Goal: Transaction & Acquisition: Purchase product/service

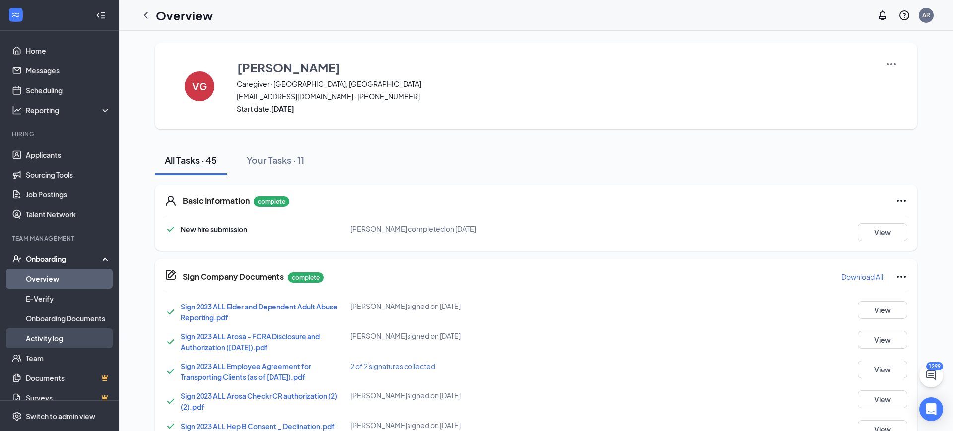
click at [46, 330] on link "Activity log" at bounding box center [68, 338] width 85 height 20
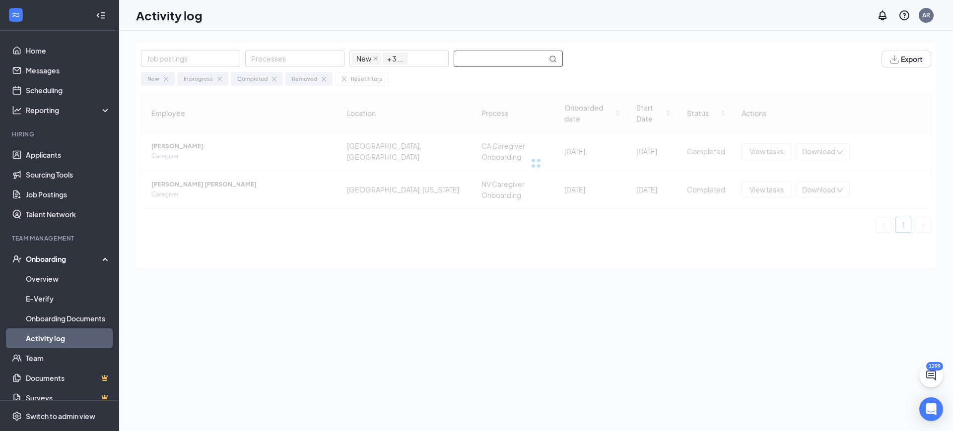
click at [492, 55] on input "text" at bounding box center [500, 58] width 93 height 15
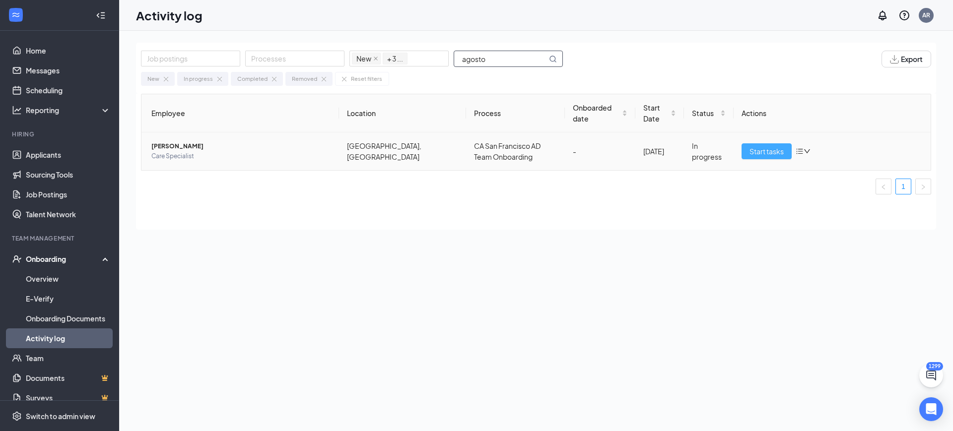
type input "agosto"
click at [761, 147] on span "Start tasks" at bounding box center [766, 151] width 34 height 11
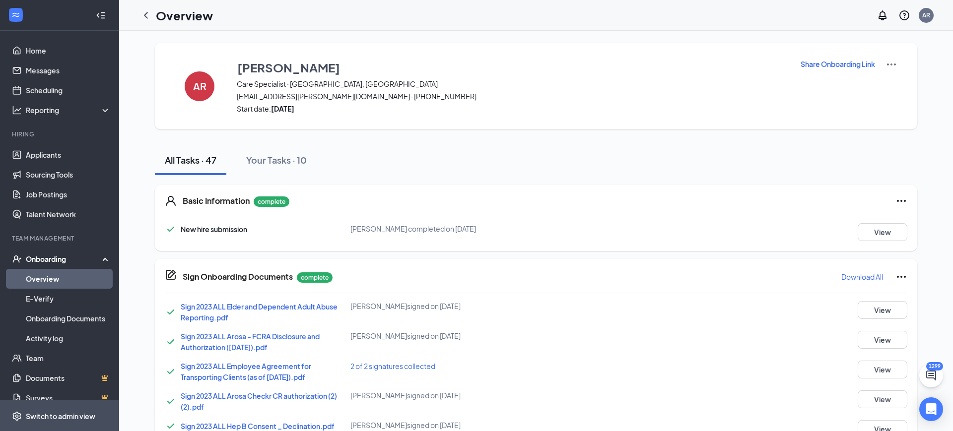
click at [72, 415] on div "Switch to admin view" at bounding box center [60, 416] width 69 height 10
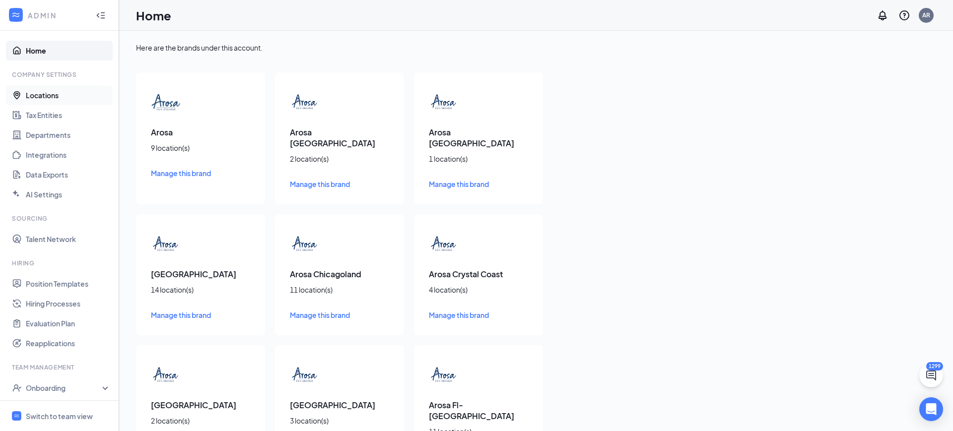
click at [32, 97] on link "Locations" at bounding box center [68, 95] width 85 height 20
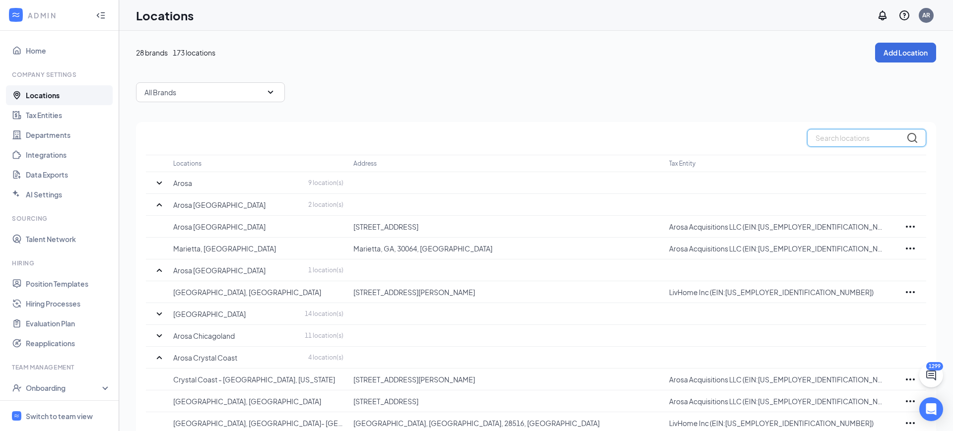
click at [837, 146] on input "text" at bounding box center [866, 138] width 119 height 18
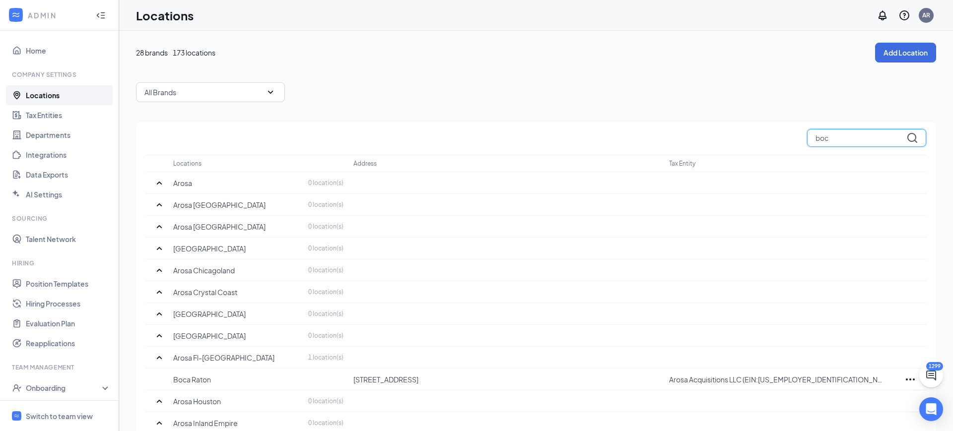
type input "boca"
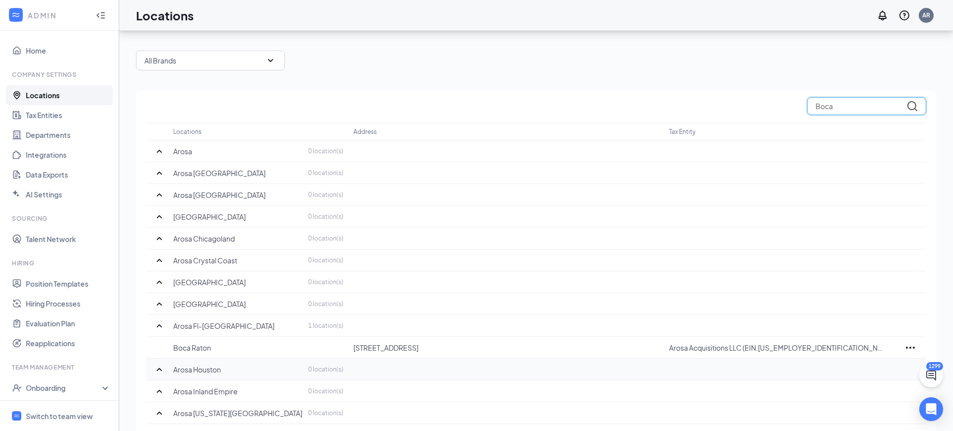
scroll to position [34, 0]
type input "B"
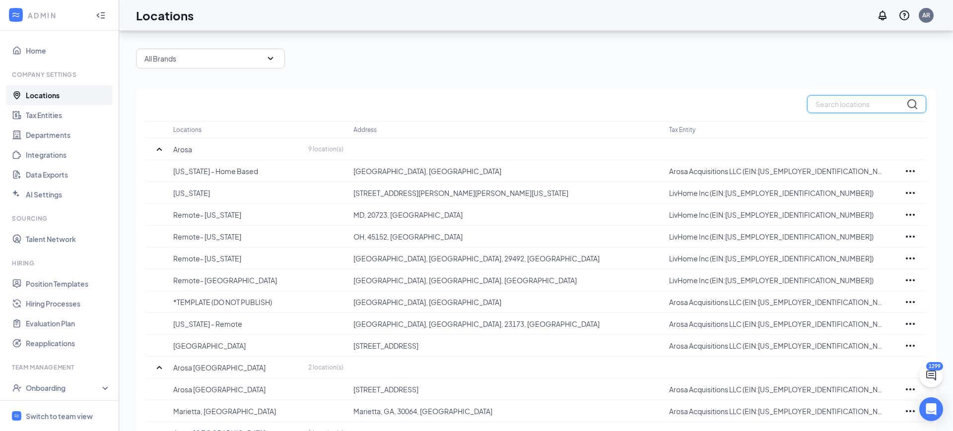
scroll to position [0, 0]
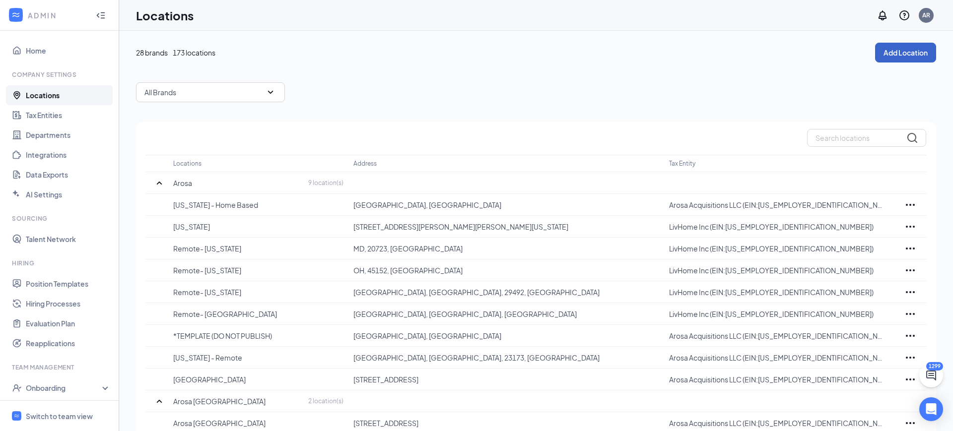
click at [901, 45] on button "Add Location" at bounding box center [905, 53] width 61 height 20
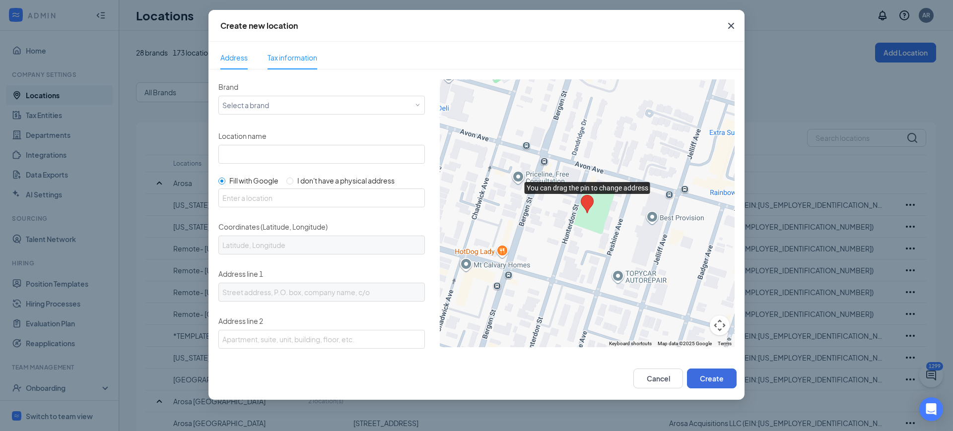
click at [277, 65] on span "Tax information" at bounding box center [292, 57] width 50 height 23
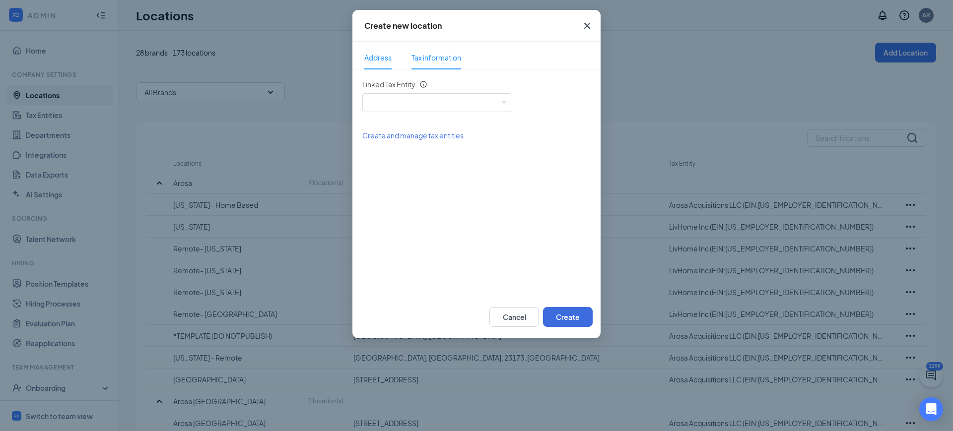
click at [364, 50] on span "Address" at bounding box center [377, 57] width 27 height 23
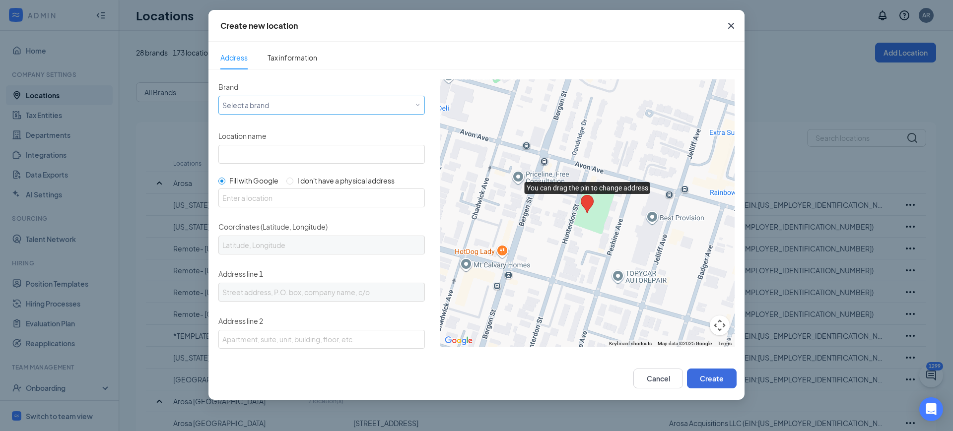
click at [329, 112] on div "Select a brand" at bounding box center [321, 105] width 206 height 19
type input "t"
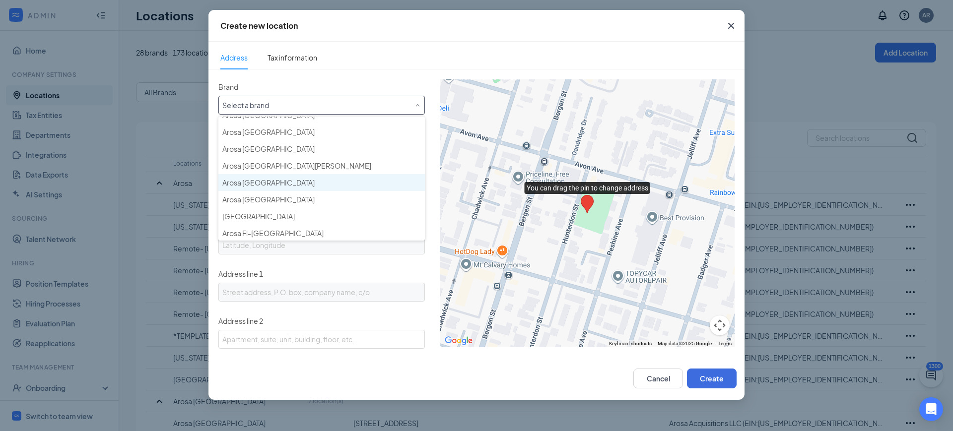
scroll to position [78, 0]
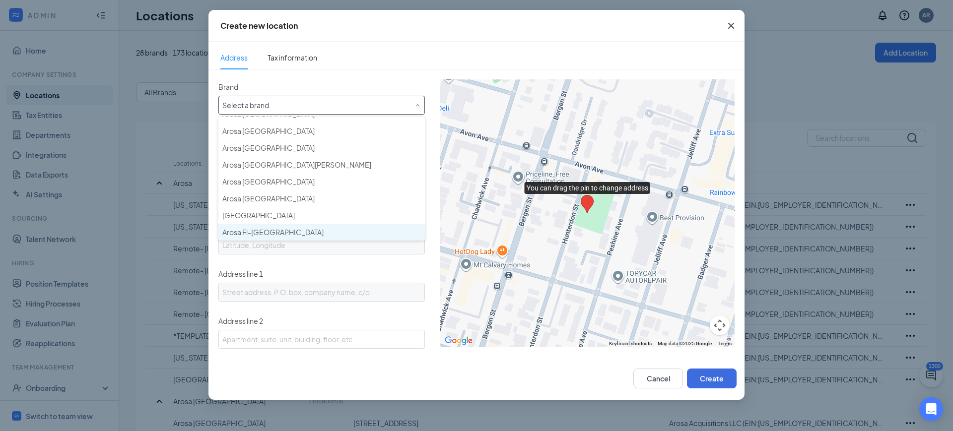
click at [291, 227] on div "Arosa Fl-[GEOGRAPHIC_DATA]" at bounding box center [321, 232] width 198 height 10
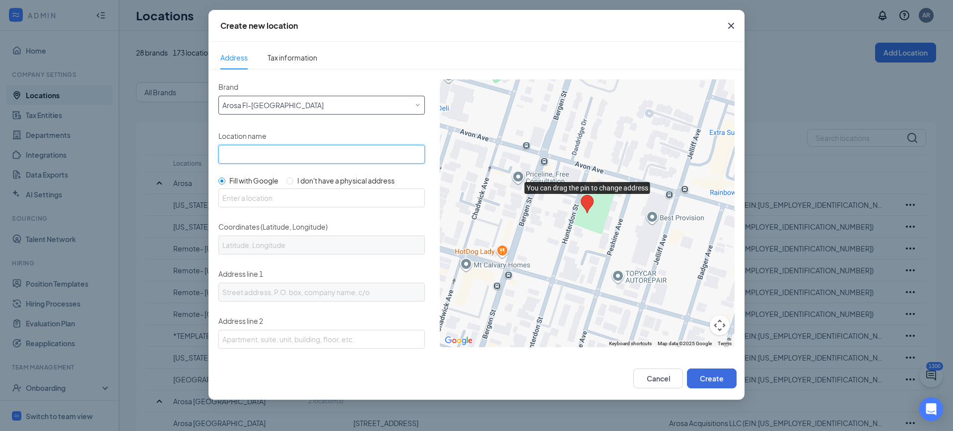
click at [282, 153] on input "Location name" at bounding box center [321, 154] width 206 height 19
type input "T"
type input "[GEOGRAPHIC_DATA] [GEOGRAPHIC_DATA]"
click at [317, 189] on input "text" at bounding box center [321, 198] width 206 height 19
click at [308, 186] on div "Brand Select a brand Arosa Fl-Tri County Location name Delray Beach Tri County …" at bounding box center [321, 314] width 206 height 470
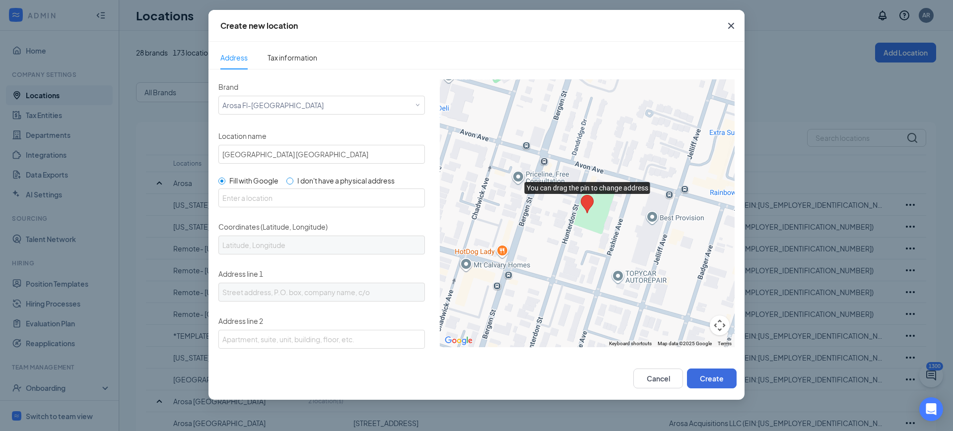
drag, startPoint x: 294, startPoint y: 187, endPoint x: 294, endPoint y: 181, distance: 6.5
click at [294, 186] on div "Brand Select a brand Arosa Fl-Tri County Location name Delray Beach Tri County …" at bounding box center [321, 314] width 206 height 470
click at [293, 179] on input "I don't have a physical address" at bounding box center [289, 181] width 7 height 7
radio input "true"
radio input "false"
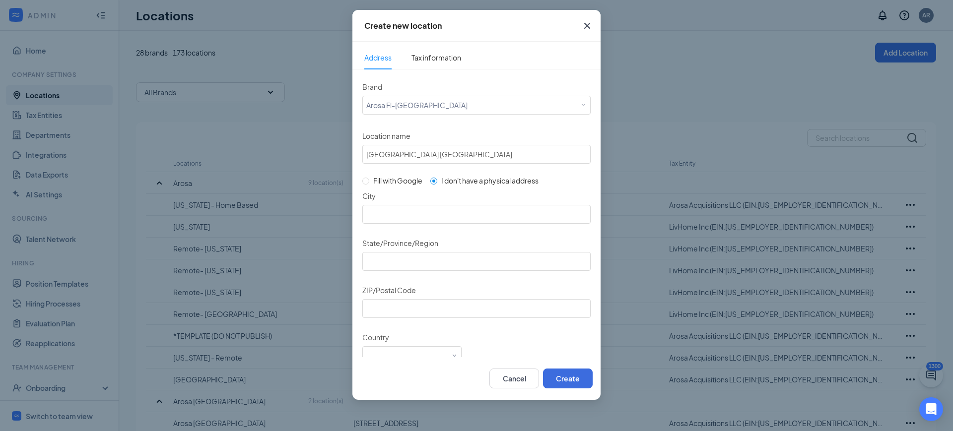
click at [443, 225] on div "City State/Province/Region ZIP/Postal Code Country Select a country Note: Not a…" at bounding box center [476, 288] width 228 height 199
click at [440, 216] on input "City" at bounding box center [476, 214] width 228 height 19
type input "Delray Beach"
type input "Florida"
click at [410, 304] on input "ZIP/Postal Code" at bounding box center [476, 308] width 228 height 19
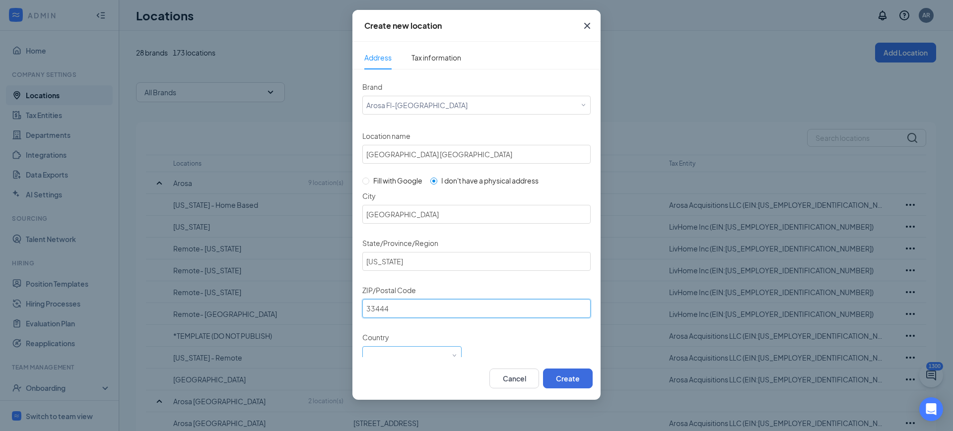
type input "33444"
click at [415, 351] on div "Select a country" at bounding box center [411, 354] width 91 height 15
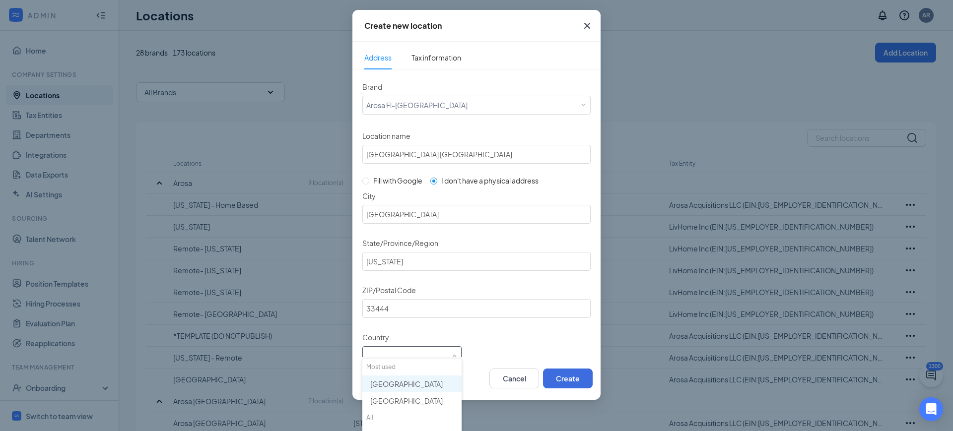
scroll to position [40, 0]
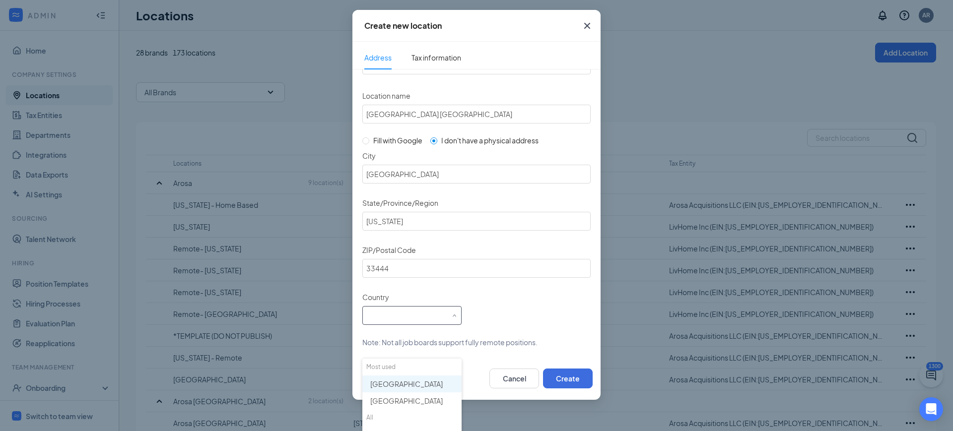
click at [399, 387] on span "United States" at bounding box center [406, 384] width 72 height 10
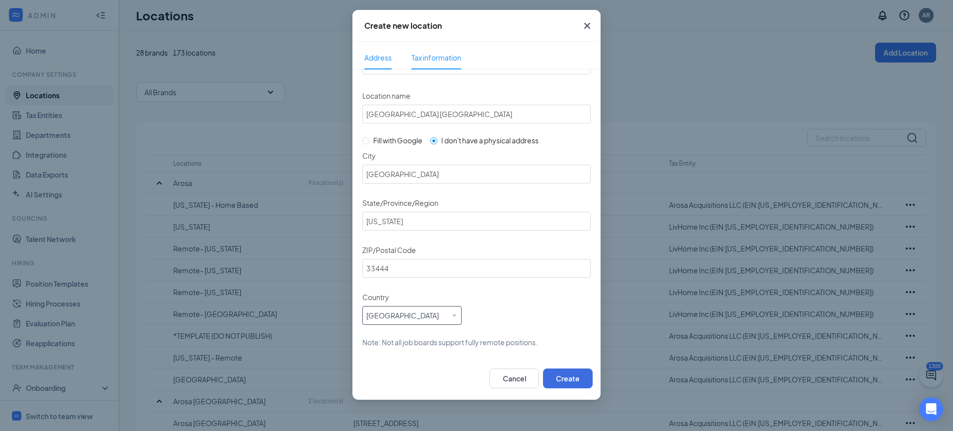
click at [440, 56] on span "Tax information" at bounding box center [436, 57] width 50 height 9
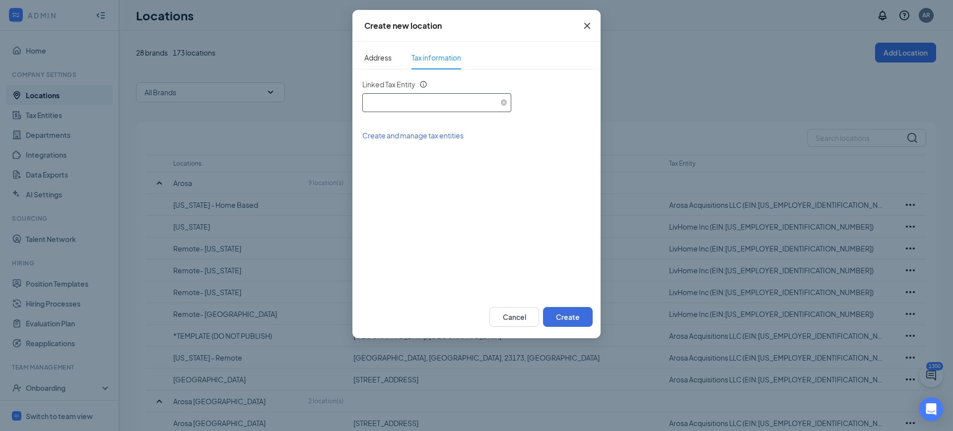
click at [414, 94] on div "Select an existing tax entity" at bounding box center [436, 101] width 141 height 15
click at [421, 135] on span "Arosa Acquisitions LLC (EIN: 454472710)" at bounding box center [489, 131] width 238 height 10
click at [569, 322] on button "Create" at bounding box center [568, 317] width 50 height 20
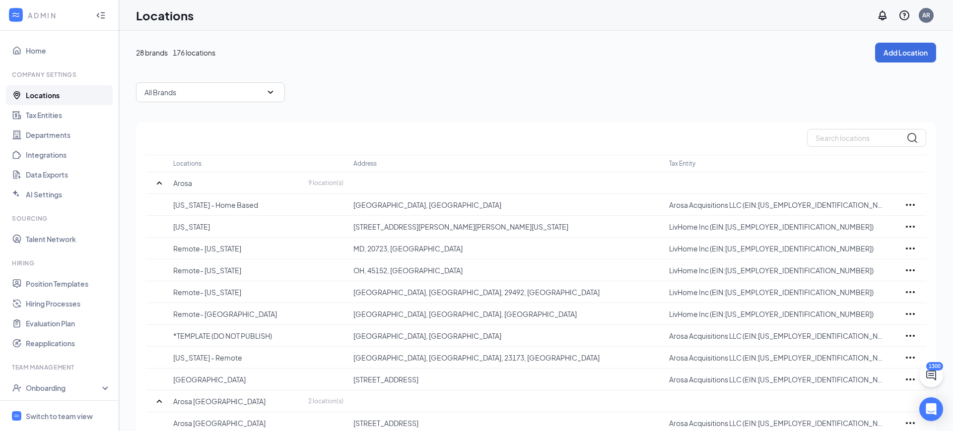
click at [192, 95] on div "All Brands" at bounding box center [210, 92] width 149 height 20
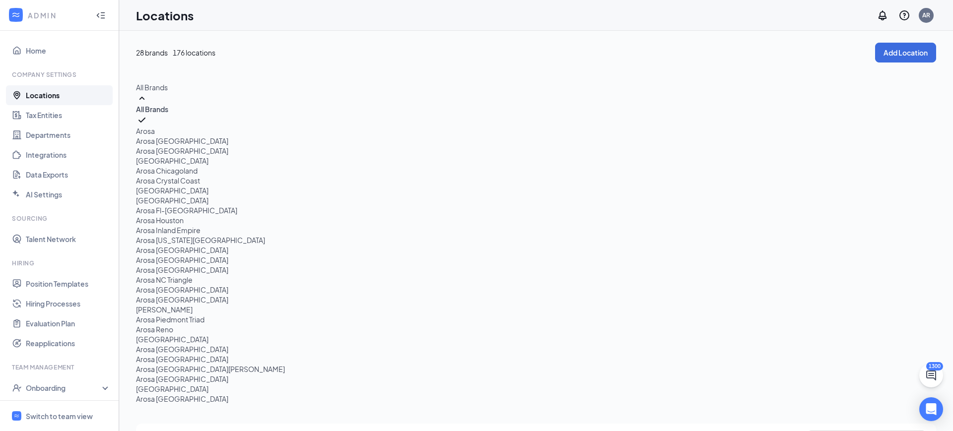
click at [217, 215] on div "Arosa Fl-[GEOGRAPHIC_DATA]" at bounding box center [210, 210] width 149 height 10
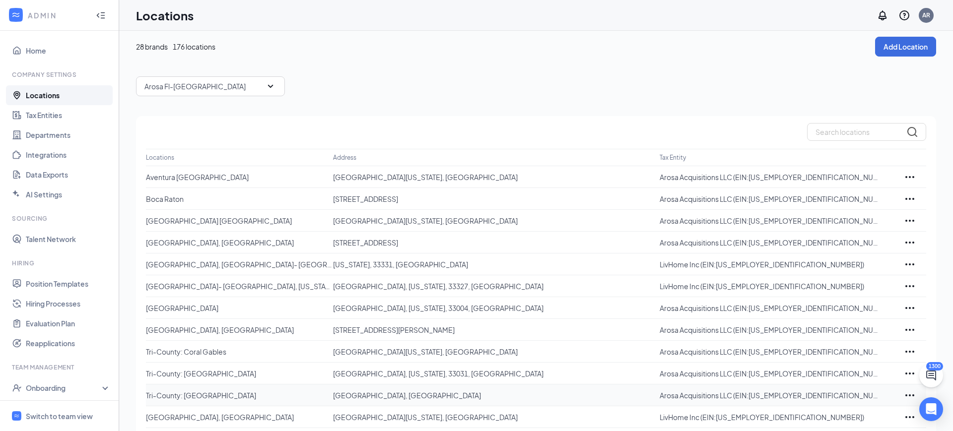
scroll to position [6, 0]
click at [902, 55] on button "Add Location" at bounding box center [905, 46] width 61 height 20
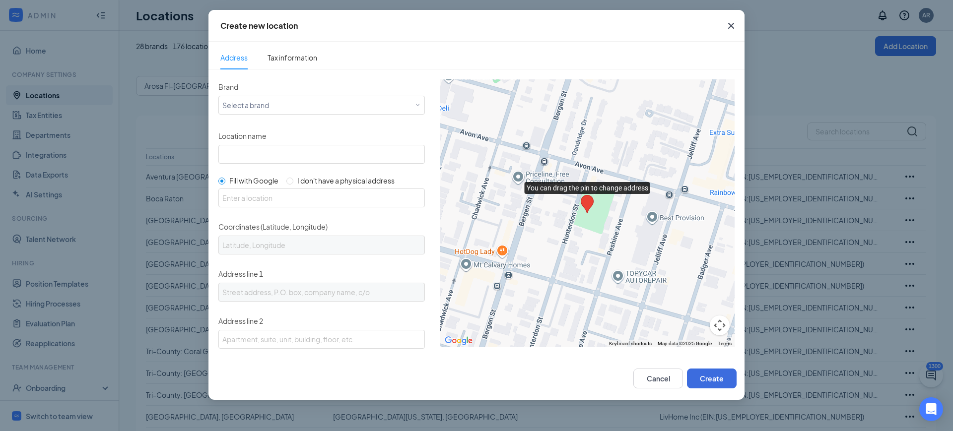
click at [290, 42] on ul "Address Tax information" at bounding box center [476, 56] width 536 height 28
click at [256, 103] on div "Select a brand" at bounding box center [319, 105] width 194 height 12
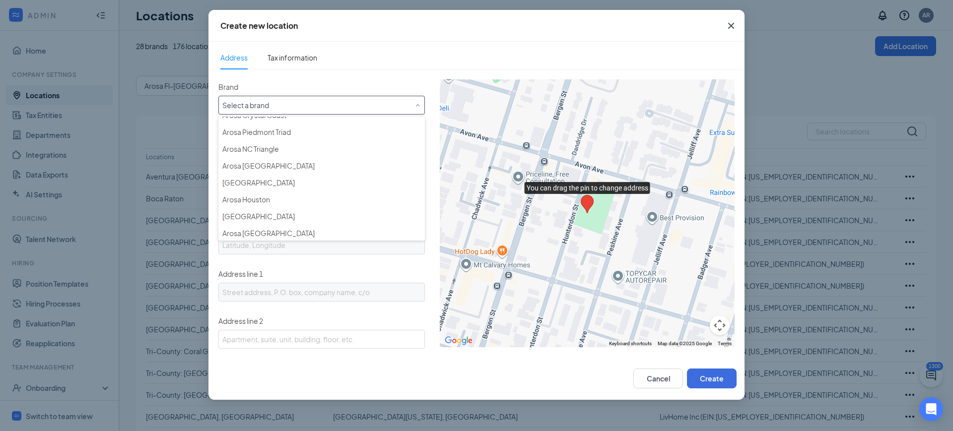
scroll to position [348, 0]
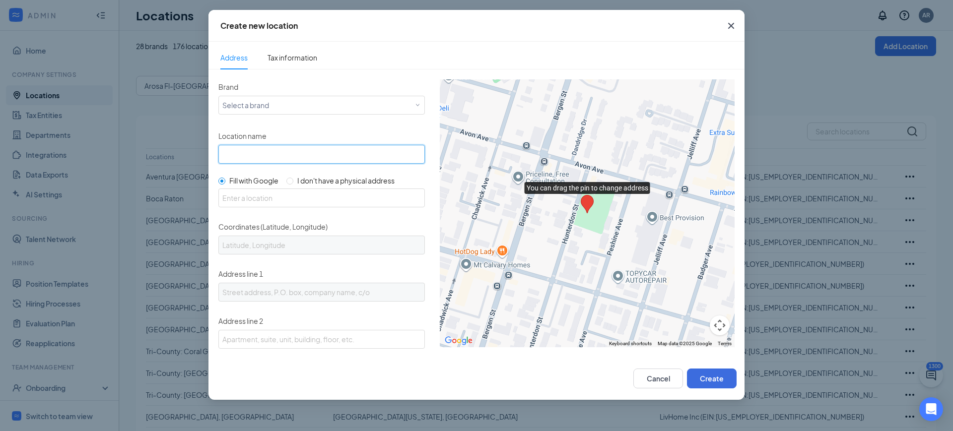
click at [286, 163] on input "Location name" at bounding box center [321, 154] width 206 height 19
click at [284, 102] on div "Select a brand" at bounding box center [319, 105] width 194 height 12
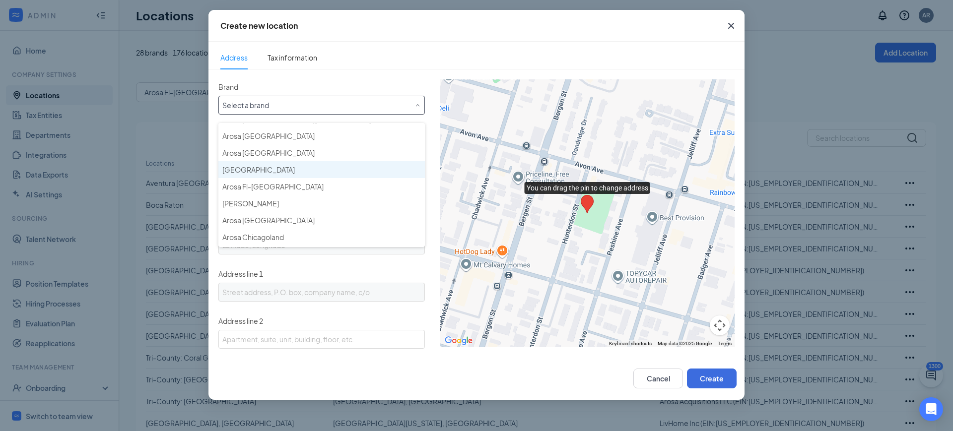
scroll to position [131, 0]
click at [283, 191] on span "Arosa Fl-[GEOGRAPHIC_DATA]" at bounding box center [272, 186] width 101 height 10
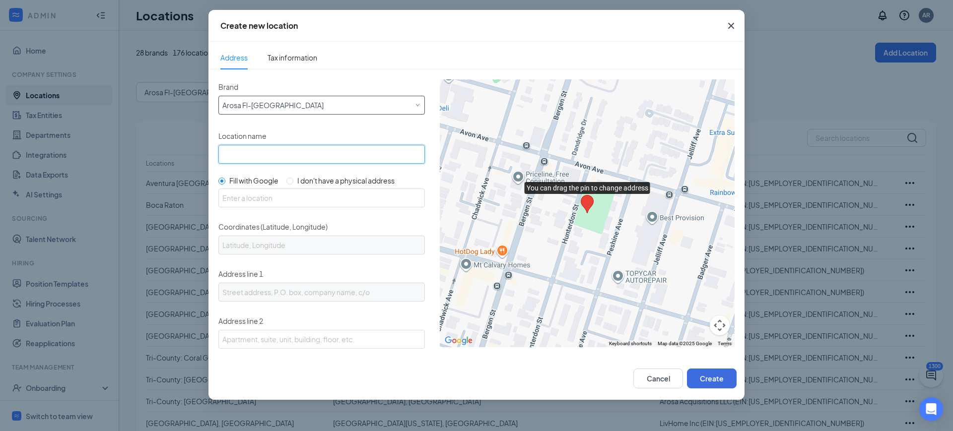
click at [284, 156] on input "Location name" at bounding box center [321, 154] width 206 height 19
click at [787, 19] on div "Create new location Address Tax information Brand Select a brand Arosa Fl-Tri C…" at bounding box center [476, 215] width 953 height 431
click at [284, 152] on input "Boy" at bounding box center [321, 154] width 206 height 19
type input "[GEOGRAPHIC_DATA] [GEOGRAPHIC_DATA]"
click at [293, 182] on input "I don't have a physical address" at bounding box center [289, 181] width 7 height 7
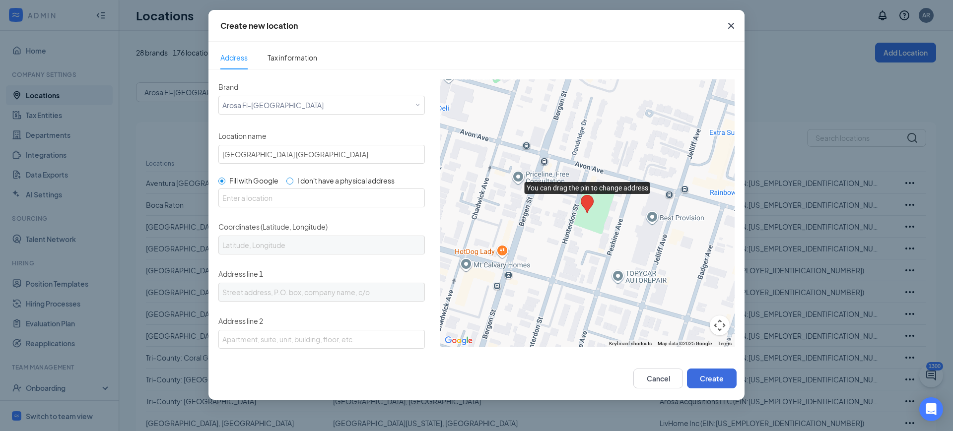
radio input "true"
radio input "false"
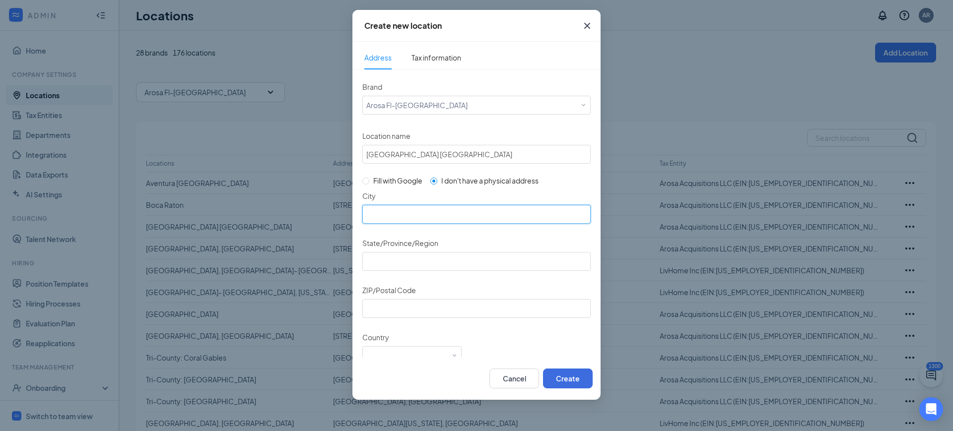
click at [433, 205] on input "City" at bounding box center [476, 214] width 228 height 19
type input "Boynton Beach"
type input "Florida"
click at [395, 313] on input "ZIP/Postal Code" at bounding box center [476, 308] width 228 height 19
paste input "33424"
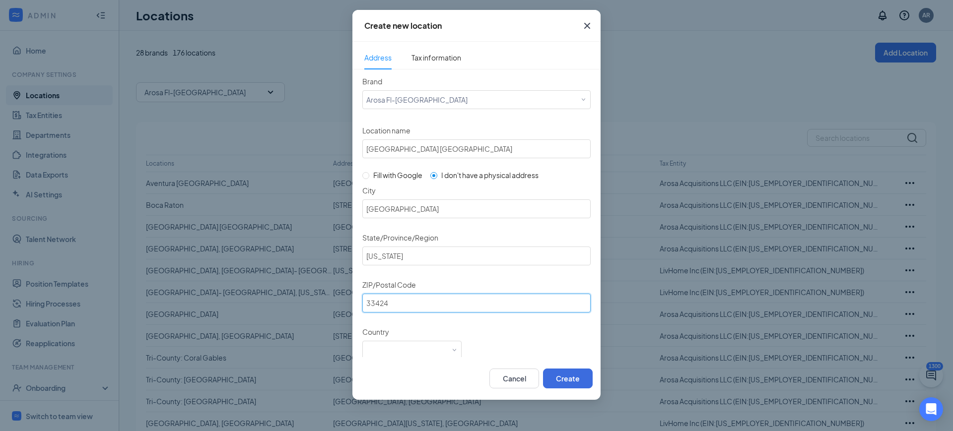
scroll to position [40, 0]
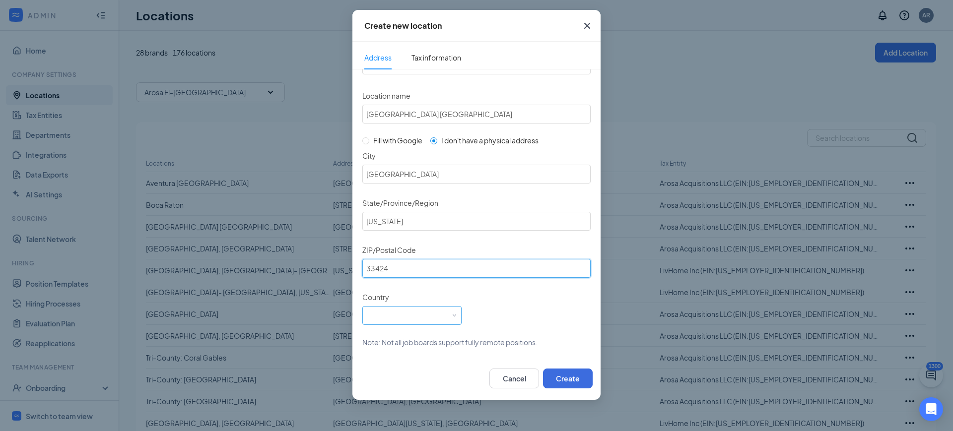
type input "33424"
click at [405, 312] on div "Select a country" at bounding box center [411, 314] width 91 height 15
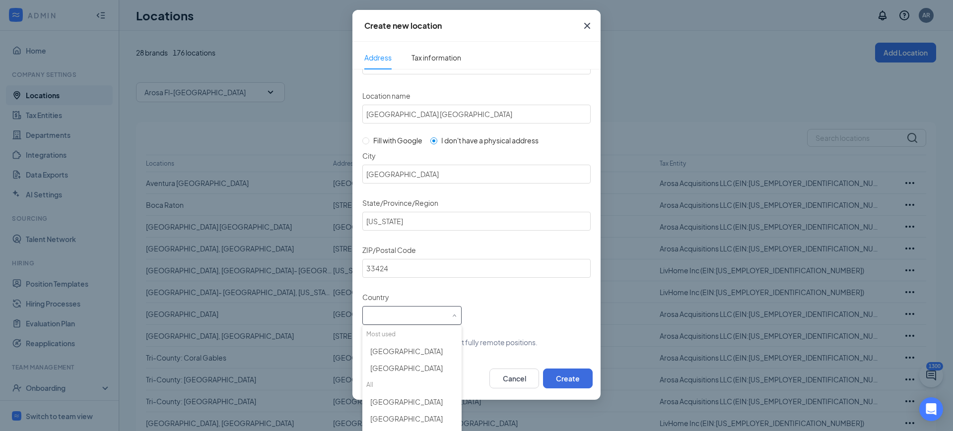
click at [424, 319] on input "Country" at bounding box center [411, 314] width 91 height 15
click at [404, 354] on span "United States" at bounding box center [406, 351] width 72 height 10
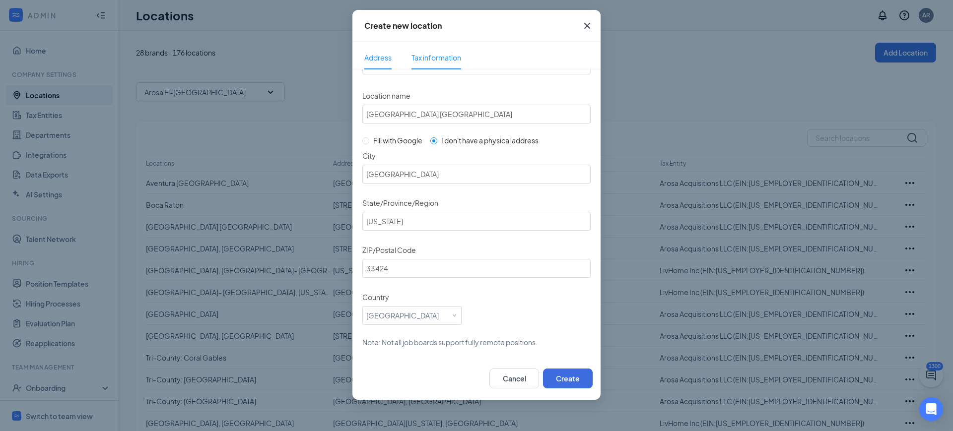
click at [442, 57] on span "Tax information" at bounding box center [436, 57] width 50 height 9
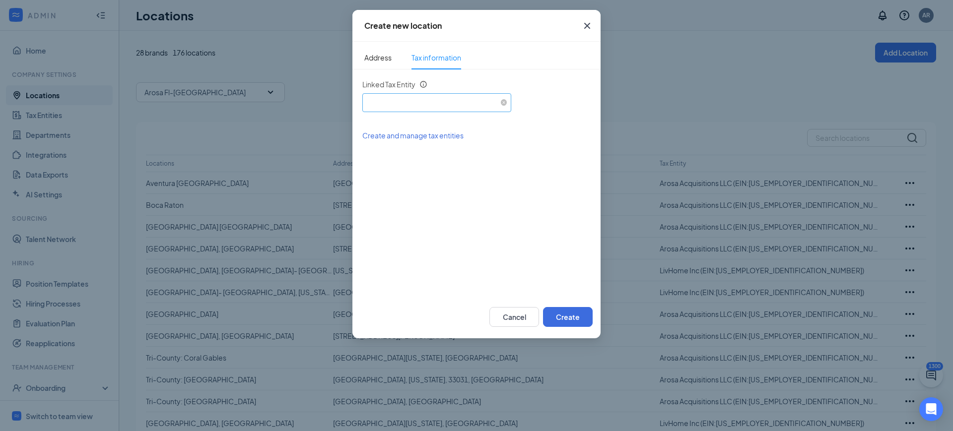
click at [455, 106] on div "Select an existing tax entity" at bounding box center [436, 101] width 141 height 15
drag, startPoint x: 440, startPoint y: 135, endPoint x: 540, endPoint y: 247, distance: 150.4
click at [440, 134] on span "Arosa Acquisitions LLC (EIN: 454472710)" at bounding box center [489, 131] width 238 height 10
click at [561, 318] on button "Create" at bounding box center [568, 317] width 50 height 20
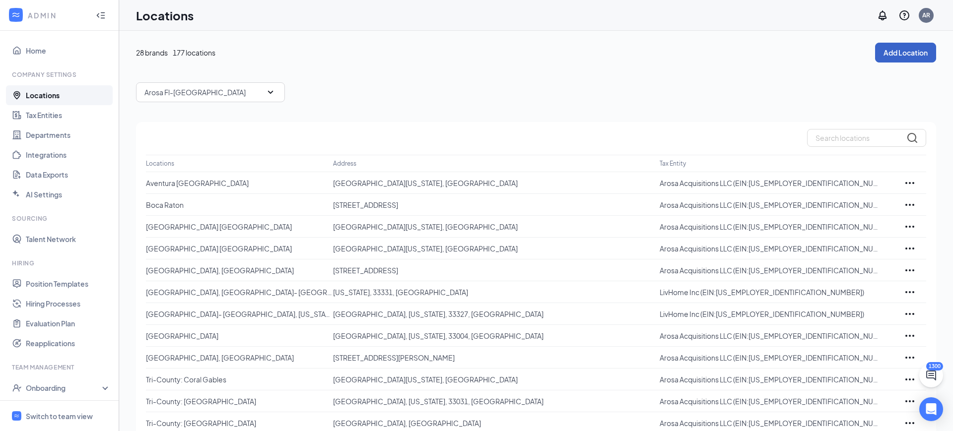
click at [903, 56] on button "Add Location" at bounding box center [905, 53] width 61 height 20
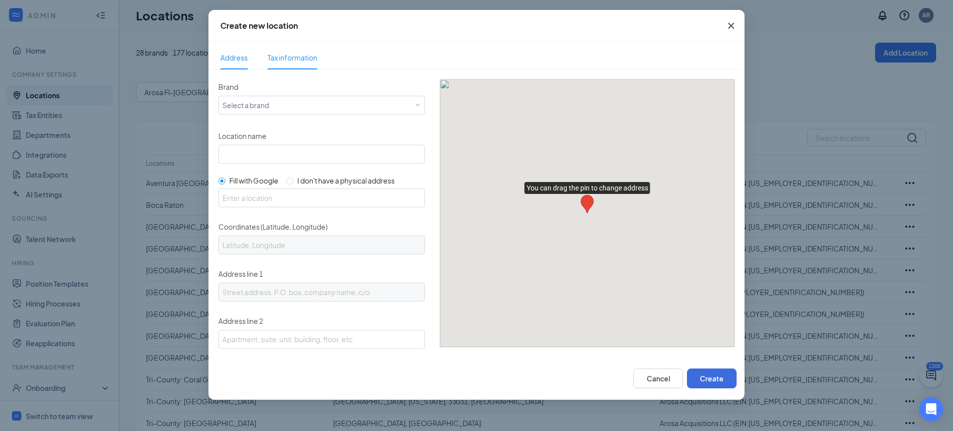
click at [287, 56] on span "Tax information" at bounding box center [292, 57] width 50 height 9
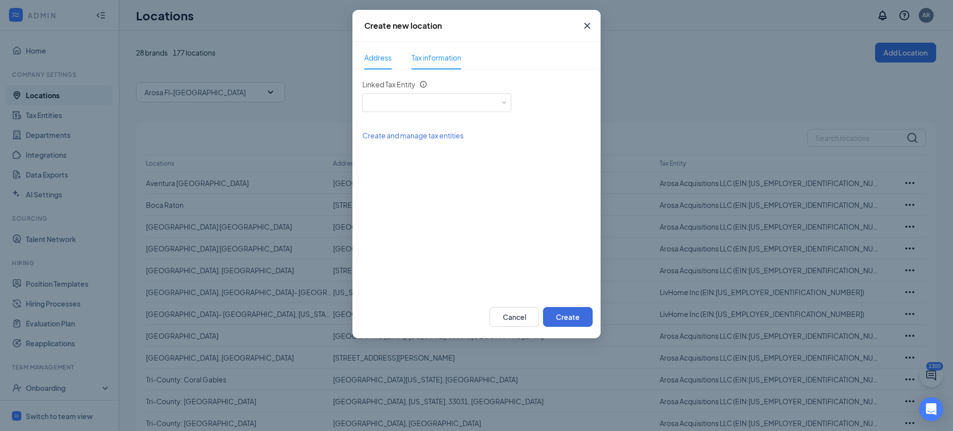
click at [395, 59] on li "Address" at bounding box center [377, 58] width 47 height 24
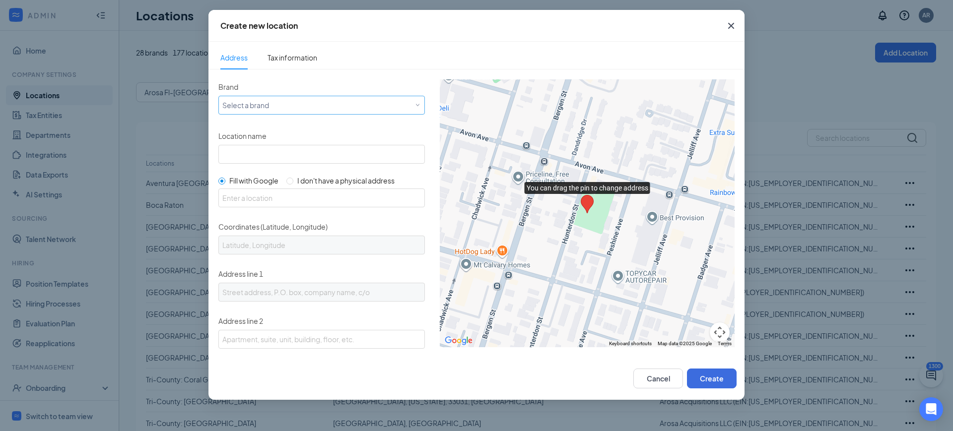
click at [329, 105] on div "Select a brand" at bounding box center [319, 105] width 194 height 12
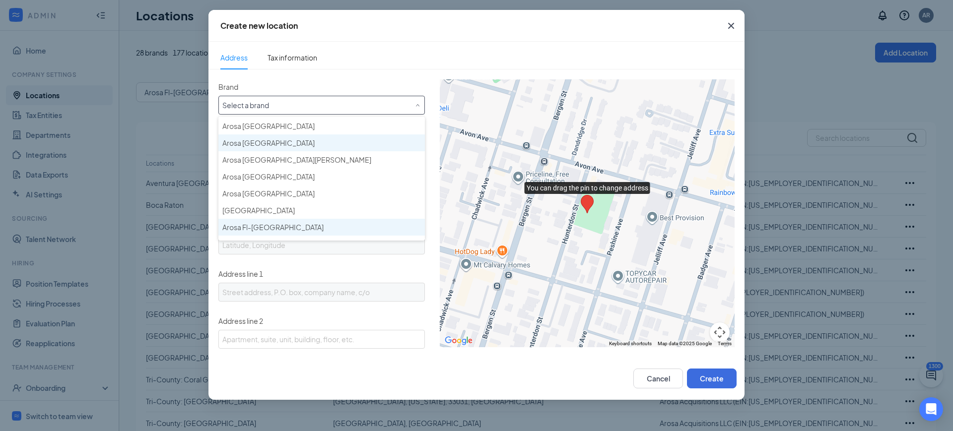
scroll to position [149, 0]
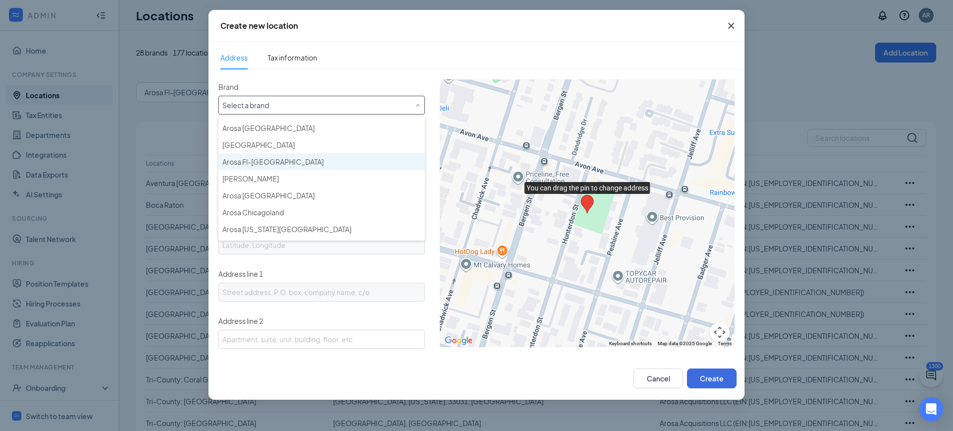
click at [267, 160] on span "Arosa Fl-[GEOGRAPHIC_DATA]" at bounding box center [272, 162] width 101 height 10
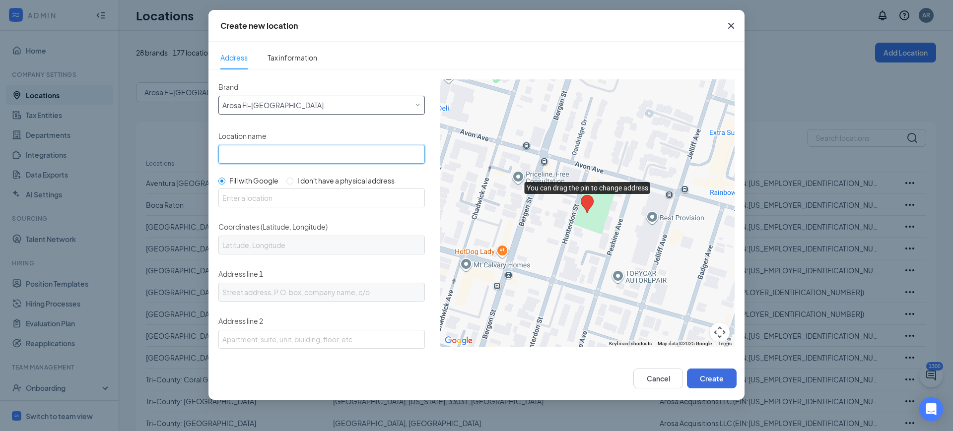
click at [291, 154] on input "Location name" at bounding box center [321, 154] width 206 height 19
type input "l"
type input "[GEOGRAPHIC_DATA] - [GEOGRAPHIC_DATA]"
drag, startPoint x: 296, startPoint y: 173, endPoint x: 292, endPoint y: 178, distance: 6.0
click at [294, 173] on div "Brand Select a brand Arosa Fl-Tri County Location name Lake Worth - Tri County …" at bounding box center [321, 314] width 206 height 470
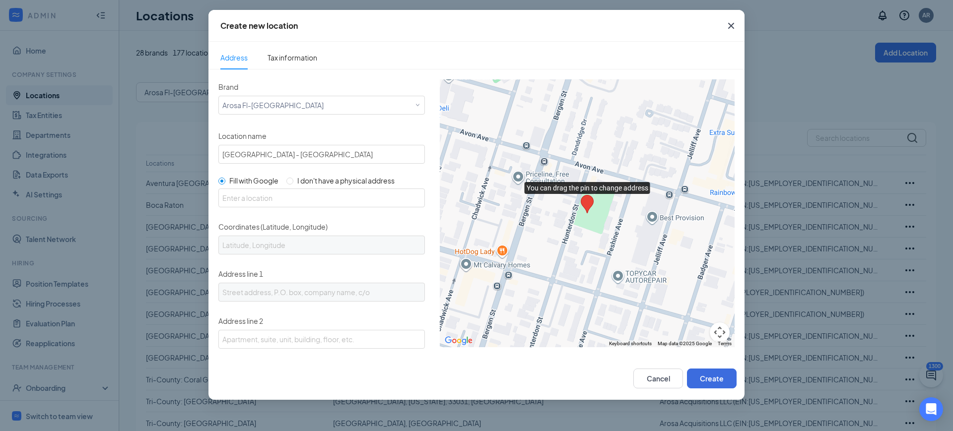
click at [293, 178] on input "I don't have a physical address" at bounding box center [289, 181] width 7 height 7
radio input "true"
radio input "false"
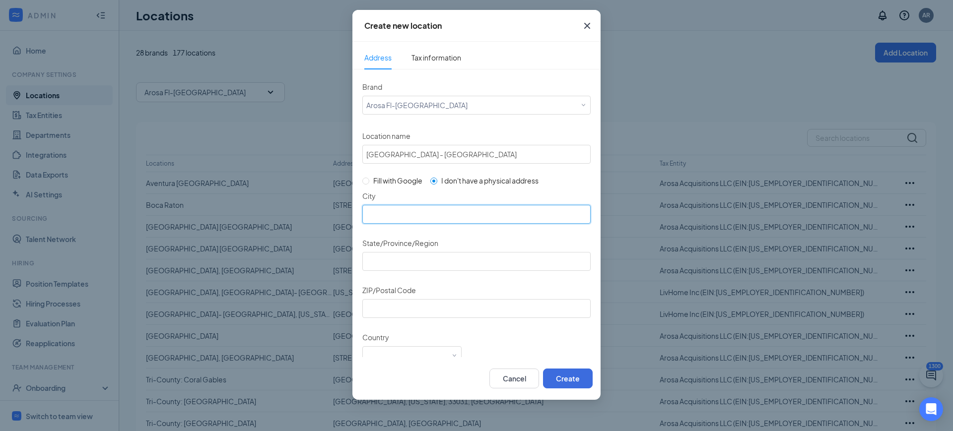
click at [398, 213] on input "City" at bounding box center [476, 214] width 228 height 19
type input "Lake Worth"
type input "Florida"
click at [467, 312] on input "ZIP/Postal Code" at bounding box center [476, 308] width 228 height 19
paste input "33460"
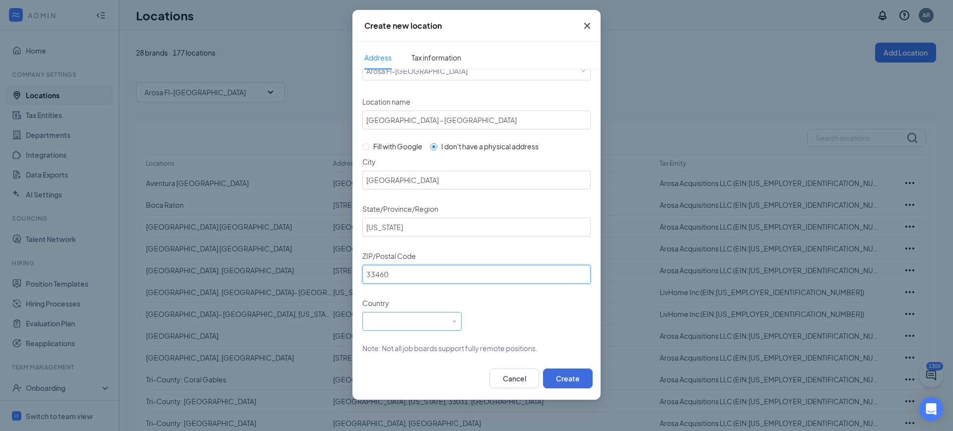
scroll to position [40, 0]
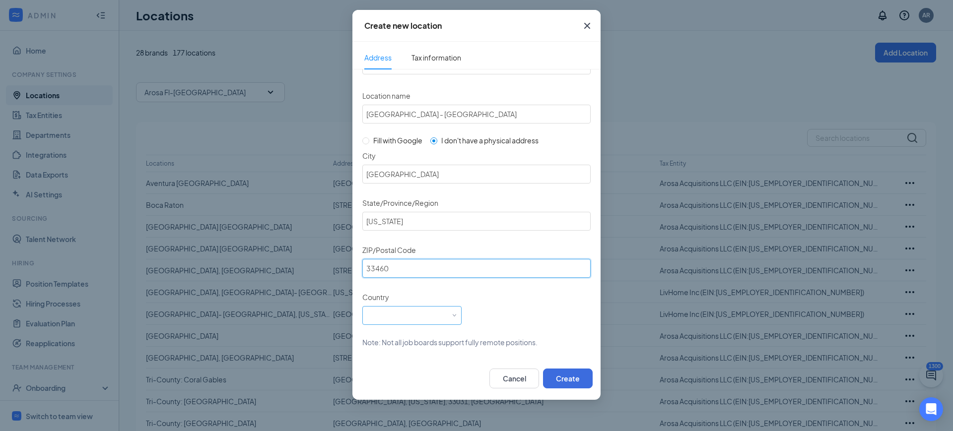
type input "33460"
click at [399, 320] on div "Select a country" at bounding box center [411, 314] width 91 height 15
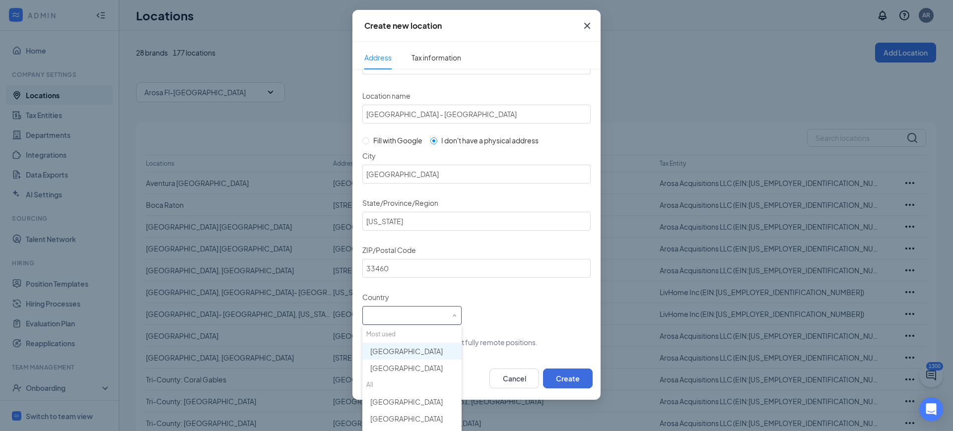
click at [415, 350] on div "United States" at bounding box center [413, 351] width 87 height 10
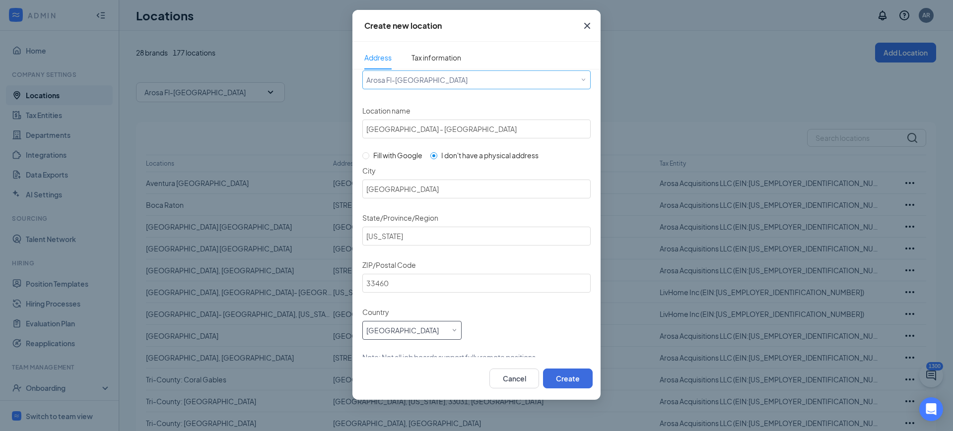
scroll to position [0, 0]
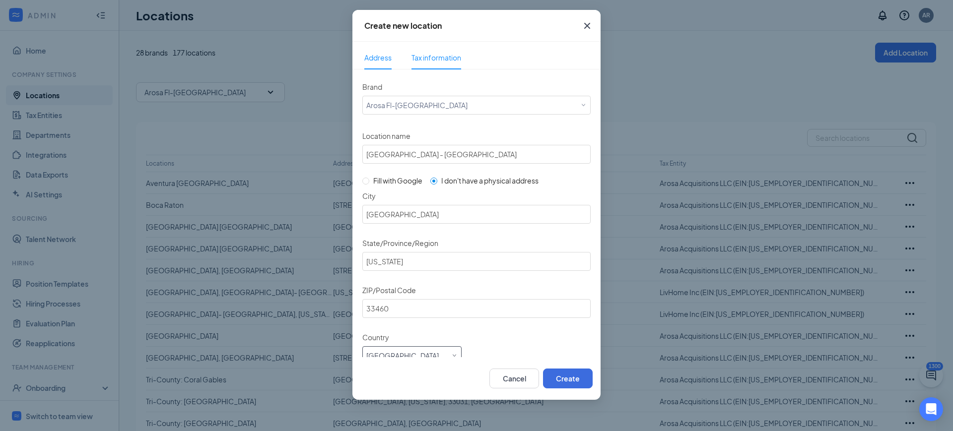
click at [432, 63] on span "Tax information" at bounding box center [436, 57] width 50 height 23
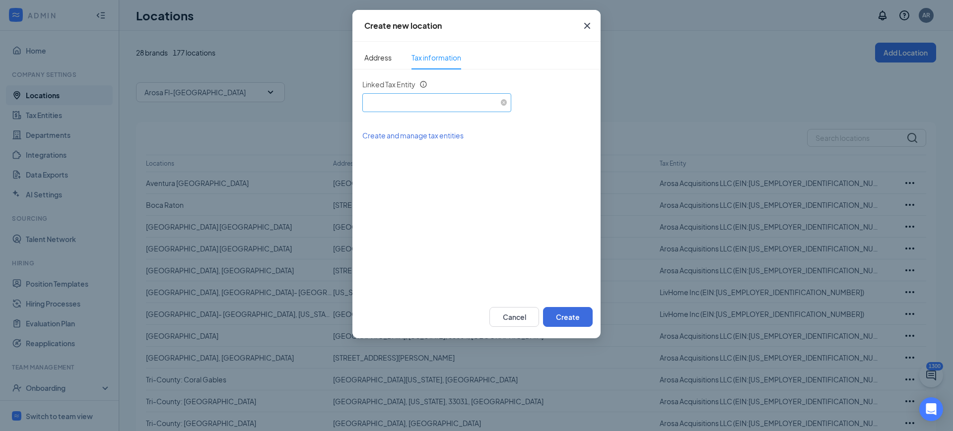
click at [440, 107] on div "Select an existing tax entity" at bounding box center [436, 101] width 141 height 15
click at [440, 130] on span "Arosa Acquisitions LLC (EIN: 454472710)" at bounding box center [489, 131] width 238 height 10
click at [567, 308] on button "Create" at bounding box center [568, 317] width 50 height 20
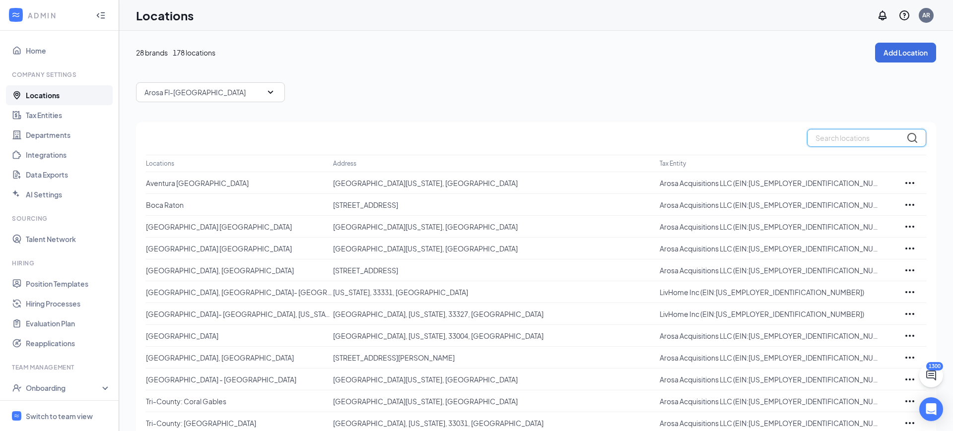
click at [857, 135] on input "text" at bounding box center [866, 138] width 119 height 18
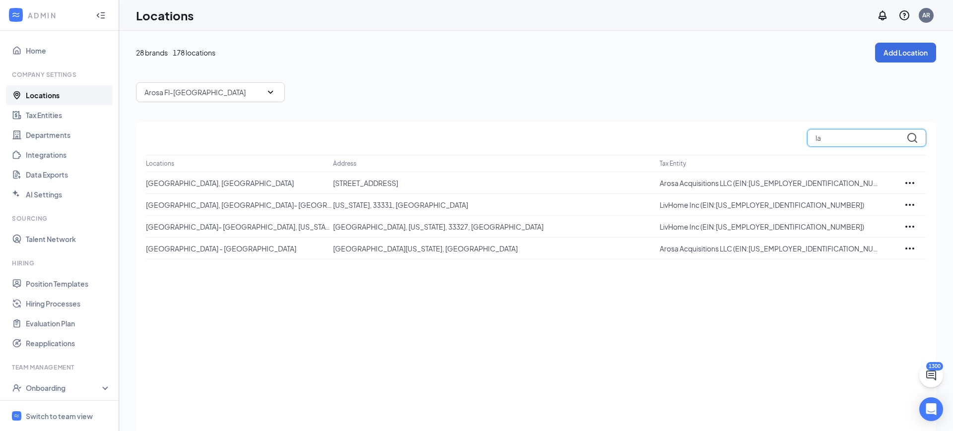
type input "l"
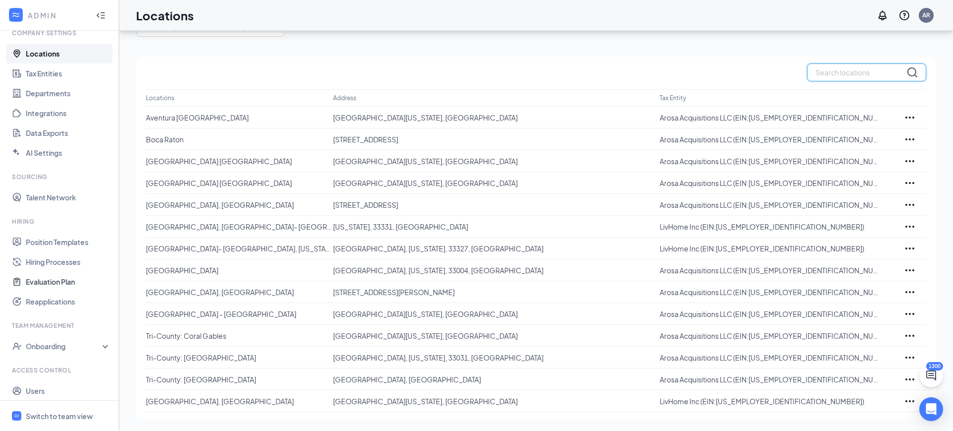
scroll to position [66, 0]
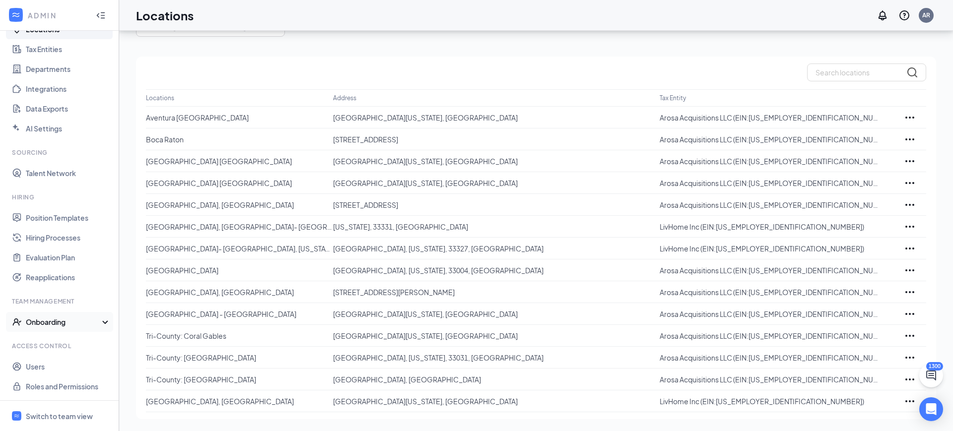
click at [62, 316] on div "Onboarding" at bounding box center [59, 322] width 119 height 20
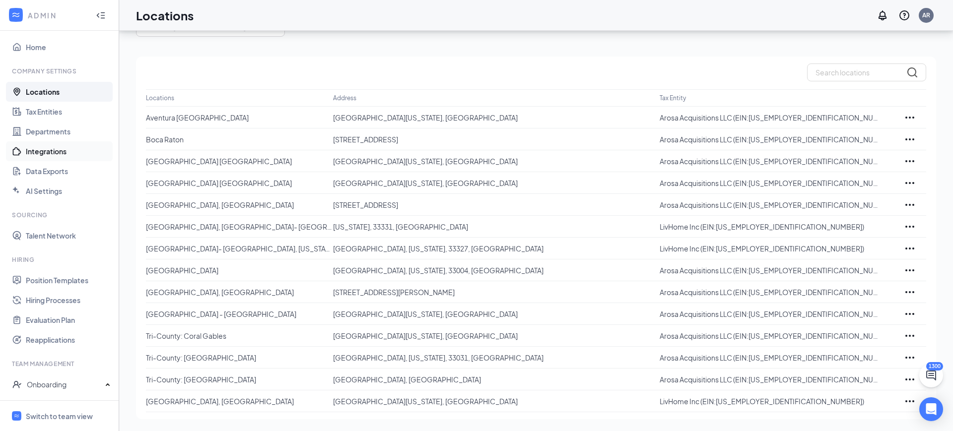
scroll to position [0, 0]
click at [57, 282] on link "Position Templates" at bounding box center [68, 284] width 85 height 20
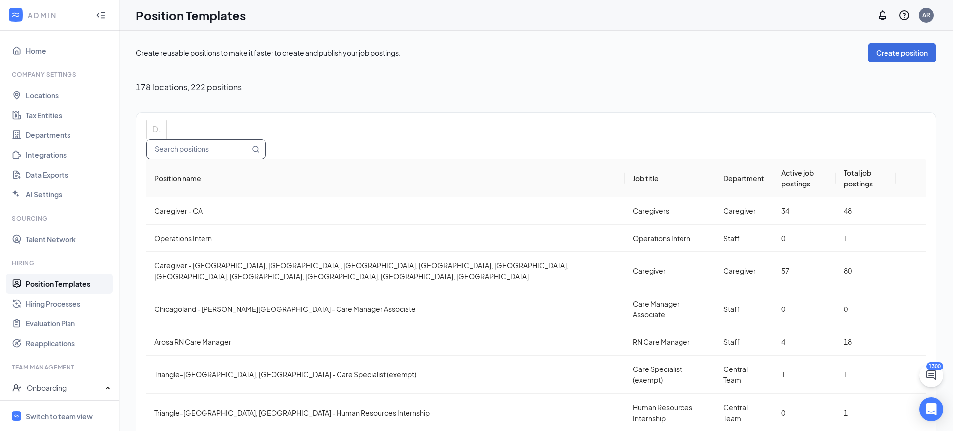
click at [250, 140] on input "text" at bounding box center [198, 149] width 103 height 19
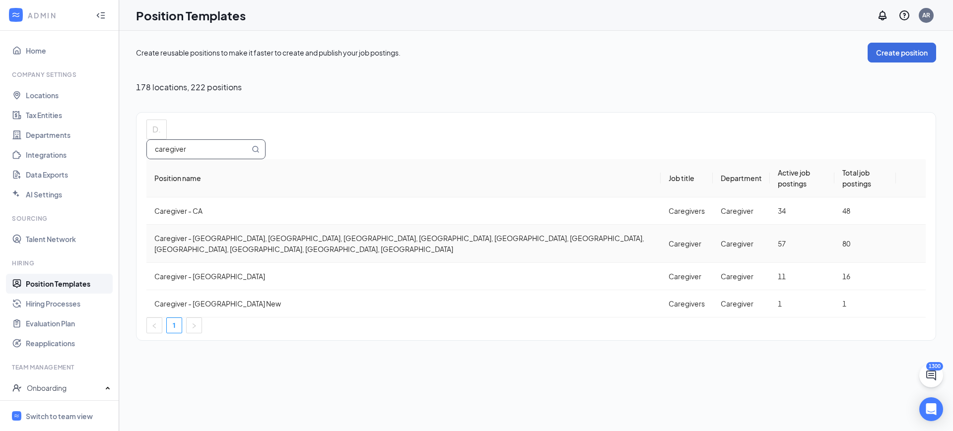
type input "caregiver"
click at [911, 244] on icon "Ellipses" at bounding box center [911, 244] width 0 height 0
click at [846, 241] on span "Duplicate" at bounding box center [837, 240] width 31 height 9
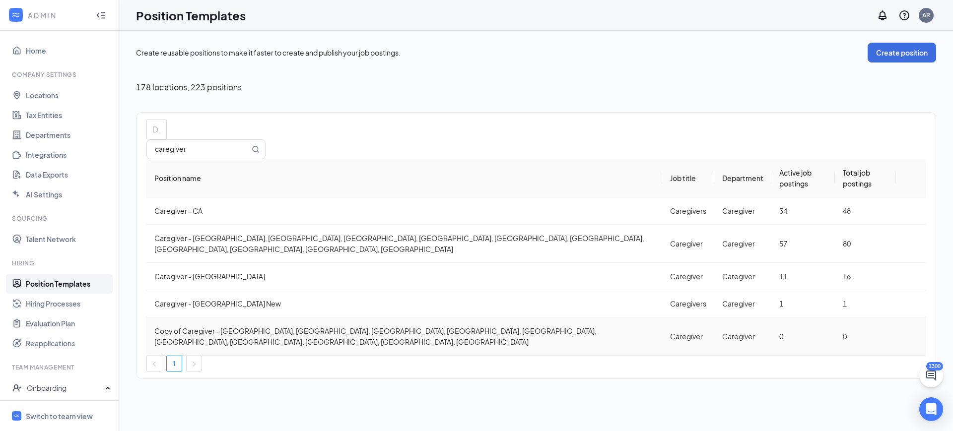
click at [911, 336] on icon "Ellipses" at bounding box center [911, 336] width 0 height 0
click at [839, 284] on span "Edit" at bounding box center [864, 284] width 85 height 11
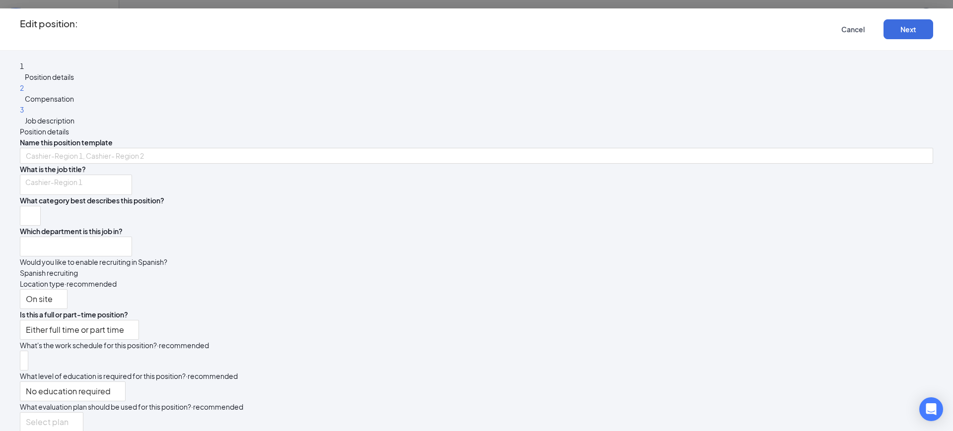
type input "Copy of Caregiver - TN, NC, MA, FL, UT, NV, TX, GA, IL, KS"
type input "Caregiver"
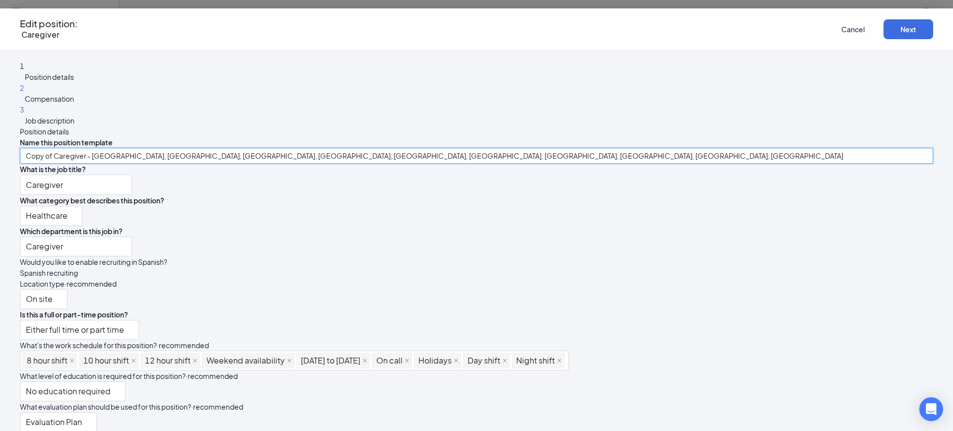
click at [334, 148] on input "Copy of Caregiver - TN, NC, MA, FL, UT, NV, TX, GA, IL, KS" at bounding box center [476, 156] width 913 height 16
drag, startPoint x: 280, startPoint y: 121, endPoint x: 839, endPoint y: 104, distance: 558.5
click at [838, 126] on div "Position details Name this position template Copy of Caregiver - TN, NC, MA, FL…" at bounding box center [476, 284] width 913 height 317
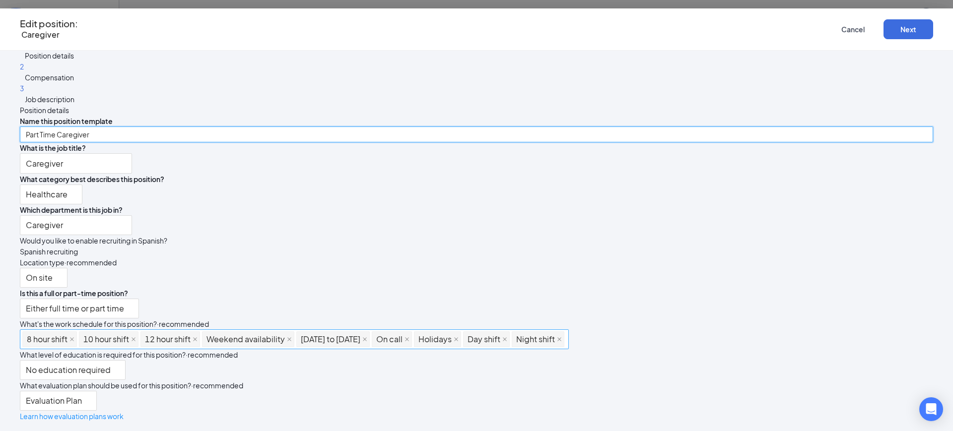
scroll to position [154, 0]
click at [74, 337] on icon "close" at bounding box center [72, 339] width 4 height 4
click at [82, 331] on span "10 hour shift" at bounding box center [52, 339] width 60 height 16
type input "Part Time Caregiver"
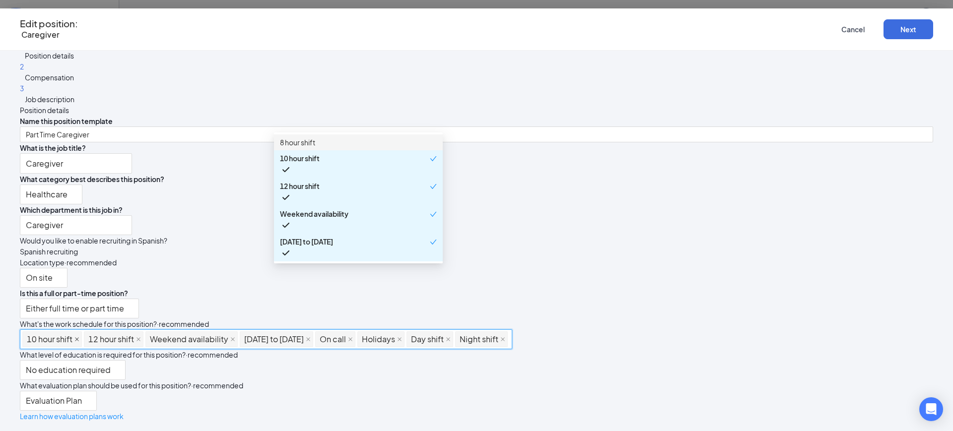
click at [79, 337] on icon "close" at bounding box center [76, 339] width 5 height 5
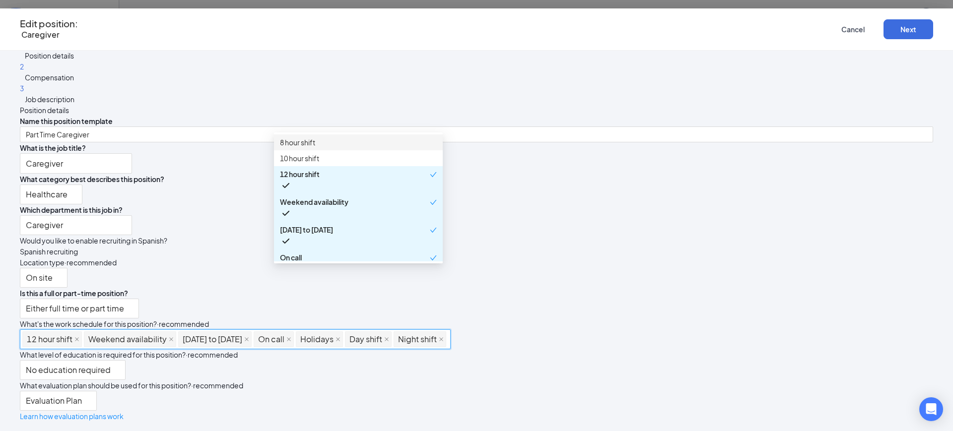
click at [79, 337] on icon "close" at bounding box center [76, 339] width 5 height 5
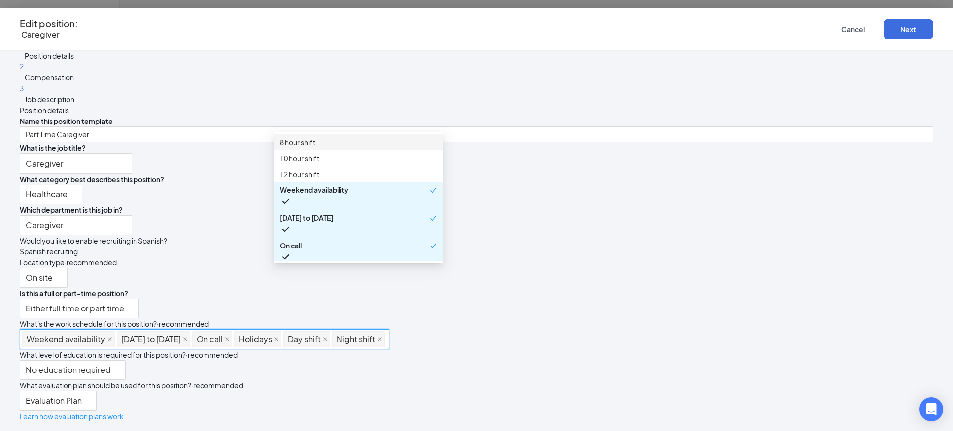
click at [115, 331] on span "Weekend availability" at bounding box center [68, 339] width 92 height 16
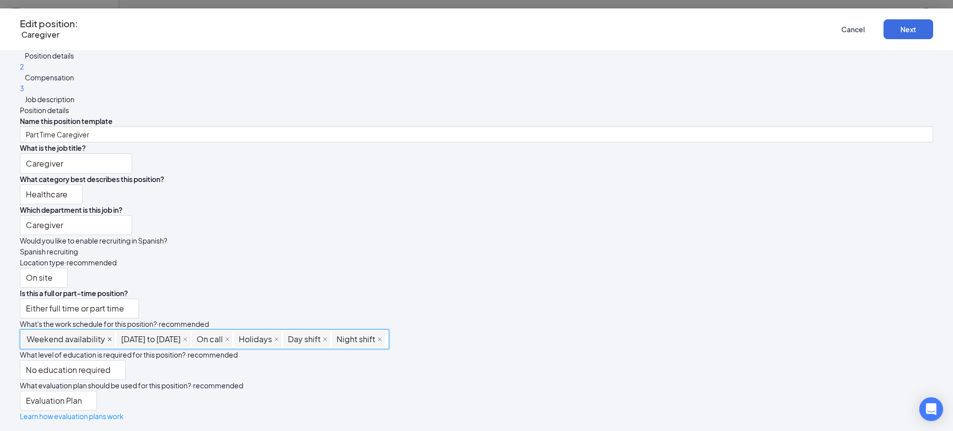
click at [112, 337] on icon "close" at bounding box center [109, 339] width 5 height 5
click at [93, 337] on icon "close" at bounding box center [90, 339] width 5 height 5
click at [63, 331] on span "On call" at bounding box center [42, 339] width 40 height 16
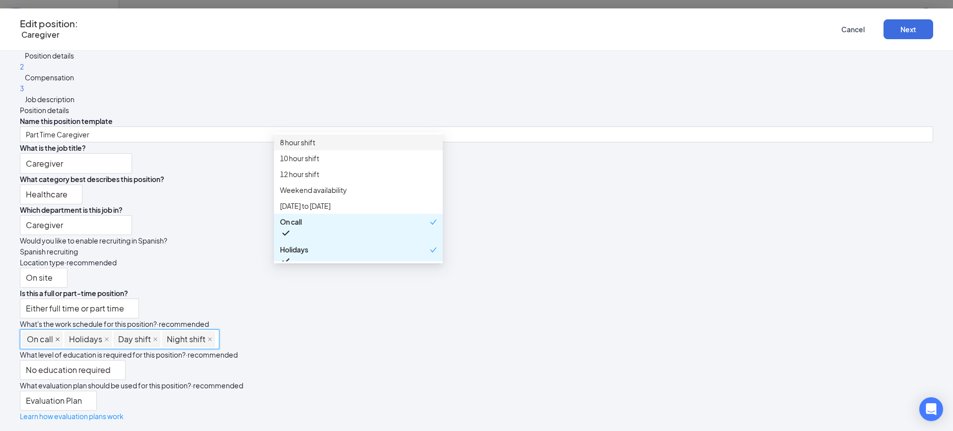
click at [60, 337] on icon "close" at bounding box center [57, 339] width 5 height 5
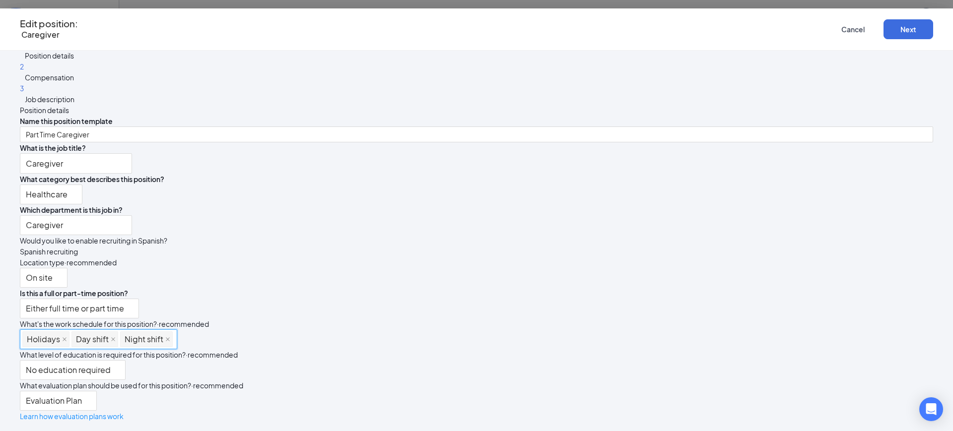
click at [60, 332] on span "Holidays" at bounding box center [43, 339] width 33 height 15
click at [67, 337] on icon "close" at bounding box center [64, 339] width 5 height 5
click at [66, 337] on icon "close" at bounding box center [64, 339] width 5 height 5
click at [65, 332] on span "Night shift" at bounding box center [46, 339] width 39 height 15
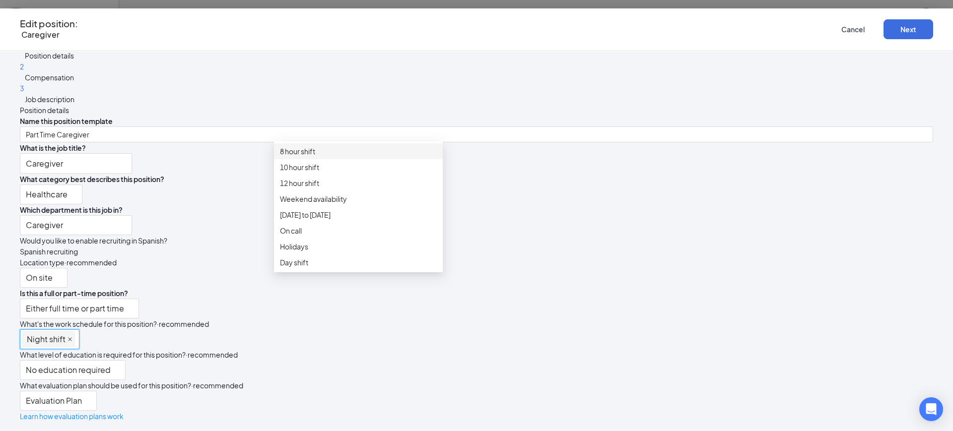
click at [72, 337] on icon "close" at bounding box center [69, 339] width 5 height 5
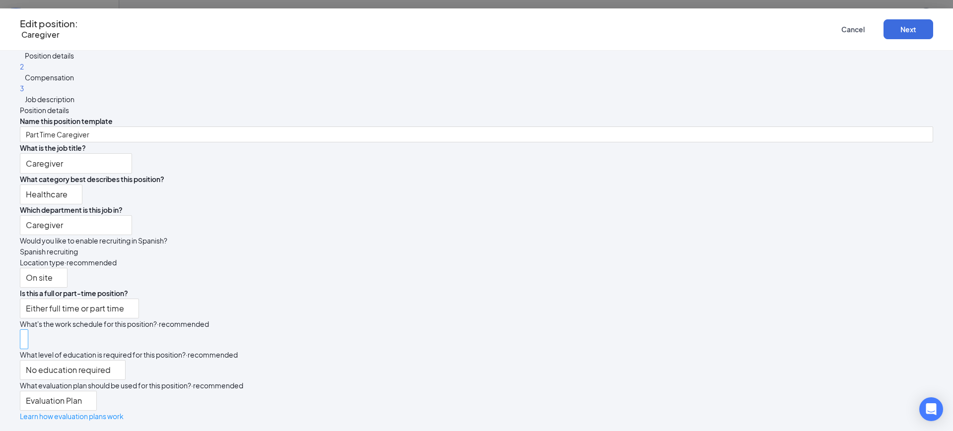
drag, startPoint x: 564, startPoint y: 255, endPoint x: 535, endPoint y: 262, distance: 29.1
click at [564, 254] on div "Name this position template Part Time Caregiver What is the job title? Caregive…" at bounding box center [476, 269] width 913 height 306
click at [124, 299] on span "Either full time or part time" at bounding box center [75, 314] width 98 height 31
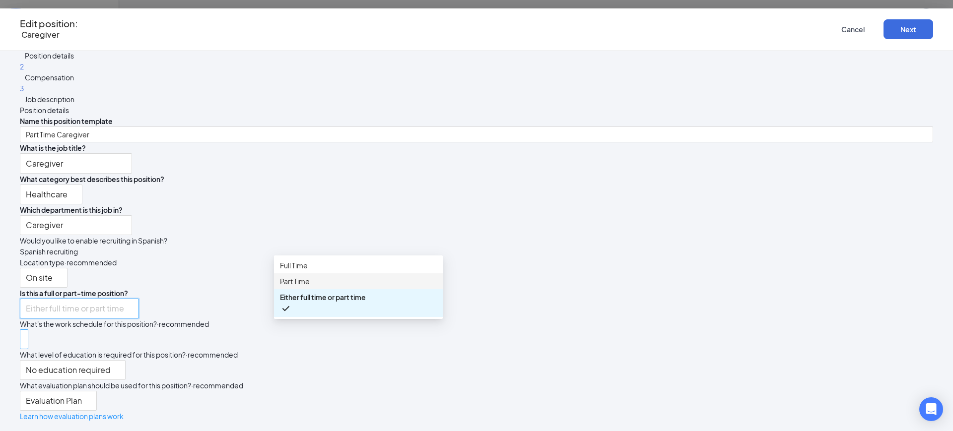
click at [341, 287] on span "Part Time" at bounding box center [358, 281] width 157 height 11
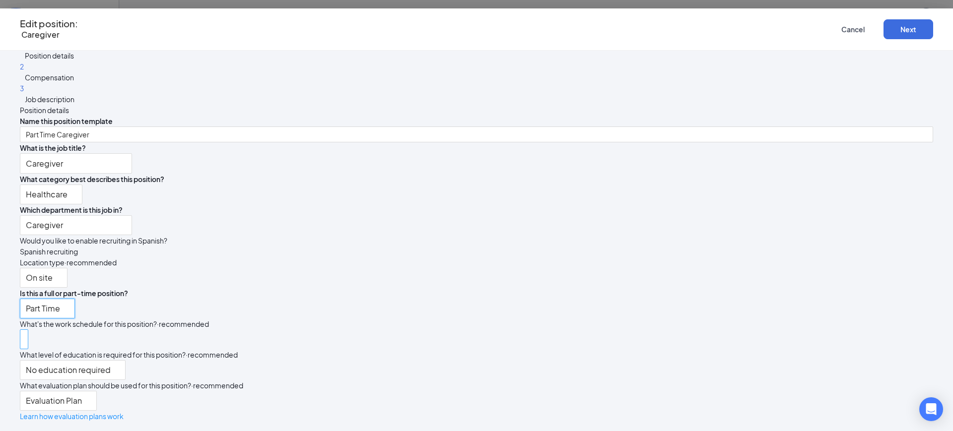
click at [26, 331] on div at bounding box center [23, 339] width 3 height 16
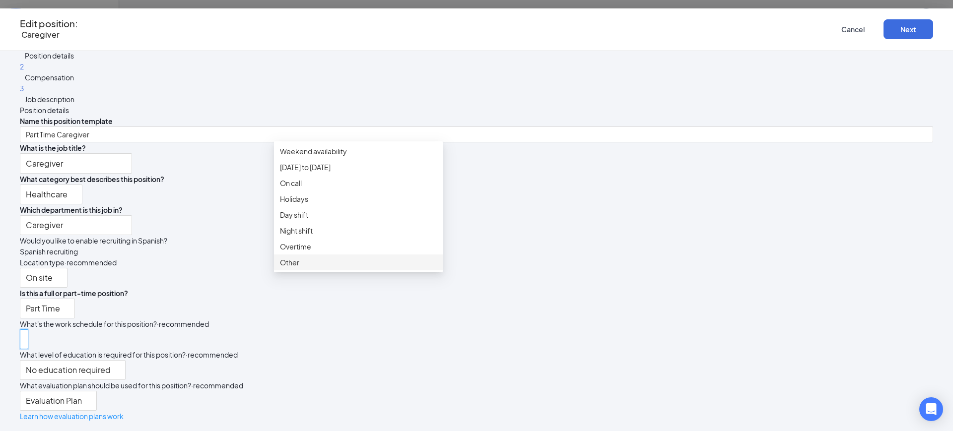
scroll to position [124, 0]
click at [315, 267] on div "Other" at bounding box center [358, 263] width 169 height 16
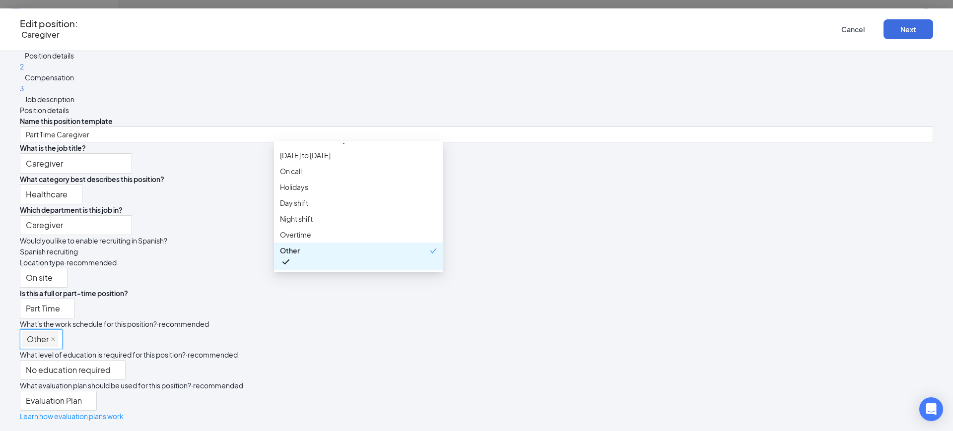
click at [565, 360] on div "No education required" at bounding box center [476, 370] width 913 height 20
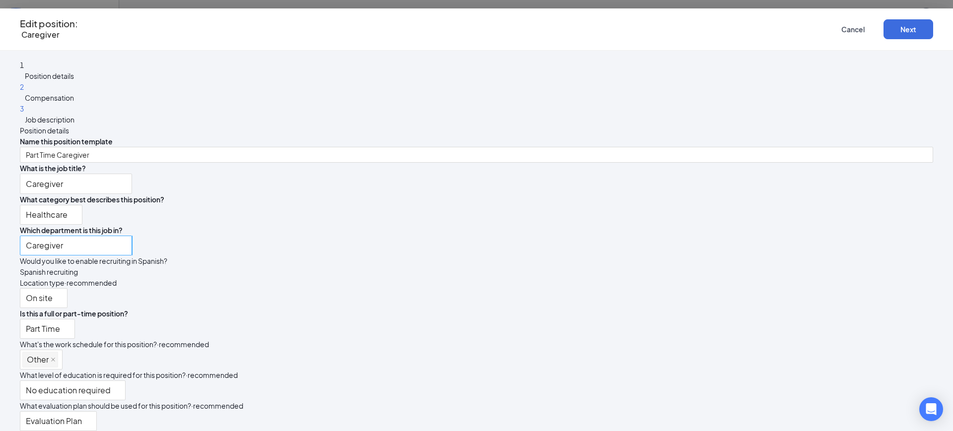
scroll to position [0, 0]
click at [132, 179] on input "Caregiver" at bounding box center [76, 185] width 112 height 20
type input "Part Time Caregiver"
click at [883, 32] on button "Next" at bounding box center [908, 29] width 50 height 20
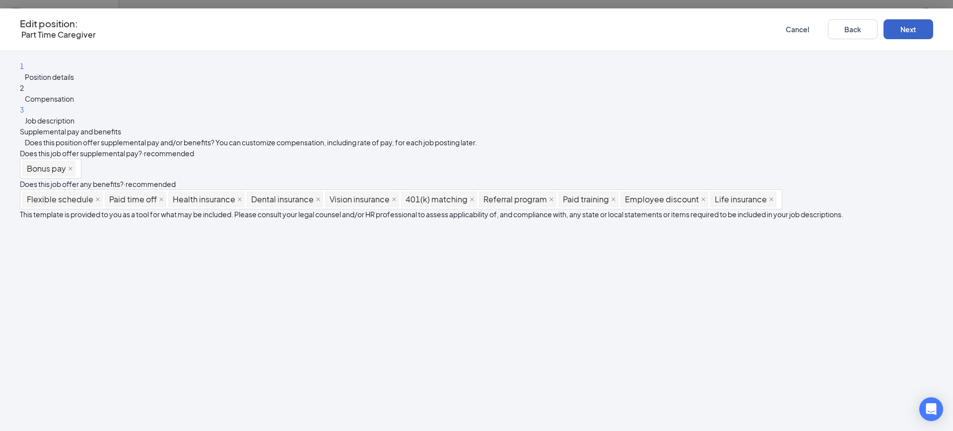
click at [883, 23] on button "Next" at bounding box center [908, 29] width 50 height 20
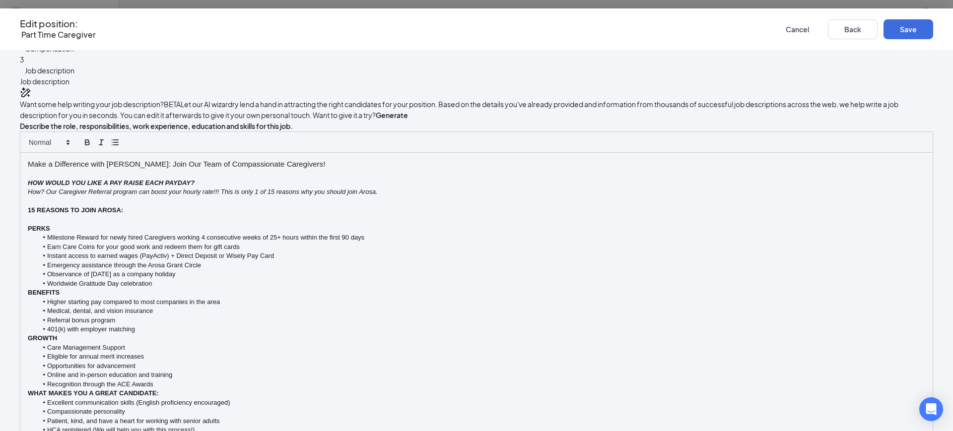
scroll to position [26, 0]
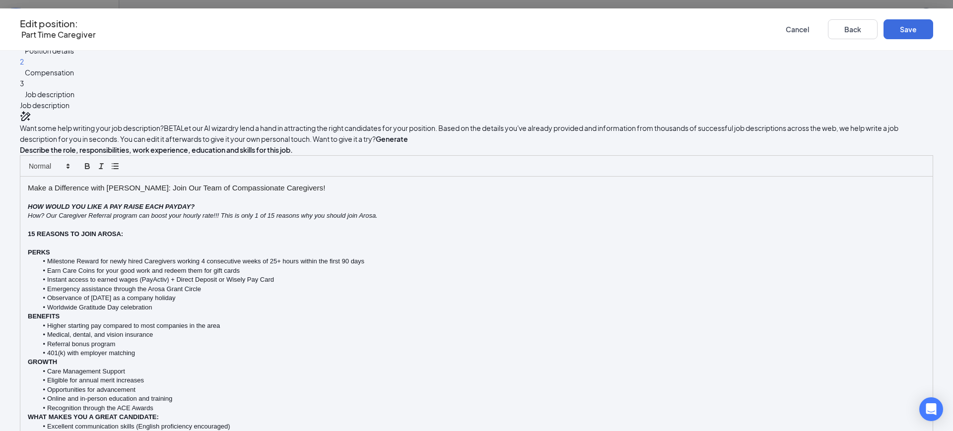
click at [572, 227] on div "Make a Difference with Arosa: Join Our Team of Compassionate Caregivers! HOW WO…" at bounding box center [476, 371] width 912 height 389
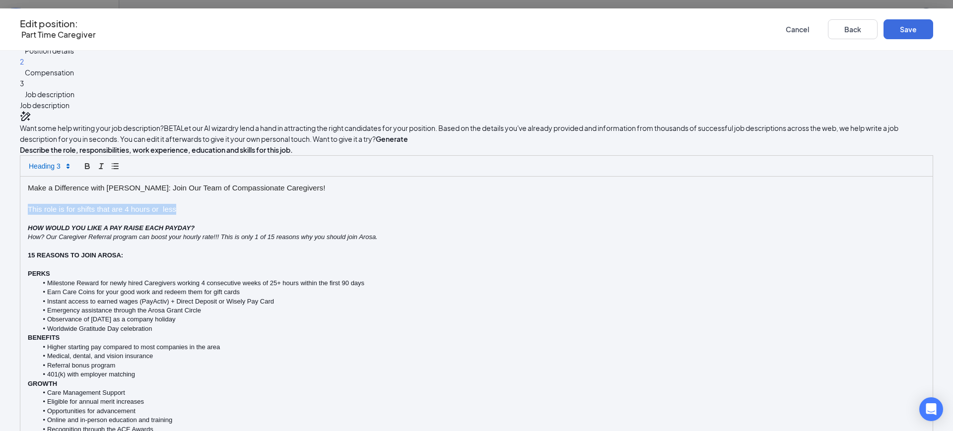
drag, startPoint x: 496, startPoint y: 271, endPoint x: 208, endPoint y: 260, distance: 288.0
click at [208, 260] on div "1 Position details 2 Compensation 3 Job description Additional information Job …" at bounding box center [476, 362] width 913 height 657
copy h3 "This role is for shifts that are 4 hours or less"
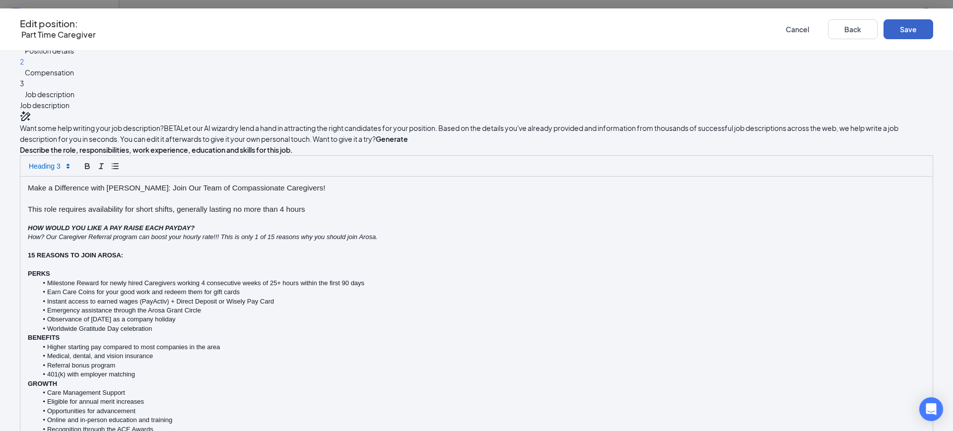
click at [883, 26] on button "Save" at bounding box center [908, 29] width 50 height 20
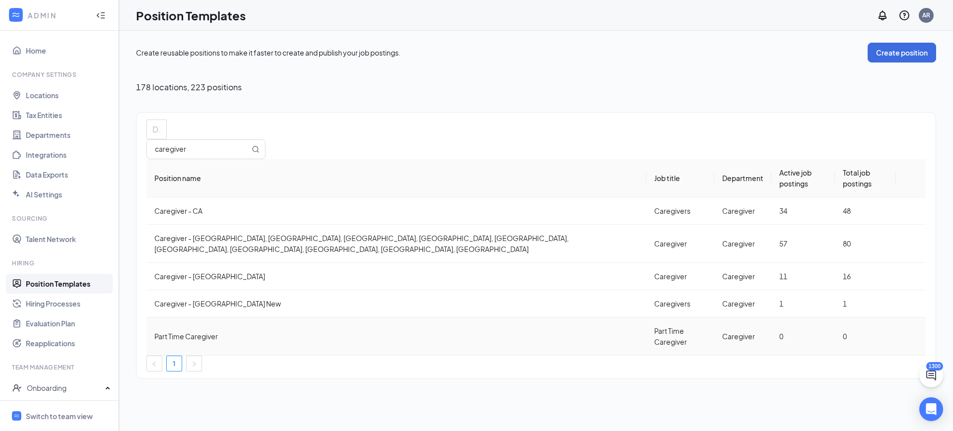
click at [911, 336] on icon "Ellipses" at bounding box center [911, 336] width 0 height 0
click at [853, 308] on span "Duplicate" at bounding box center [837, 307] width 31 height 9
click at [905, 375] on div at bounding box center [911, 375] width 14 height 0
click at [911, 375] on icon "Ellipses" at bounding box center [911, 375] width 0 height 0
click at [855, 378] on span "Delete" at bounding box center [864, 375] width 85 height 11
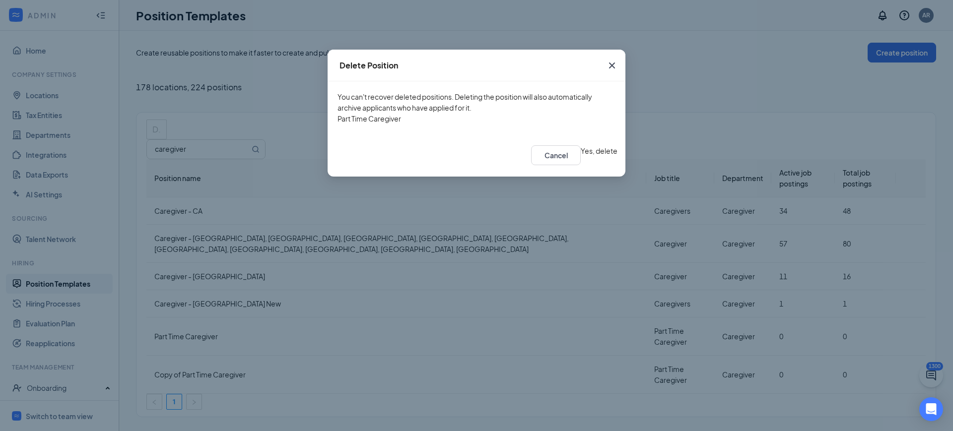
click at [581, 156] on button "Yes, delete" at bounding box center [599, 150] width 37 height 11
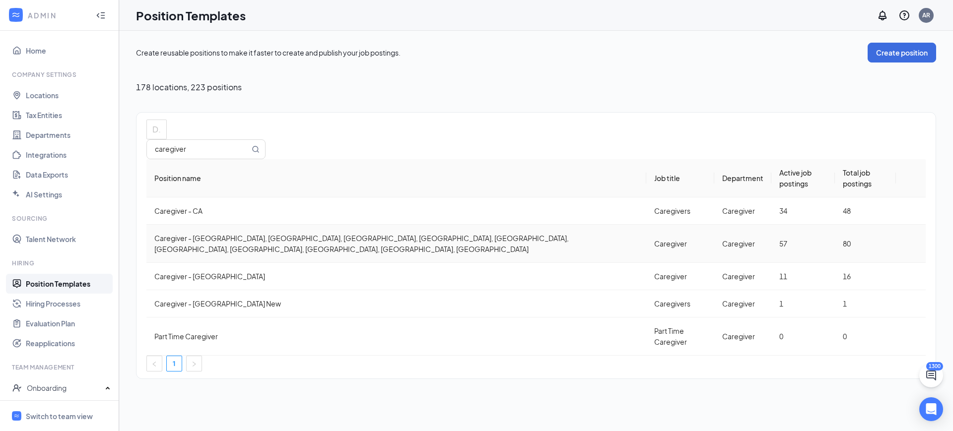
click at [911, 244] on icon "Ellipses" at bounding box center [911, 244] width 0 height 0
click at [339, 348] on div "Create reusable positions to make it faster to create and publish your job post…" at bounding box center [536, 231] width 834 height 400
click at [64, 89] on link "Locations" at bounding box center [68, 95] width 85 height 20
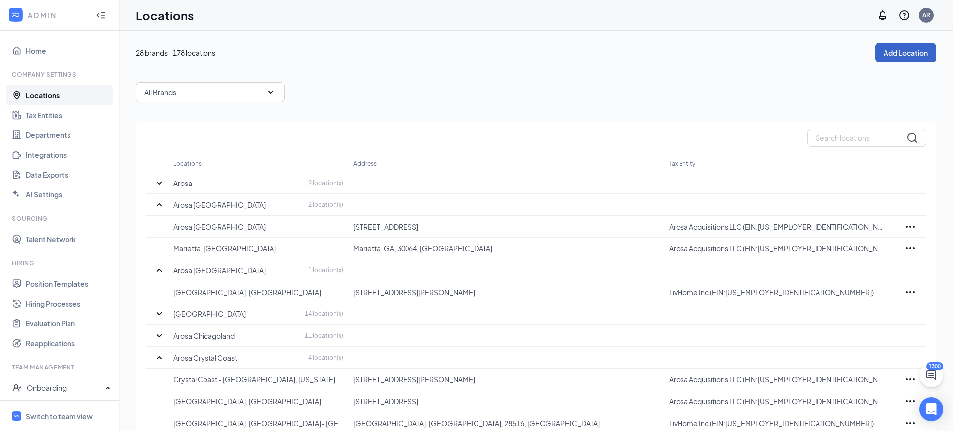
click at [908, 48] on button "Add Location" at bounding box center [905, 53] width 61 height 20
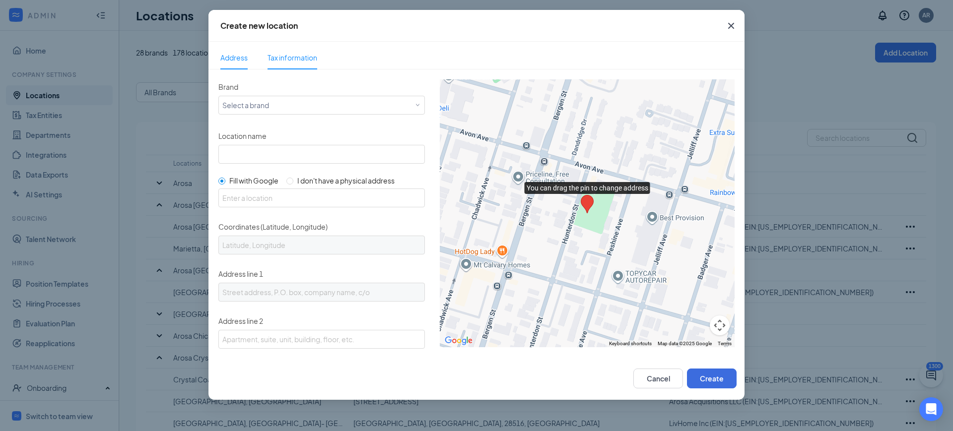
click at [286, 50] on span "Tax information" at bounding box center [292, 57] width 50 height 23
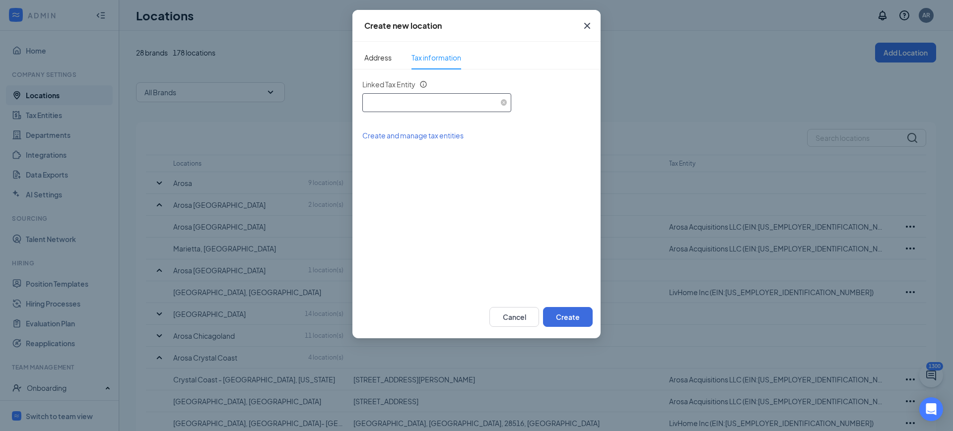
click at [398, 101] on div "Select an existing tax entity" at bounding box center [436, 101] width 141 height 15
click at [409, 135] on span "Arosa Acquisitions LLC (EIN: 454472710)" at bounding box center [489, 131] width 238 height 10
click at [376, 60] on span "Address" at bounding box center [377, 57] width 27 height 23
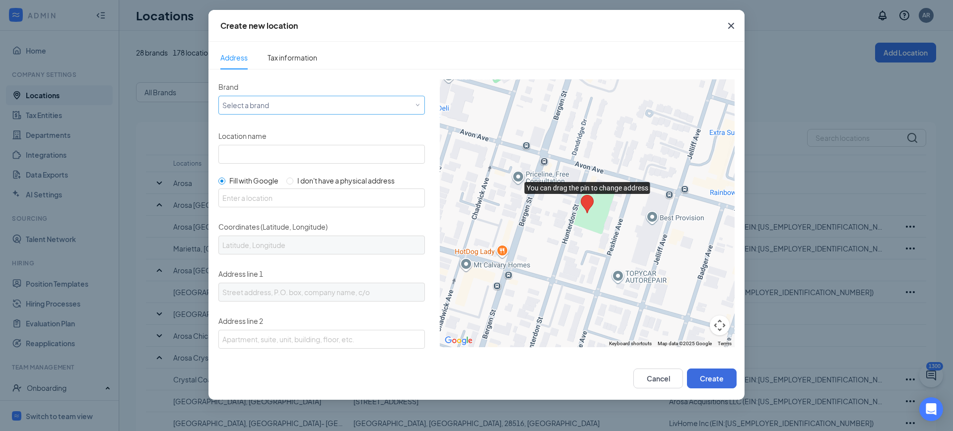
click at [291, 108] on div "Select a brand" at bounding box center [319, 105] width 194 height 12
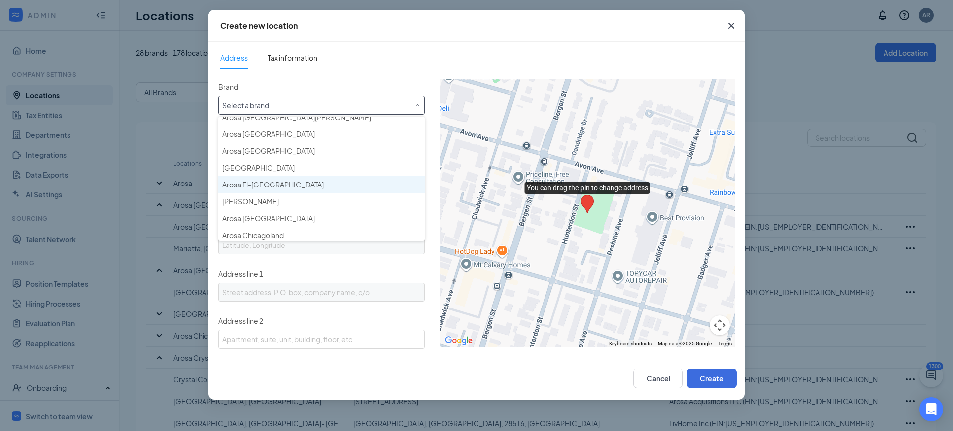
scroll to position [129, 0]
click at [286, 184] on div "Arosa Fl-[GEOGRAPHIC_DATA]" at bounding box center [321, 182] width 198 height 10
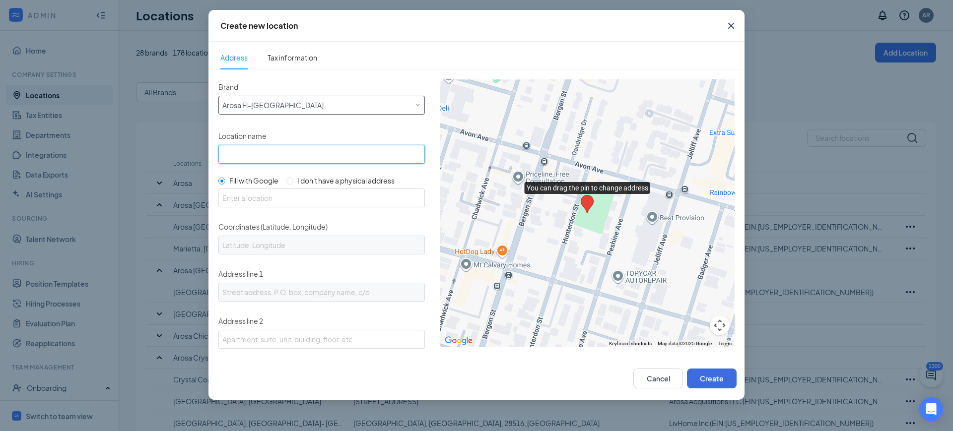
click at [270, 162] on input "Location name" at bounding box center [321, 154] width 206 height 19
click at [245, 166] on div "Brand Select a brand Arosa Fl-Tri County Location name Fill with Google I don't…" at bounding box center [321, 314] width 206 height 470
drag, startPoint x: 318, startPoint y: 172, endPoint x: 317, endPoint y: 178, distance: 6.0
click at [317, 174] on div "Brand Select a brand Arosa Fl-Tri County Location name Fill with Google I don't…" at bounding box center [321, 314] width 206 height 470
click at [318, 179] on span "I don't have a physical address" at bounding box center [345, 180] width 97 height 9
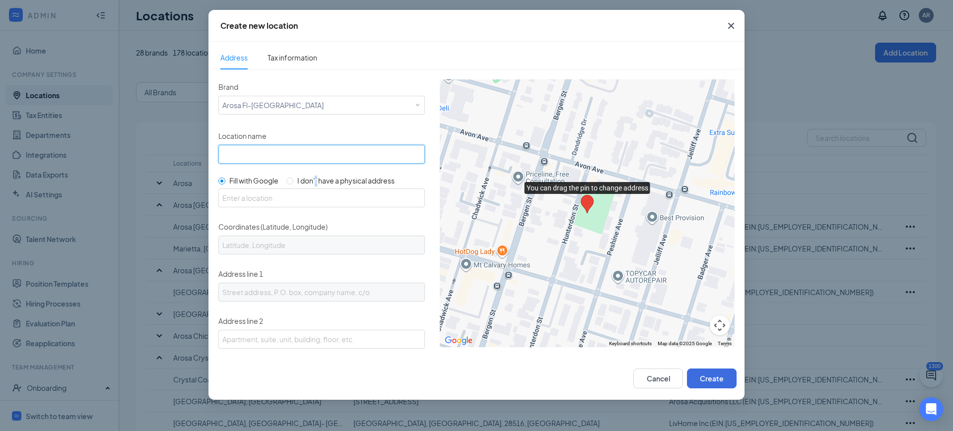
click at [262, 162] on input "Location name" at bounding box center [321, 154] width 206 height 19
click at [340, 133] on div "Location name" at bounding box center [321, 146] width 206 height 35
drag, startPoint x: 347, startPoint y: 169, endPoint x: 343, endPoint y: 180, distance: 11.8
click at [347, 169] on div "Brand Select a brand Arosa Fl-Tri County Location name Fill with Google I don't…" at bounding box center [321, 314] width 206 height 470
click at [342, 183] on span "I don't have a physical address" at bounding box center [345, 180] width 97 height 9
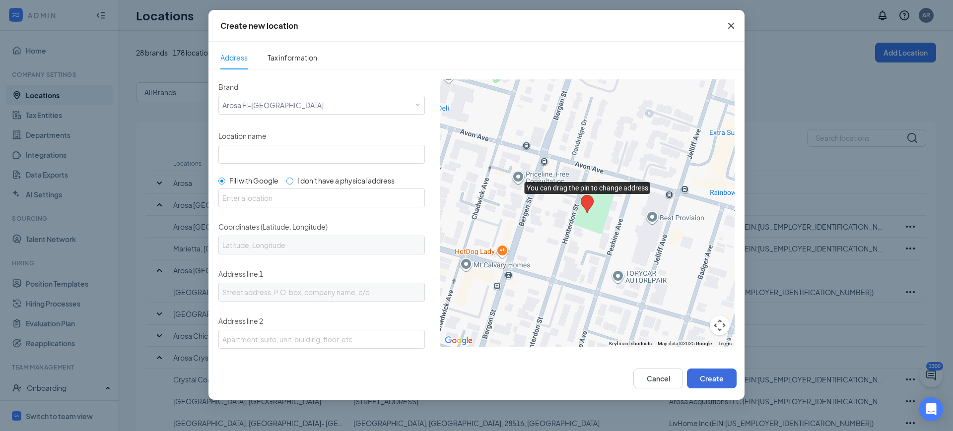
click at [293, 183] on input "I don't have a physical address" at bounding box center [289, 181] width 7 height 7
radio input "true"
radio input "false"
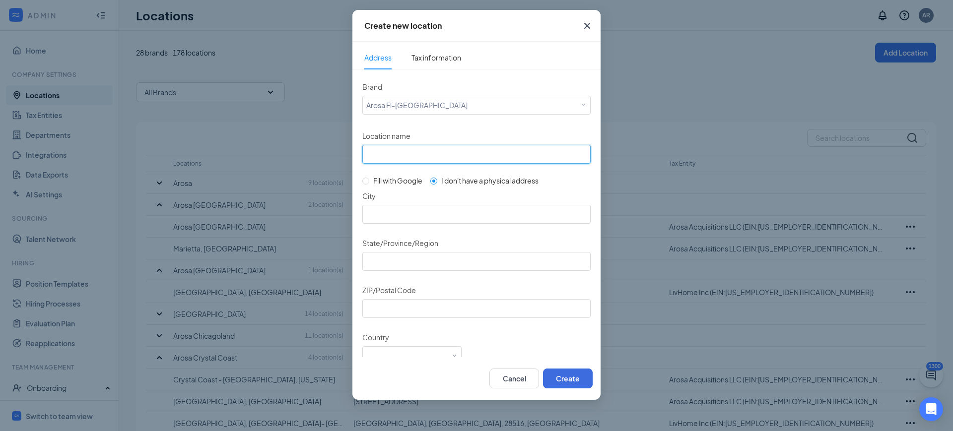
click at [428, 152] on input "Location name" at bounding box center [476, 154] width 228 height 19
type input "[GEOGRAPHIC_DATA] - [GEOGRAPHIC_DATA]"
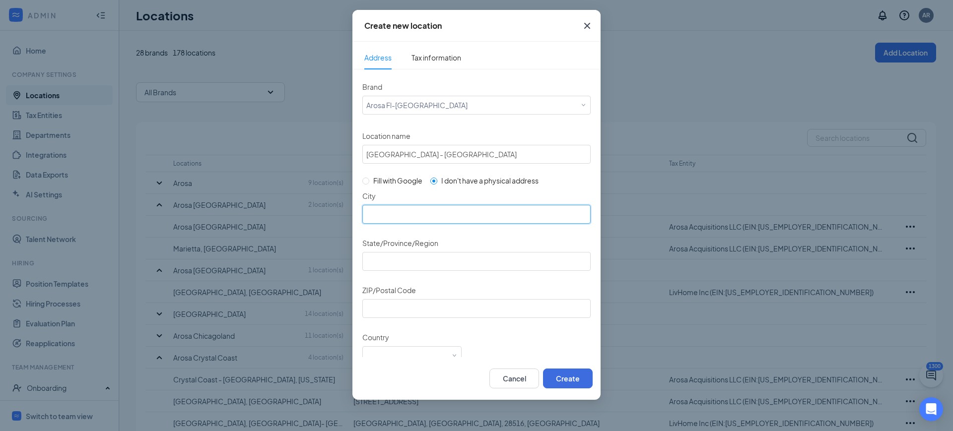
click at [396, 216] on input "City" at bounding box center [476, 214] width 228 height 19
click at [472, 221] on input "City" at bounding box center [476, 214] width 228 height 19
type input "North Miami"
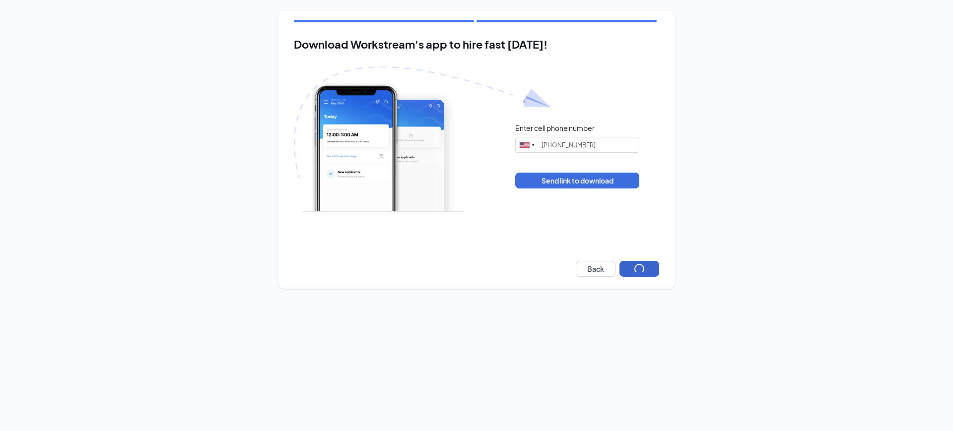
click at [648, 262] on button "button" at bounding box center [639, 269] width 40 height 16
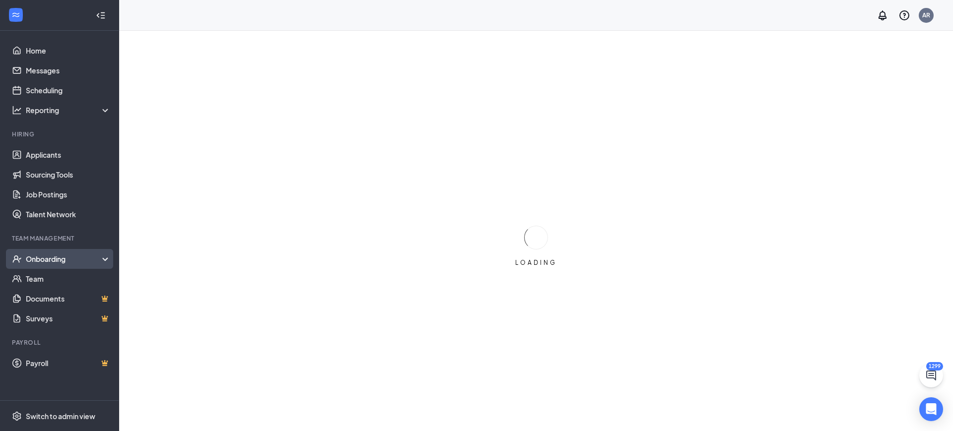
click at [47, 261] on div "Onboarding" at bounding box center [64, 259] width 76 height 10
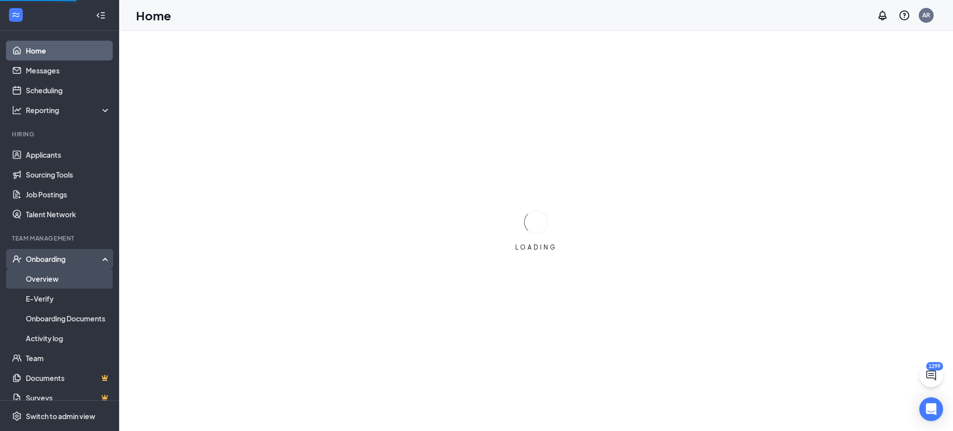
click at [54, 275] on link "Overview" at bounding box center [68, 279] width 85 height 20
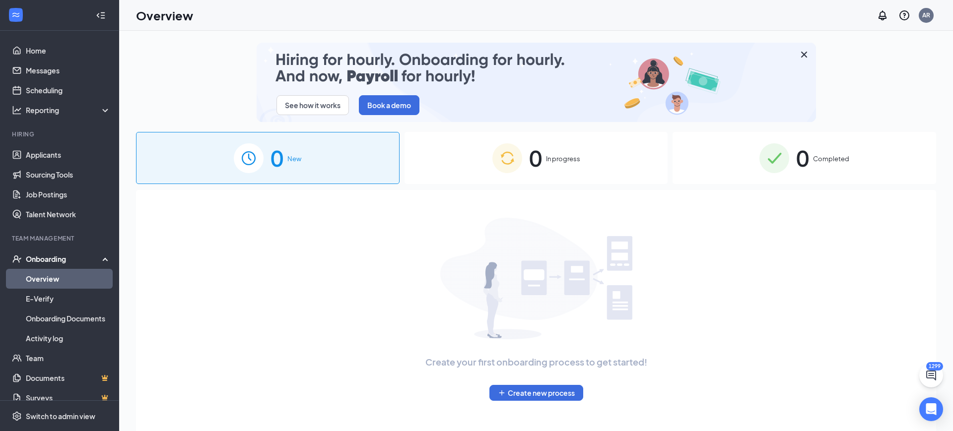
click at [357, 18] on div "Overview AR" at bounding box center [536, 15] width 834 height 31
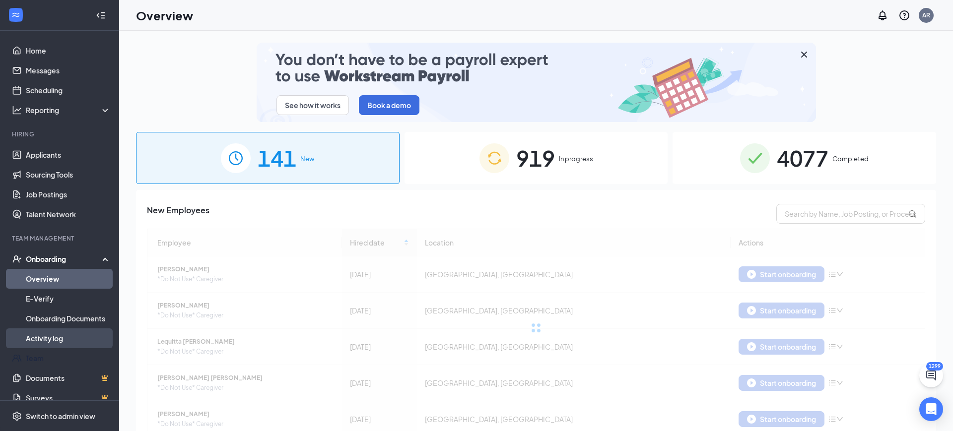
click at [54, 334] on link "Activity log" at bounding box center [68, 338] width 85 height 20
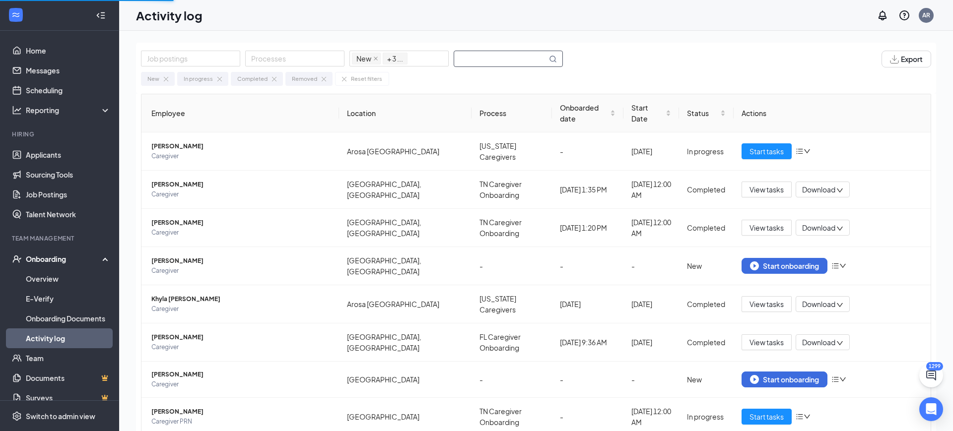
click at [485, 51] on input "text" at bounding box center [500, 58] width 93 height 15
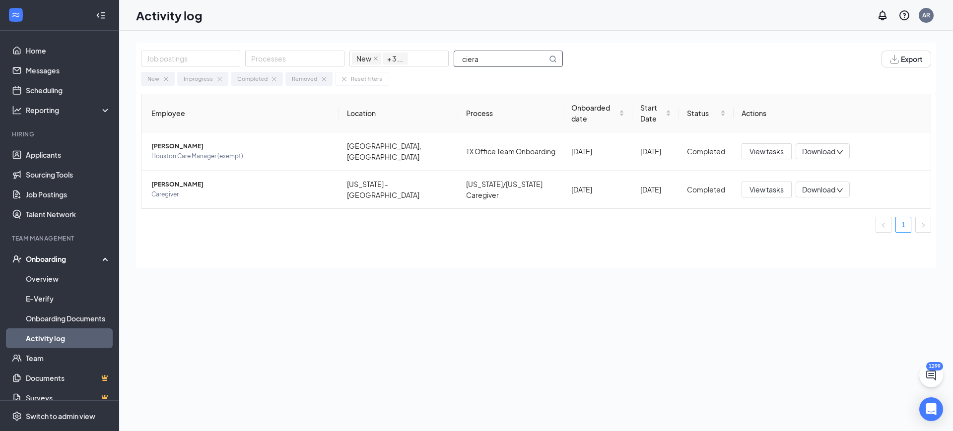
type input "ciera"
click at [62, 187] on link "Job Postings" at bounding box center [68, 195] width 85 height 20
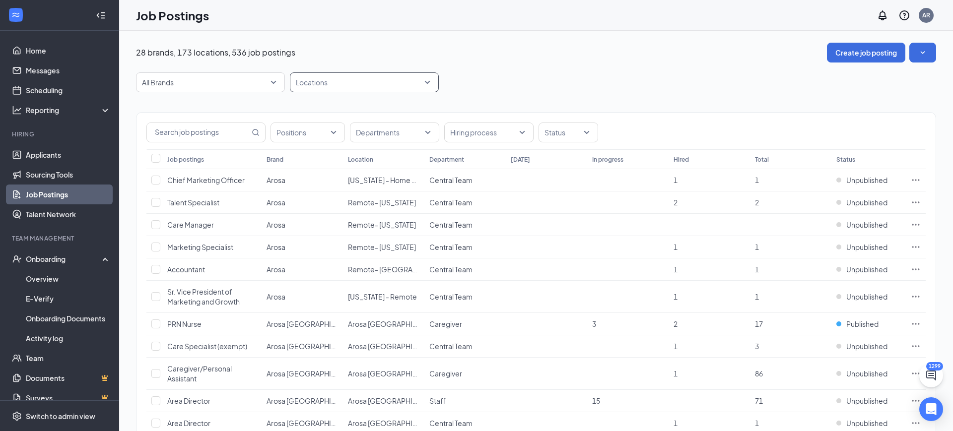
click at [336, 87] on div at bounding box center [359, 82] width 134 height 16
click at [860, 58] on button "Create job posting" at bounding box center [866, 53] width 78 height 20
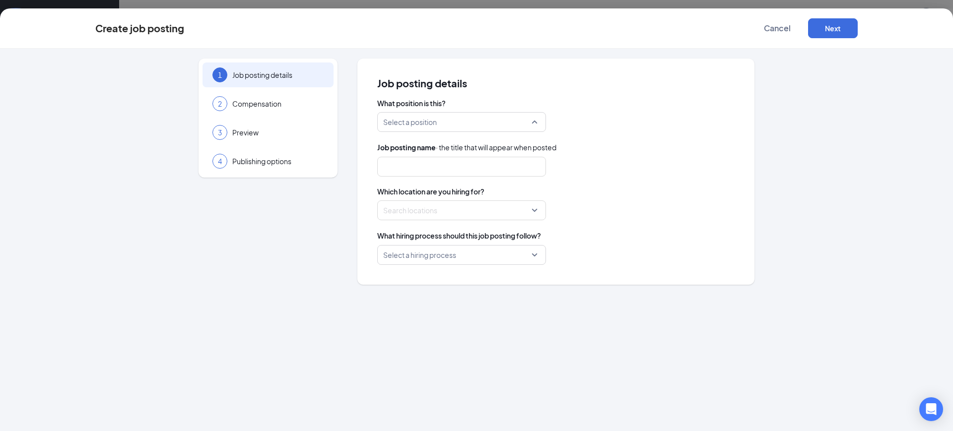
click at [429, 124] on input "search" at bounding box center [458, 122] width 150 height 19
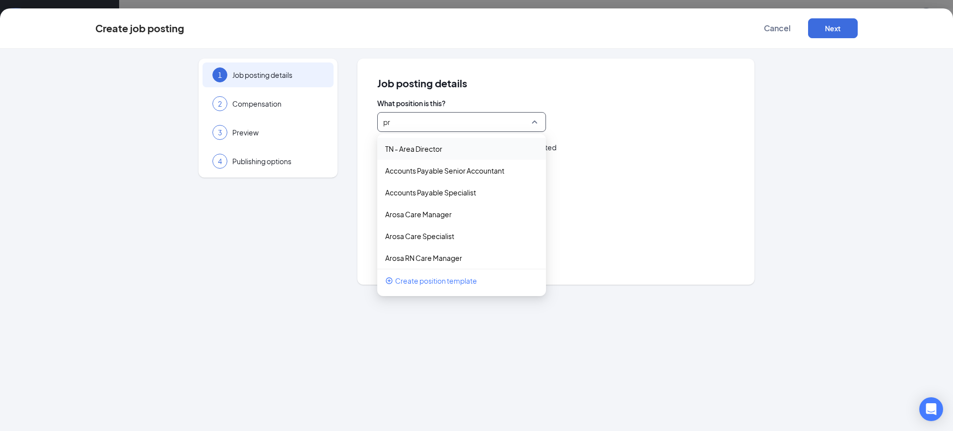
type input "prn"
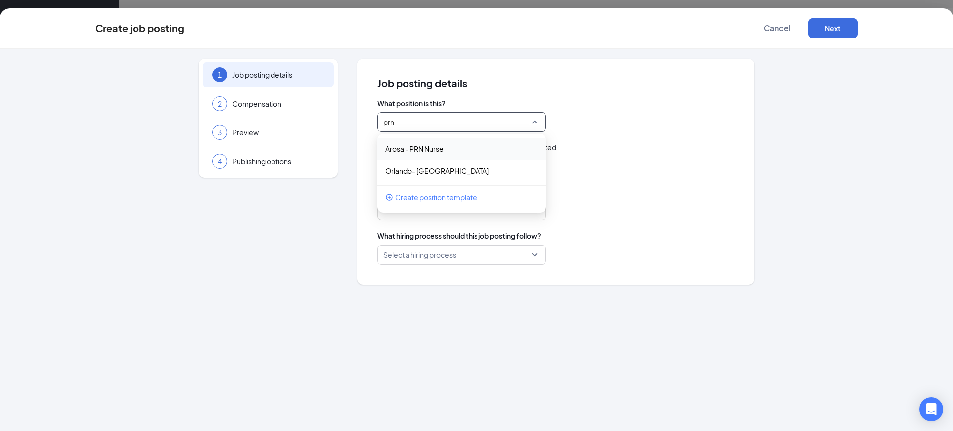
click at [440, 155] on div "Arosa - PRN Nurse" at bounding box center [461, 149] width 169 height 22
type input "Per Diem Nurse"
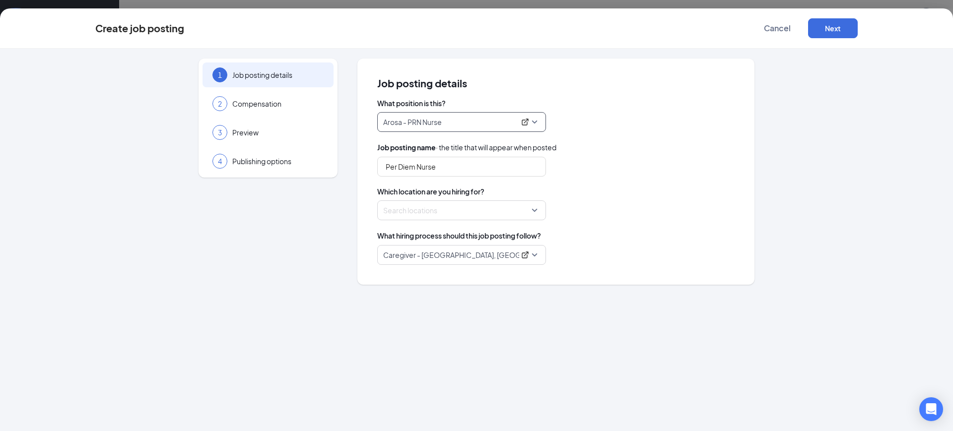
click at [432, 208] on div at bounding box center [459, 210] width 150 height 16
click at [459, 209] on div at bounding box center [459, 210] width 150 height 16
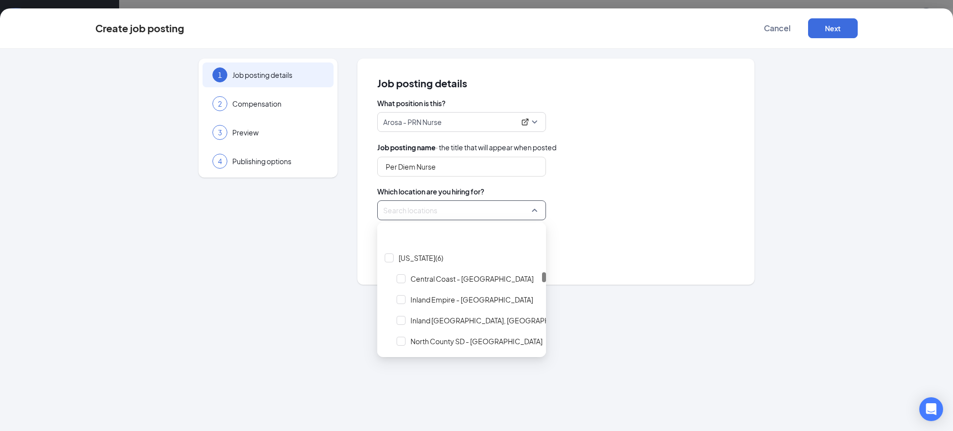
scroll to position [1251, 0]
type input "tri"
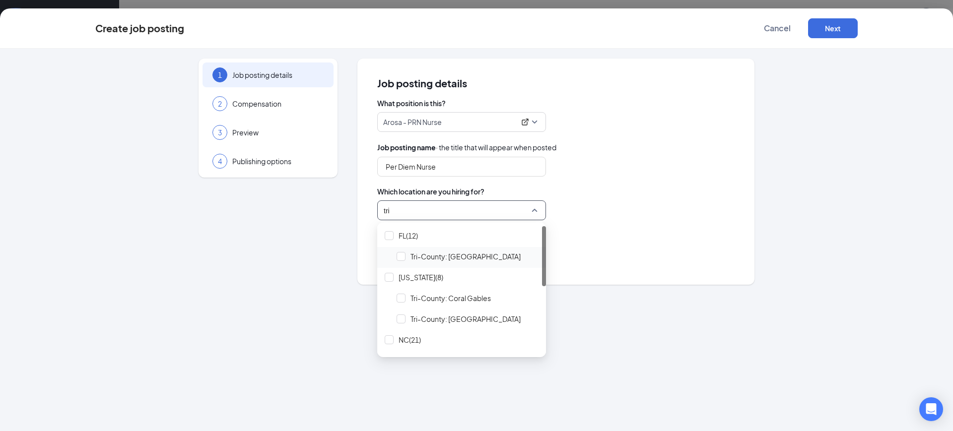
click at [454, 259] on span "Tri-County: [GEOGRAPHIC_DATA]" at bounding box center [465, 257] width 110 height 10
type input "tri"
click at [453, 299] on span "Tri-County: Coral Gables" at bounding box center [450, 298] width 80 height 10
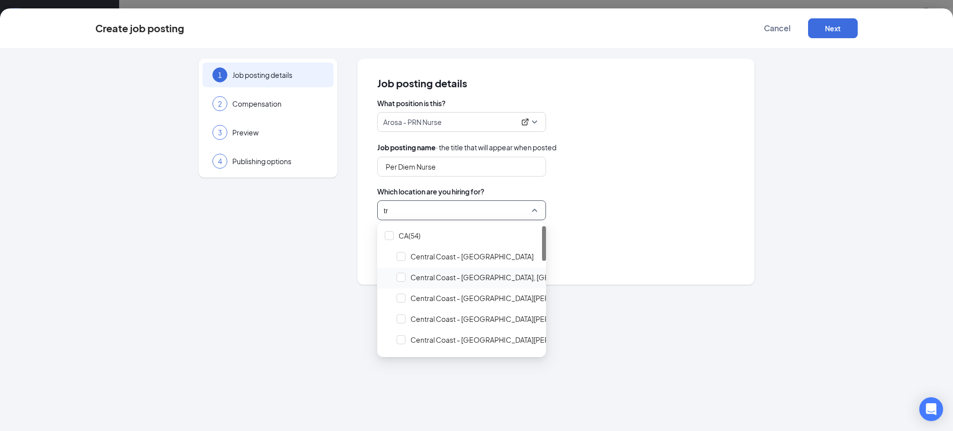
type input "tri"
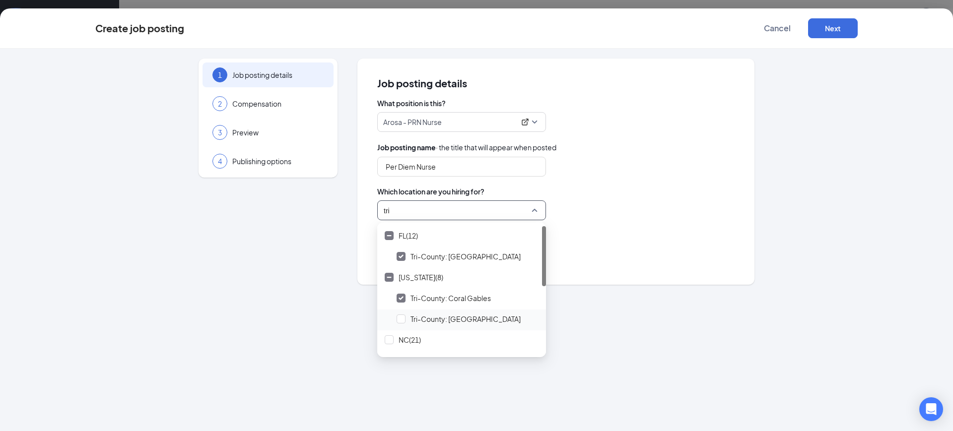
click at [443, 317] on span "Tri-County: [GEOGRAPHIC_DATA]" at bounding box center [465, 319] width 110 height 10
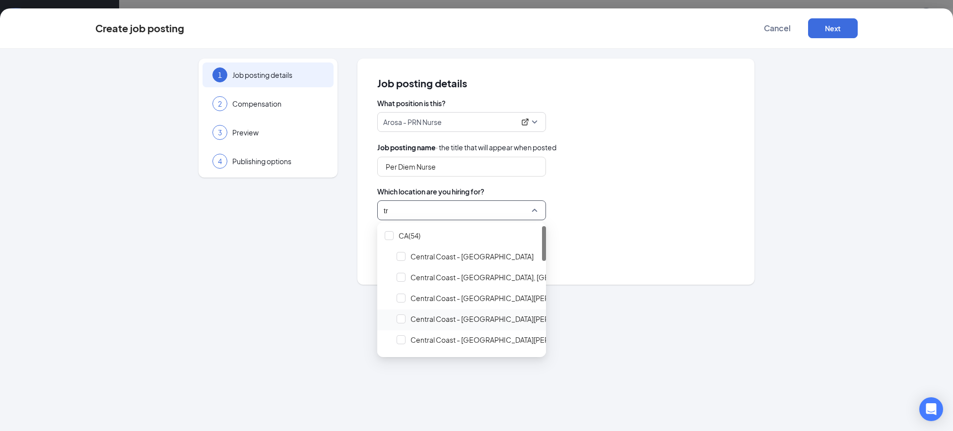
type input "tri"
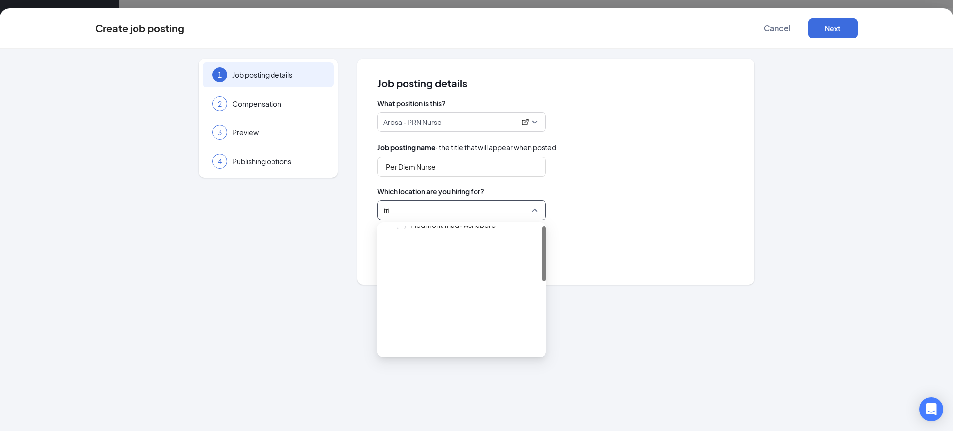
scroll to position [0, 0]
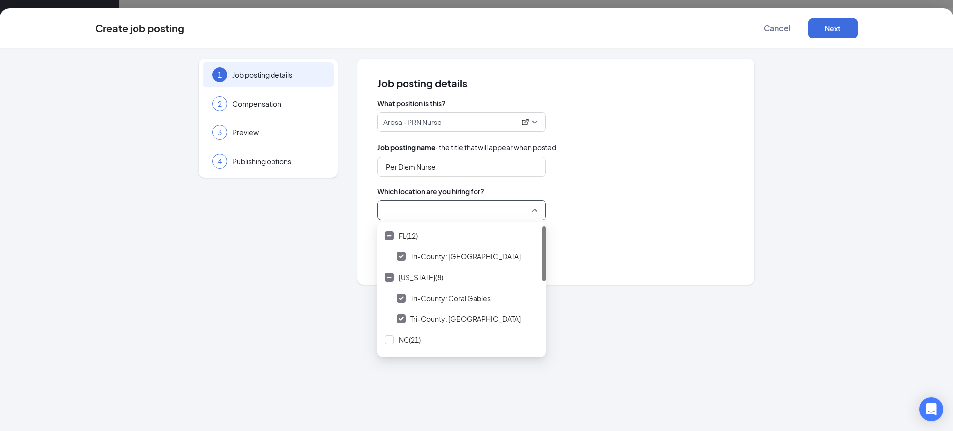
click at [656, 151] on div "Job posting name · the title that will appear when posted" at bounding box center [555, 147] width 357 height 11
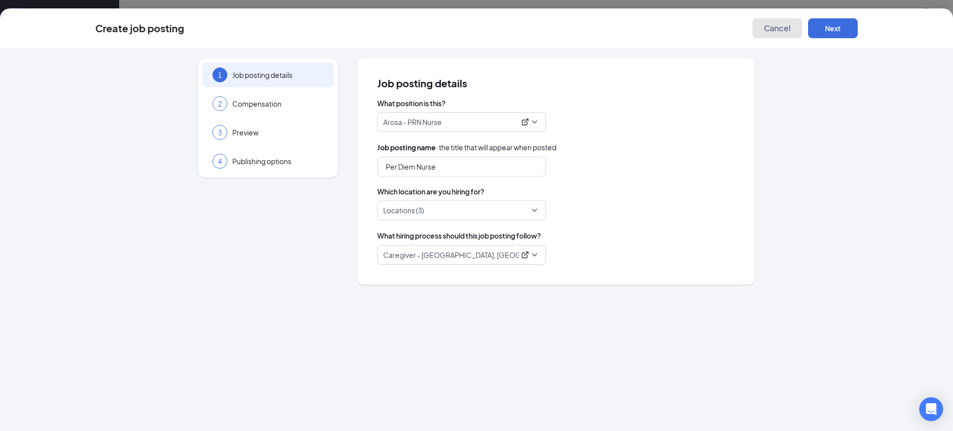
click at [772, 33] on button "Cancel" at bounding box center [777, 28] width 50 height 20
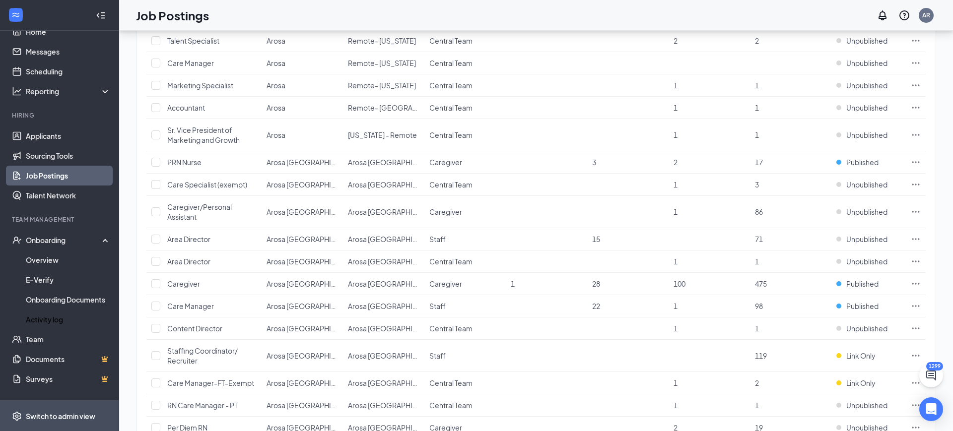
scroll to position [56, 0]
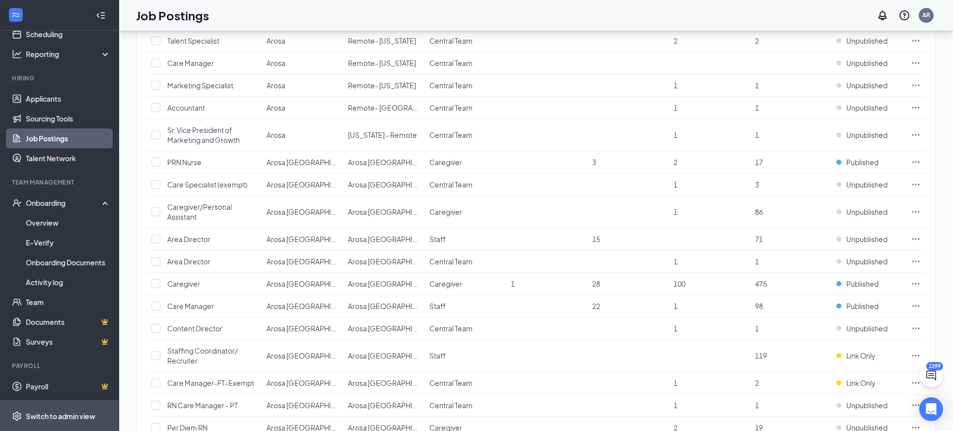
click at [42, 420] on div "Switch to admin view" at bounding box center [60, 416] width 69 height 10
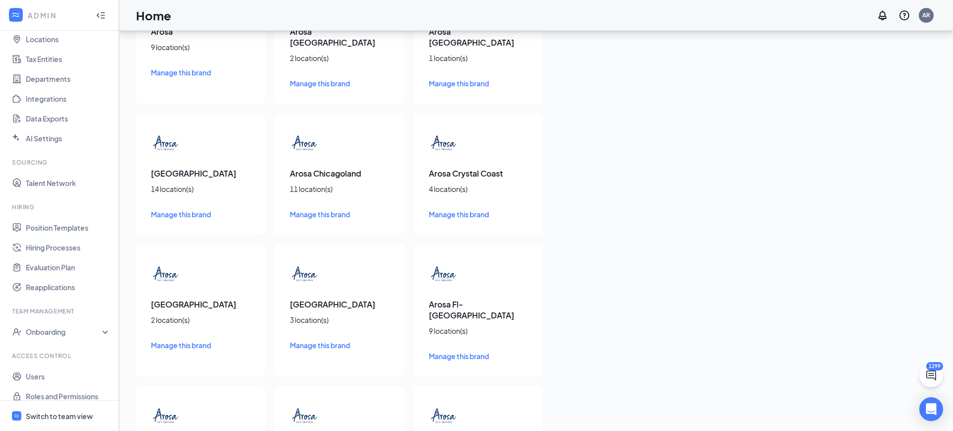
scroll to position [196, 0]
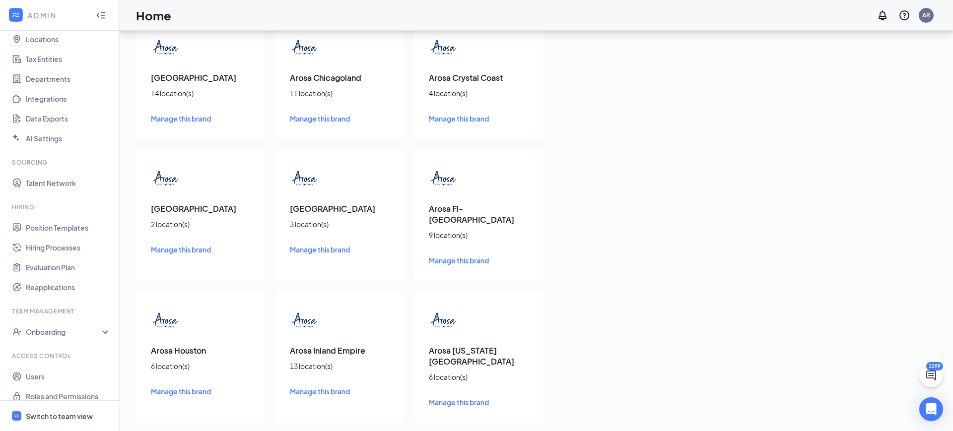
click at [461, 232] on div "Arosa Fl-Tri County 9 location(s) Manage this brand" at bounding box center [478, 215] width 129 height 132
click at [458, 256] on span "Manage this brand" at bounding box center [459, 260] width 60 height 9
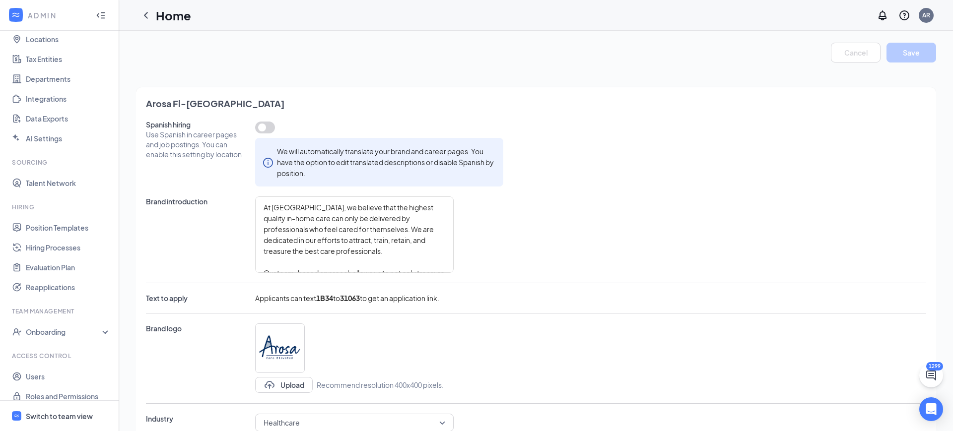
type textarea "At Arosa, we believe that the highest quality in-home care can only be delivere…"
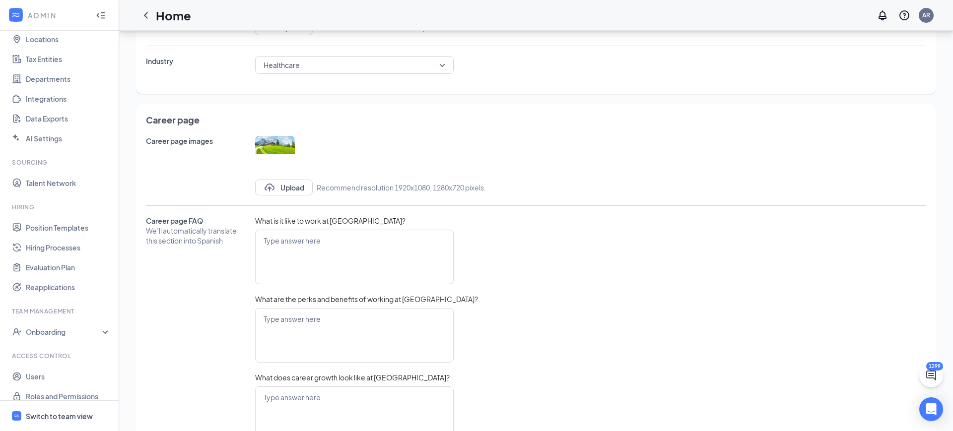
scroll to position [410, 0]
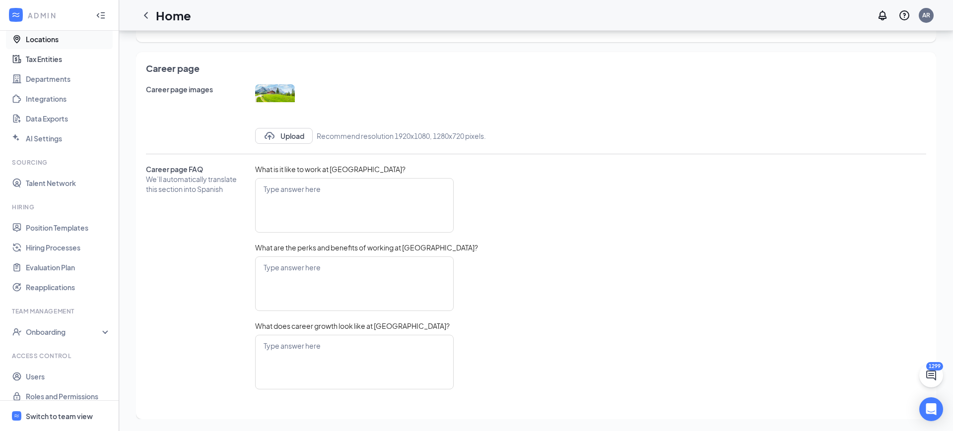
click at [76, 44] on link "Locations" at bounding box center [68, 39] width 85 height 20
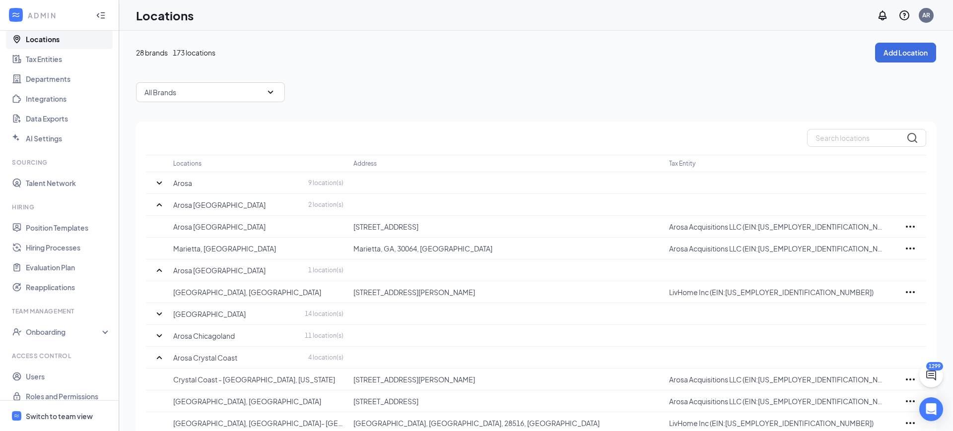
click at [201, 82] on div "All Brands" at bounding box center [210, 92] width 149 height 20
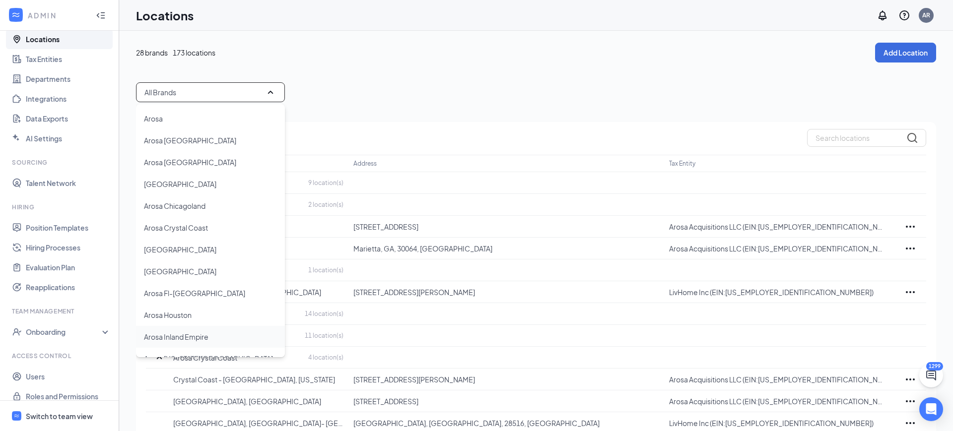
scroll to position [135, 0]
click at [199, 182] on p "Arosa Fl-[GEOGRAPHIC_DATA]" at bounding box center [194, 182] width 101 height 10
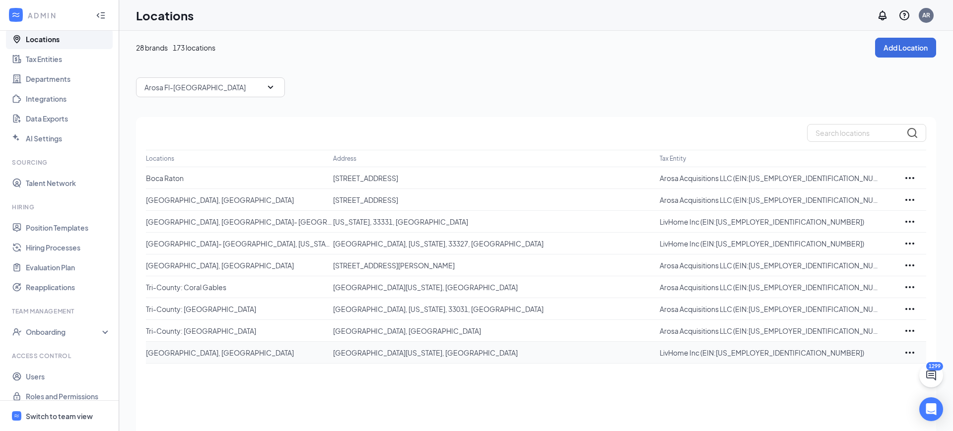
scroll to position [6, 0]
click at [920, 178] on div at bounding box center [909, 177] width 33 height 12
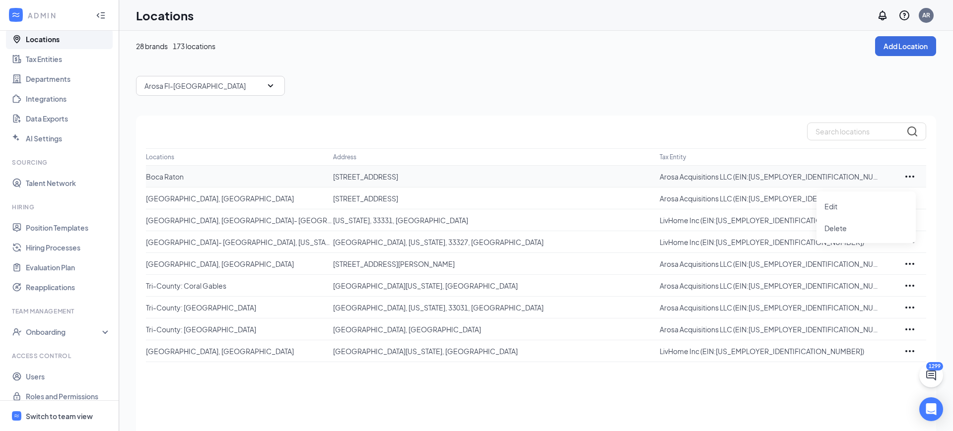
click at [913, 175] on icon "Ellipses" at bounding box center [910, 177] width 12 height 12
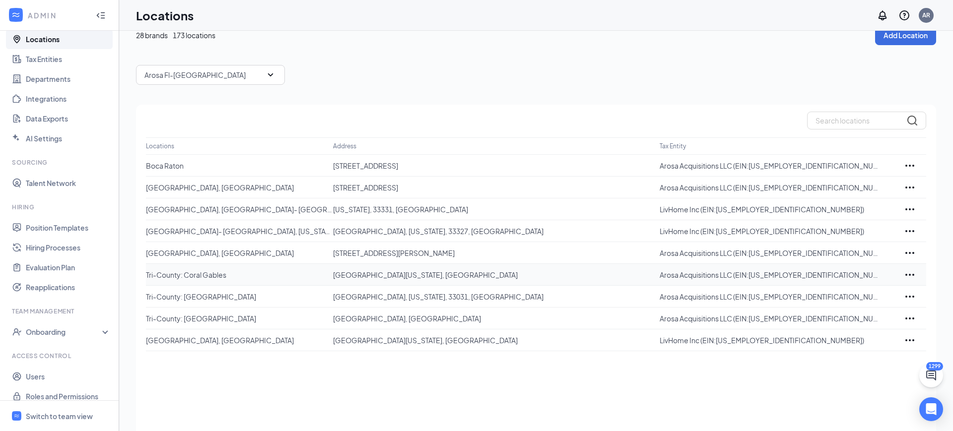
scroll to position [19, 0]
click at [877, 32] on button "Add Location" at bounding box center [905, 34] width 61 height 20
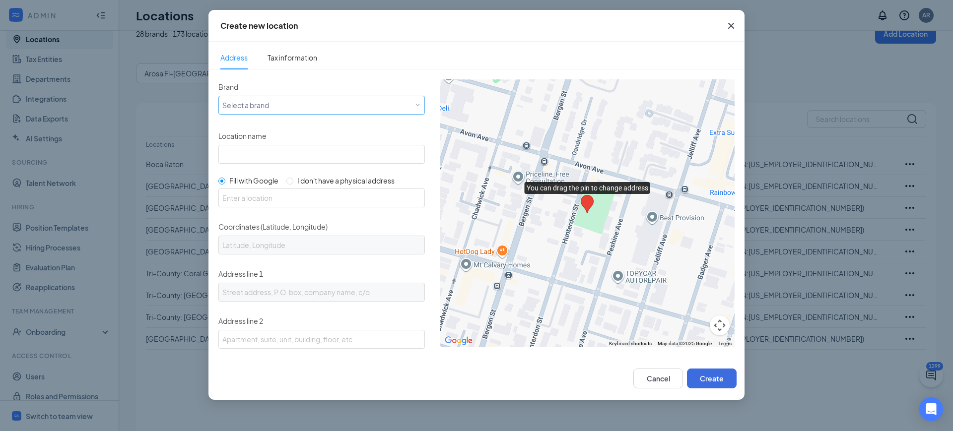
click at [260, 105] on div "Select a brand" at bounding box center [319, 105] width 194 height 12
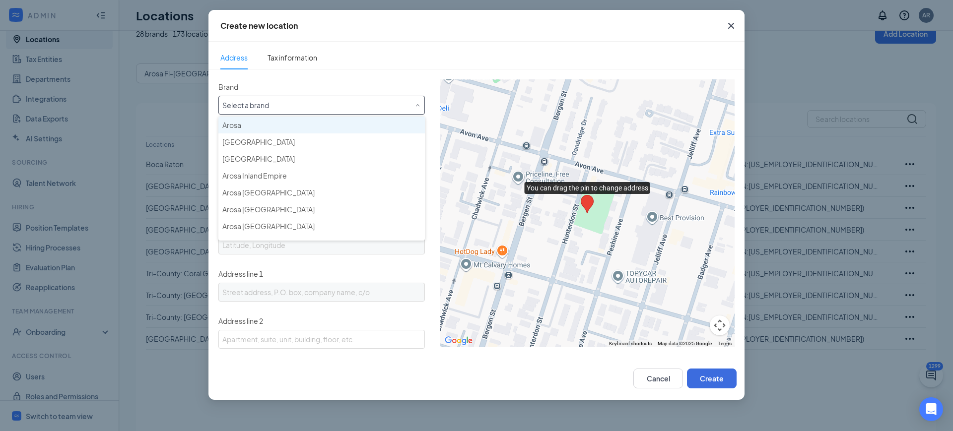
type input "f"
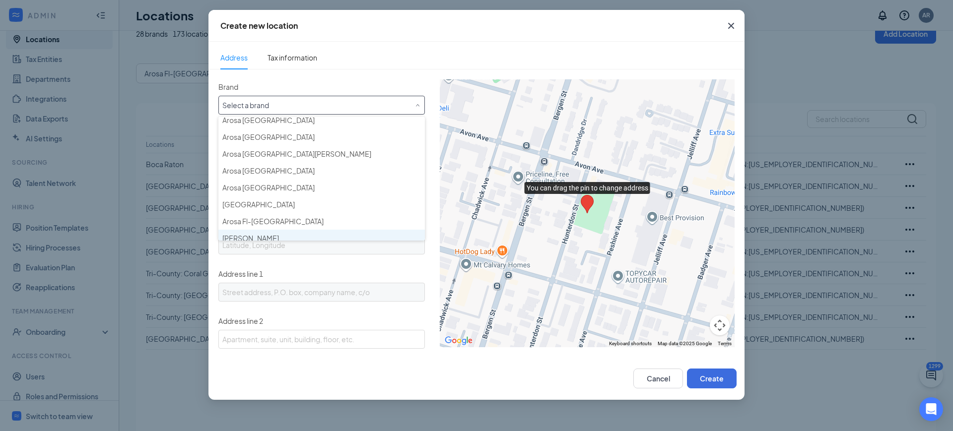
scroll to position [91, 0]
click at [281, 217] on span "Arosa Fl-[GEOGRAPHIC_DATA]" at bounding box center [272, 219] width 101 height 10
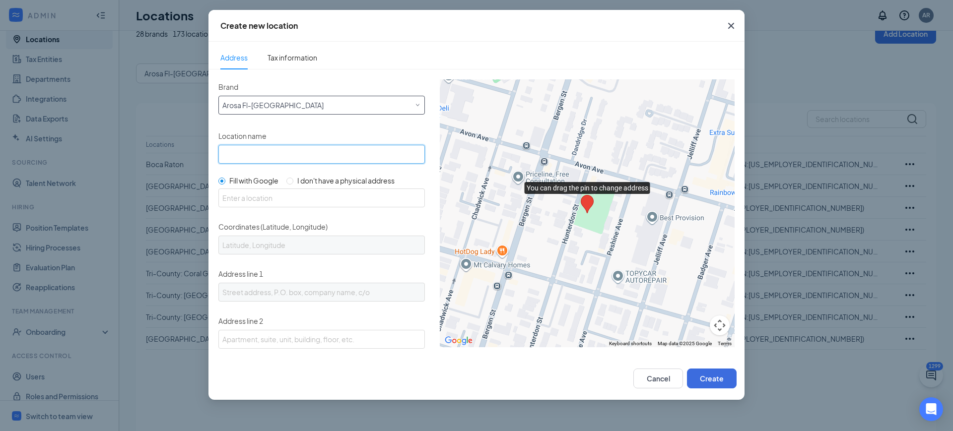
click at [293, 158] on input "Location name" at bounding box center [321, 154] width 206 height 19
type input "[GEOGRAPHIC_DATA]"
click at [302, 176] on span "I don't have a physical address" at bounding box center [345, 180] width 97 height 9
click at [293, 178] on input "I don't have a physical address" at bounding box center [289, 181] width 7 height 7
radio input "true"
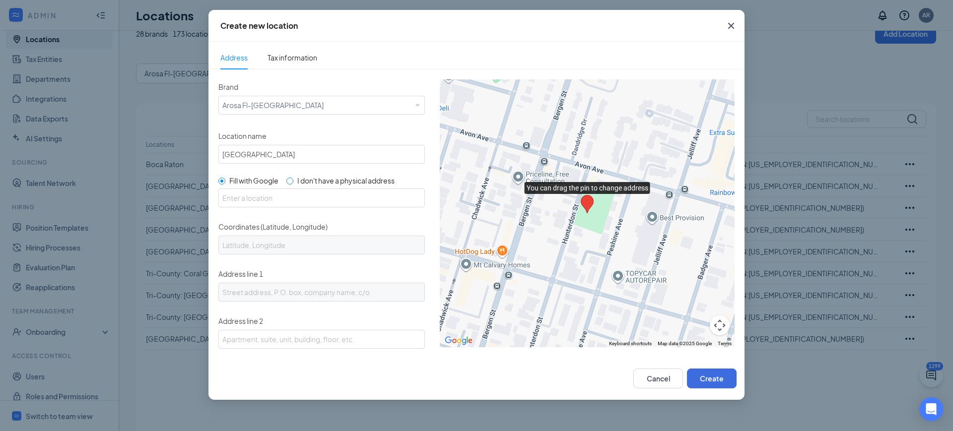
radio input "false"
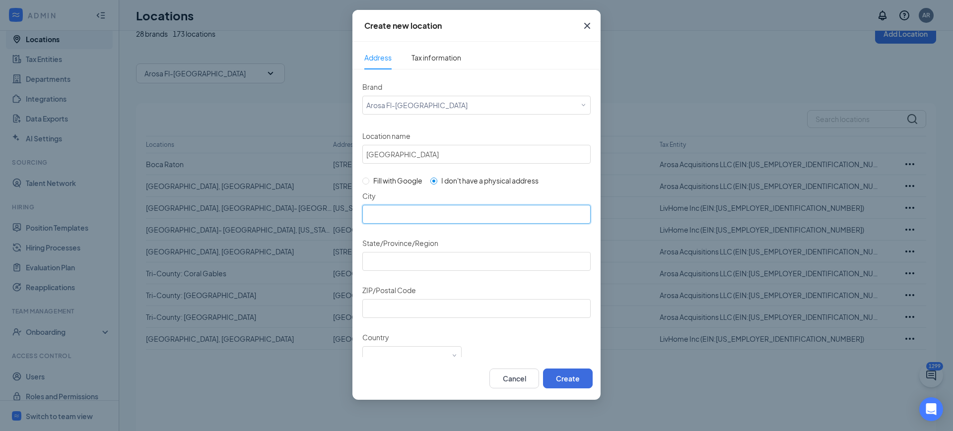
click at [402, 212] on input "City" at bounding box center [476, 214] width 228 height 19
type input "Hollywood"
click at [432, 258] on input "Fl" at bounding box center [476, 261] width 228 height 19
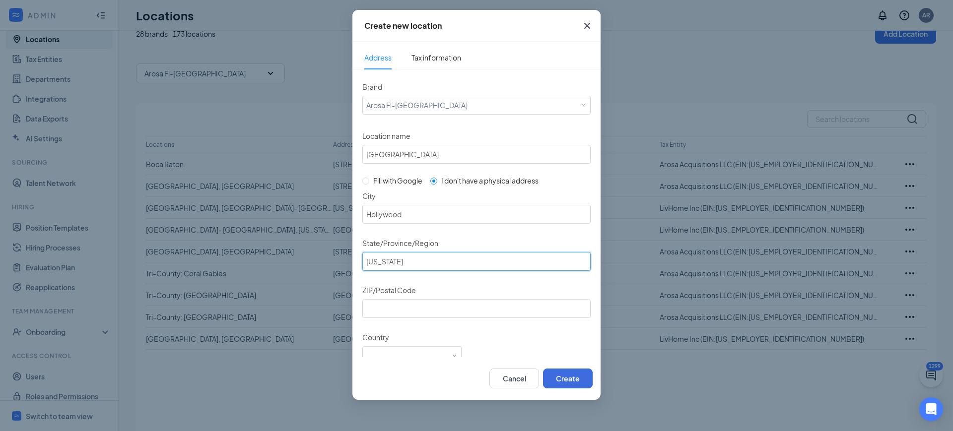
type input "Florida"
click at [382, 296] on div "ZIP/Postal Code" at bounding box center [389, 291] width 54 height 16
click at [386, 309] on input "ZIP/Postal Code" at bounding box center [476, 308] width 228 height 19
click at [466, 312] on input "33" at bounding box center [476, 308] width 228 height 19
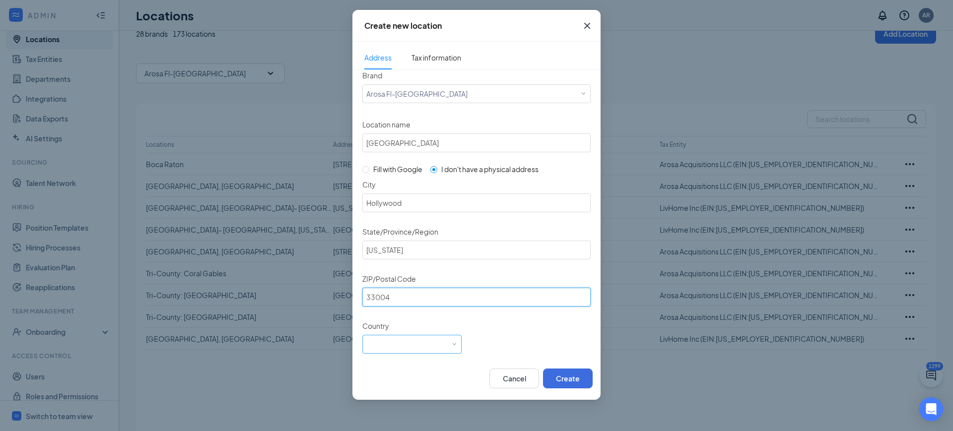
scroll to position [40, 0]
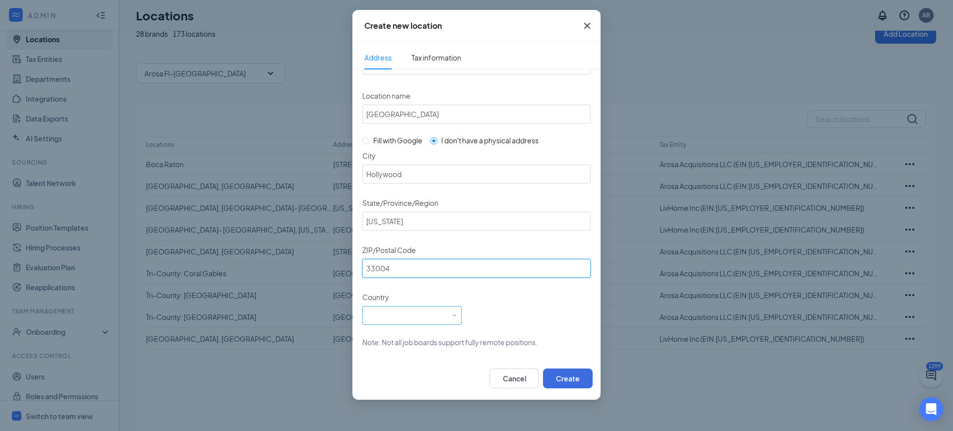
type input "33004"
drag, startPoint x: 412, startPoint y: 312, endPoint x: 415, endPoint y: 321, distance: 9.6
click at [412, 312] on div "Select a country" at bounding box center [411, 314] width 91 height 15
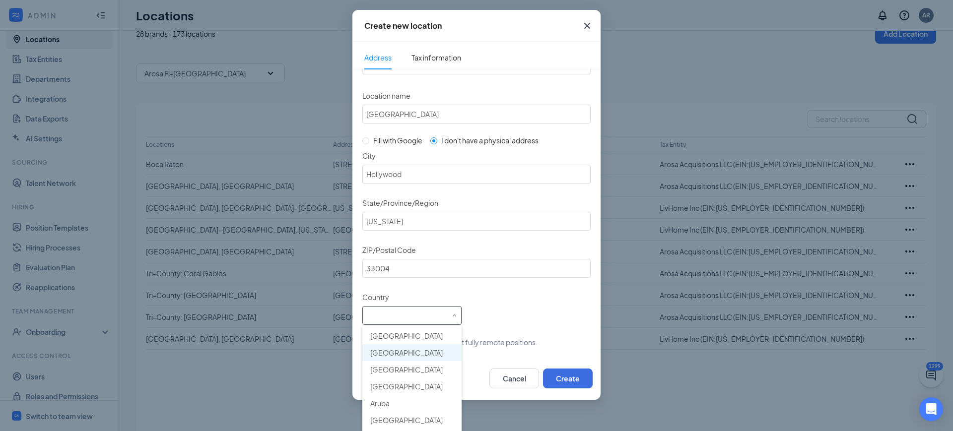
scroll to position [0, 0]
type input "u"
click at [409, 354] on span "United States" at bounding box center [406, 351] width 72 height 10
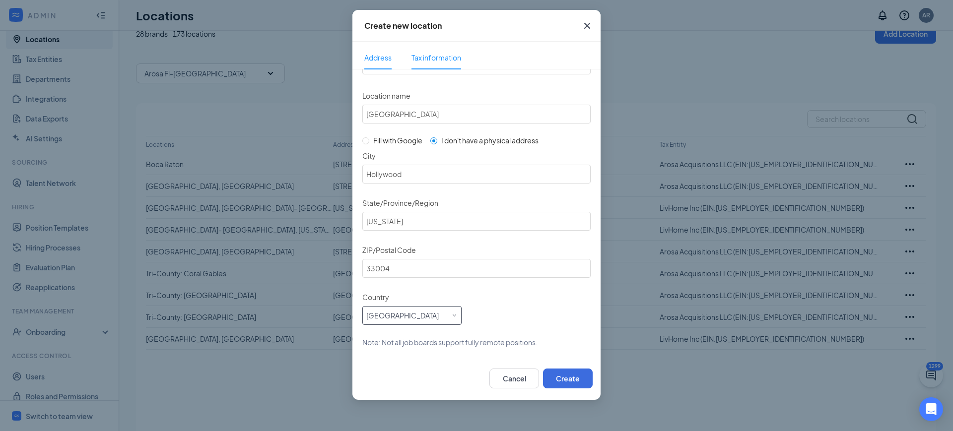
click at [440, 48] on span "Tax information" at bounding box center [436, 57] width 50 height 23
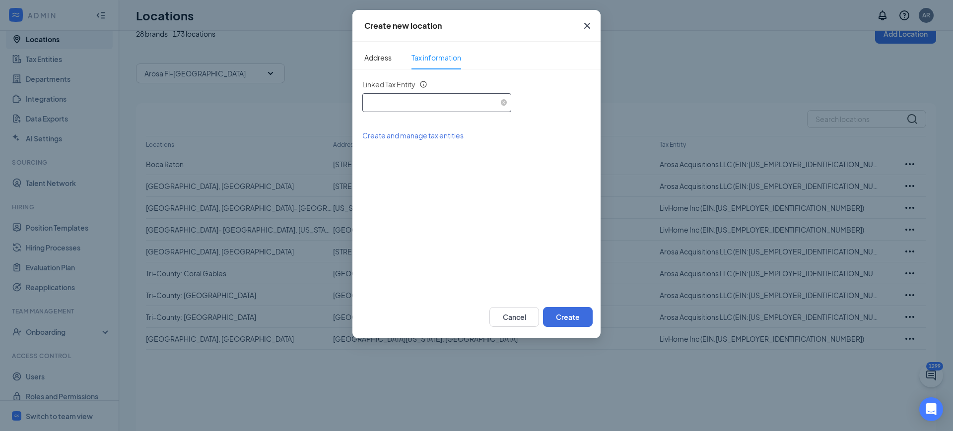
click at [453, 103] on div "Select an existing tax entity" at bounding box center [436, 101] width 141 height 15
click at [445, 134] on span "Arosa Acquisitions LLC (EIN: 454472710)" at bounding box center [489, 131] width 238 height 10
click at [387, 64] on span "Address" at bounding box center [377, 57] width 27 height 23
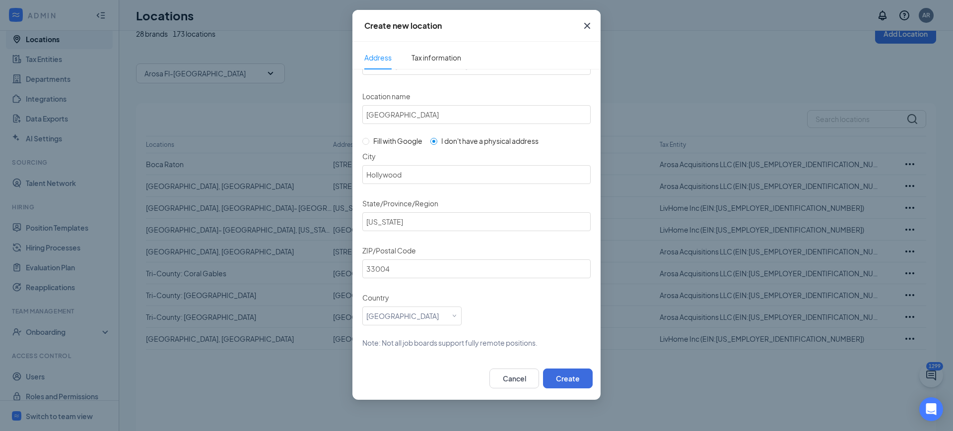
scroll to position [40, 0]
click at [564, 376] on button "Create" at bounding box center [568, 379] width 50 height 20
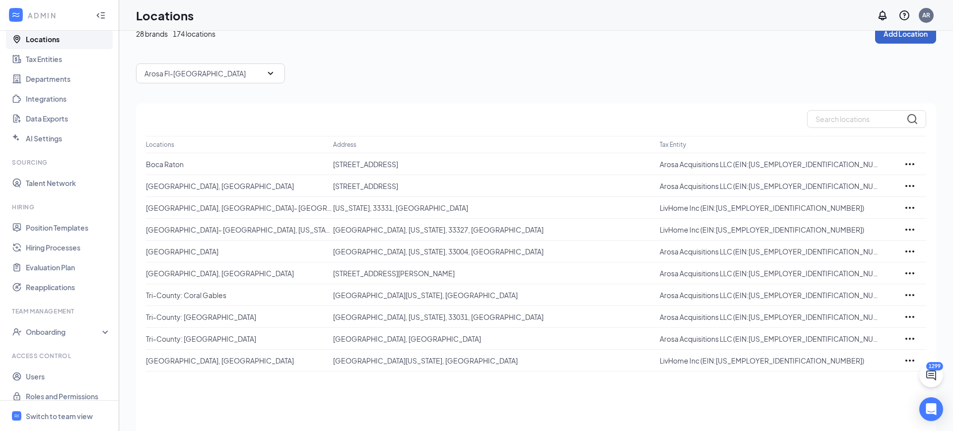
click at [890, 38] on button "Add Location" at bounding box center [905, 34] width 61 height 20
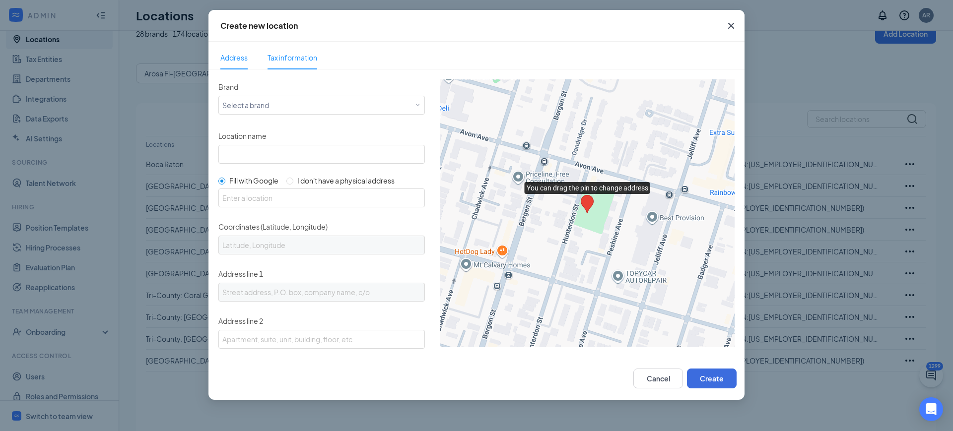
click at [320, 52] on li "Tax information" at bounding box center [292, 58] width 69 height 24
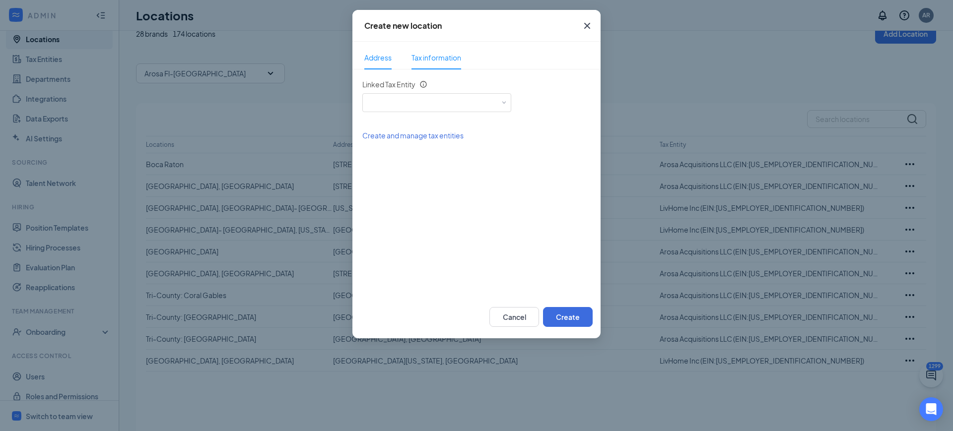
click at [374, 53] on span "Address" at bounding box center [377, 57] width 27 height 23
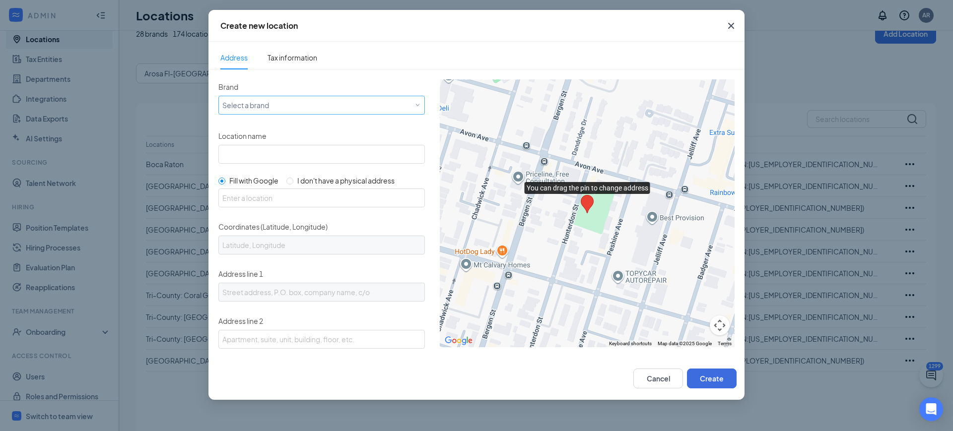
click at [318, 108] on div "Select a brand" at bounding box center [319, 105] width 194 height 12
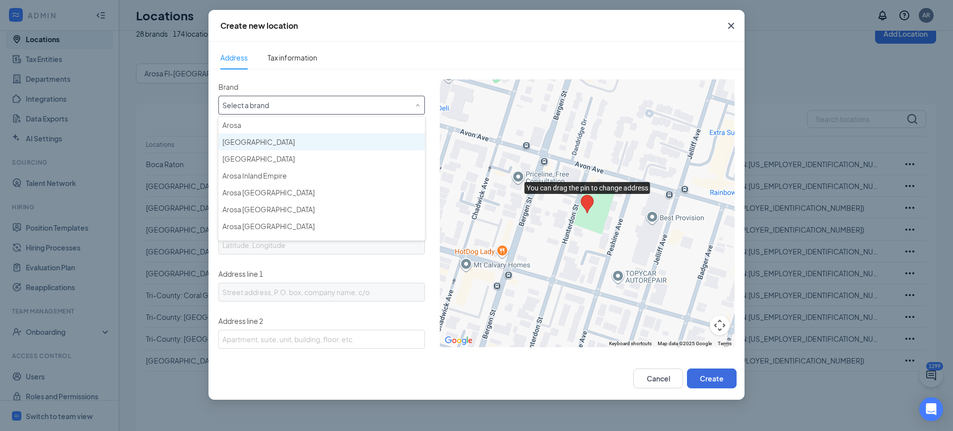
type input "f"
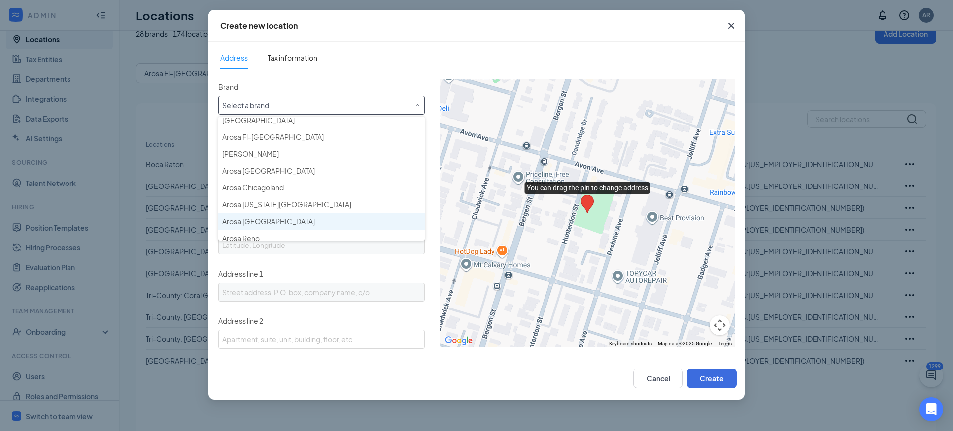
scroll to position [161, 0]
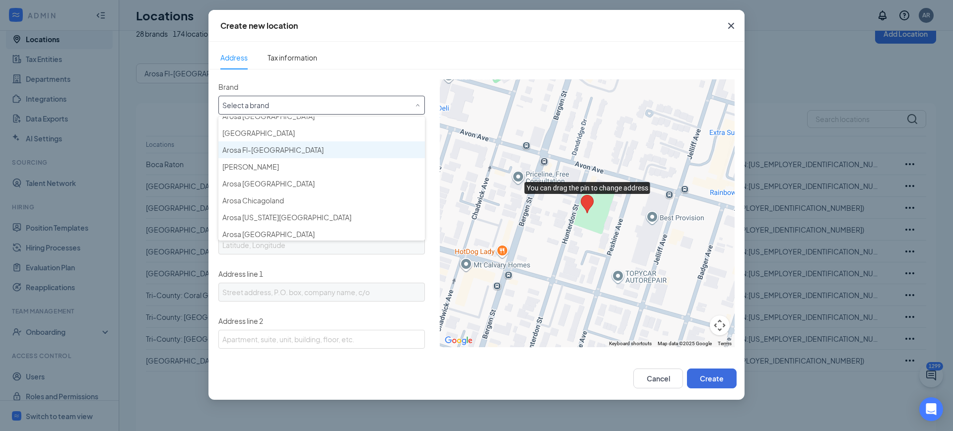
click at [276, 153] on span "Arosa Fl-[GEOGRAPHIC_DATA]" at bounding box center [272, 150] width 101 height 10
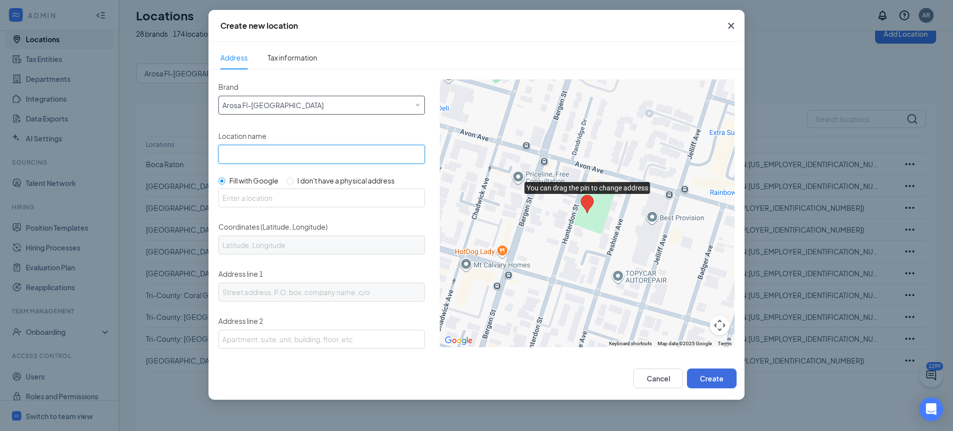
click at [291, 156] on input "Location name" at bounding box center [321, 154] width 206 height 19
type input "a"
type input "Aventura [GEOGRAPHIC_DATA]"
click at [305, 180] on span "I don't have a physical address" at bounding box center [345, 180] width 97 height 9
click at [293, 180] on input "I don't have a physical address" at bounding box center [289, 181] width 7 height 7
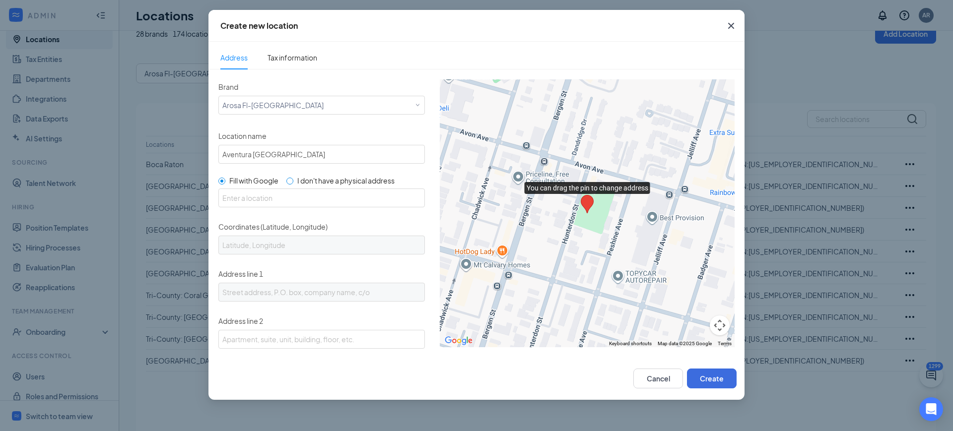
radio input "true"
radio input "false"
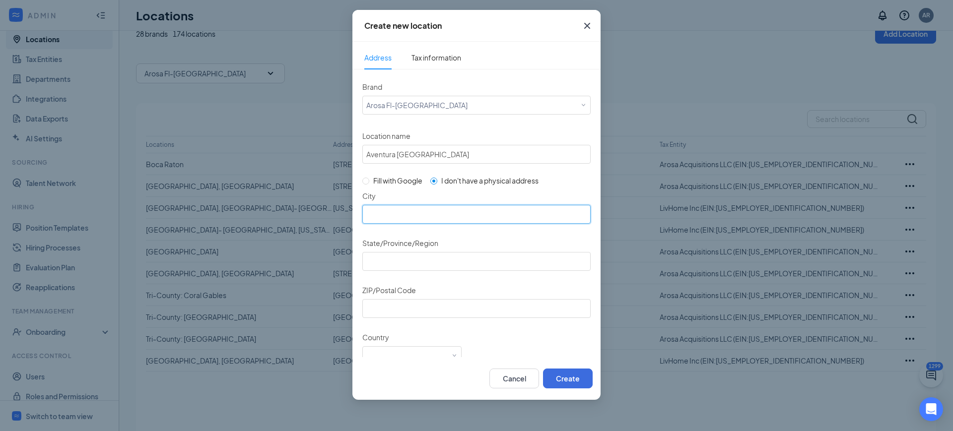
click at [438, 210] on input "City" at bounding box center [476, 214] width 228 height 19
type input "Aventura"
type input "Florida"
click at [420, 315] on input "ZIP/Postal Code" at bounding box center [476, 308] width 228 height 19
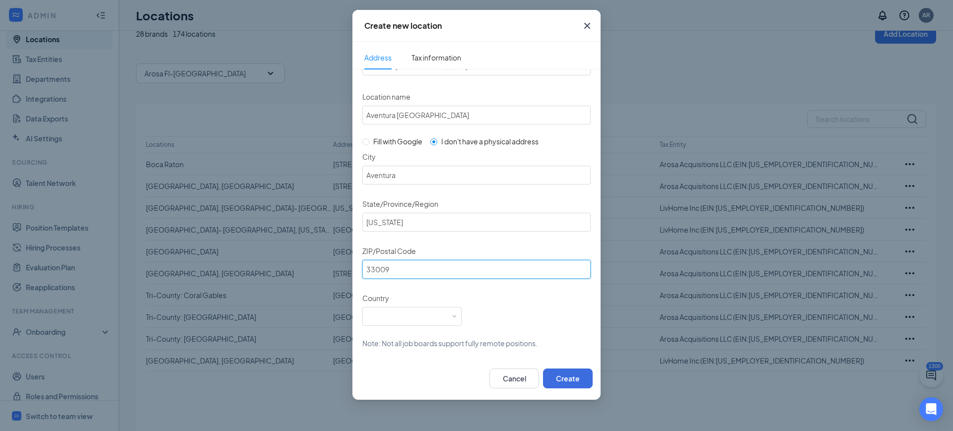
scroll to position [40, 0]
type input "33009"
click at [414, 318] on div "Select a country" at bounding box center [411, 314] width 91 height 15
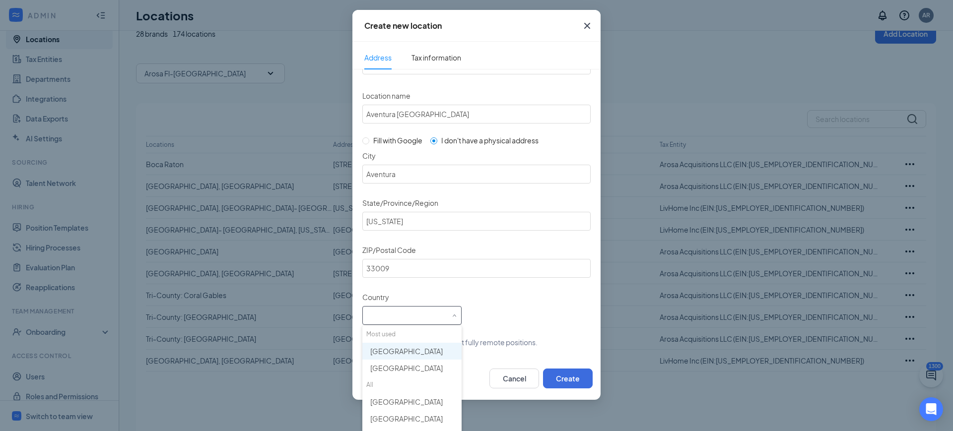
click at [398, 346] on span "United States" at bounding box center [406, 351] width 72 height 10
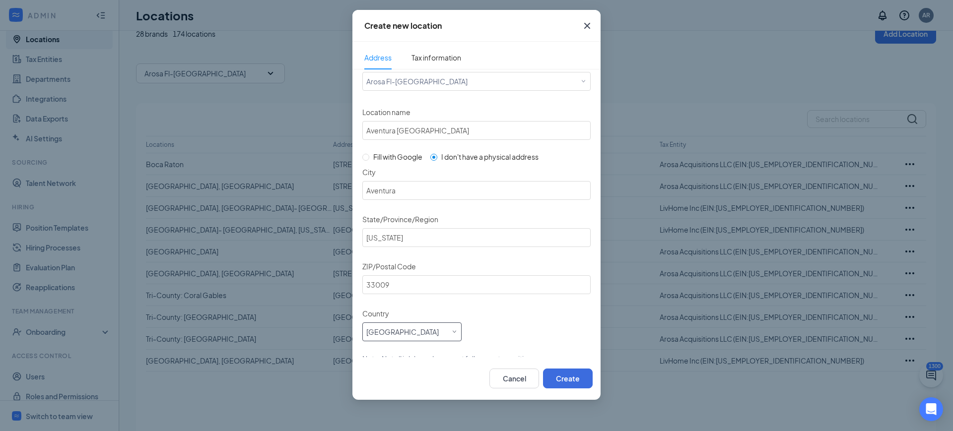
scroll to position [0, 0]
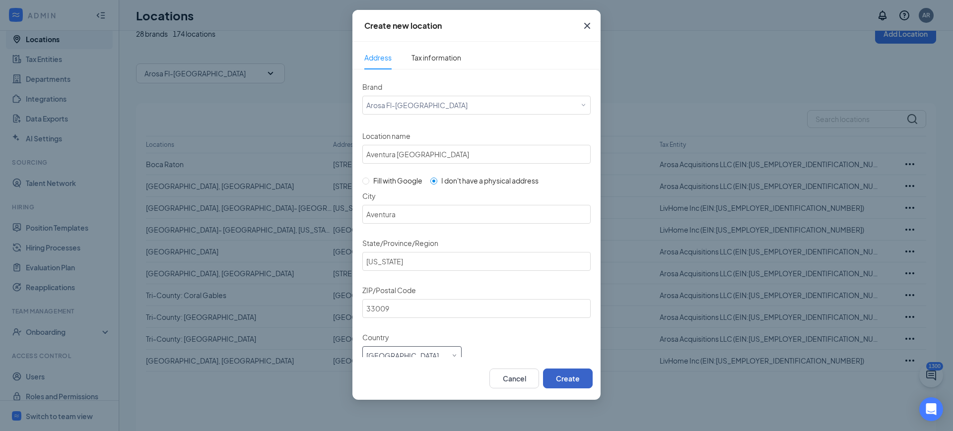
click at [561, 381] on button "Create" at bounding box center [568, 379] width 50 height 20
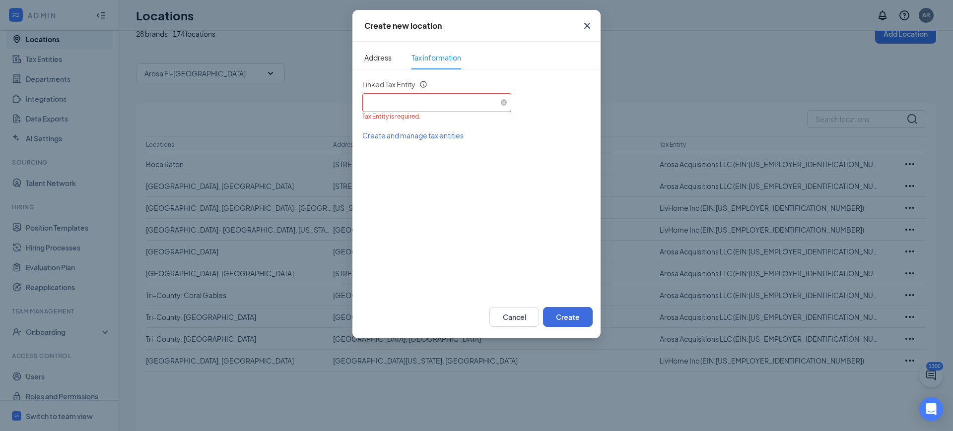
click at [467, 102] on div "Select an existing tax entity" at bounding box center [436, 101] width 141 height 15
click at [443, 137] on li "Arosa Acquisitions LLC (EIN: 454472710)" at bounding box center [436, 130] width 149 height 17
click at [563, 312] on button "Create" at bounding box center [568, 317] width 50 height 20
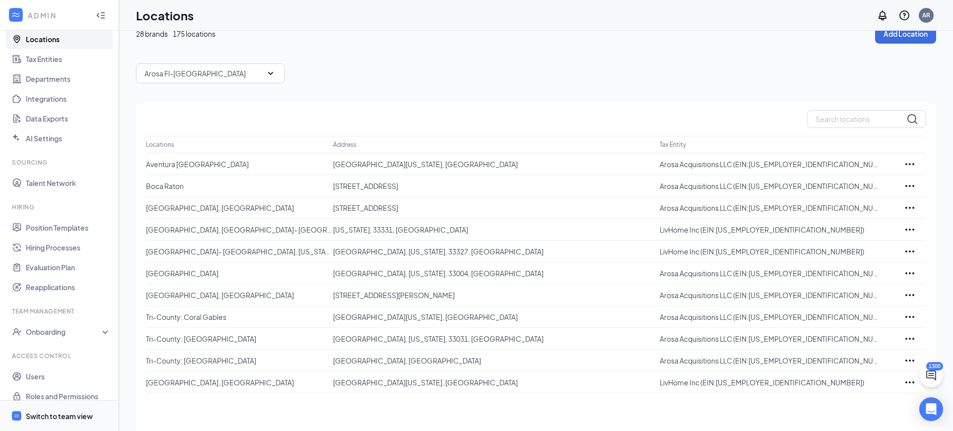
click at [53, 417] on div "Switch to team view" at bounding box center [59, 416] width 67 height 10
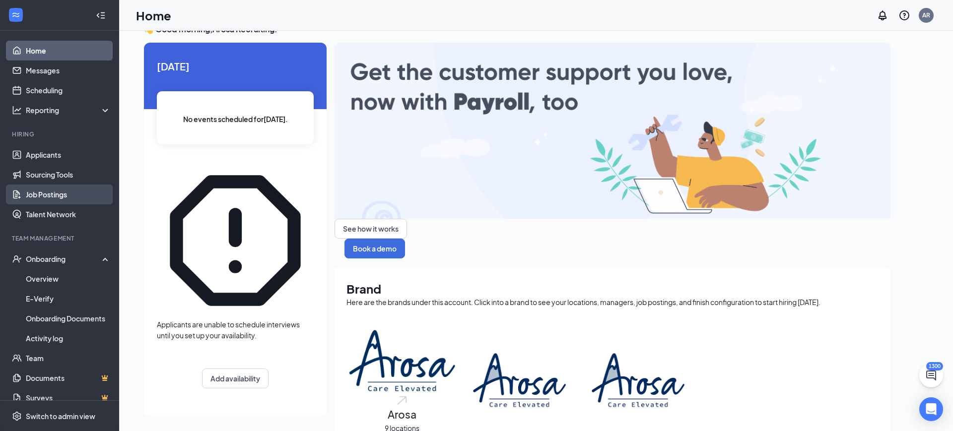
click at [39, 194] on link "Job Postings" at bounding box center [68, 195] width 85 height 20
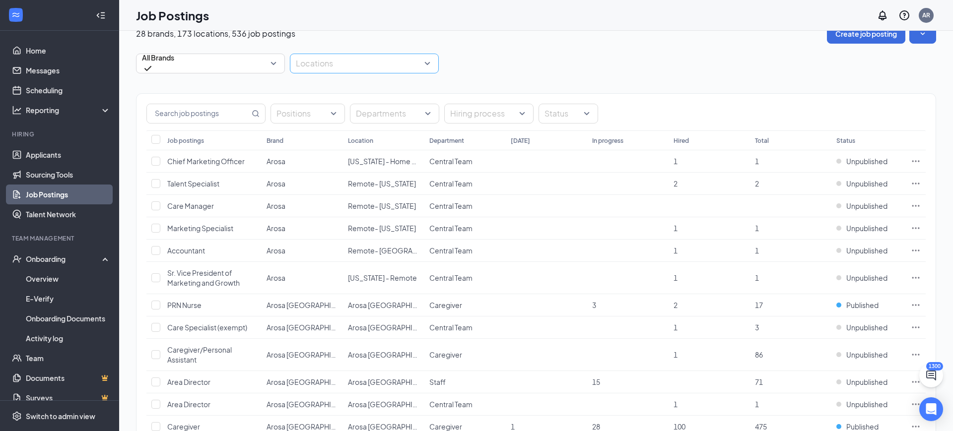
click at [324, 60] on div at bounding box center [359, 64] width 134 height 16
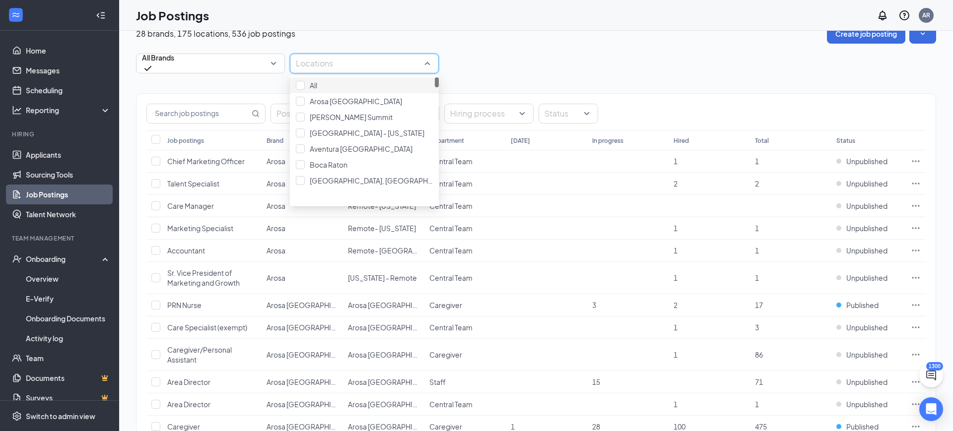
type input "f"
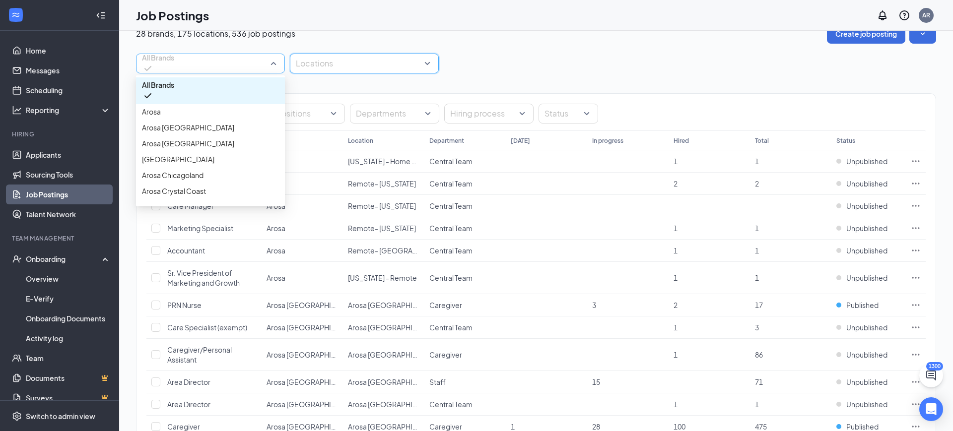
click at [174, 56] on span "All Brands" at bounding box center [210, 63] width 137 height 19
type input "f"
click at [350, 67] on div at bounding box center [359, 64] width 134 height 16
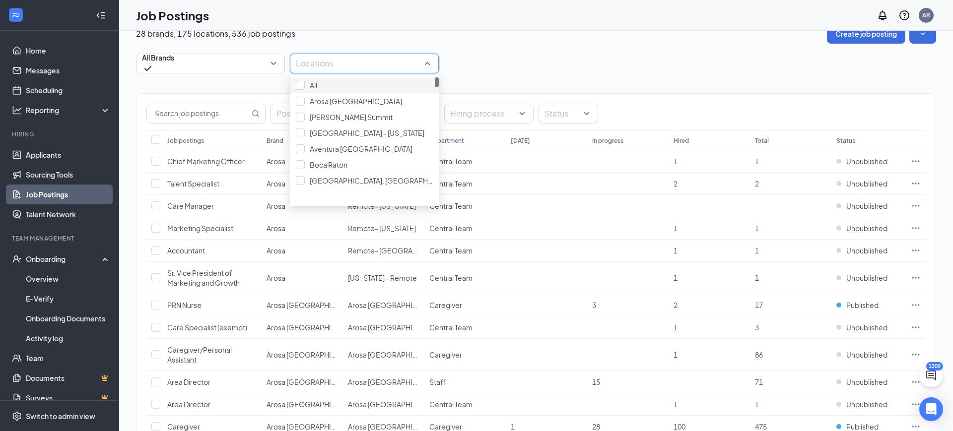
type input "f"
click at [357, 153] on span "[GEOGRAPHIC_DATA], [GEOGRAPHIC_DATA]" at bounding box center [384, 148] width 148 height 9
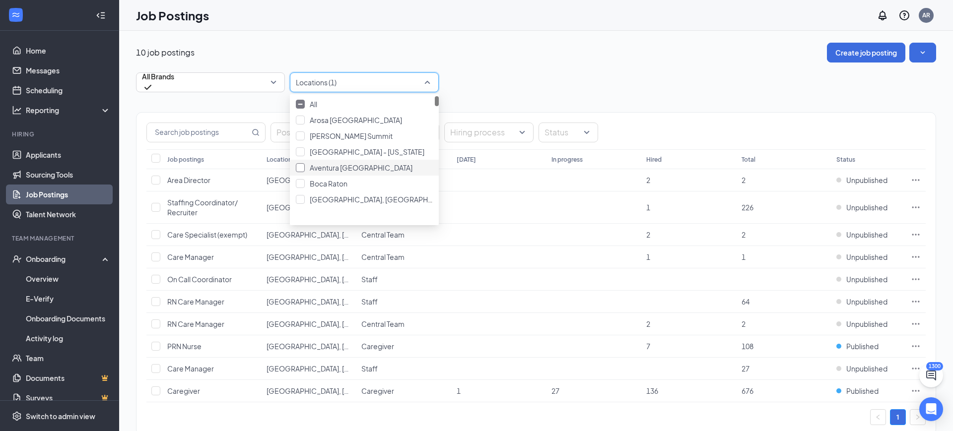
click at [383, 173] on div "Aventura [GEOGRAPHIC_DATA]" at bounding box center [364, 167] width 137 height 11
type input "tri"
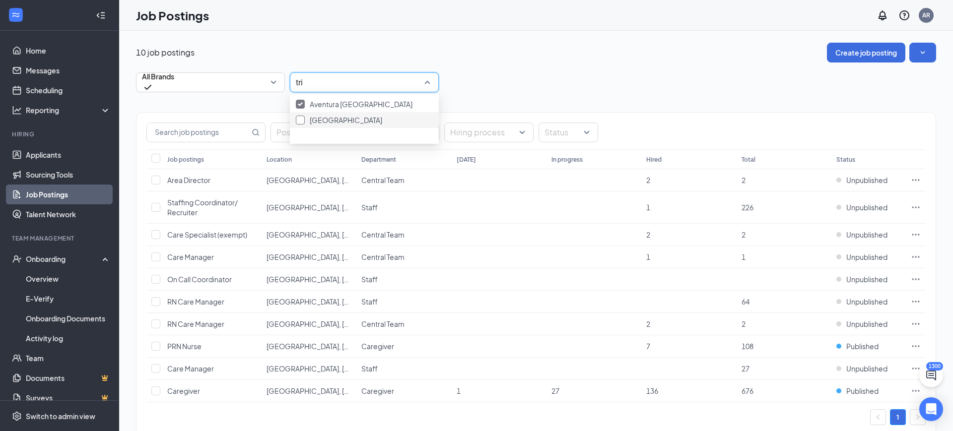
click at [355, 125] on span "[GEOGRAPHIC_DATA]" at bounding box center [346, 120] width 72 height 9
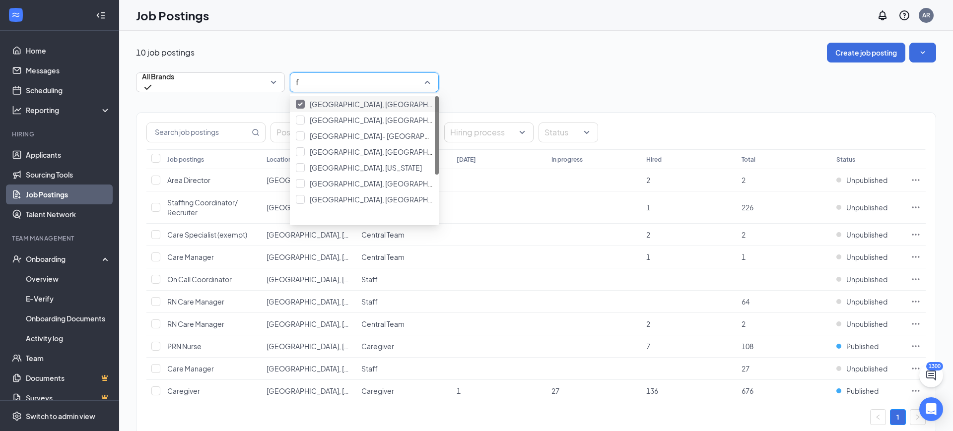
type input "fl"
click at [362, 125] on span "[GEOGRAPHIC_DATA], [GEOGRAPHIC_DATA]- [GEOGRAPHIC_DATA]" at bounding box center [422, 120] width 225 height 9
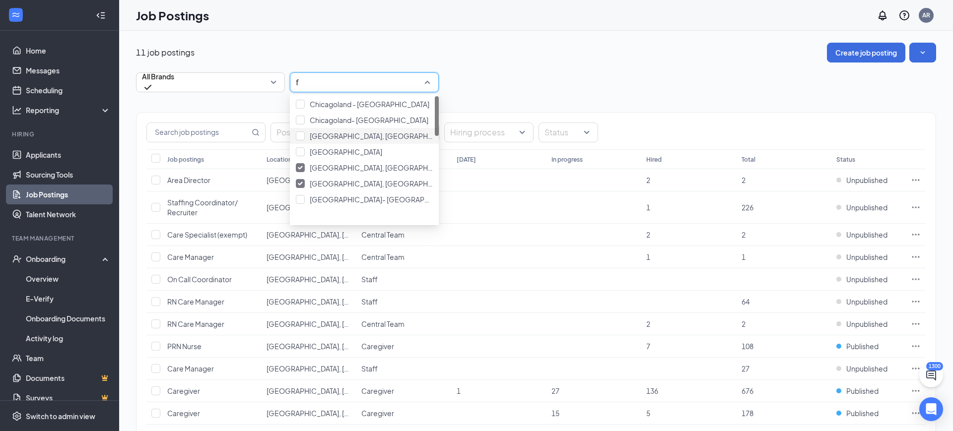
type input "fo"
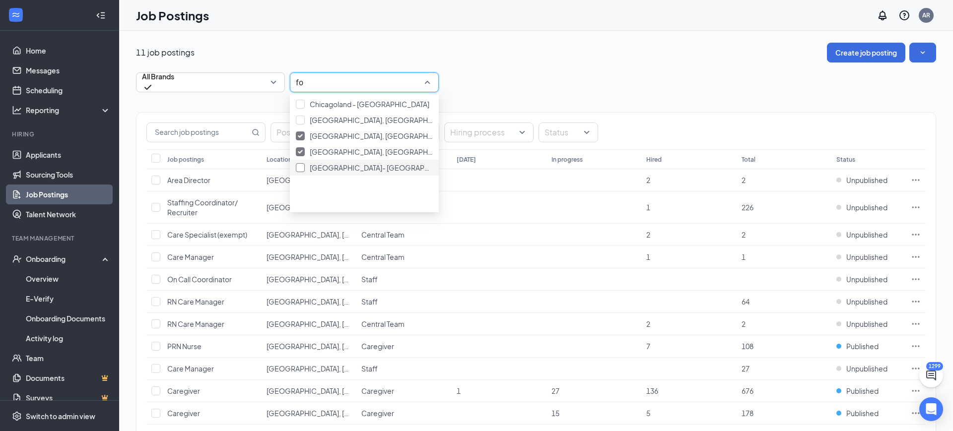
click at [363, 172] on span "[GEOGRAPHIC_DATA]- [GEOGRAPHIC_DATA], [US_STATE]" at bounding box center [404, 167] width 189 height 9
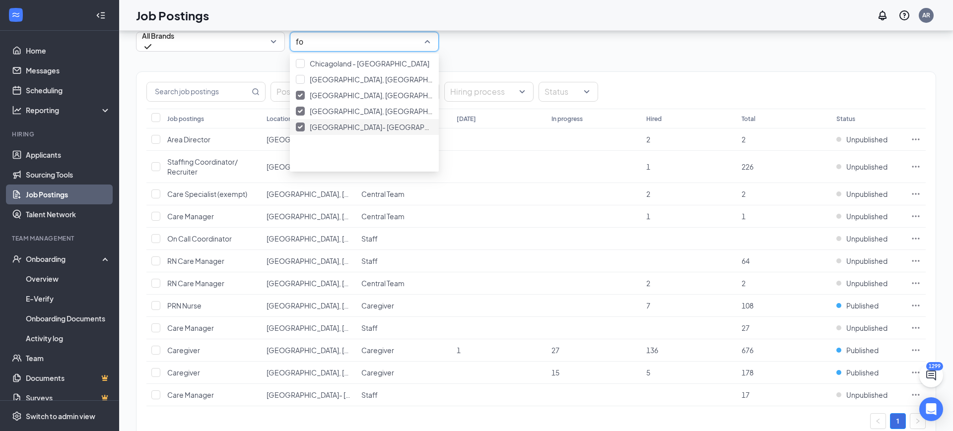
scroll to position [1, 0]
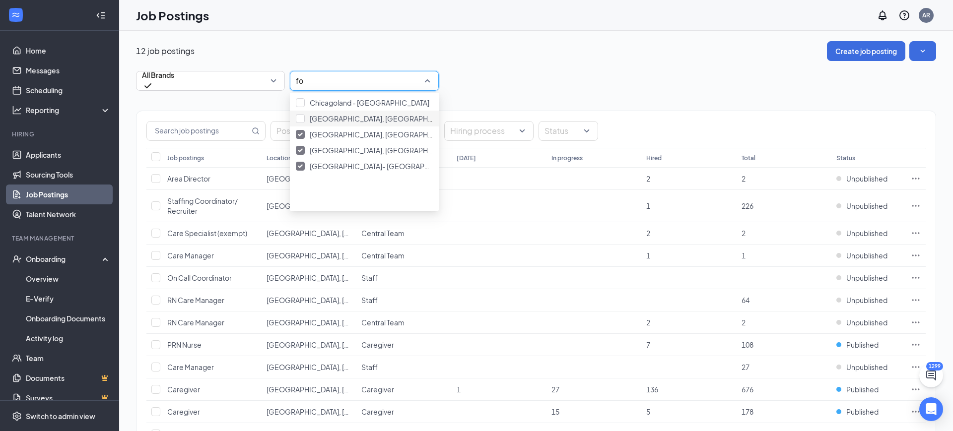
type input "f"
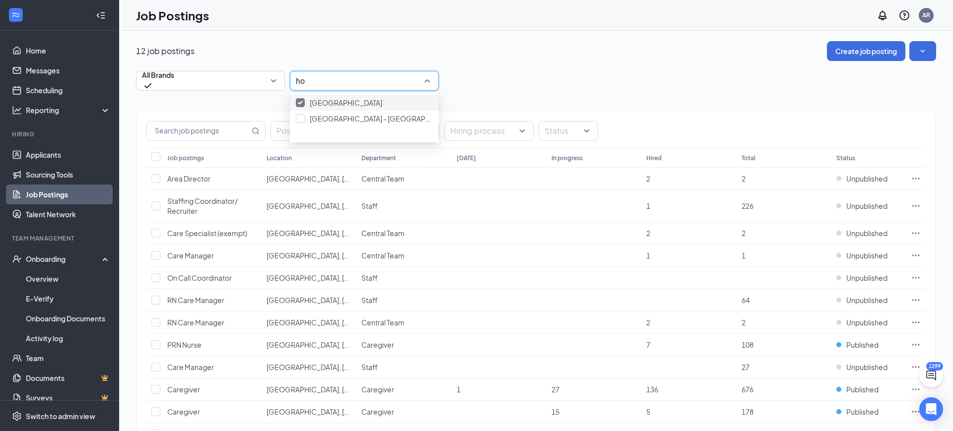
type input "h"
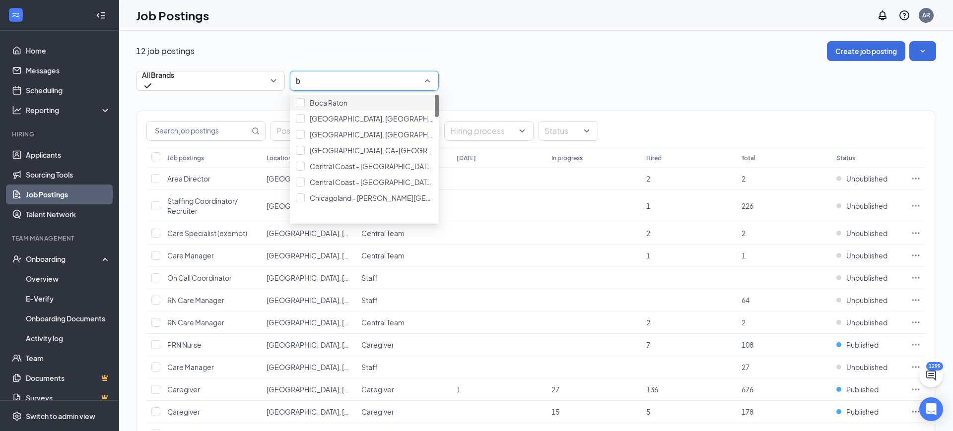
type input "bo"
click at [343, 104] on span "Boca Raton" at bounding box center [329, 102] width 38 height 9
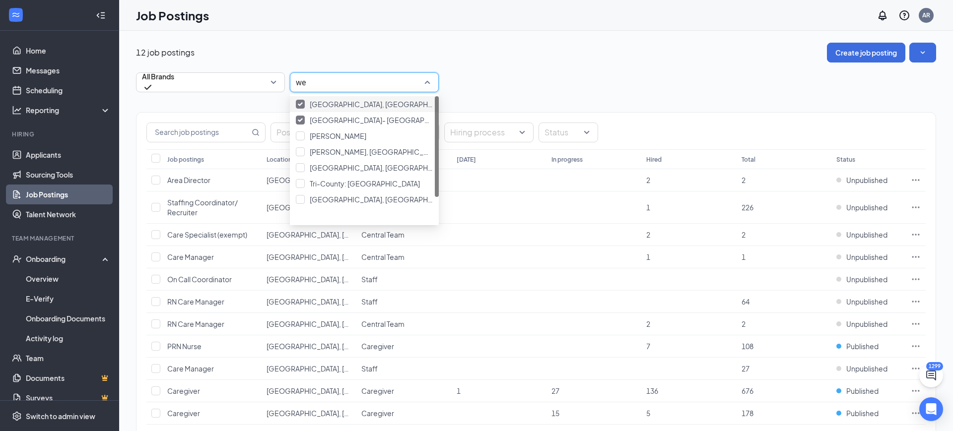
type input "wes"
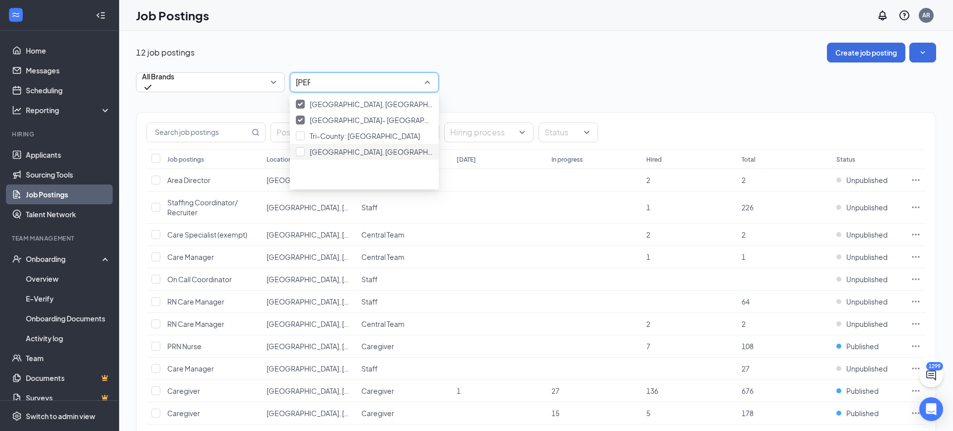
click at [366, 160] on div "West Palm Beach, FL" at bounding box center [364, 152] width 149 height 16
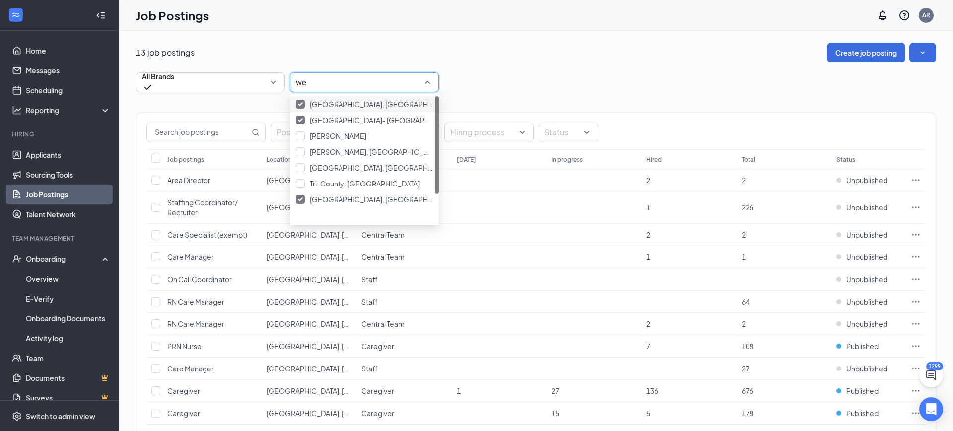
type input "wes"
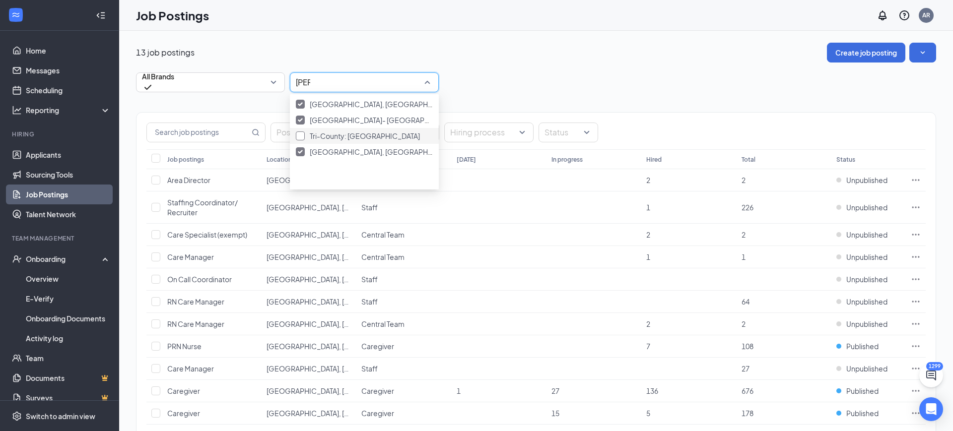
click at [364, 140] on span "Tri-County: [GEOGRAPHIC_DATA]" at bounding box center [365, 135] width 110 height 9
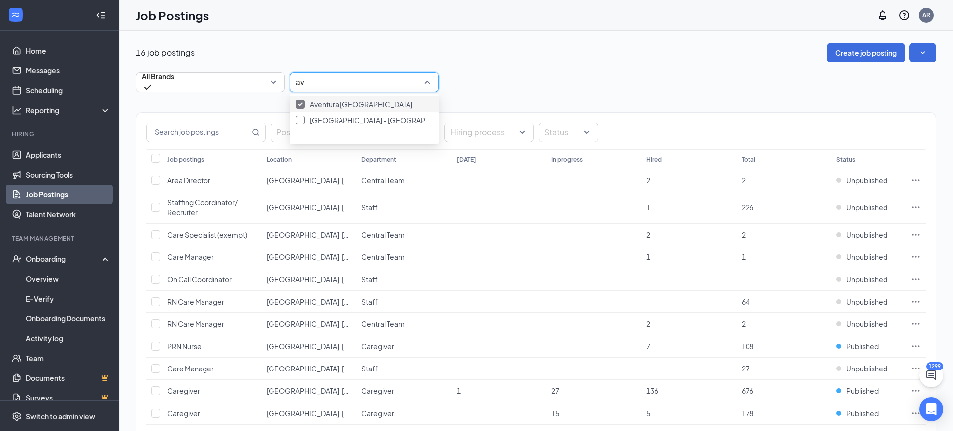
type input "a"
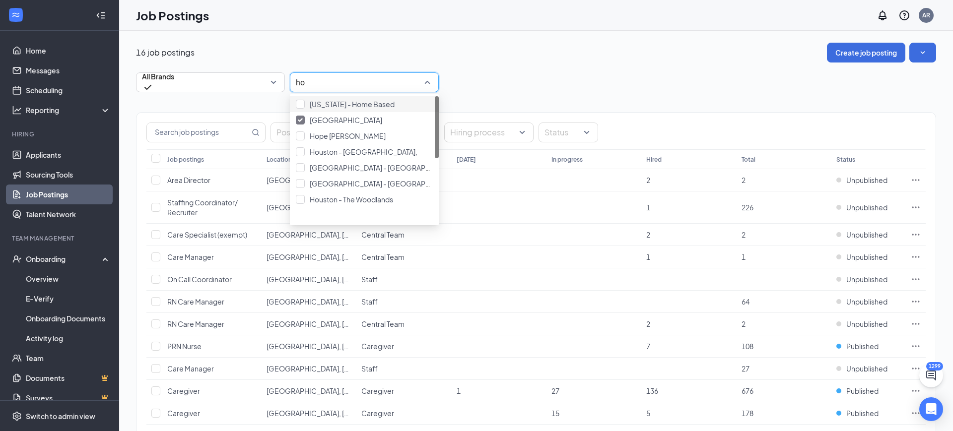
type input "hom"
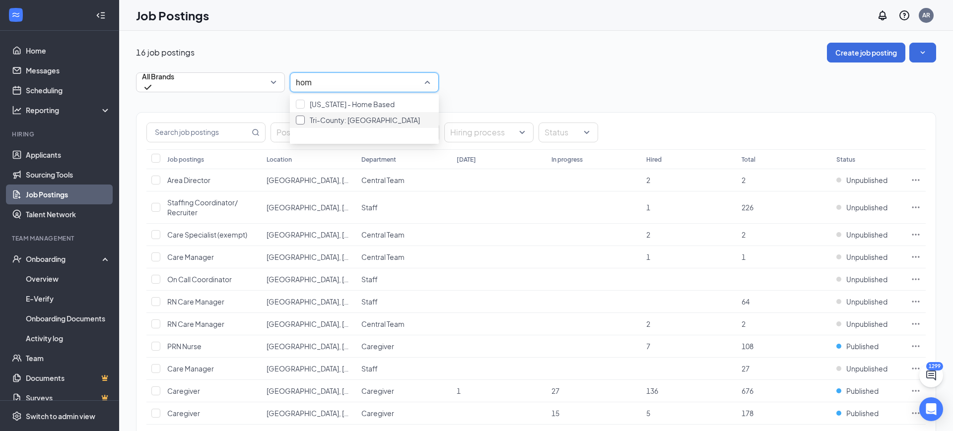
click at [343, 125] on span "Tri-County: [GEOGRAPHIC_DATA]" at bounding box center [365, 120] width 110 height 9
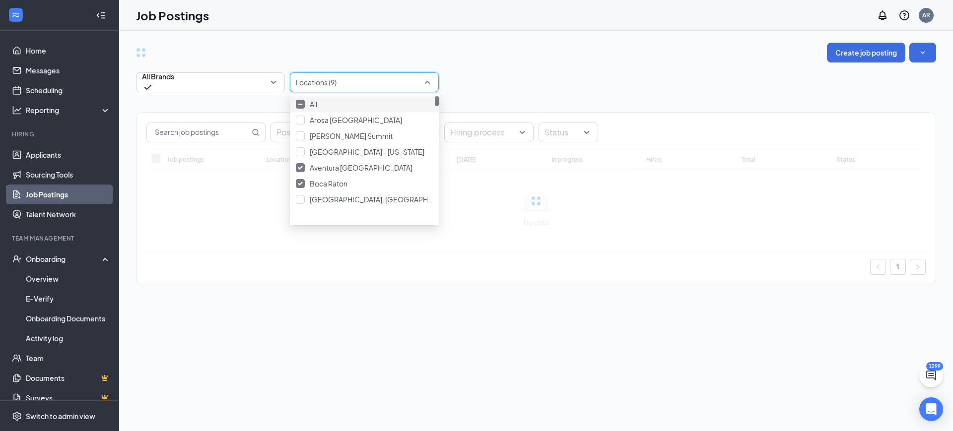
click at [578, 24] on div "Job Postings AR" at bounding box center [536, 15] width 834 height 31
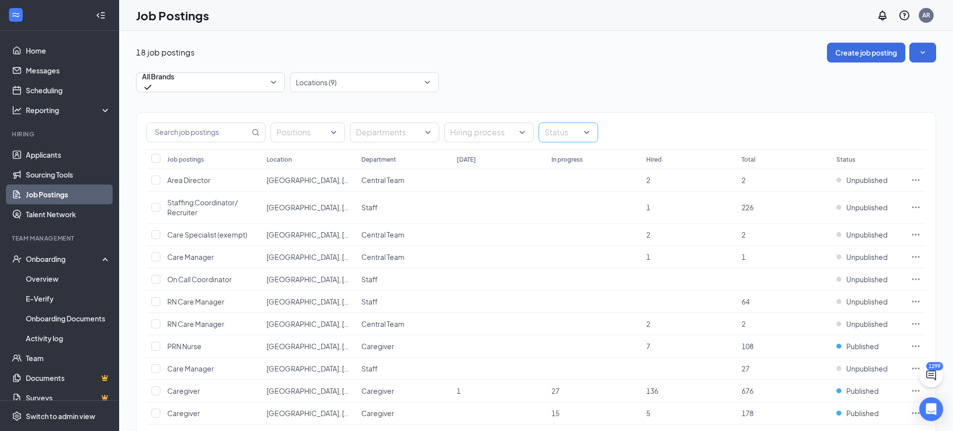
click at [567, 125] on div at bounding box center [563, 133] width 45 height 16
click at [541, 65] on div "18 job postings Create job posting All Brands -1 1873 All Brands Arosa Arosa At…" at bounding box center [536, 334] width 800 height 582
click at [915, 345] on icon "Ellipses" at bounding box center [916, 346] width 10 height 10
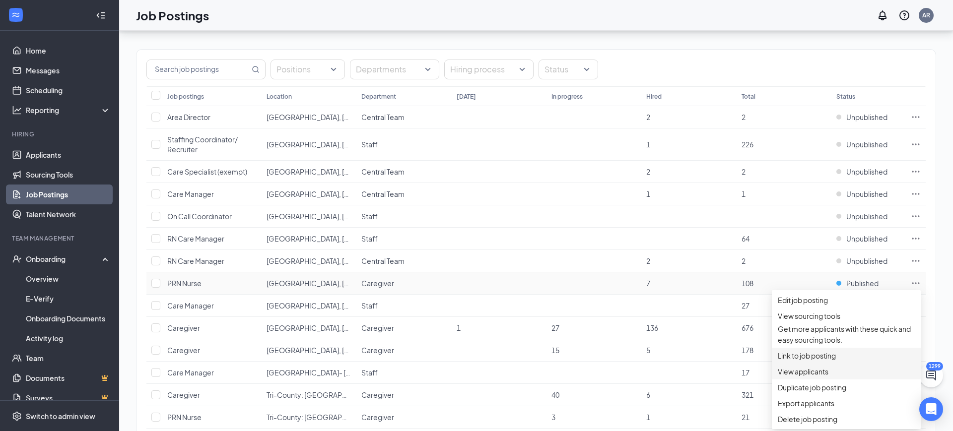
scroll to position [66, 0]
click at [818, 358] on span "Link to job posting" at bounding box center [846, 352] width 137 height 11
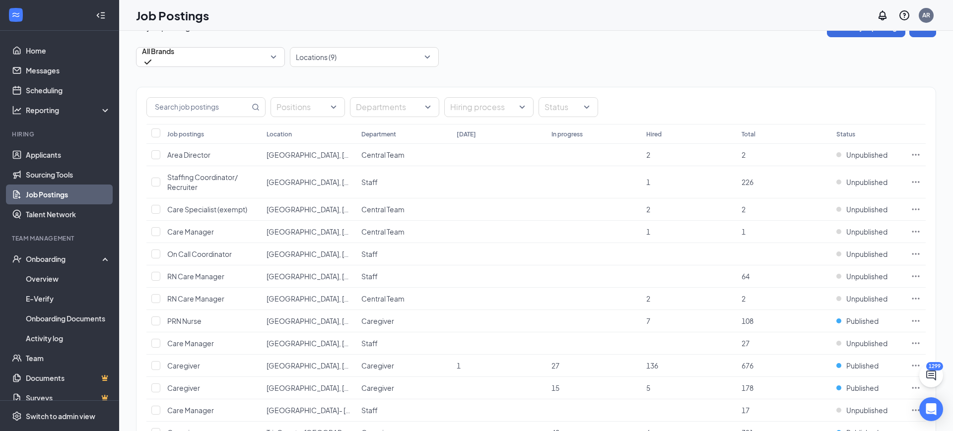
scroll to position [12, 0]
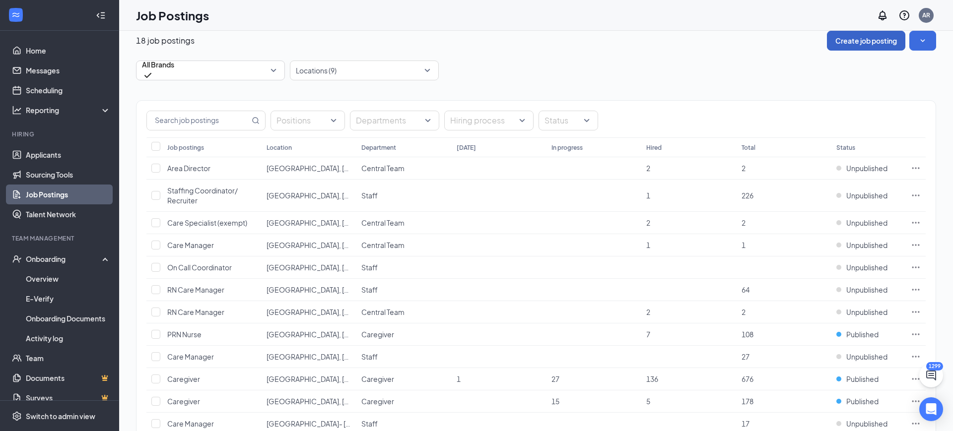
click at [853, 41] on button "Create job posting" at bounding box center [866, 41] width 78 height 20
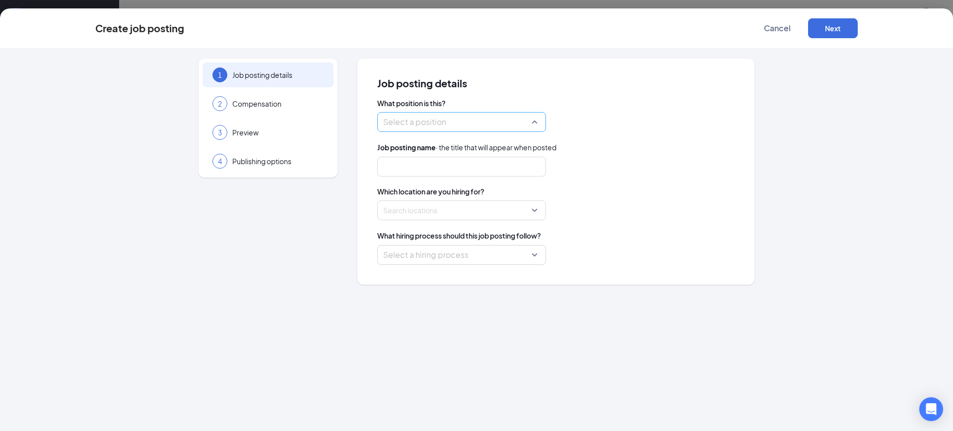
click at [441, 112] on div "Select a position" at bounding box center [461, 122] width 169 height 20
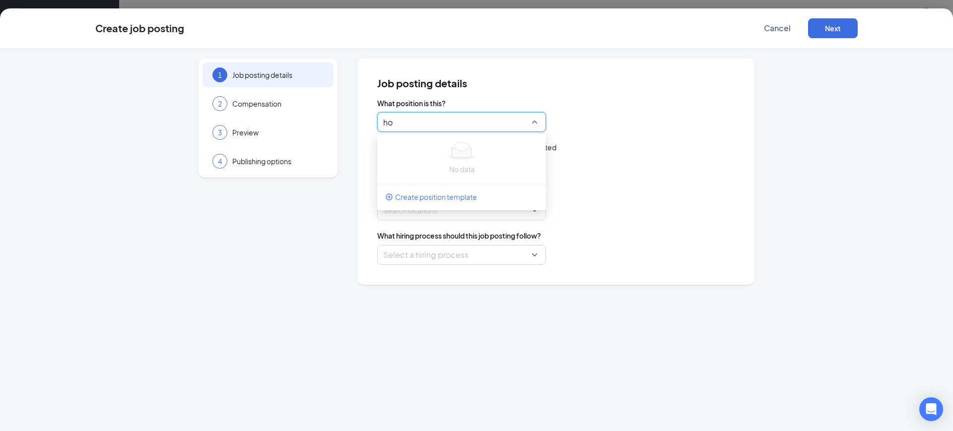
type input "h"
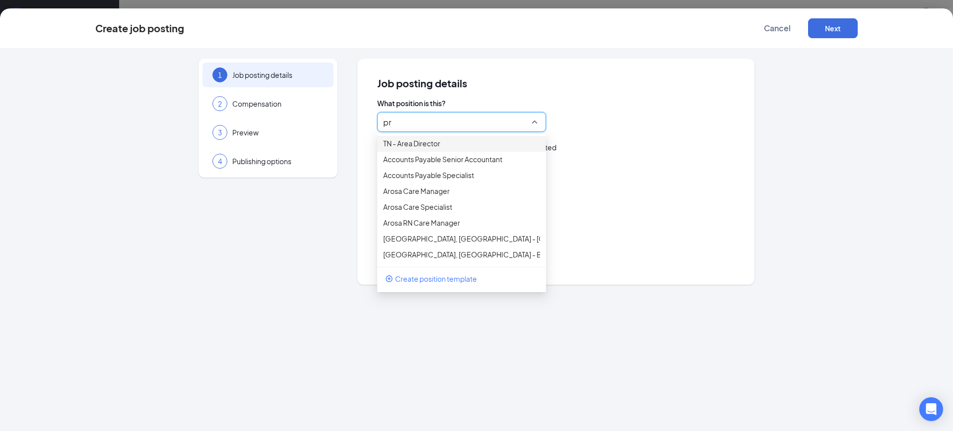
type input "prn"
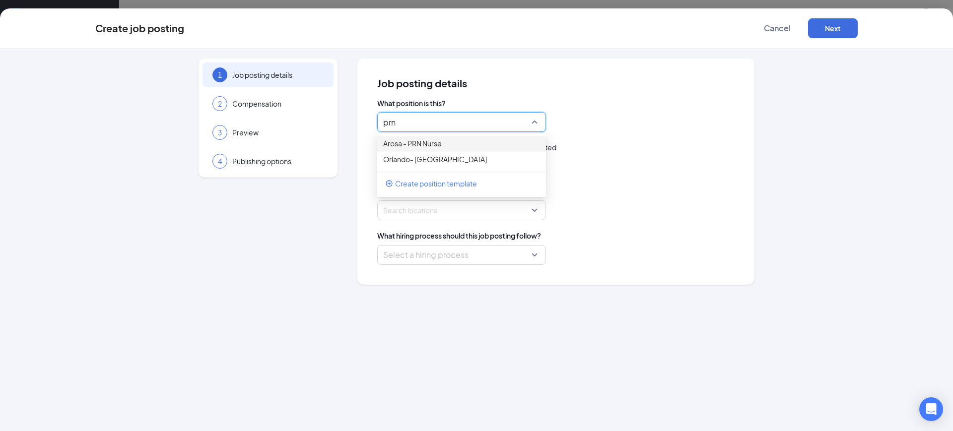
click at [430, 152] on div "Arosa - PRN Nurse" at bounding box center [461, 144] width 169 height 16
type input "Per Diem Nurse"
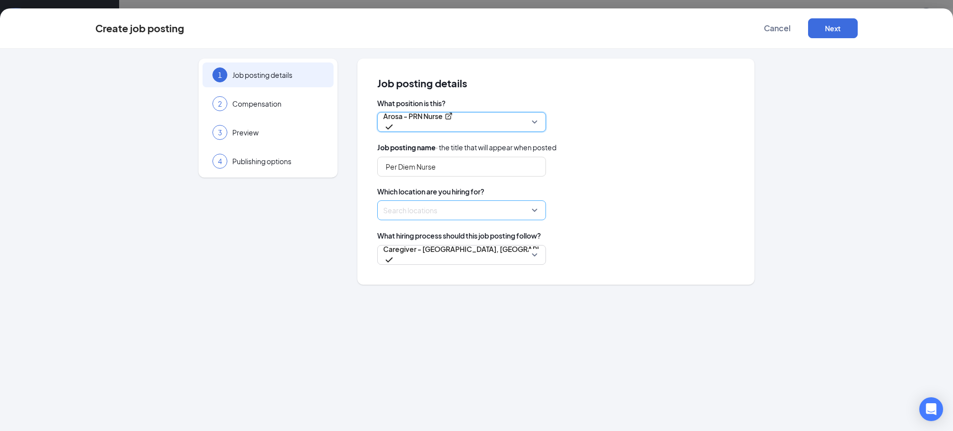
click at [423, 208] on div at bounding box center [459, 210] width 150 height 16
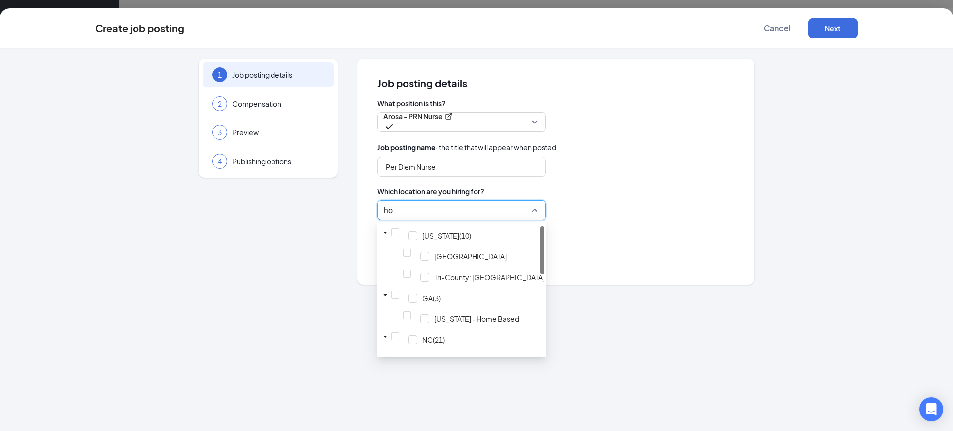
type input "holl"
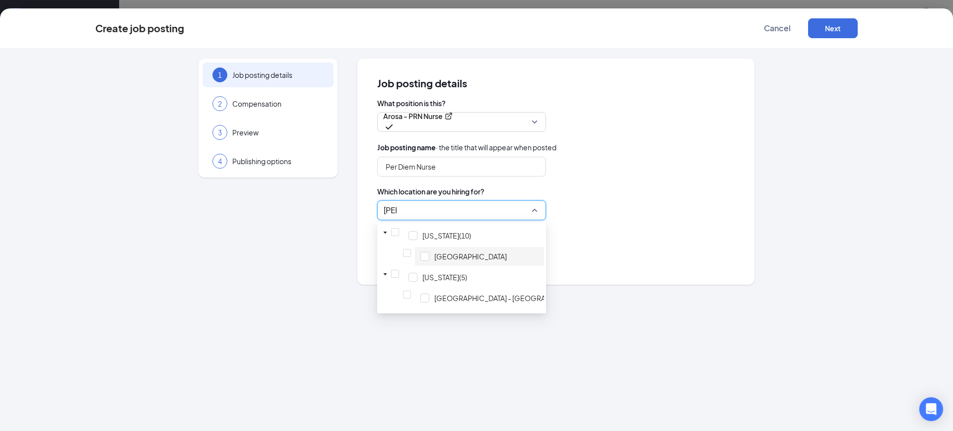
click at [434, 260] on span "[GEOGRAPHIC_DATA]" at bounding box center [470, 257] width 72 height 10
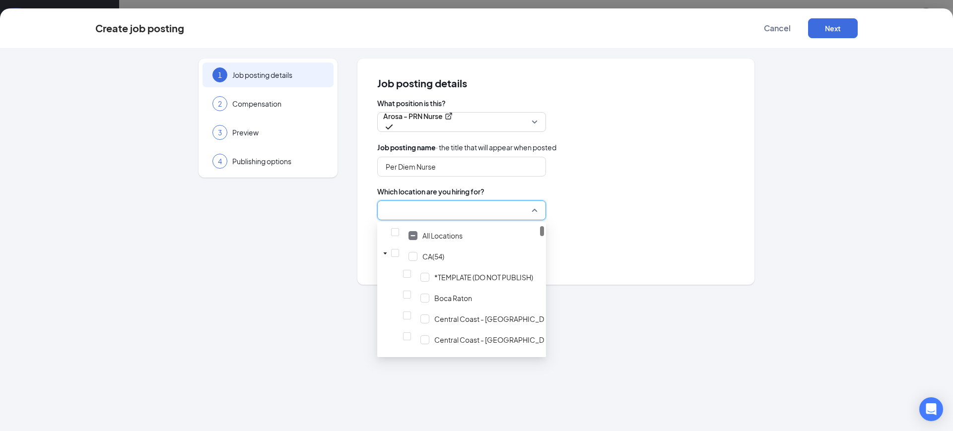
click at [567, 208] on div at bounding box center [555, 210] width 357 height 20
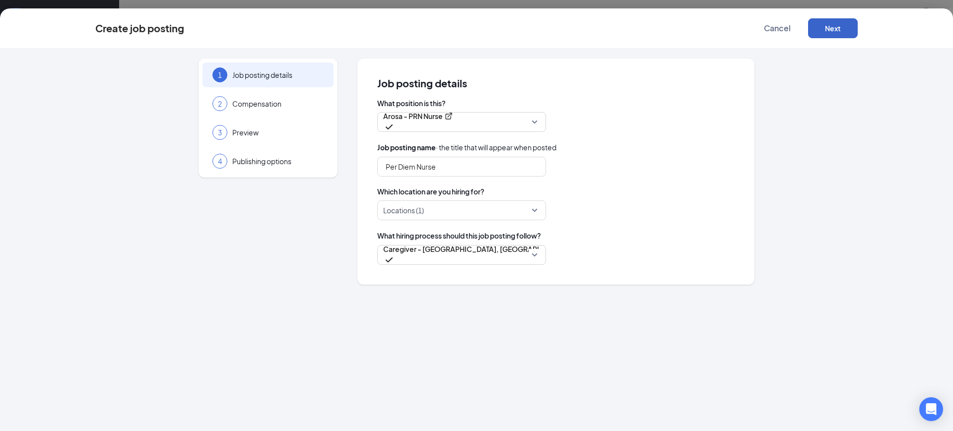
click at [827, 28] on button "Next" at bounding box center [833, 28] width 50 height 20
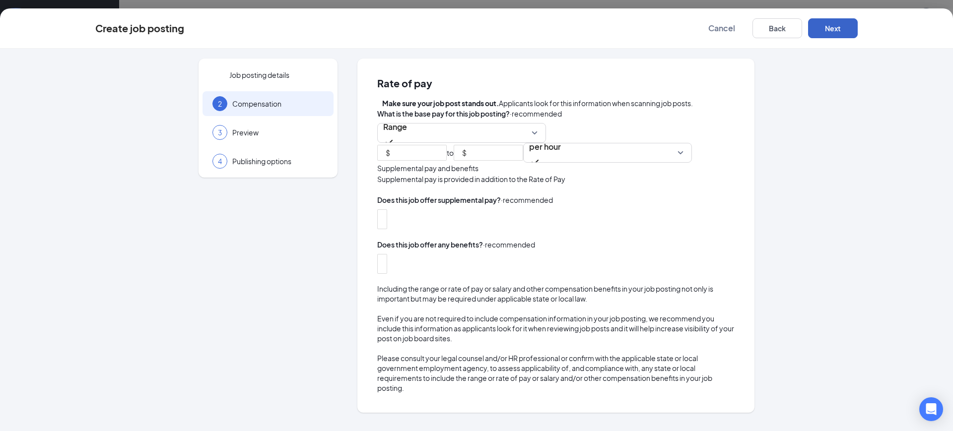
click at [827, 28] on button "Next" at bounding box center [833, 28] width 50 height 20
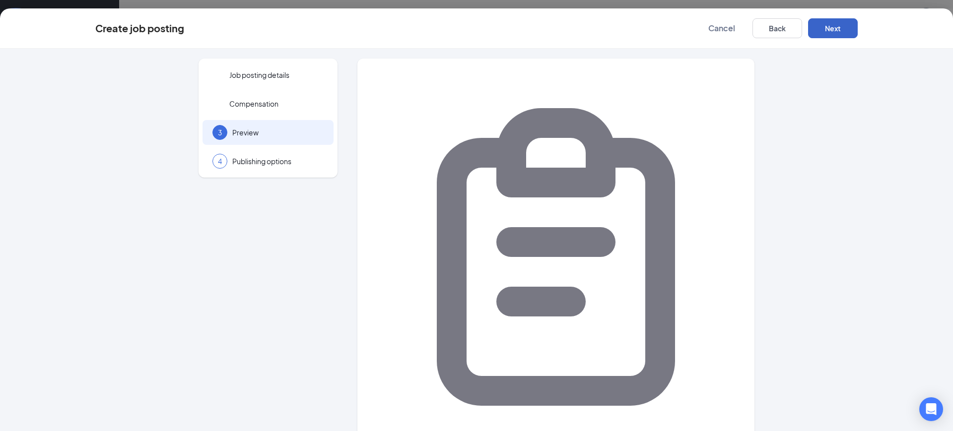
click at [827, 28] on button "Next" at bounding box center [833, 28] width 50 height 20
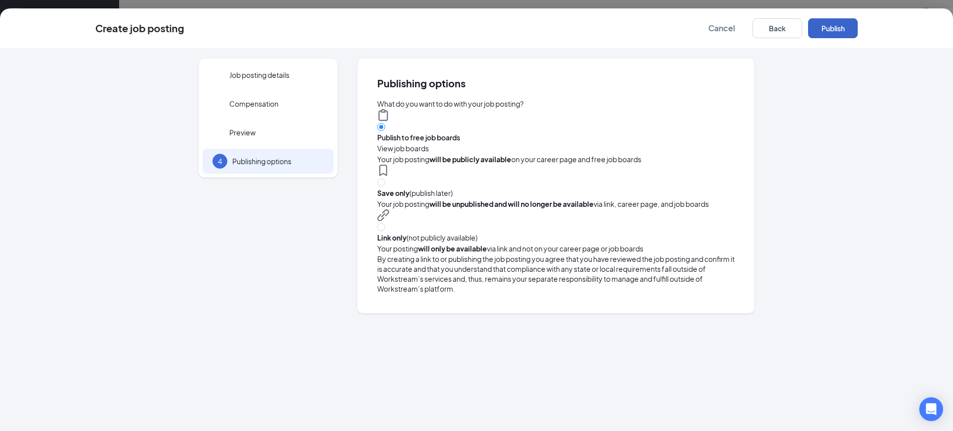
click at [827, 28] on button "Publish" at bounding box center [833, 28] width 50 height 20
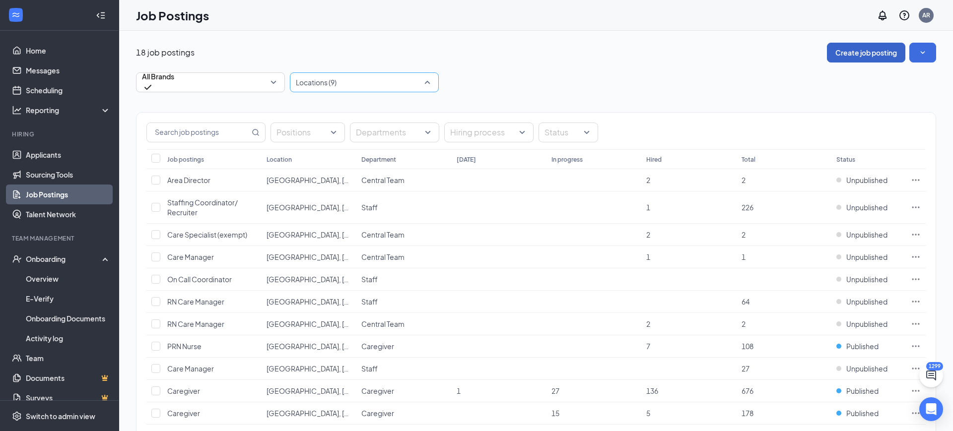
click at [364, 85] on div at bounding box center [359, 82] width 134 height 16
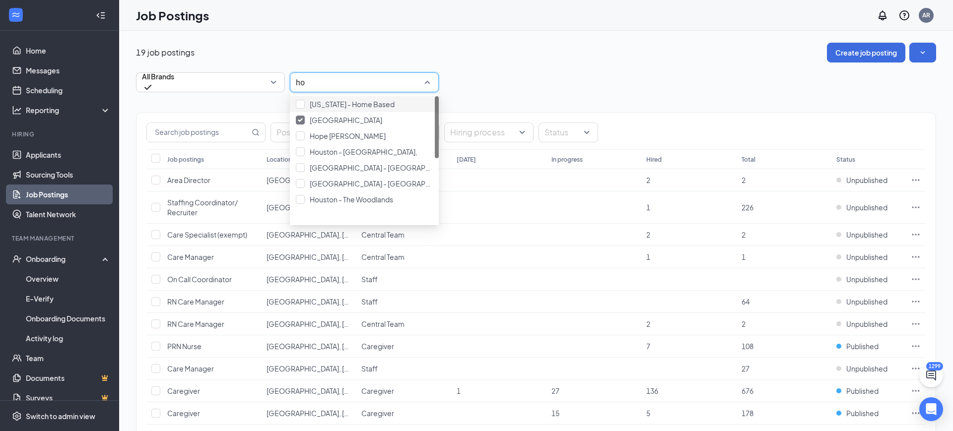
type input "holl"
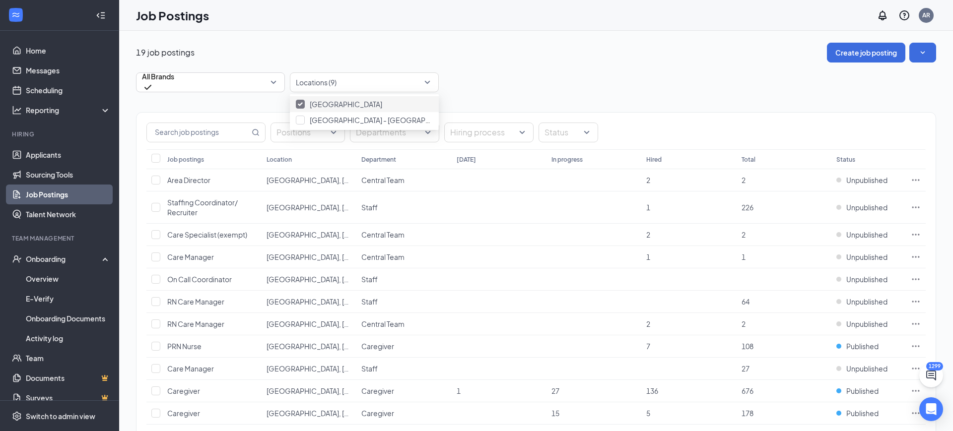
click at [469, 59] on div "19 job postings Create job posting" at bounding box center [536, 53] width 800 height 20
click at [569, 137] on div at bounding box center [563, 133] width 45 height 16
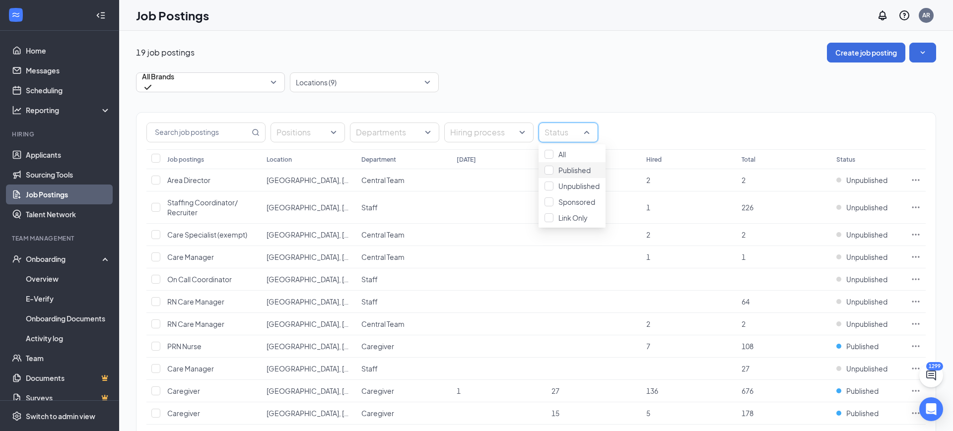
click at [559, 178] on div "Published" at bounding box center [571, 170] width 67 height 16
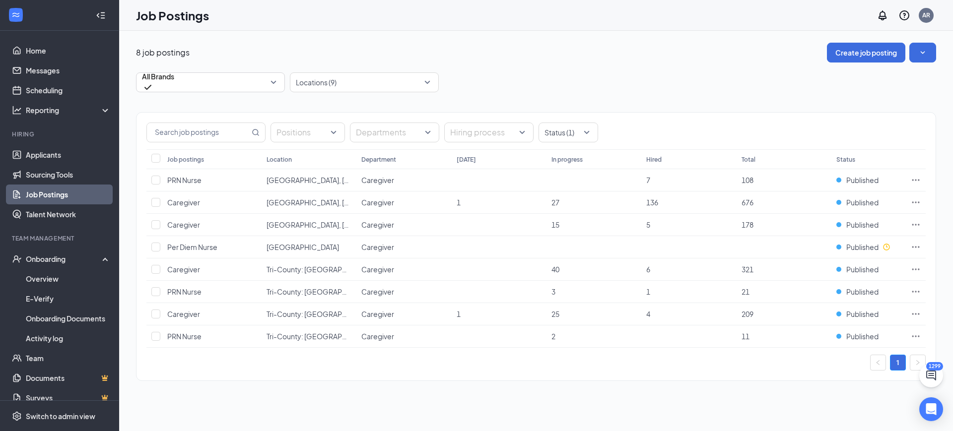
click at [544, 81] on div "All Brands -1 1873 All Brands Arosa Arosa Atlanta Arosa Boston Arosa Central Co…" at bounding box center [536, 82] width 800 height 20
drag, startPoint x: 940, startPoint y: 248, endPoint x: 933, endPoint y: 251, distance: 7.8
click at [934, 251] on div "8 job postings Create job posting All Brands -1 1873 All Brands Arosa Arosa Atl…" at bounding box center [536, 217] width 834 height 372
click at [918, 243] on icon "Ellipses" at bounding box center [916, 247] width 10 height 10
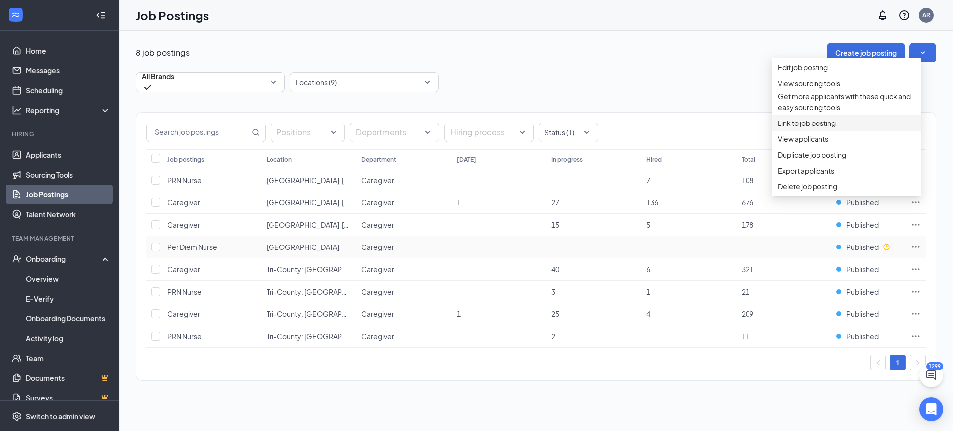
click at [831, 128] on span "Link to job posting" at bounding box center [807, 123] width 58 height 9
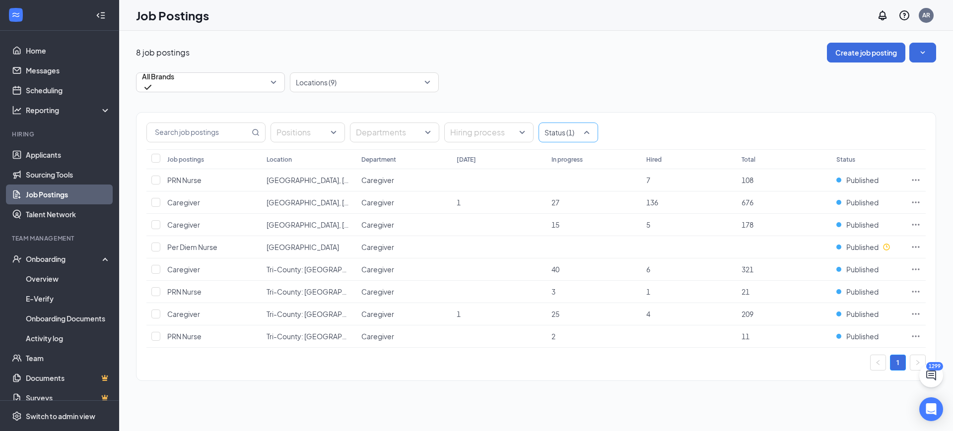
click at [564, 129] on div at bounding box center [563, 133] width 45 height 16
click at [920, 250] on td at bounding box center [916, 247] width 20 height 22
click at [897, 249] on div "Published" at bounding box center [868, 247] width 65 height 10
click at [914, 248] on icon "Ellipses" at bounding box center [916, 247] width 10 height 10
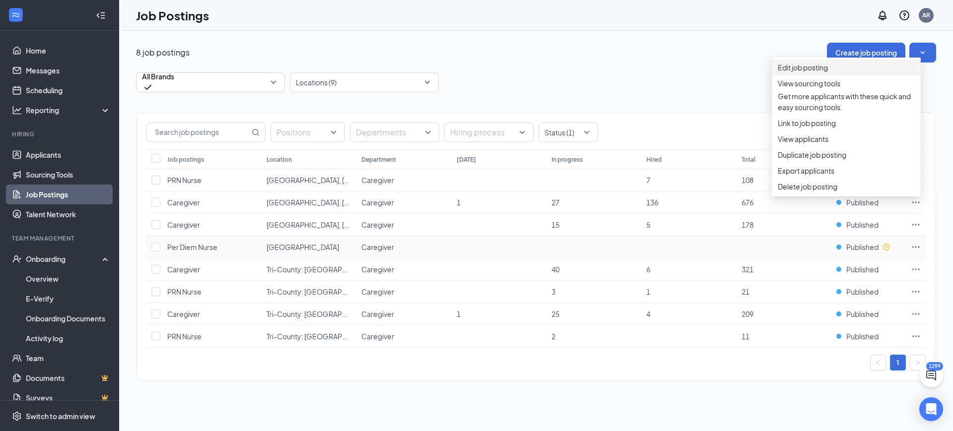
click at [842, 73] on span "Edit job posting" at bounding box center [846, 67] width 137 height 11
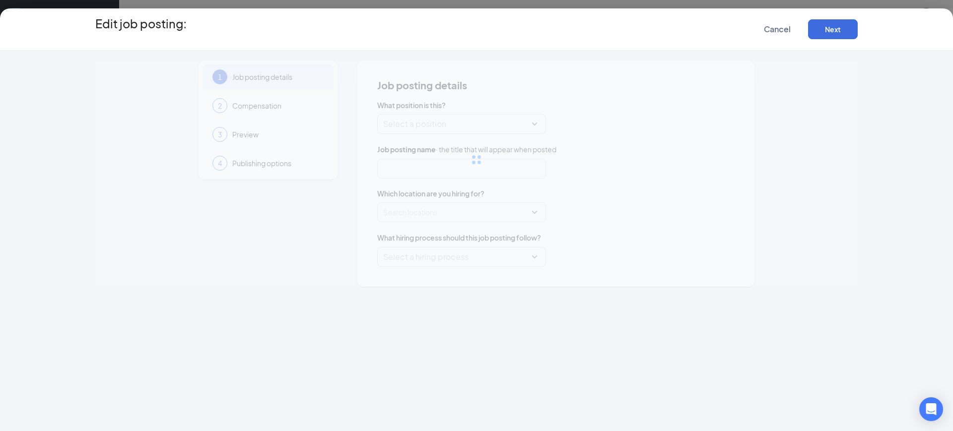
type input "Per Diem Nurse"
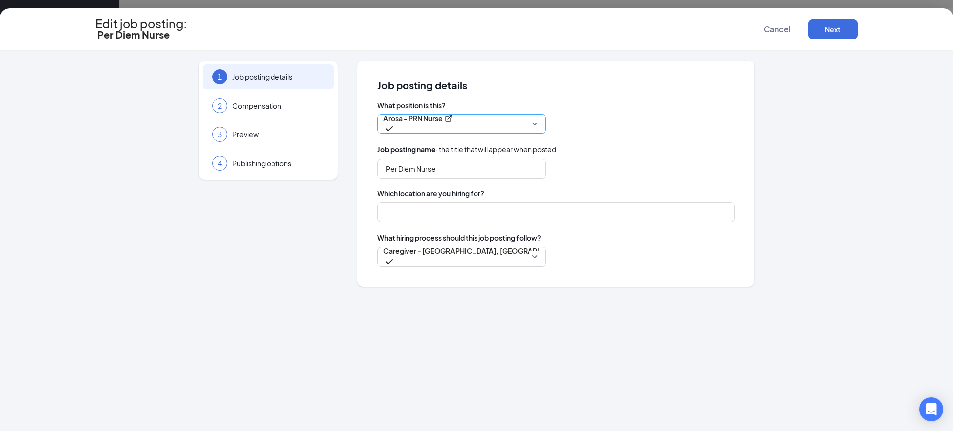
type input "[GEOGRAPHIC_DATA]"
click at [452, 159] on input "Per Diem Nurse" at bounding box center [461, 169] width 169 height 20
drag, startPoint x: 452, startPoint y: 161, endPoint x: 308, endPoint y: 149, distance: 144.4
click at [308, 149] on div "1 Job posting details 2 Compensation 3 Preview 4 Publishing options Job posting…" at bounding box center [476, 174] width 762 height 226
type input "PRN Nurse"
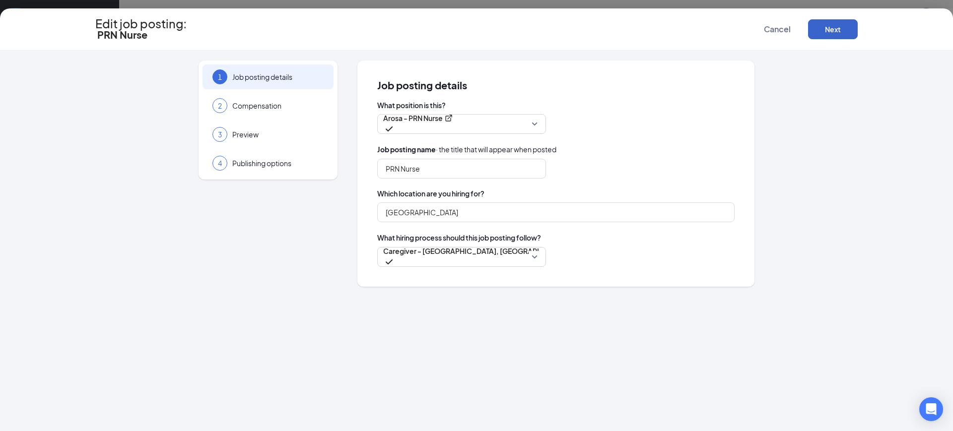
click at [822, 34] on button "Next" at bounding box center [833, 29] width 50 height 20
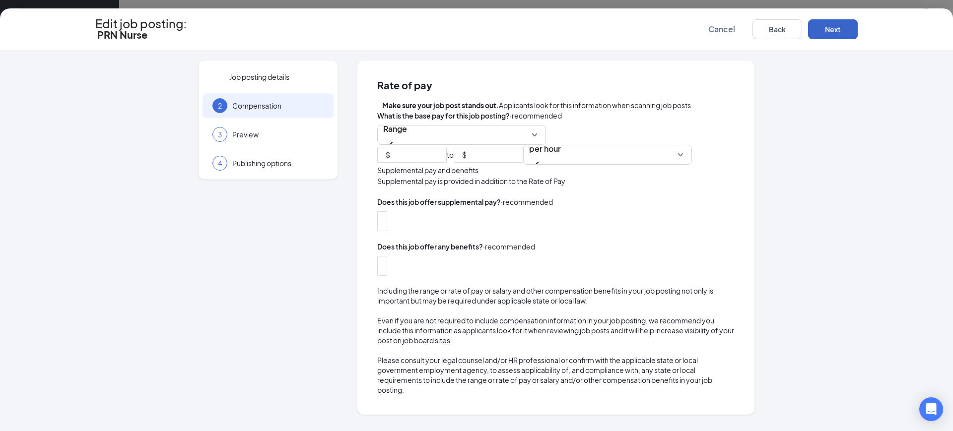
click at [822, 33] on button "Next" at bounding box center [833, 29] width 50 height 20
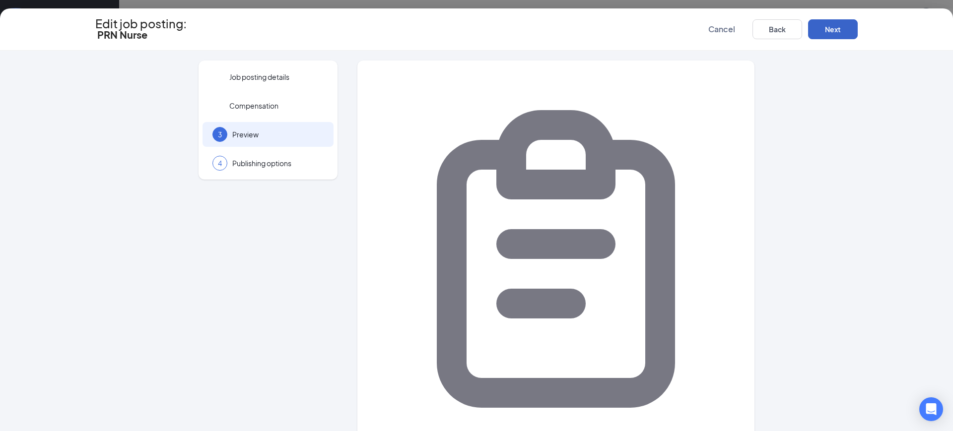
click at [822, 33] on button "Next" at bounding box center [833, 29] width 50 height 20
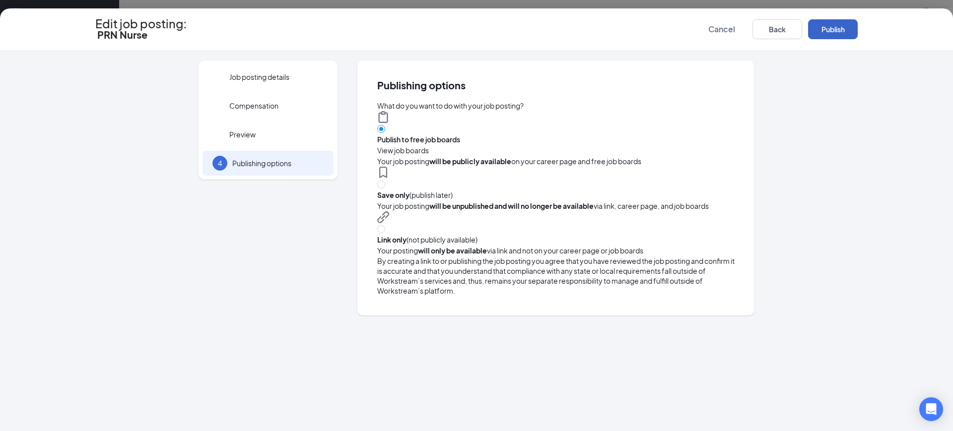
click at [822, 33] on button "Publish" at bounding box center [833, 29] width 50 height 20
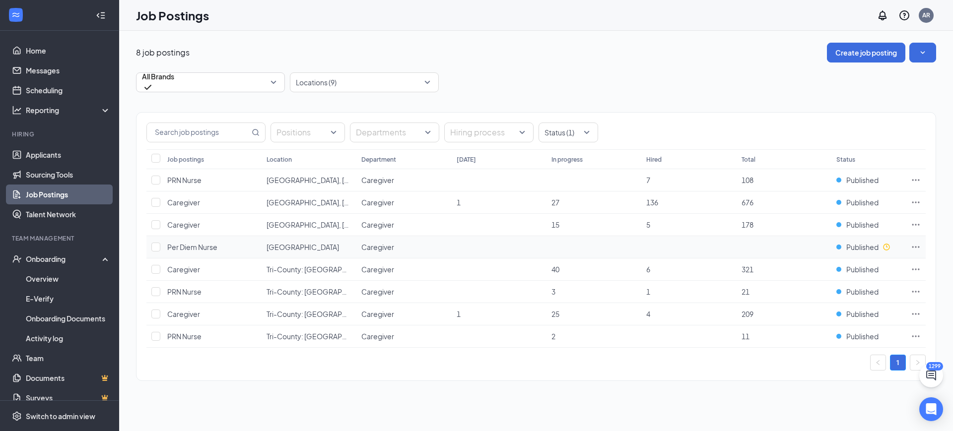
click at [914, 244] on icon "Ellipses" at bounding box center [916, 247] width 10 height 10
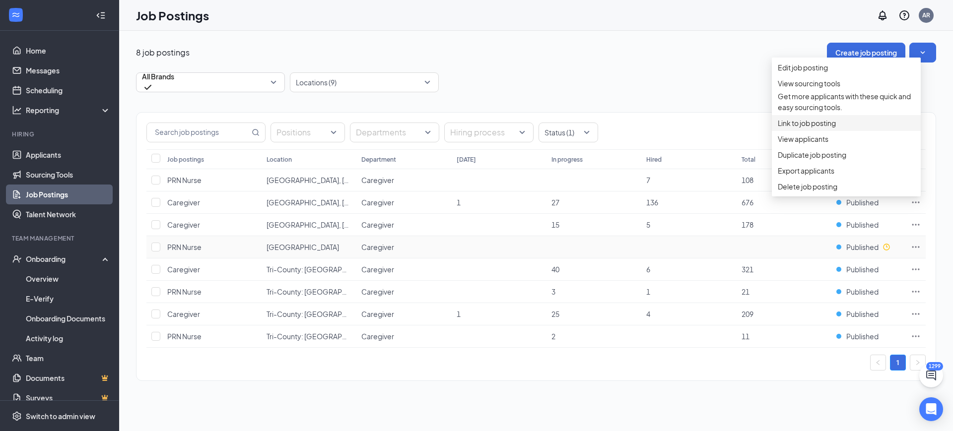
click at [810, 128] on span "Link to job posting" at bounding box center [807, 123] width 58 height 9
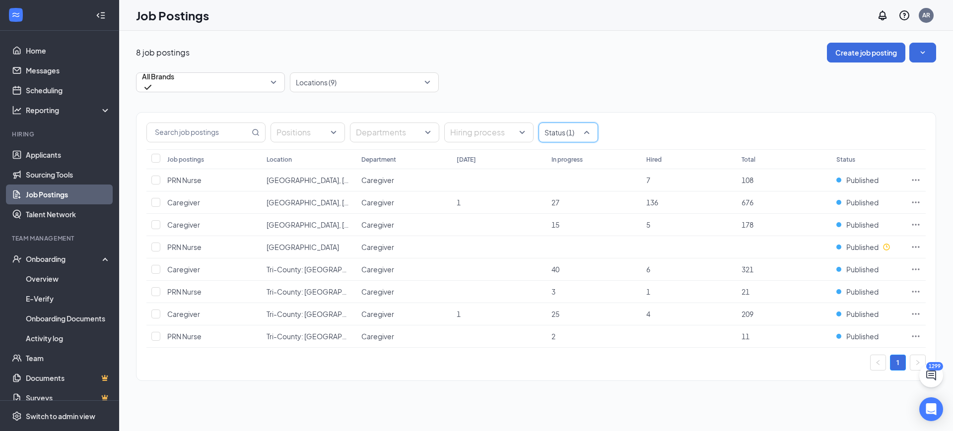
click at [550, 131] on div at bounding box center [563, 133] width 45 height 16
click at [576, 176] on div "Published" at bounding box center [574, 170] width 32 height 11
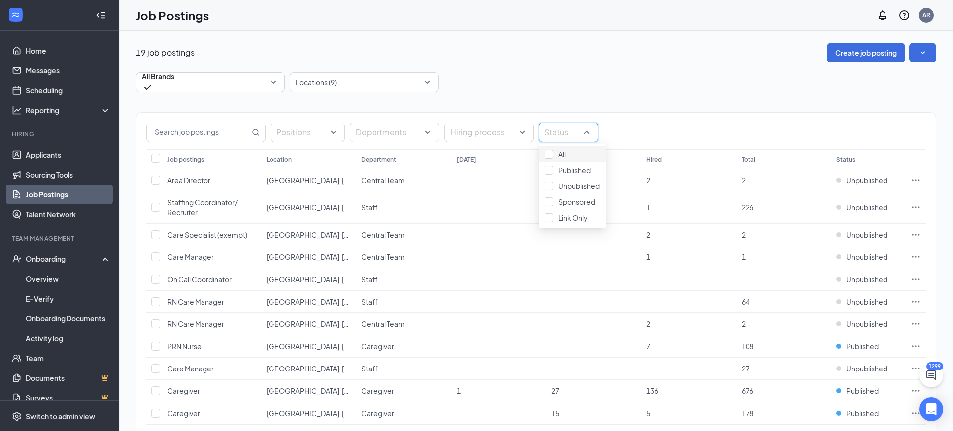
click at [532, 70] on div "19 job postings Create job posting All Brands -1 1873 All Brands Arosa Arosa At…" at bounding box center [536, 345] width 800 height 604
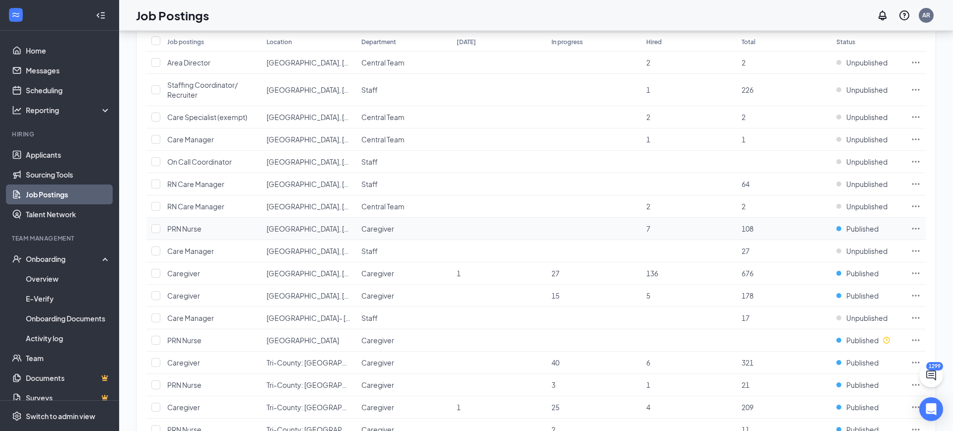
scroll to position [48, 0]
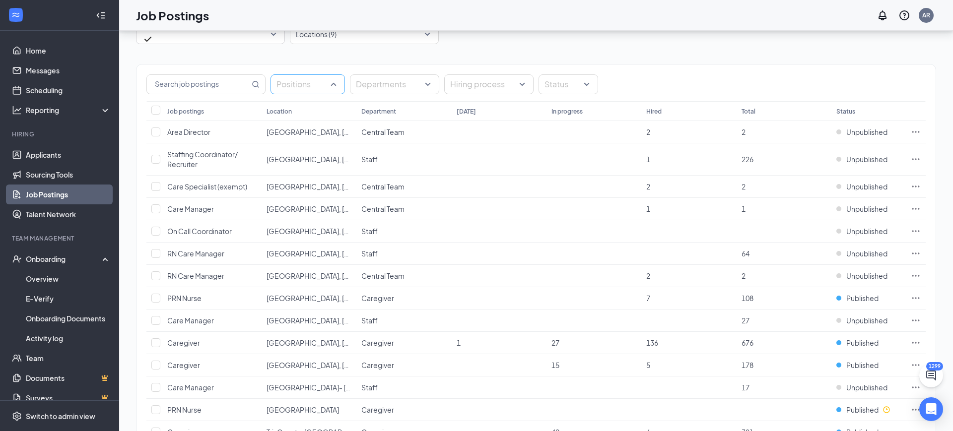
click at [327, 87] on div at bounding box center [303, 84] width 60 height 16
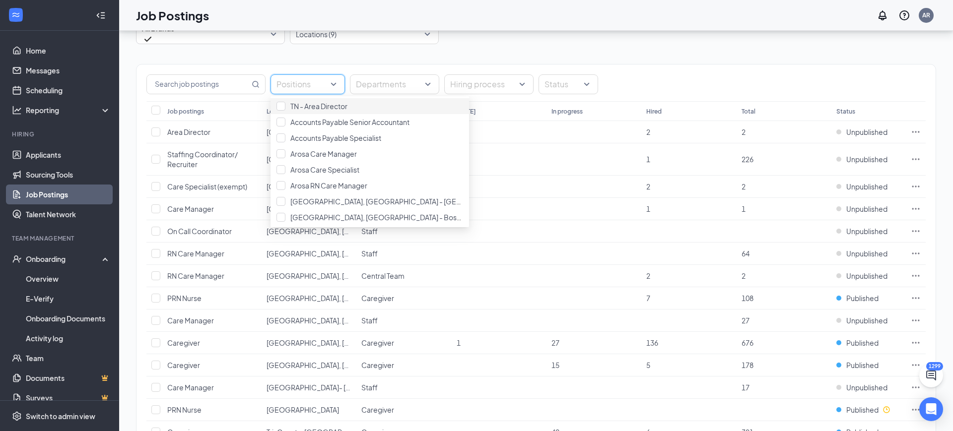
click at [355, 61] on div "Positions Departments Hiring process Status Job postings Location Department To…" at bounding box center [536, 321] width 800 height 554
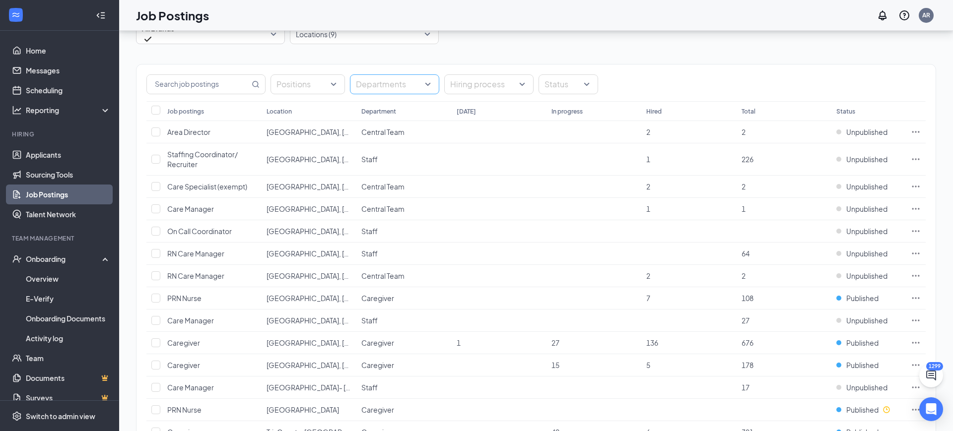
click at [396, 85] on div at bounding box center [389, 84] width 74 height 16
drag, startPoint x: 384, startPoint y: 129, endPoint x: 379, endPoint y: 132, distance: 6.1
click at [382, 130] on div "Caregiver" at bounding box center [395, 122] width 91 height 16
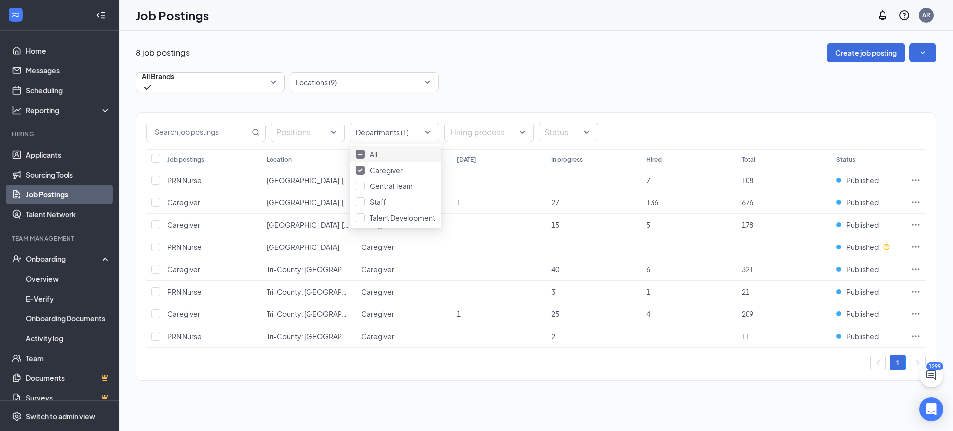
click at [544, 66] on div "8 job postings Create job posting All Brands -1 1873 All Brands Arosa Arosa Atl…" at bounding box center [536, 217] width 800 height 348
click at [861, 51] on button "Create job posting" at bounding box center [866, 53] width 78 height 20
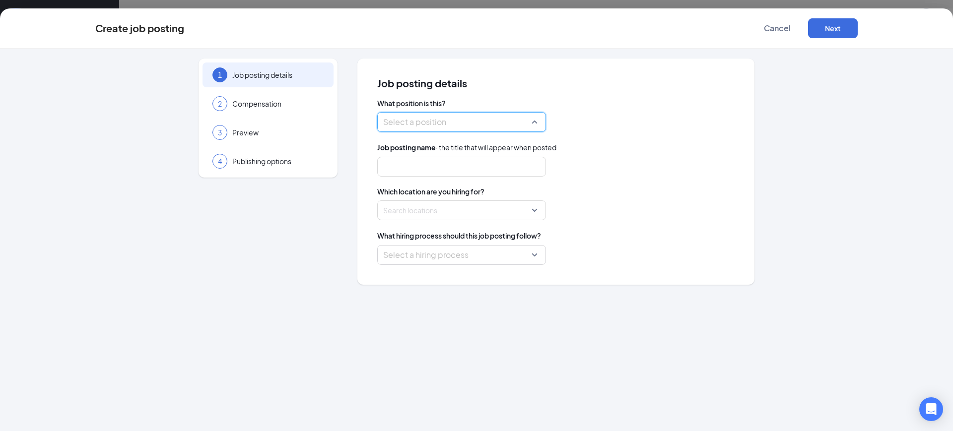
click at [457, 125] on input "search" at bounding box center [458, 122] width 150 height 19
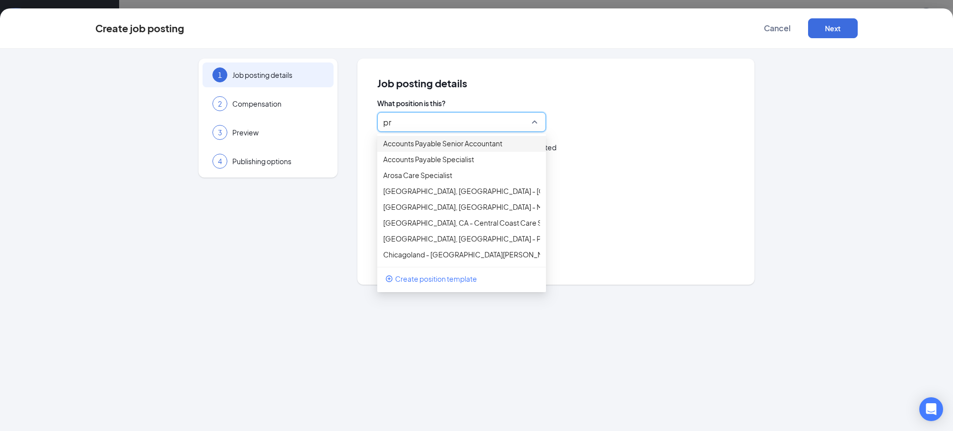
type input "prn"
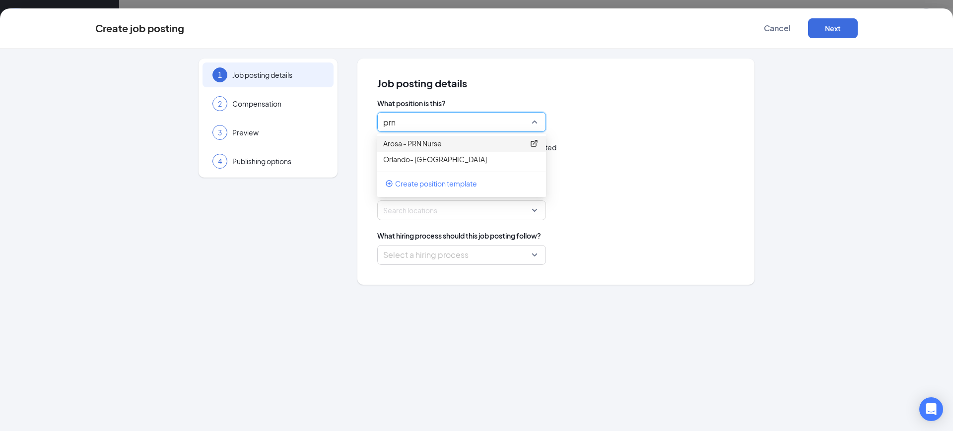
click at [434, 147] on p "Arosa - PRN Nurse" at bounding box center [453, 143] width 141 height 10
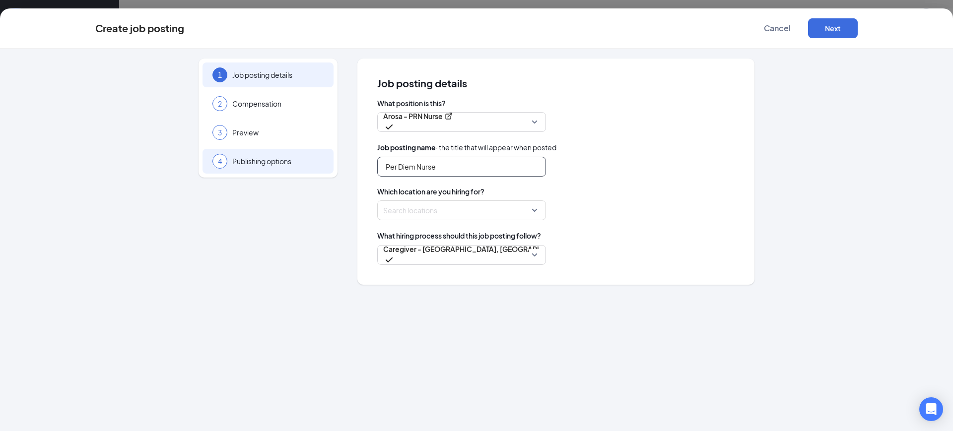
drag, startPoint x: 449, startPoint y: 169, endPoint x: 246, endPoint y: 168, distance: 202.9
click at [246, 168] on div "1 Job posting details 2 Compensation 3 Preview 4 Publishing options Job posting…" at bounding box center [476, 172] width 762 height 226
type input "O"
click at [440, 205] on div at bounding box center [459, 210] width 150 height 16
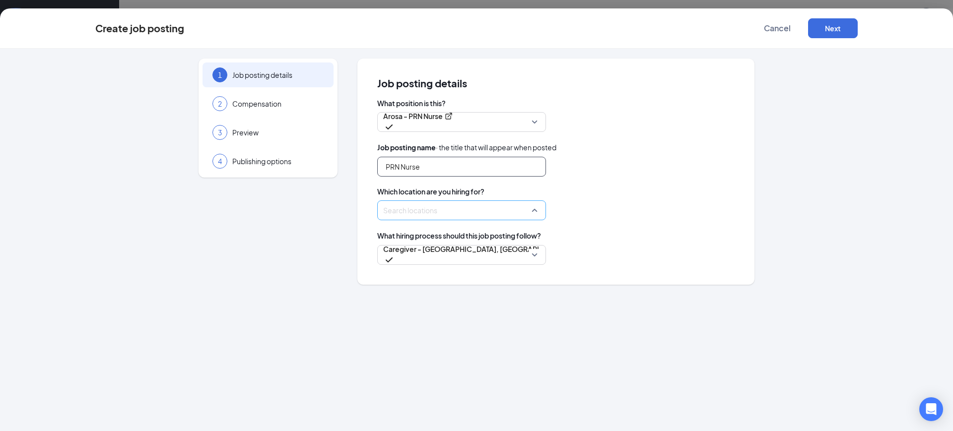
type input "PRN Nurse"
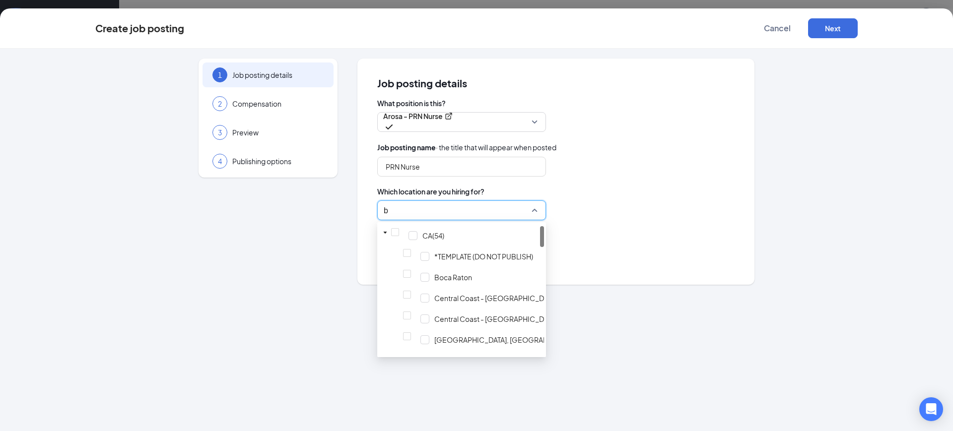
type input "bo"
click at [441, 252] on span "Boca Raton" at bounding box center [453, 257] width 38 height 10
click at [439, 298] on span "Boca Raton" at bounding box center [453, 298] width 38 height 10
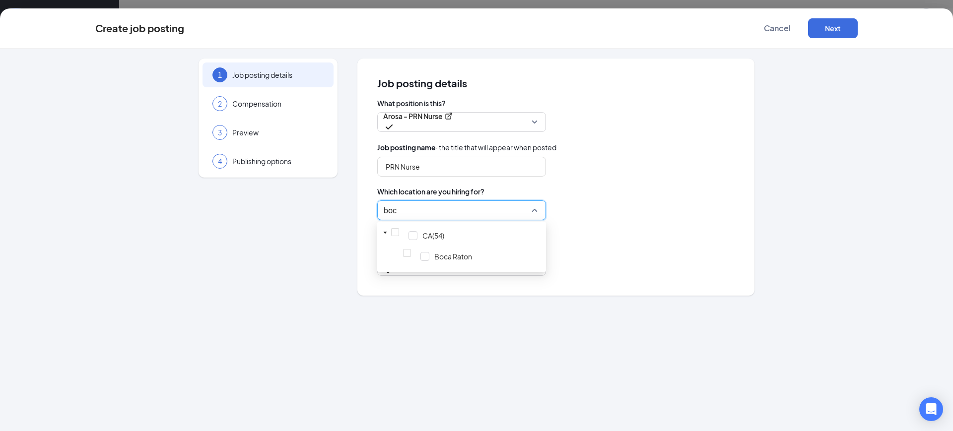
type input "boca"
click at [434, 255] on span "Boca Raton" at bounding box center [453, 257] width 38 height 10
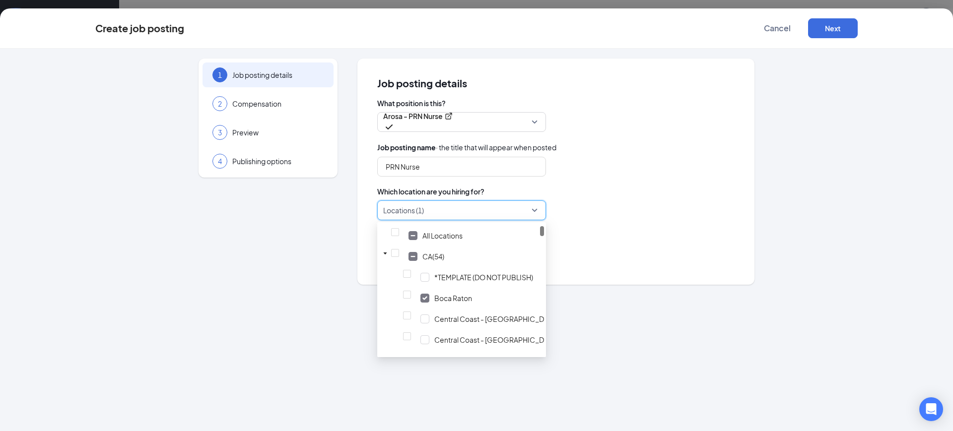
click at [620, 137] on div "What position is this? Arosa - PRN Nurse 152772 171635 Arosa - PRN Nurse Orland…" at bounding box center [555, 181] width 357 height 167
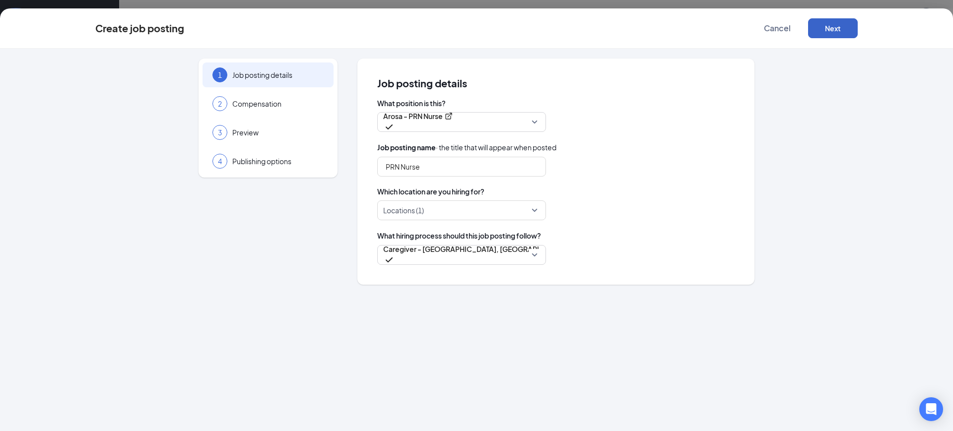
click at [834, 23] on button "Next" at bounding box center [833, 28] width 50 height 20
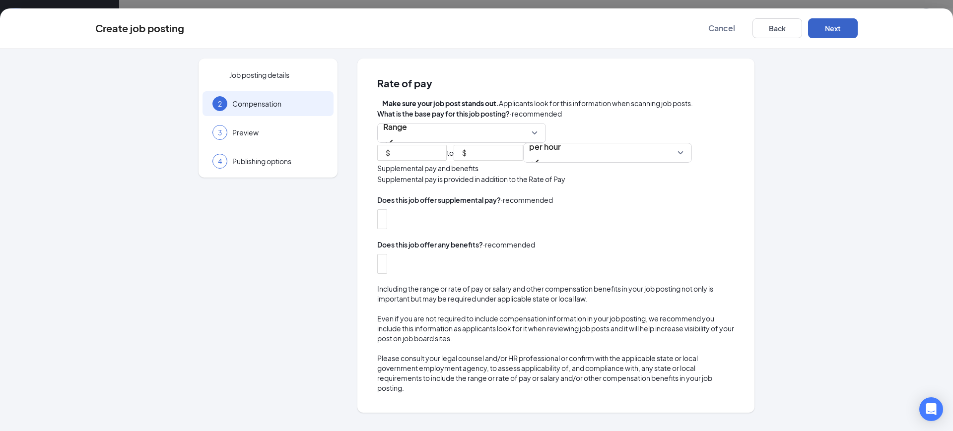
click at [831, 25] on button "Next" at bounding box center [833, 28] width 50 height 20
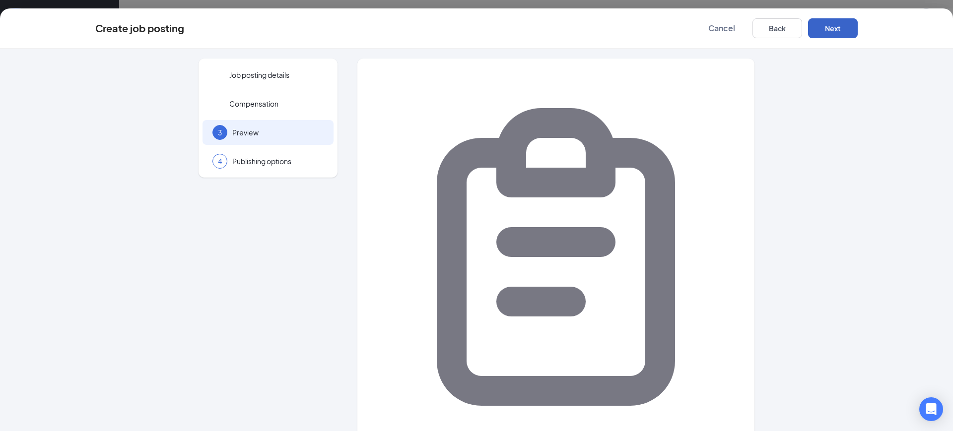
click at [830, 26] on button "Next" at bounding box center [833, 28] width 50 height 20
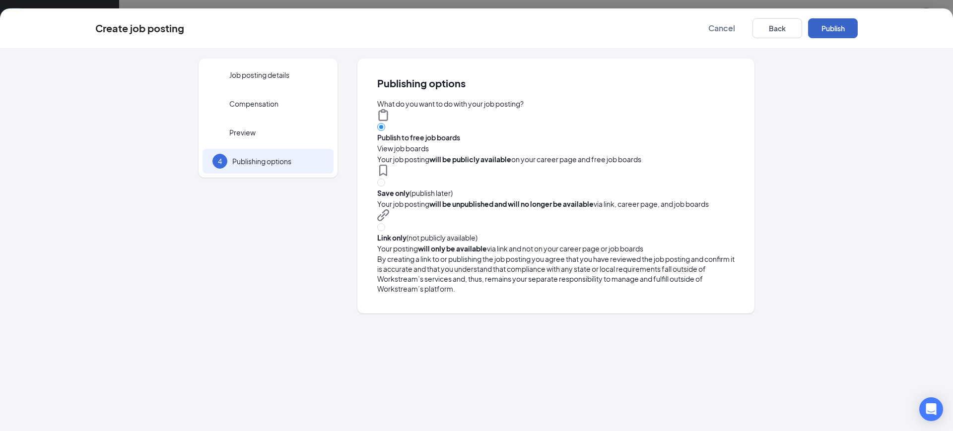
click at [830, 26] on button "Publish" at bounding box center [833, 28] width 50 height 20
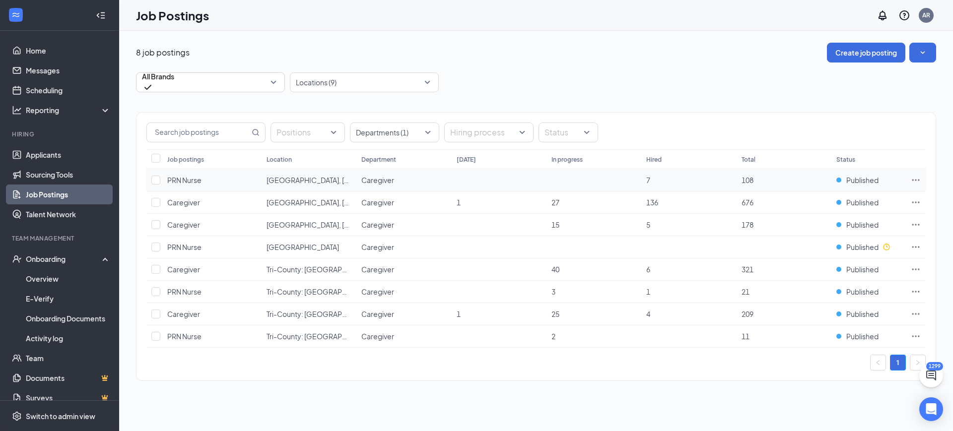
click at [798, 172] on td "108" at bounding box center [783, 180] width 95 height 22
click at [354, 83] on div at bounding box center [359, 82] width 134 height 16
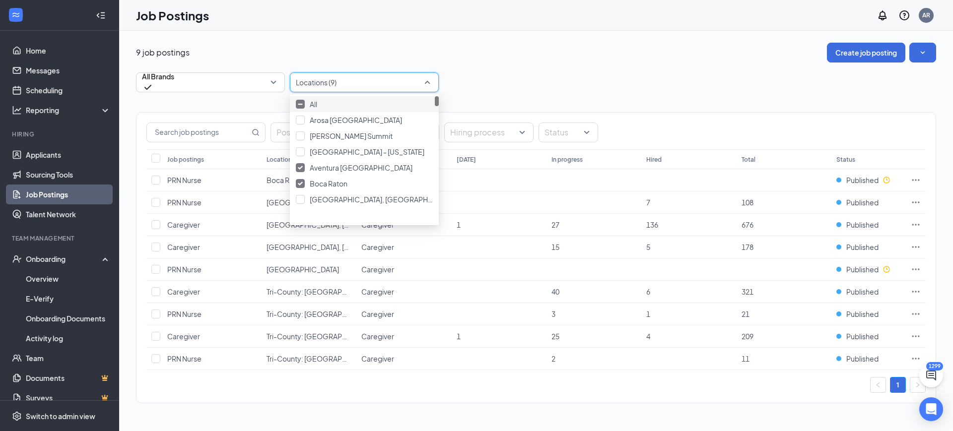
click at [523, 27] on div "Job Postings AR" at bounding box center [536, 15] width 834 height 31
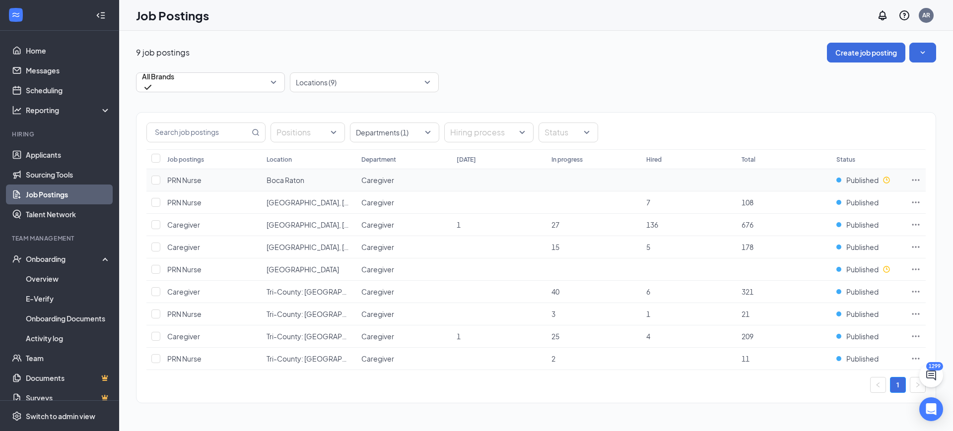
click at [916, 182] on icon "Ellipses" at bounding box center [916, 180] width 10 height 10
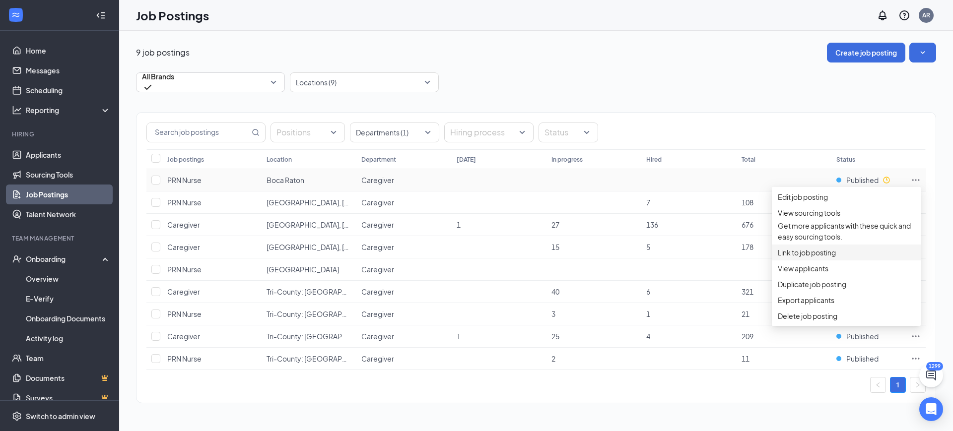
click at [819, 261] on li "Link to job posting" at bounding box center [846, 253] width 149 height 16
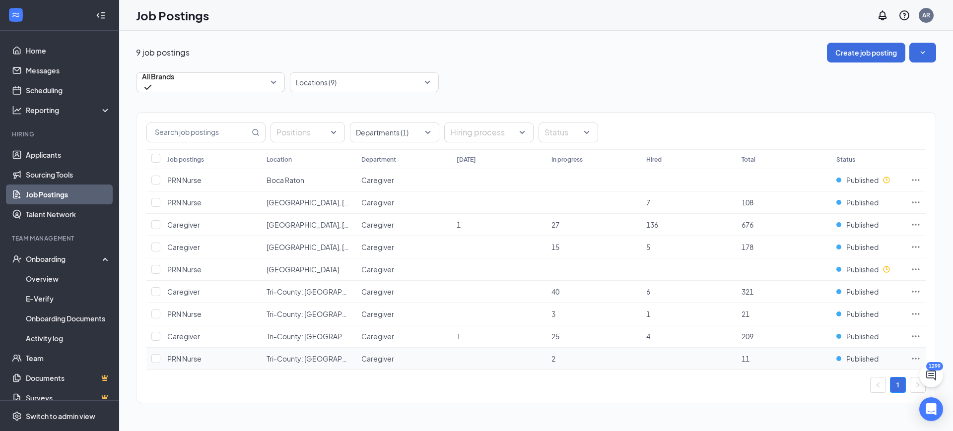
click at [911, 360] on icon "Ellipses" at bounding box center [916, 359] width 10 height 10
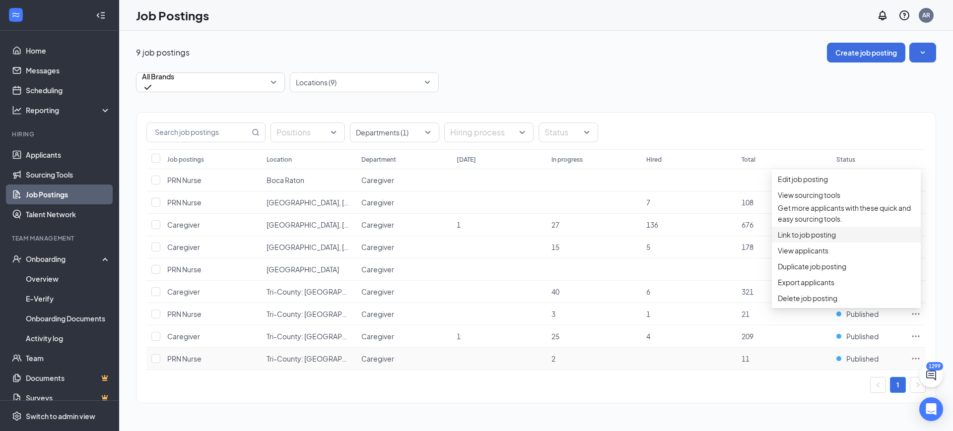
click at [805, 239] on span "Link to job posting" at bounding box center [807, 234] width 58 height 9
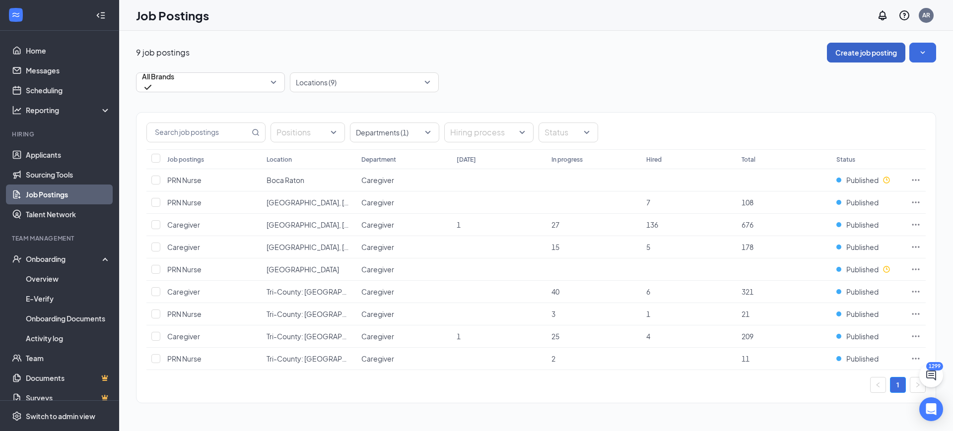
click at [874, 50] on button "Create job posting" at bounding box center [866, 53] width 78 height 20
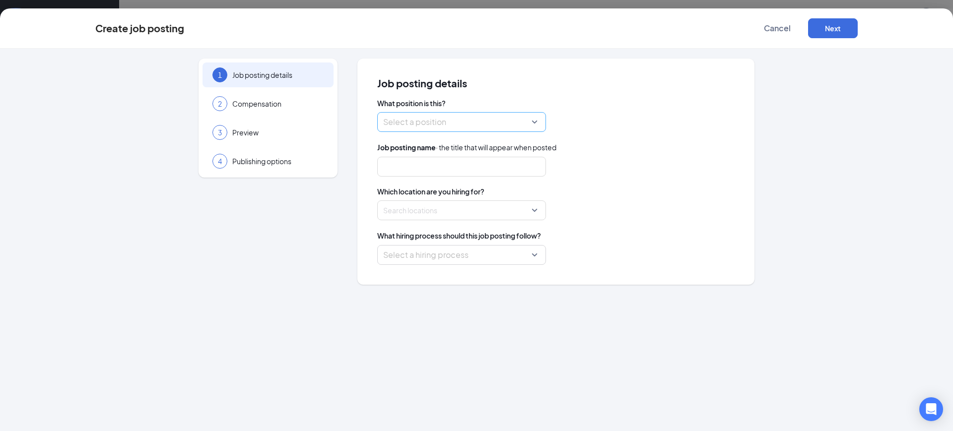
click at [479, 117] on input "search" at bounding box center [458, 122] width 150 height 19
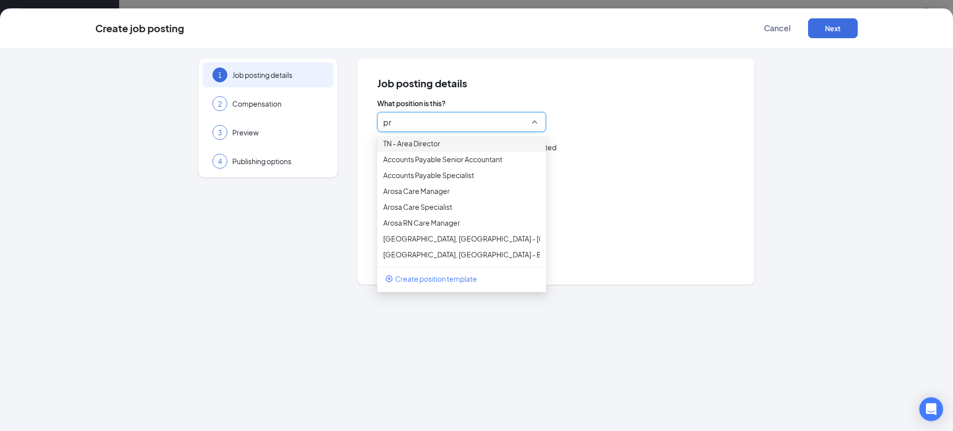
type input "prn"
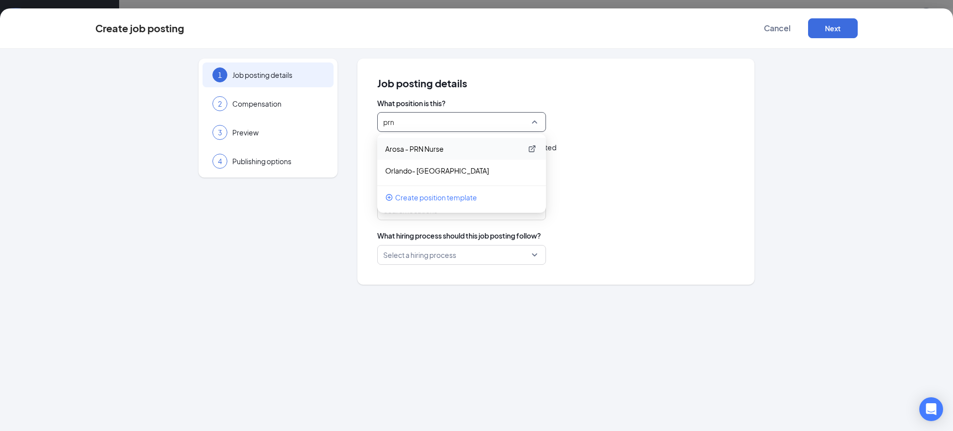
click at [439, 150] on p "Arosa - PRN Nurse" at bounding box center [453, 149] width 137 height 10
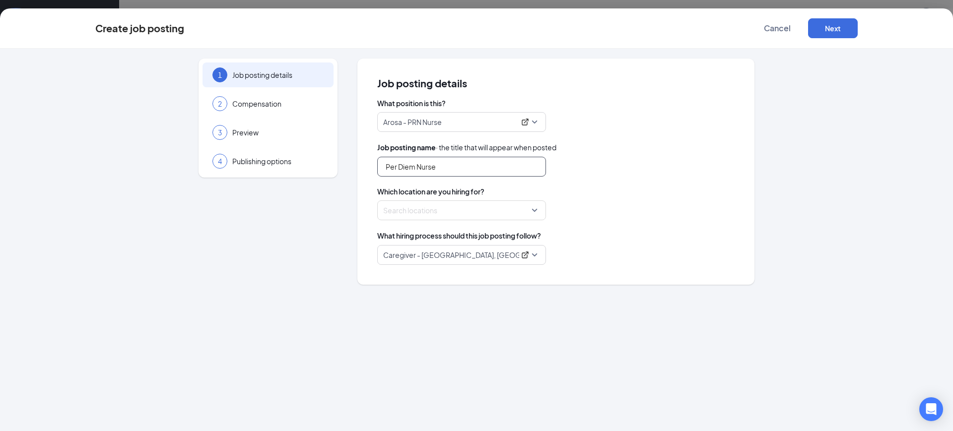
drag, startPoint x: 464, startPoint y: 162, endPoint x: 338, endPoint y: 171, distance: 126.8
click at [277, 167] on div "1 Job posting details 2 Compensation 3 Preview 4 Publishing options Job posting…" at bounding box center [476, 172] width 762 height 226
click at [432, 204] on div at bounding box center [459, 210] width 150 height 16
type input "PRN Nurse"
type input "avent"
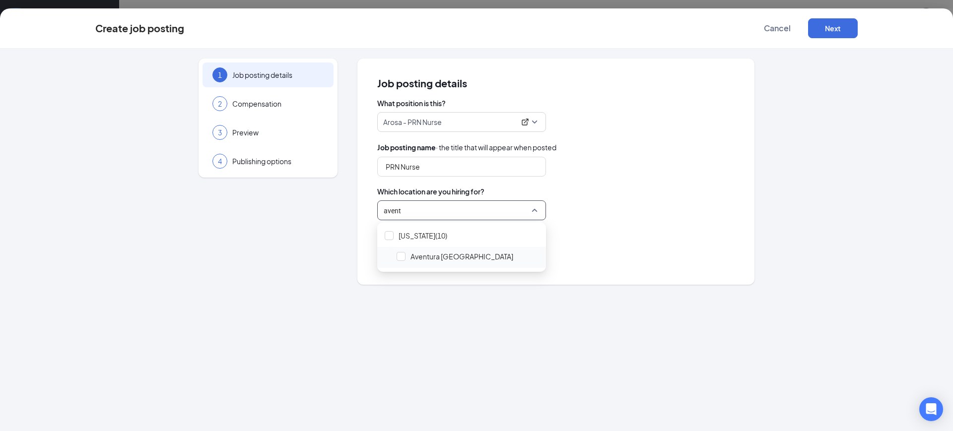
click at [427, 254] on span "Aventura [GEOGRAPHIC_DATA]" at bounding box center [461, 257] width 103 height 10
click at [808, 20] on button "Next" at bounding box center [833, 28] width 50 height 20
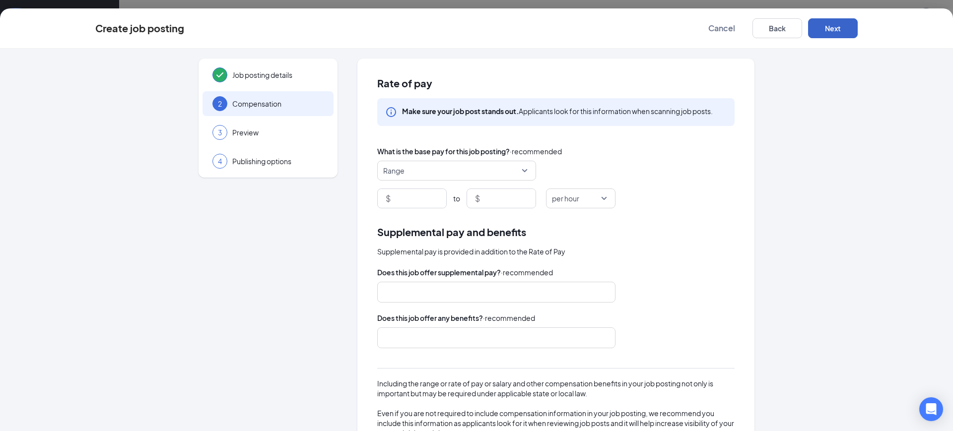
click at [820, 24] on button "Next" at bounding box center [833, 28] width 50 height 20
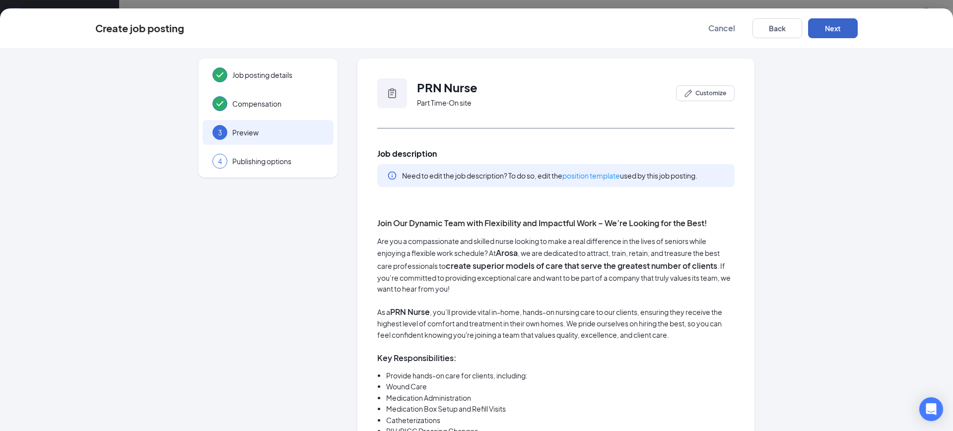
click at [820, 24] on button "Next" at bounding box center [833, 28] width 50 height 20
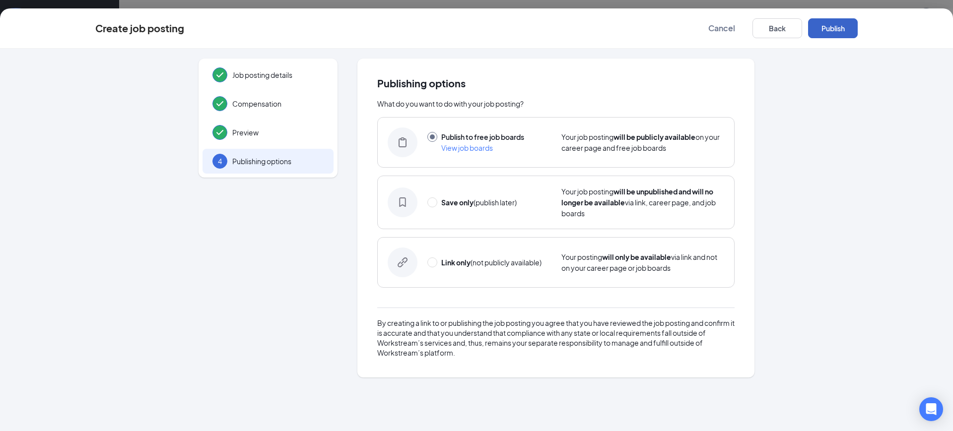
click at [820, 24] on button "Publish" at bounding box center [833, 28] width 50 height 20
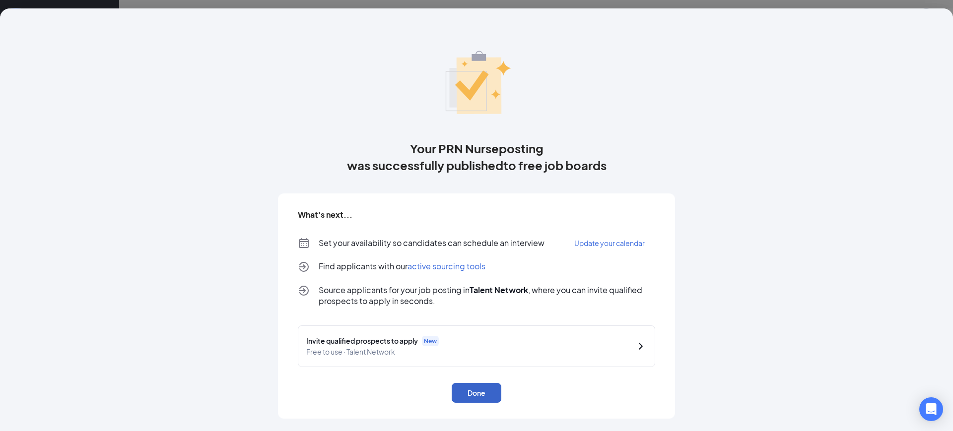
click at [483, 389] on button "Done" at bounding box center [477, 393] width 50 height 20
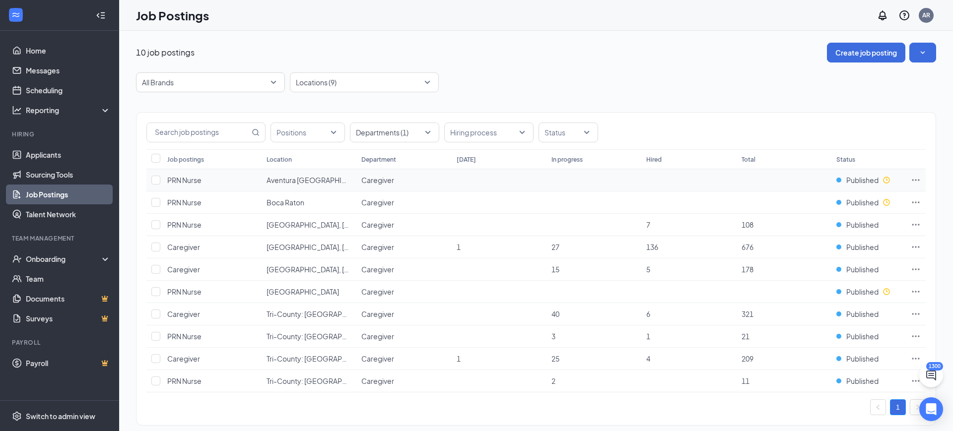
click at [914, 176] on icon "Ellipses" at bounding box center [916, 180] width 10 height 10
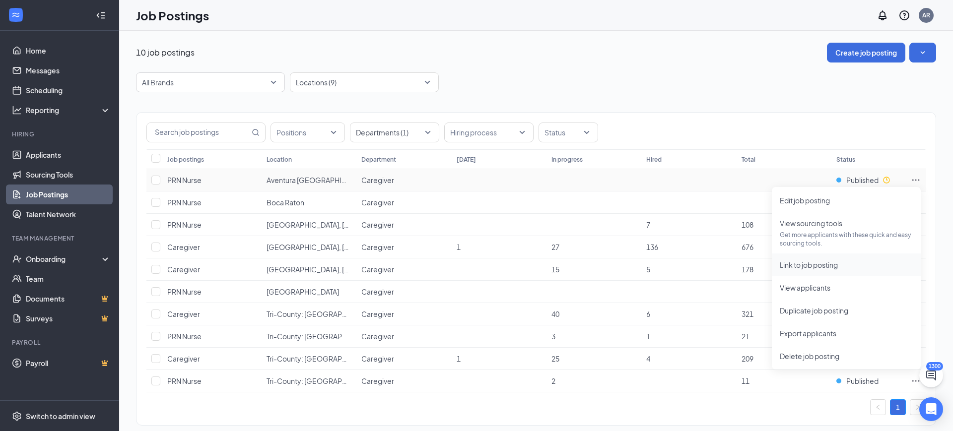
click at [815, 263] on span "Link to job posting" at bounding box center [809, 265] width 58 height 9
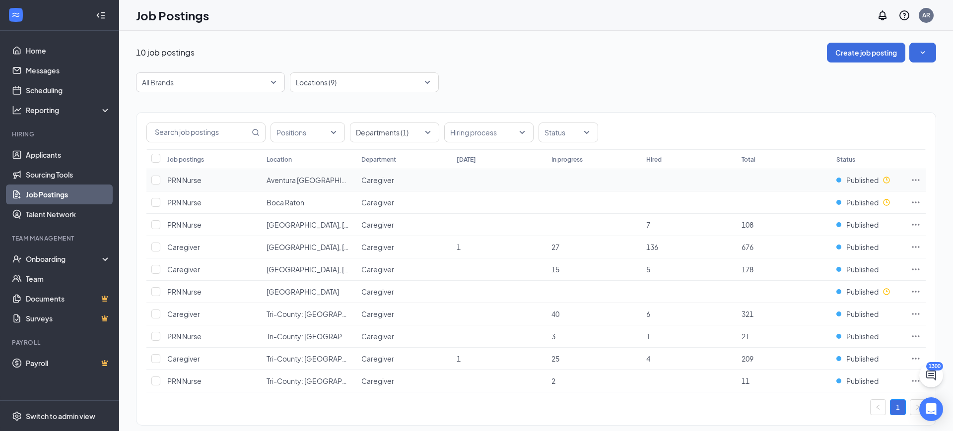
click at [916, 179] on icon "Ellipses" at bounding box center [916, 180] width 10 height 10
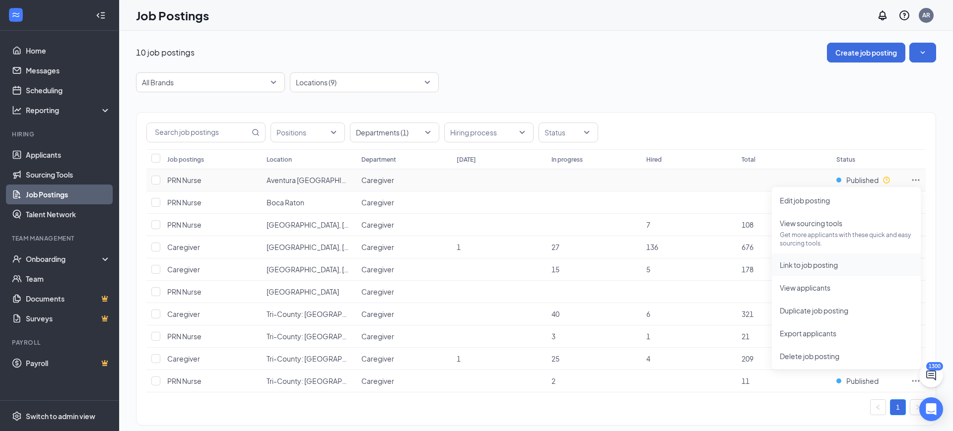
click at [827, 263] on span "Link to job posting" at bounding box center [809, 265] width 58 height 9
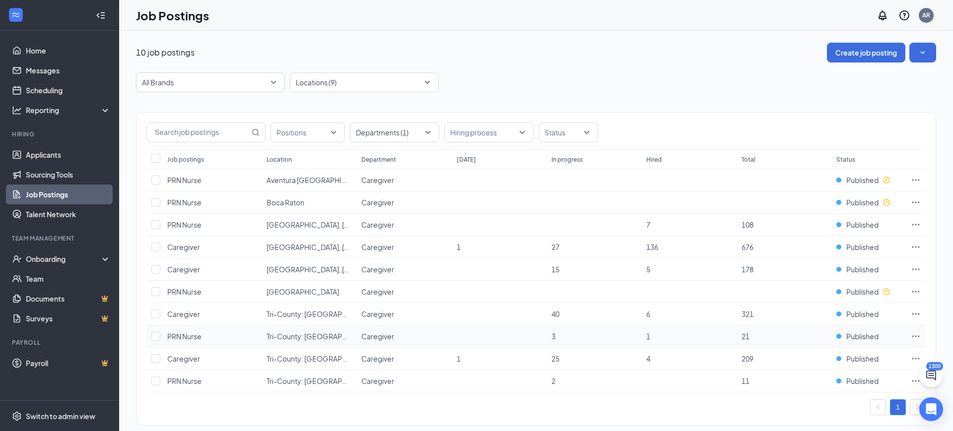
click at [915, 338] on icon "Ellipses" at bounding box center [916, 336] width 10 height 10
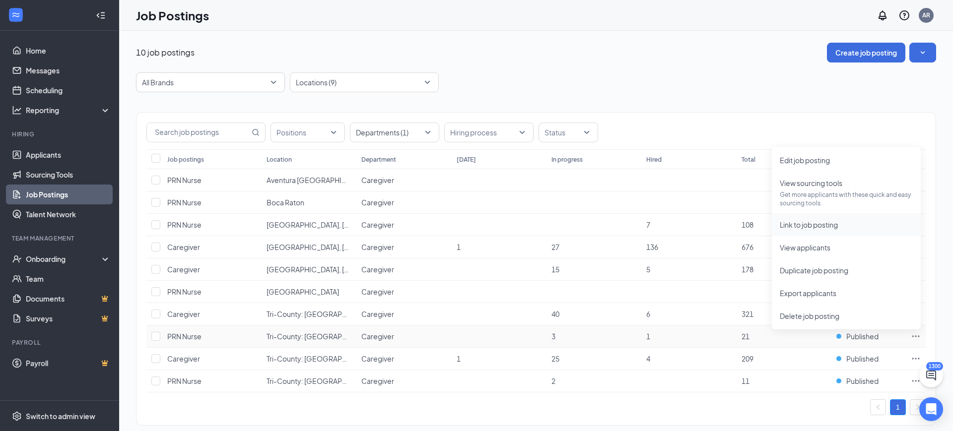
click at [825, 233] on li "Link to job posting" at bounding box center [846, 224] width 149 height 23
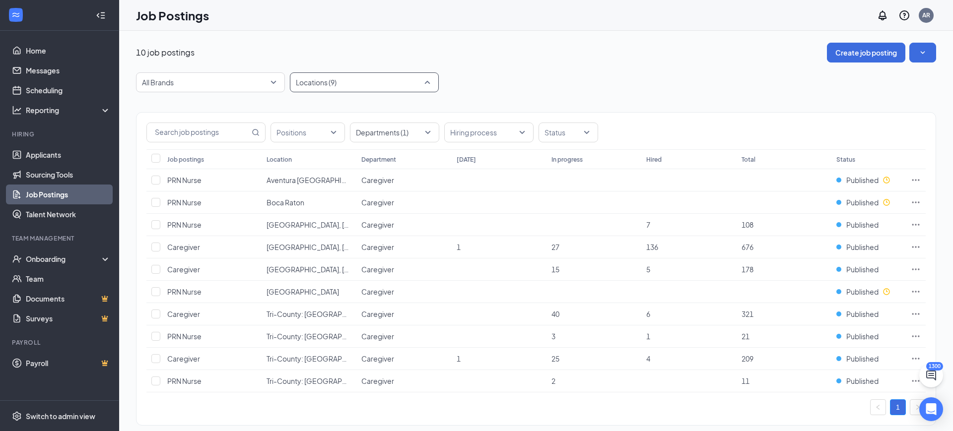
click at [366, 79] on div at bounding box center [359, 82] width 134 height 16
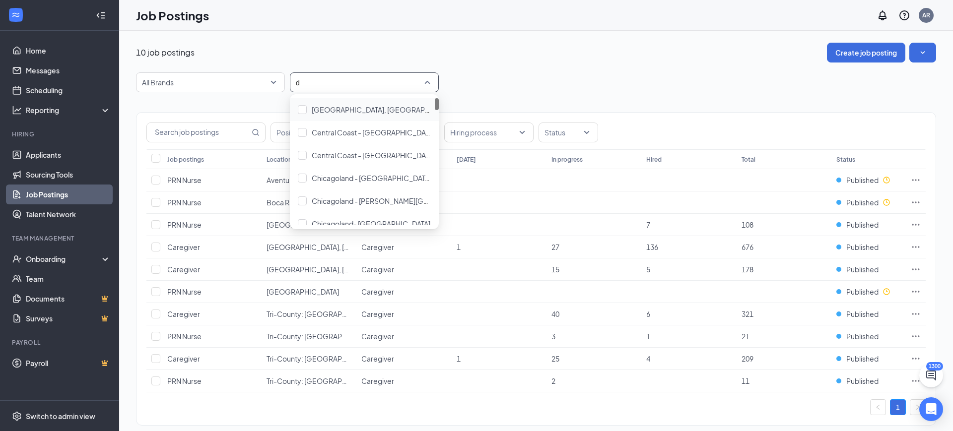
type input "de"
click at [359, 108] on span "[GEOGRAPHIC_DATA] [GEOGRAPHIC_DATA]" at bounding box center [385, 109] width 146 height 9
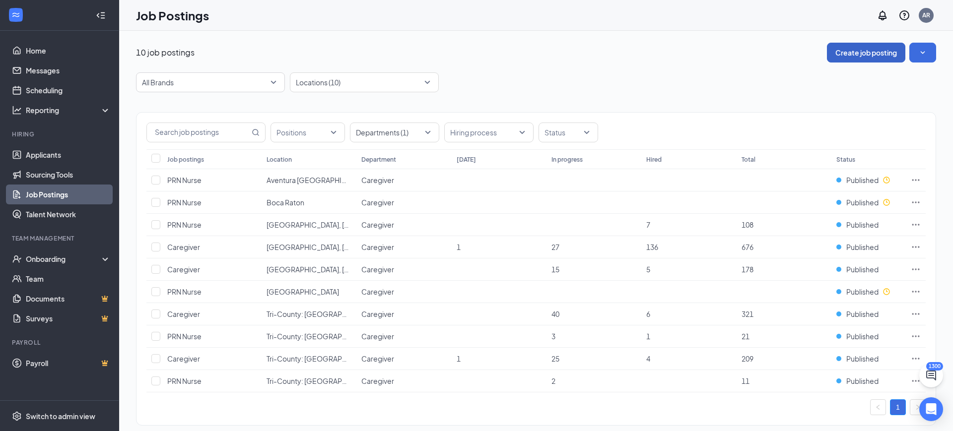
click at [874, 50] on button "Create job posting" at bounding box center [866, 53] width 78 height 20
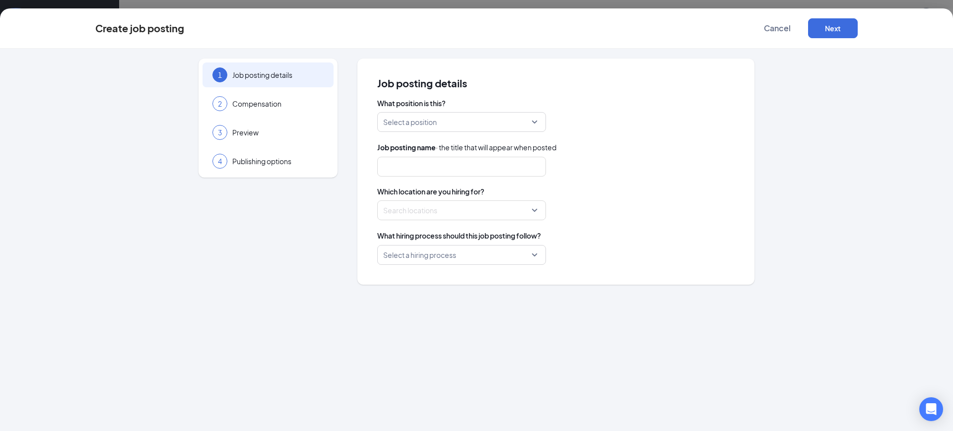
click at [405, 117] on input "search" at bounding box center [458, 122] width 150 height 19
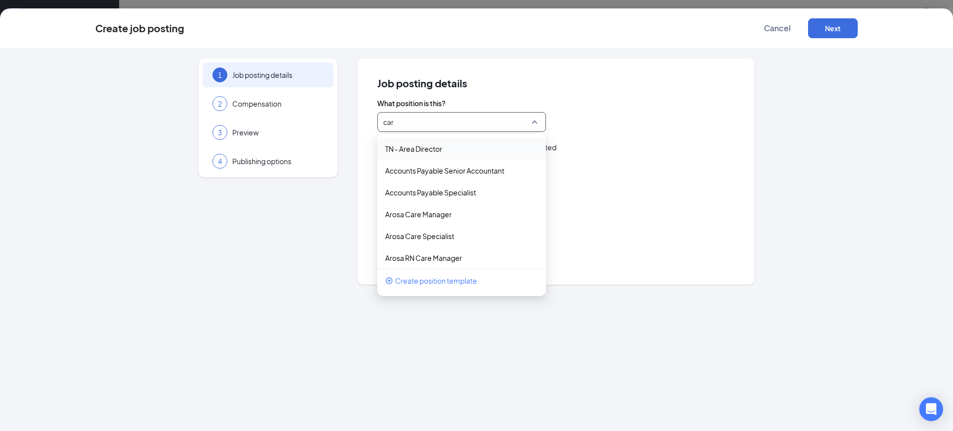
type input "care"
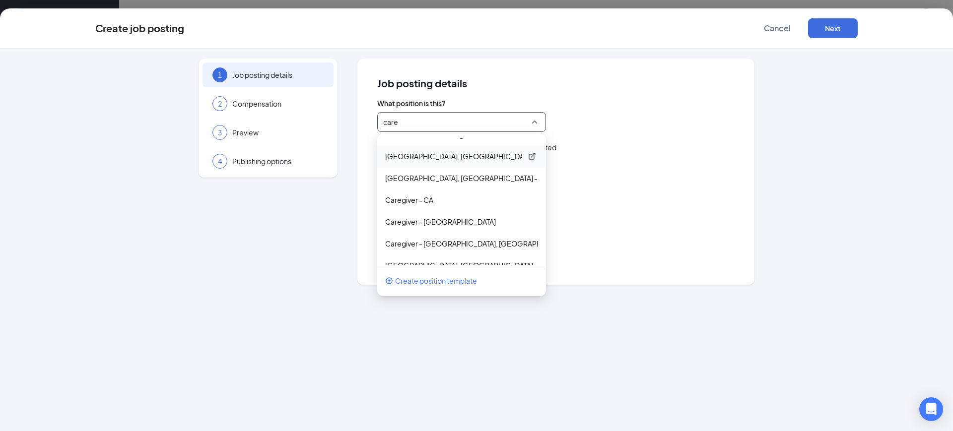
scroll to position [156, 0]
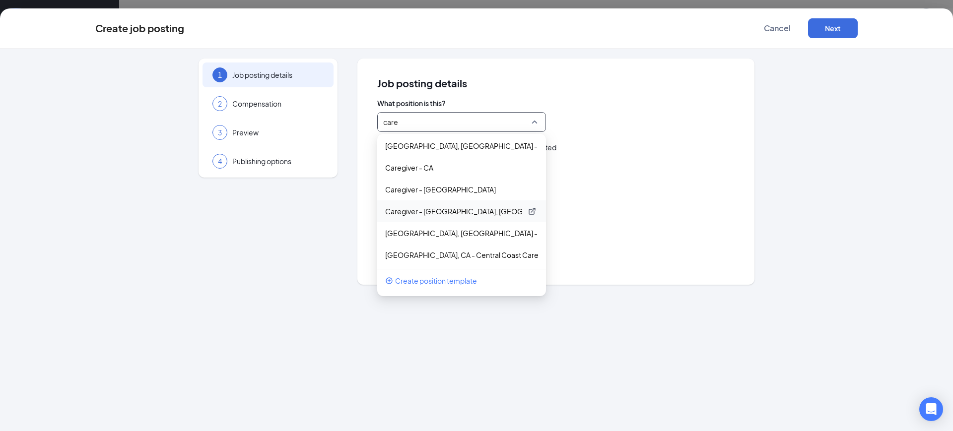
click at [436, 210] on p "Caregiver - [GEOGRAPHIC_DATA], [GEOGRAPHIC_DATA], [GEOGRAPHIC_DATA], [GEOGRAPHI…" at bounding box center [453, 211] width 137 height 10
type input "Caregiver"
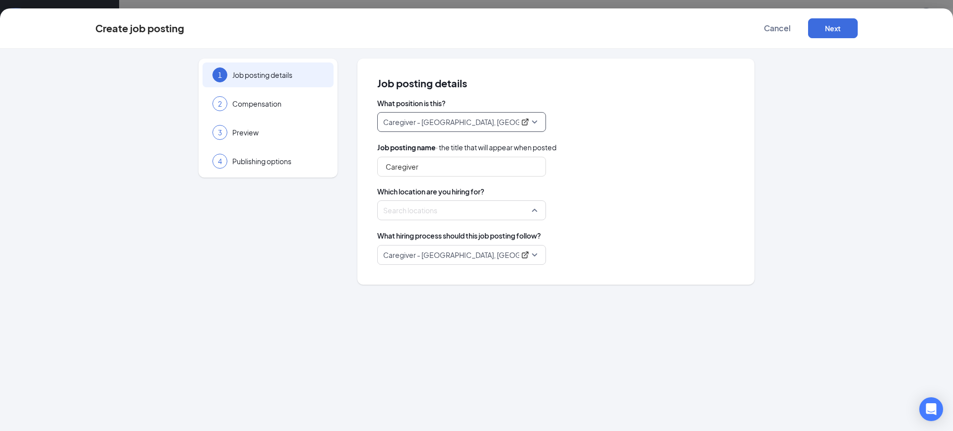
click at [422, 208] on div at bounding box center [459, 210] width 150 height 16
type input "delra"
click at [461, 261] on span "[GEOGRAPHIC_DATA] [GEOGRAPHIC_DATA]" at bounding box center [483, 257] width 146 height 10
click at [422, 206] on div at bounding box center [459, 210] width 150 height 16
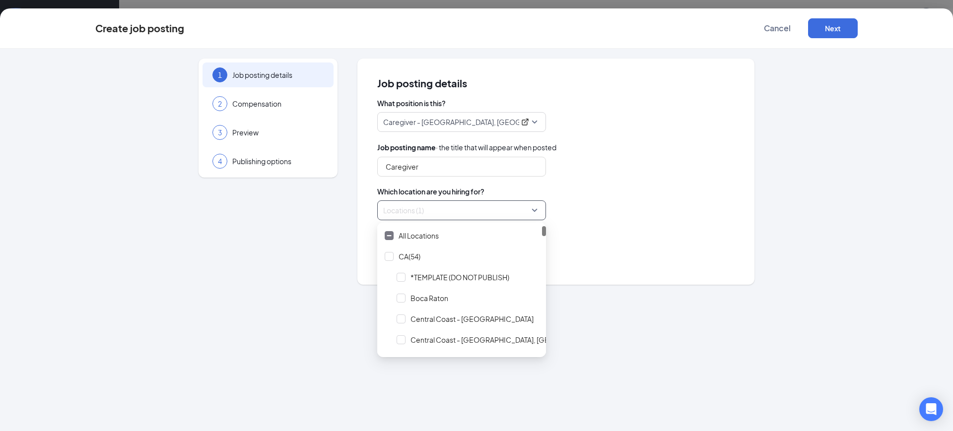
click at [422, 206] on div at bounding box center [459, 210] width 150 height 16
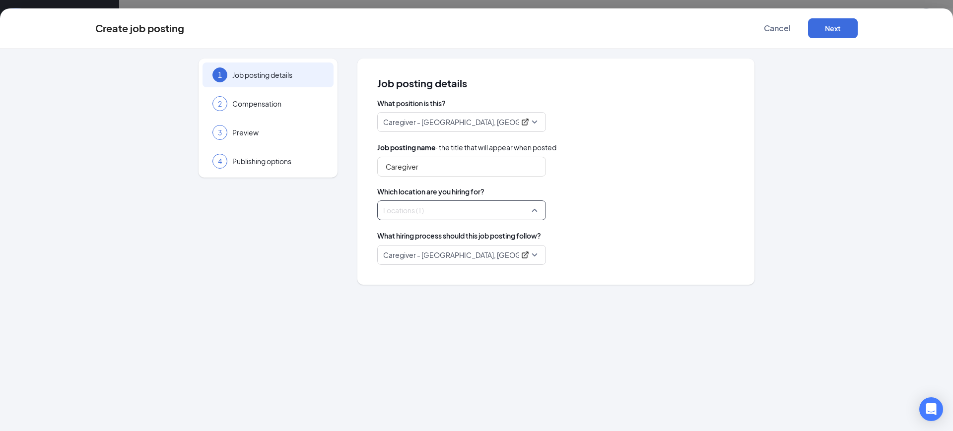
click at [428, 215] on div at bounding box center [459, 210] width 150 height 16
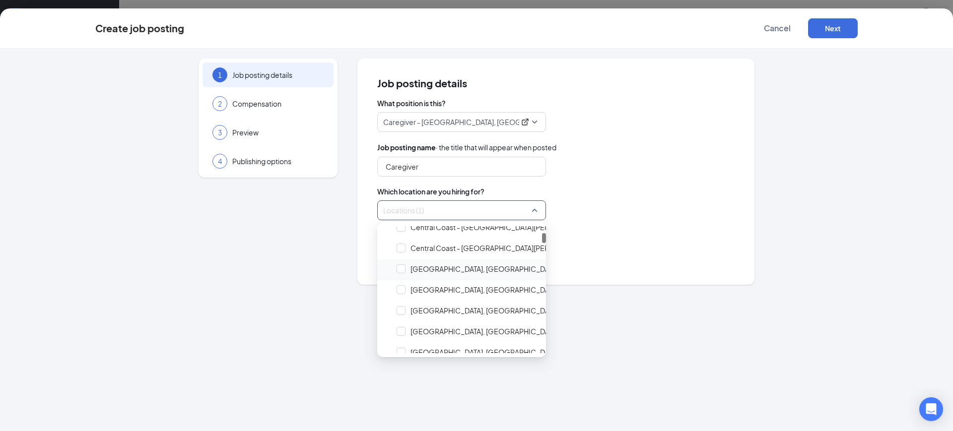
scroll to position [0, 0]
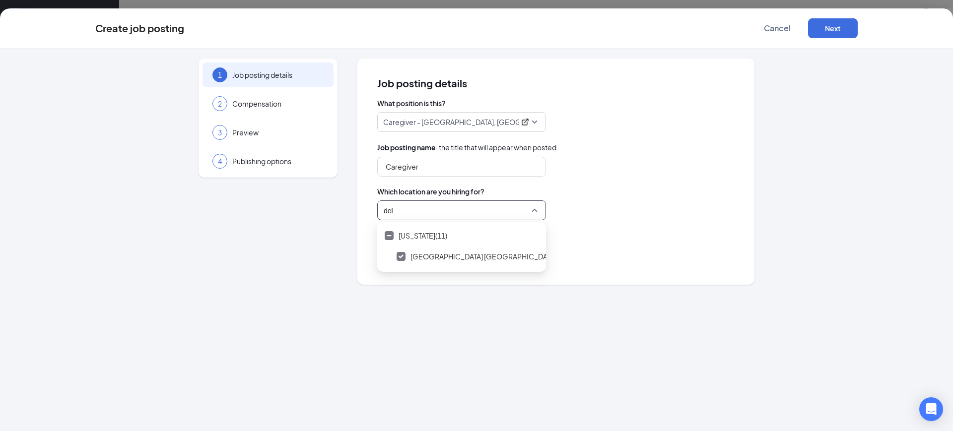
type input "delr"
click at [825, 28] on button "Next" at bounding box center [833, 28] width 50 height 20
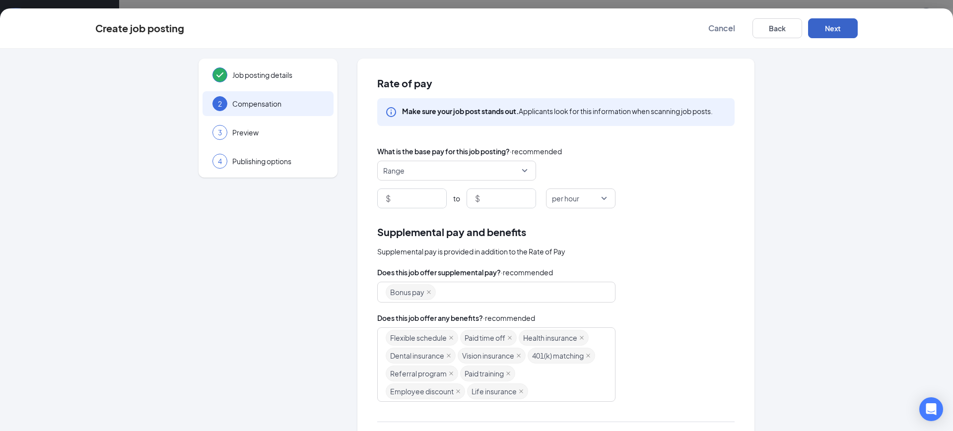
click at [830, 30] on button "Next" at bounding box center [833, 28] width 50 height 20
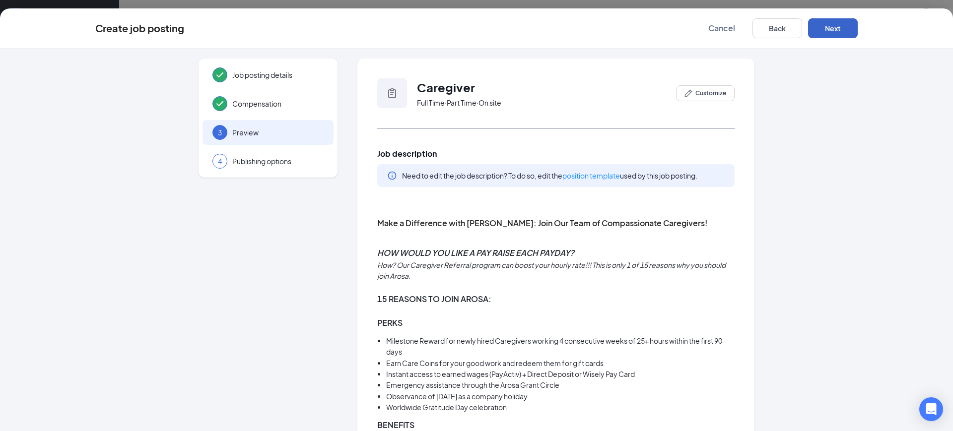
click at [832, 30] on button "Next" at bounding box center [833, 28] width 50 height 20
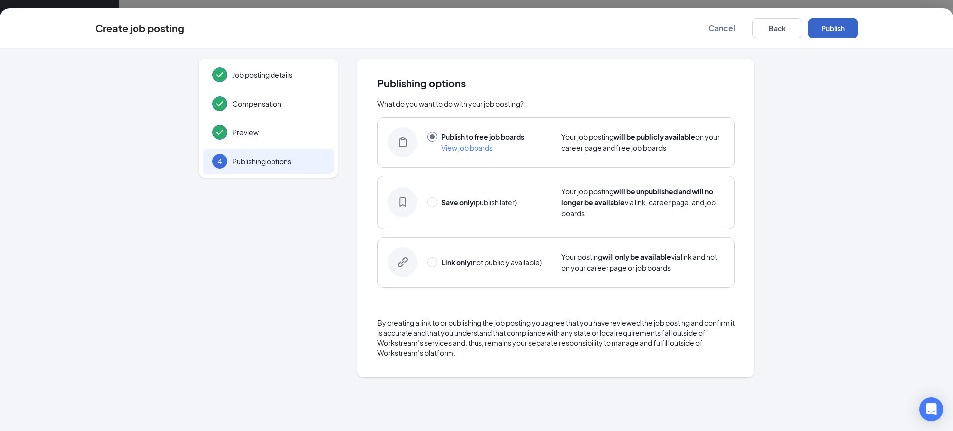
click at [832, 30] on button "Publish" at bounding box center [833, 28] width 50 height 20
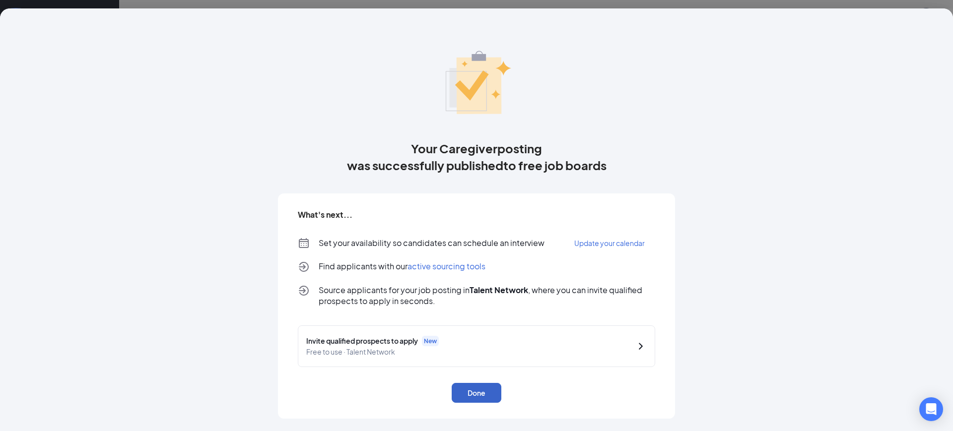
click at [499, 395] on button "Done" at bounding box center [477, 393] width 50 height 20
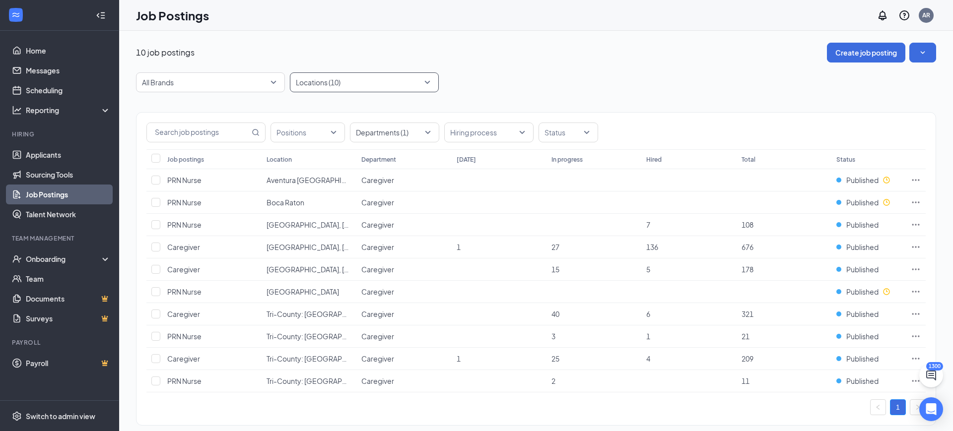
click at [353, 81] on div at bounding box center [359, 82] width 134 height 16
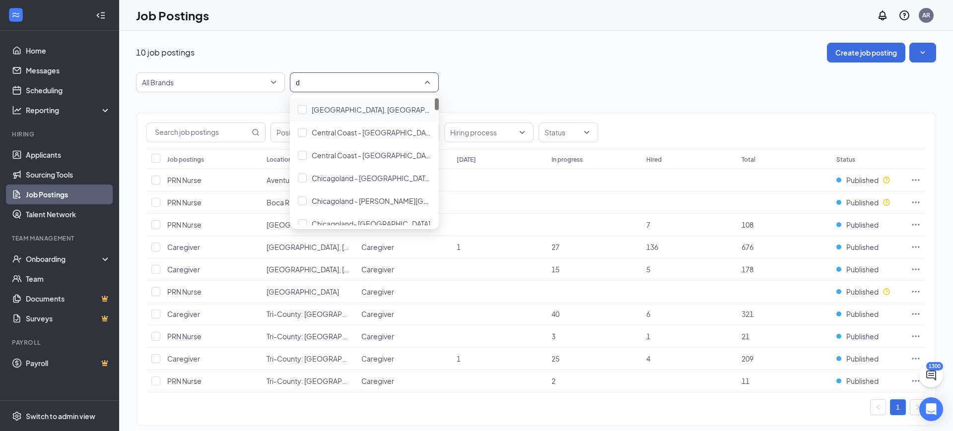
type input "de"
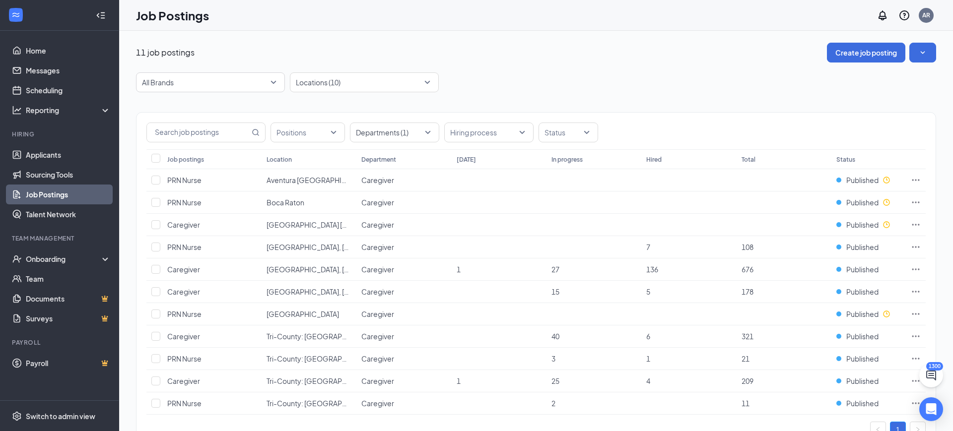
click at [426, 39] on div "11 job postings Create job posting All Brands Locations (10) Positions Departme…" at bounding box center [536, 250] width 834 height 439
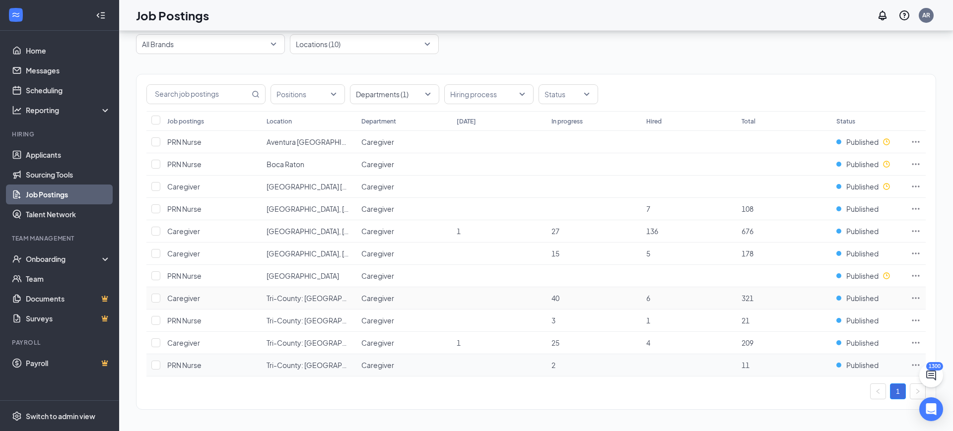
scroll to position [39, 0]
click at [921, 185] on td at bounding box center [916, 186] width 20 height 22
click at [917, 185] on icon "Ellipses" at bounding box center [916, 186] width 10 height 10
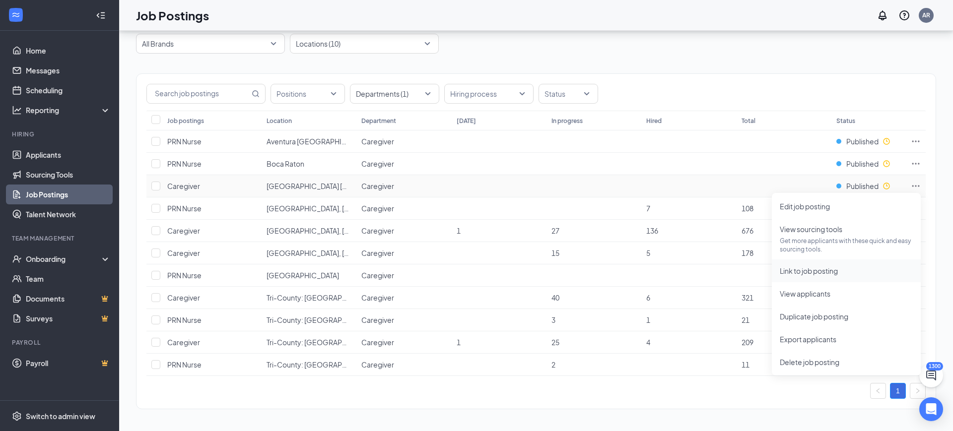
click at [811, 274] on span "Link to job posting" at bounding box center [809, 270] width 58 height 9
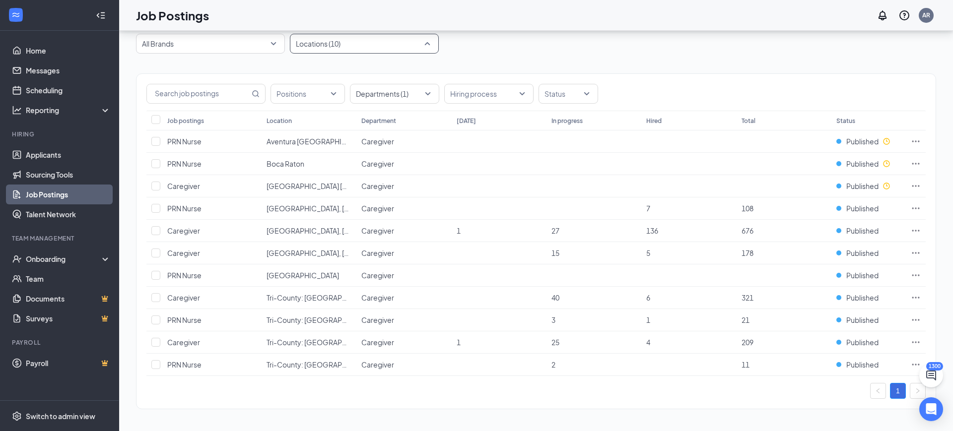
click at [354, 49] on div at bounding box center [359, 44] width 134 height 16
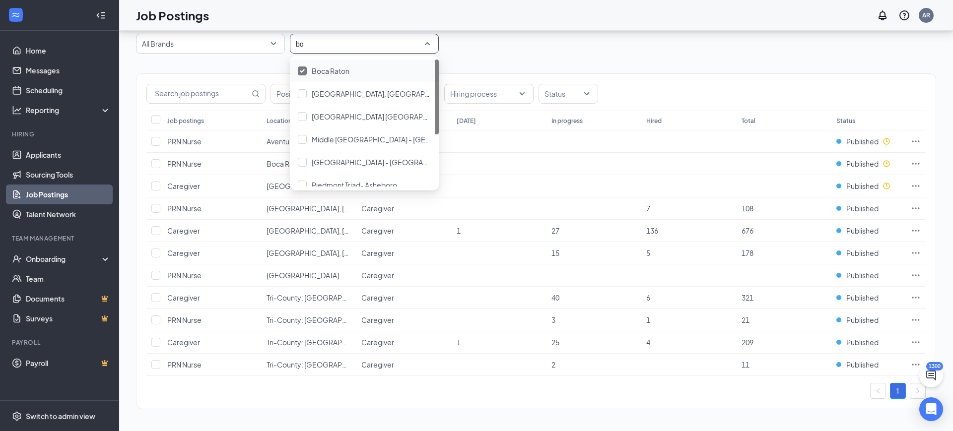
type input "boy"
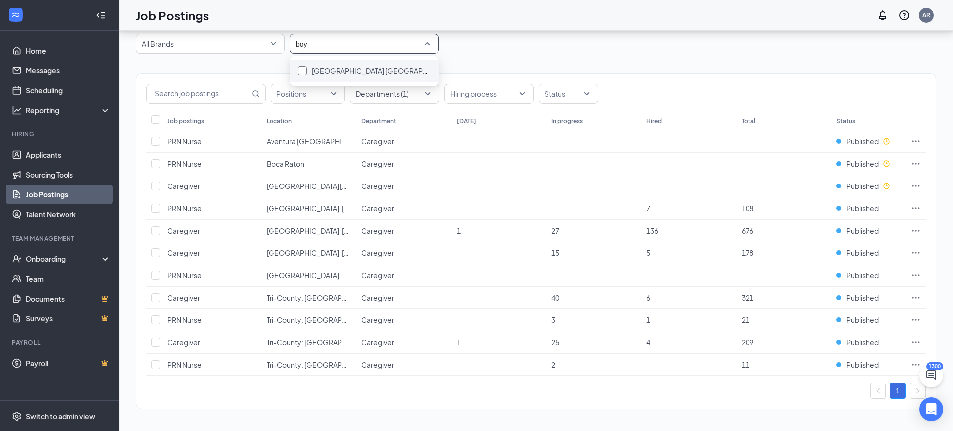
click at [348, 75] on div "[GEOGRAPHIC_DATA] [GEOGRAPHIC_DATA]" at bounding box center [371, 70] width 119 height 11
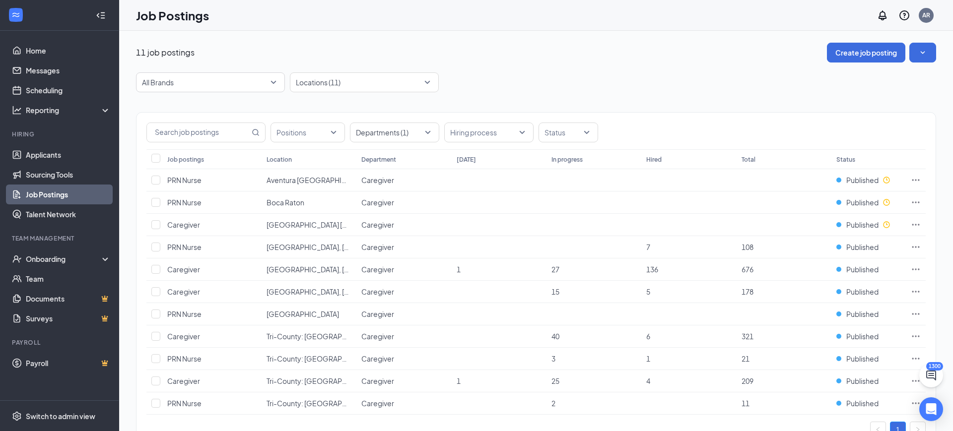
click at [817, 44] on div "11 job postings Create job posting" at bounding box center [536, 53] width 800 height 20
click at [865, 55] on button "Create job posting" at bounding box center [866, 53] width 78 height 20
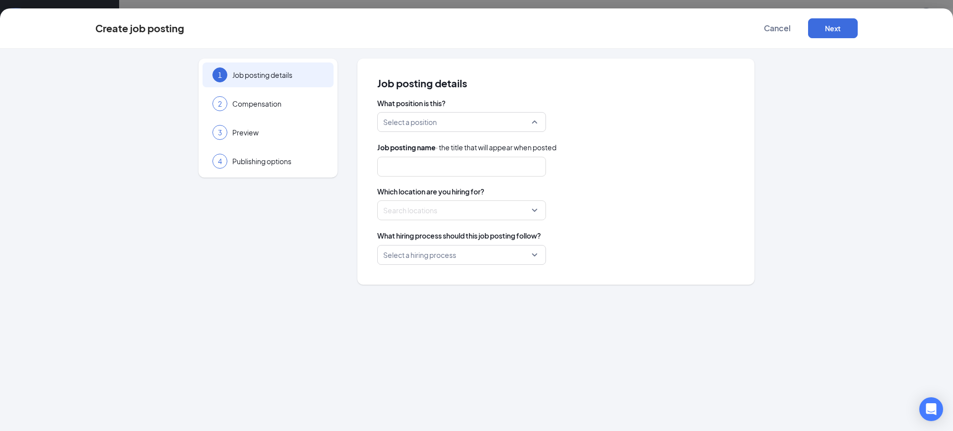
click at [457, 120] on input "search" at bounding box center [458, 122] width 150 height 19
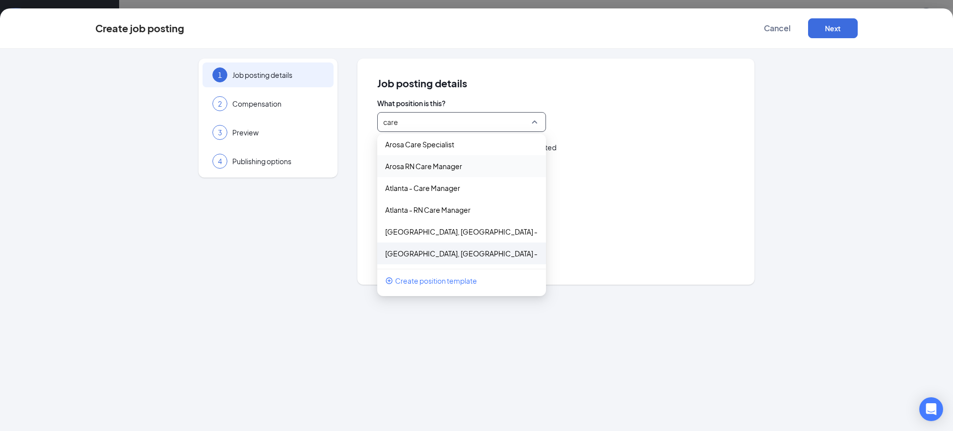
scroll to position [54, 0]
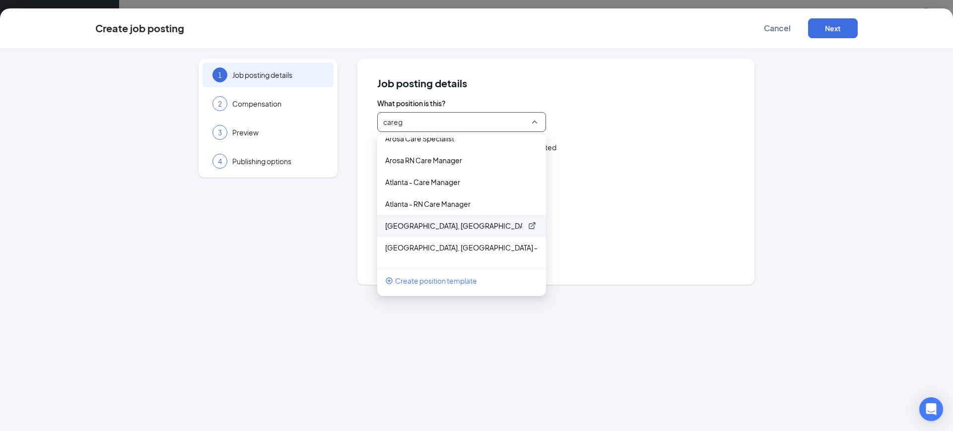
type input "caregi"
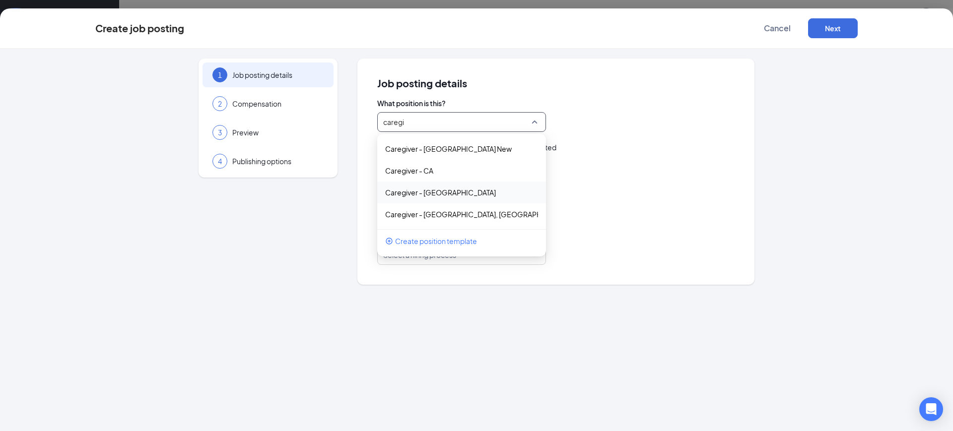
click at [458, 202] on div "Caregiver - [GEOGRAPHIC_DATA]" at bounding box center [461, 193] width 169 height 22
type input "Caregiver"
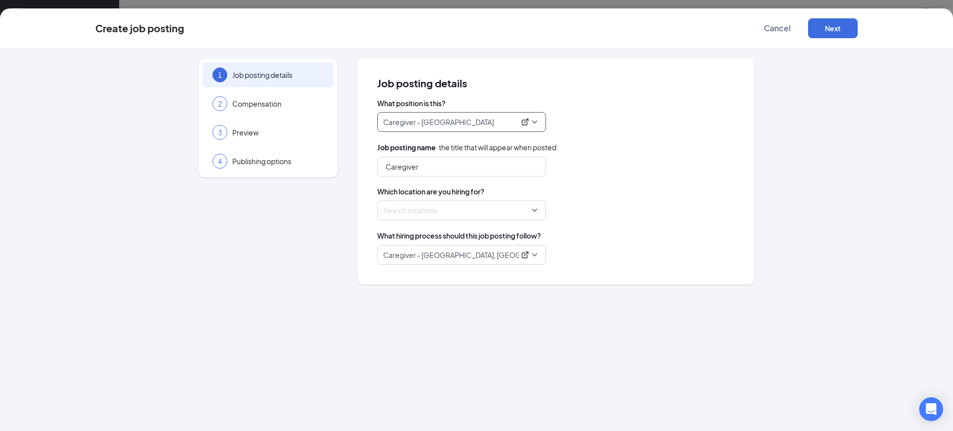
click at [455, 124] on p "Caregiver - [GEOGRAPHIC_DATA]" at bounding box center [449, 122] width 132 height 10
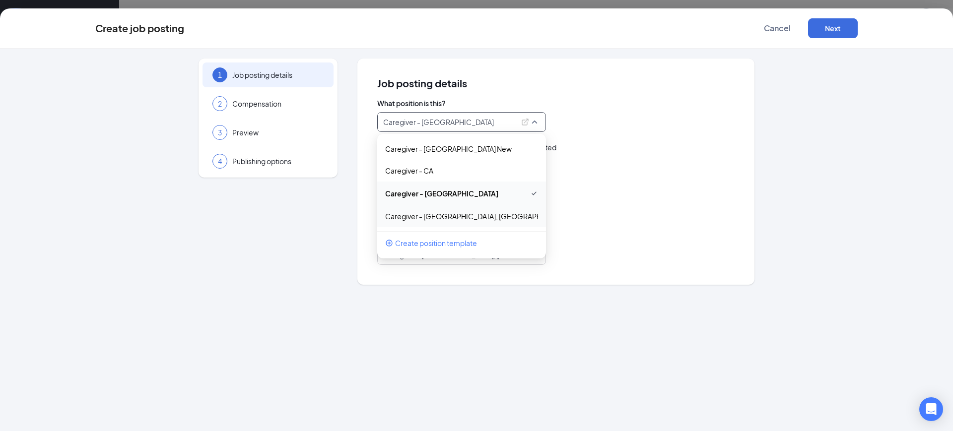
click at [468, 210] on div "Caregiver - [GEOGRAPHIC_DATA], [GEOGRAPHIC_DATA], [GEOGRAPHIC_DATA], [GEOGRAPHI…" at bounding box center [461, 216] width 169 height 22
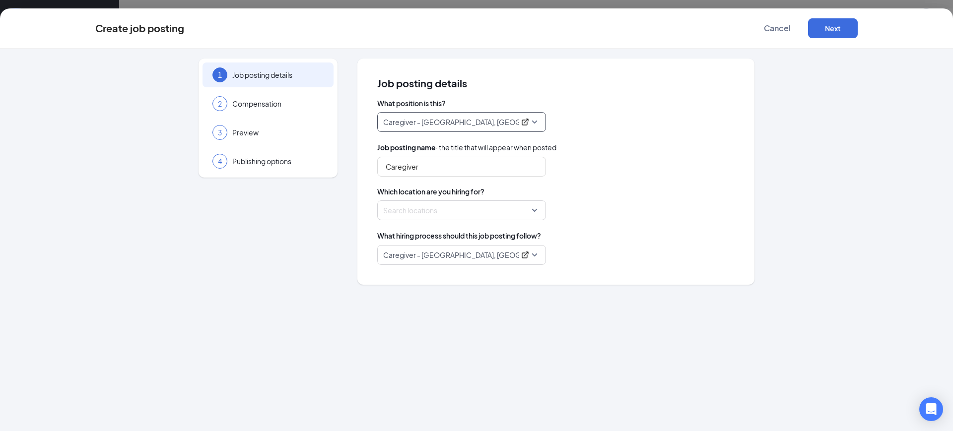
click at [440, 205] on div at bounding box center [459, 210] width 150 height 16
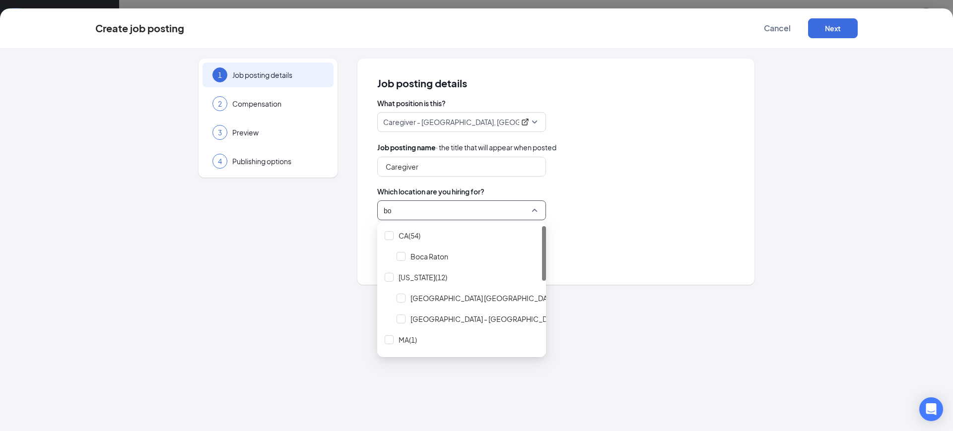
type input "boy"
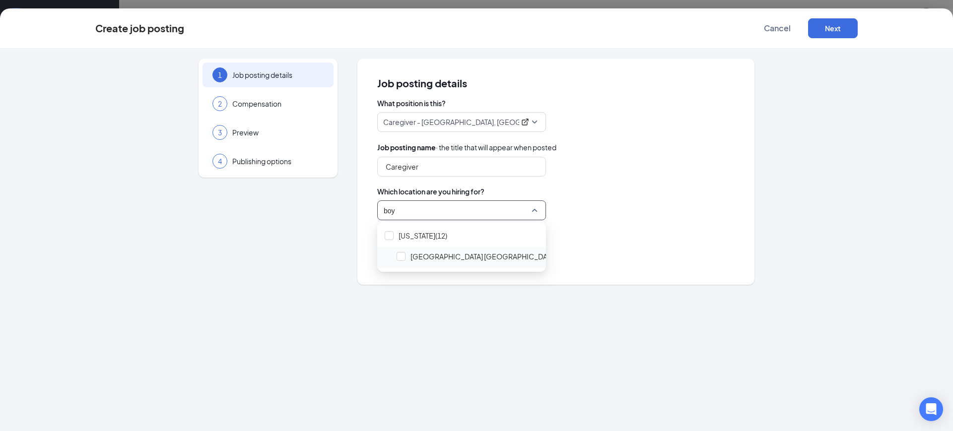
click at [476, 248] on span "[GEOGRAPHIC_DATA] [GEOGRAPHIC_DATA]" at bounding box center [476, 256] width 167 height 19
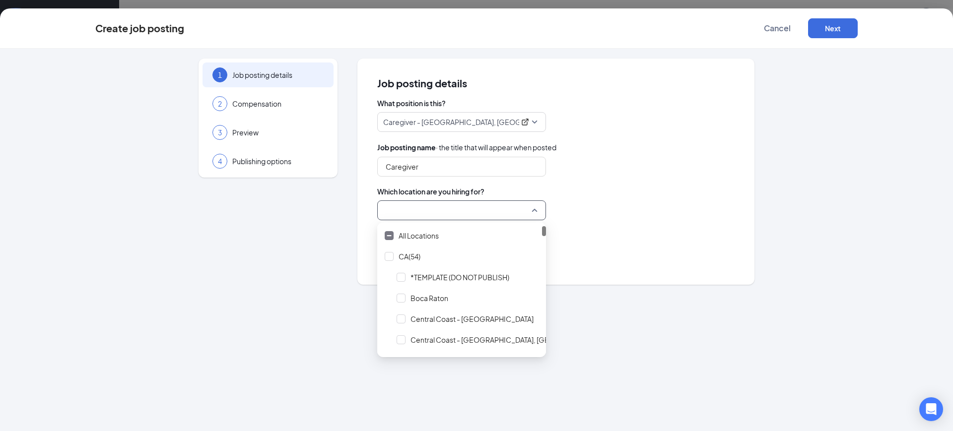
click at [636, 205] on div at bounding box center [555, 210] width 357 height 20
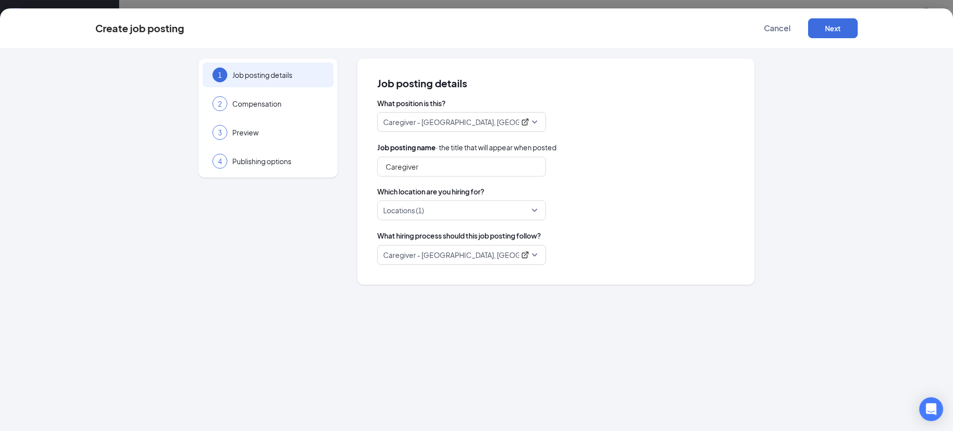
click at [434, 261] on span "Caregiver - [GEOGRAPHIC_DATA], [GEOGRAPHIC_DATA]" at bounding box center [461, 255] width 157 height 19
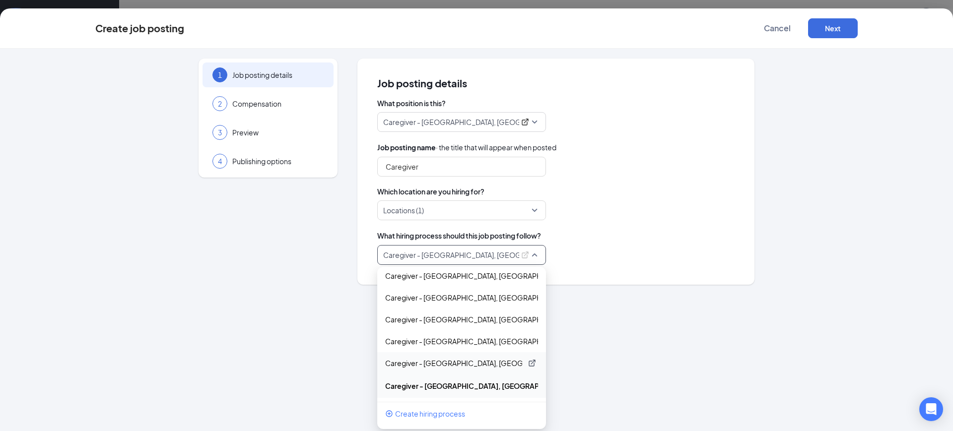
click at [461, 363] on p "Caregiver - [GEOGRAPHIC_DATA], [GEOGRAPHIC_DATA]" at bounding box center [453, 363] width 137 height 10
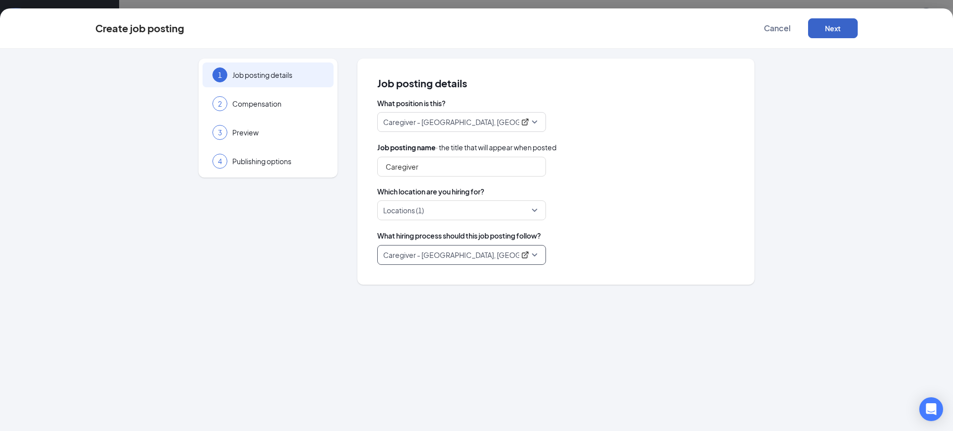
click at [816, 24] on button "Next" at bounding box center [833, 28] width 50 height 20
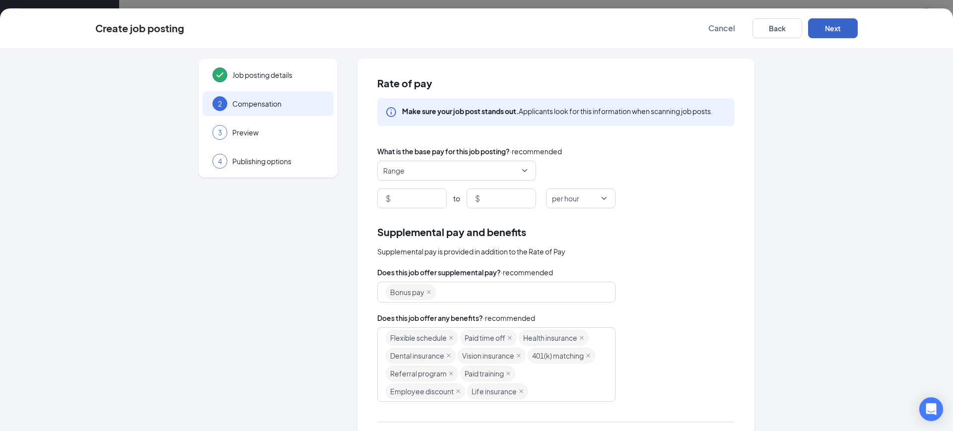
click at [826, 33] on button "Next" at bounding box center [833, 28] width 50 height 20
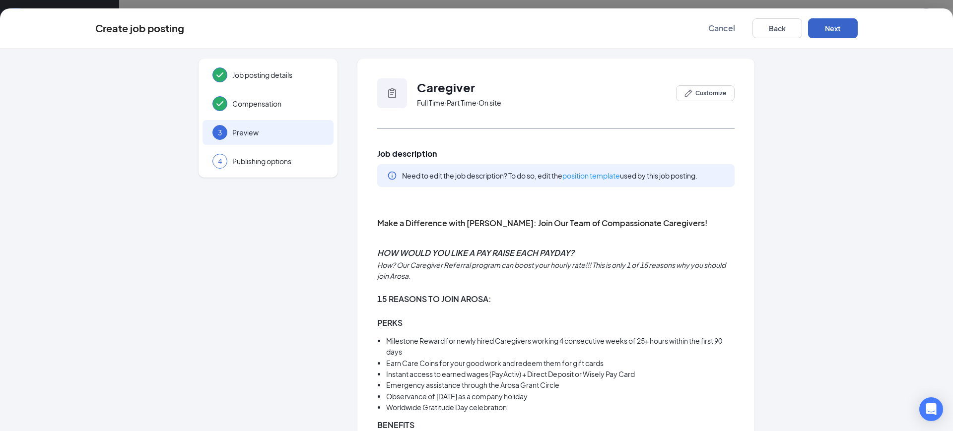
click at [826, 33] on button "Next" at bounding box center [833, 28] width 50 height 20
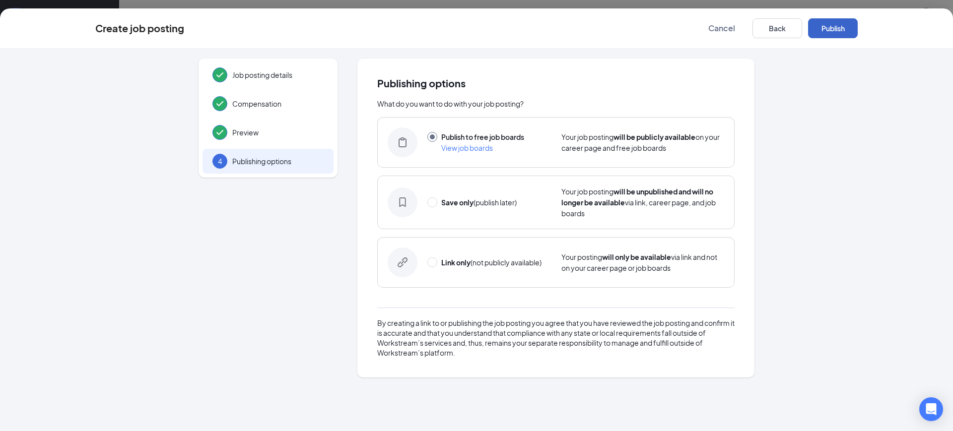
click at [826, 33] on button "Publish" at bounding box center [833, 28] width 50 height 20
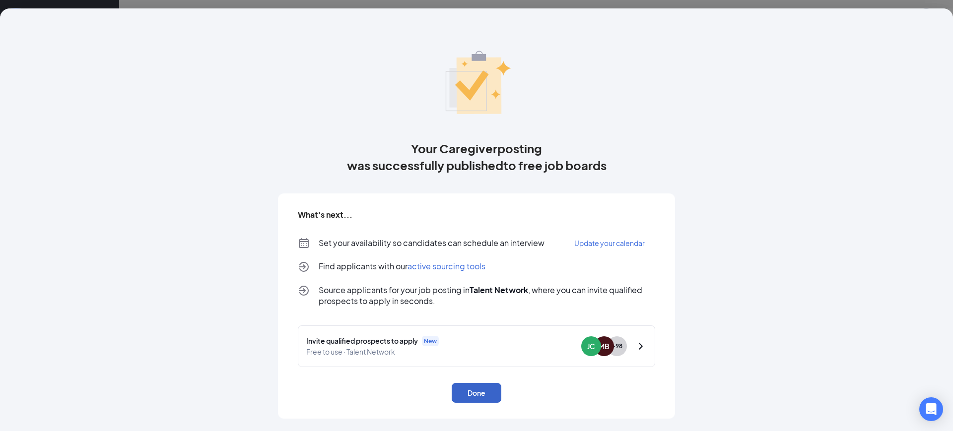
click at [475, 404] on div "What's next... Set your availability so candidates can schedule an interview Up…" at bounding box center [476, 306] width 397 height 225
click at [475, 399] on button "Done" at bounding box center [477, 393] width 50 height 20
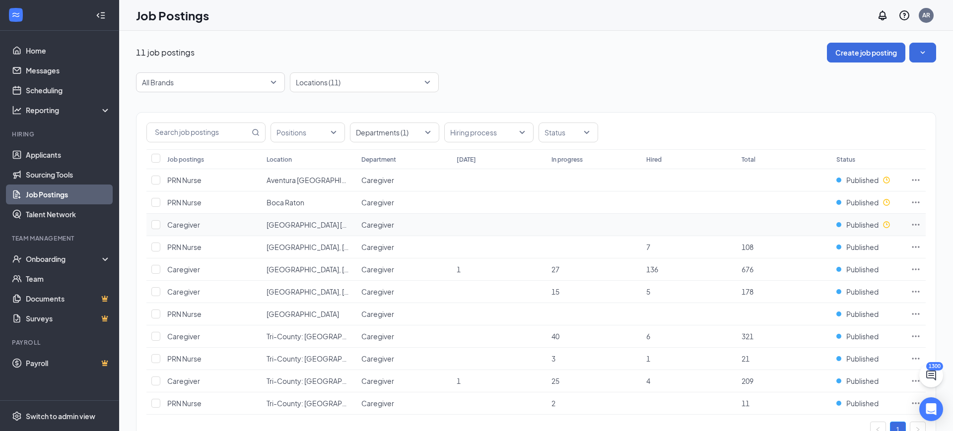
click at [894, 214] on td "Published" at bounding box center [868, 225] width 74 height 22
click at [918, 228] on icon "Ellipses" at bounding box center [916, 225] width 10 height 10
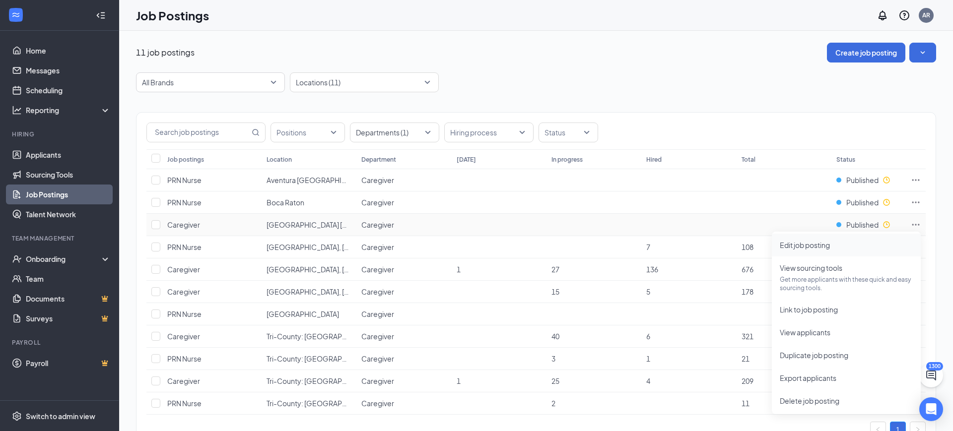
click at [830, 250] on span "Edit job posting" at bounding box center [846, 245] width 133 height 11
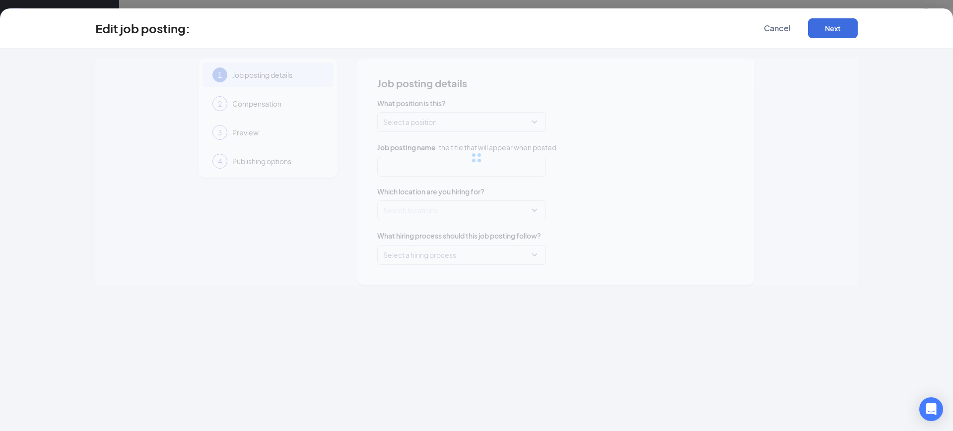
type input "Caregiver"
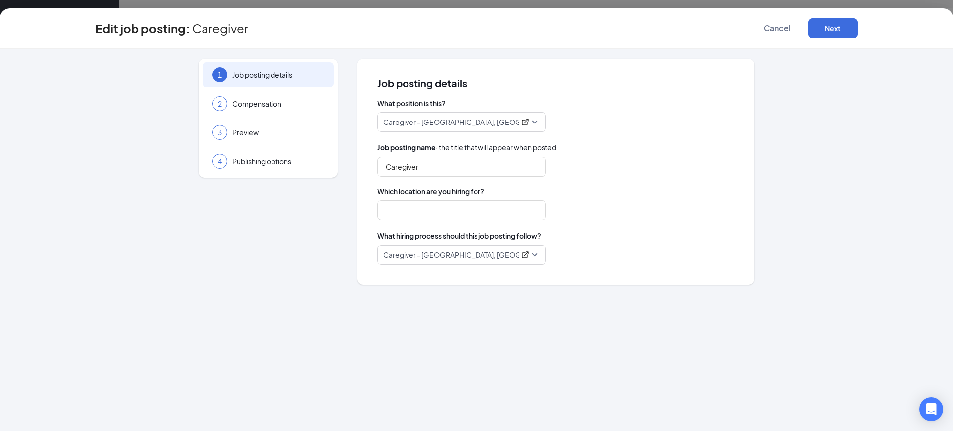
type input "[GEOGRAPHIC_DATA] [GEOGRAPHIC_DATA]"
click at [534, 255] on span "Caregiver - [GEOGRAPHIC_DATA], [GEOGRAPHIC_DATA]" at bounding box center [461, 255] width 157 height 19
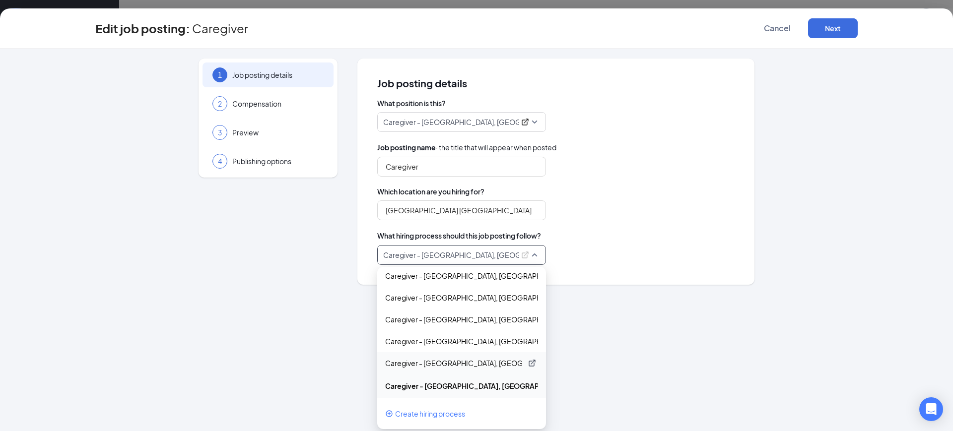
click at [459, 363] on p "Caregiver - [GEOGRAPHIC_DATA], [GEOGRAPHIC_DATA]" at bounding box center [453, 363] width 137 height 10
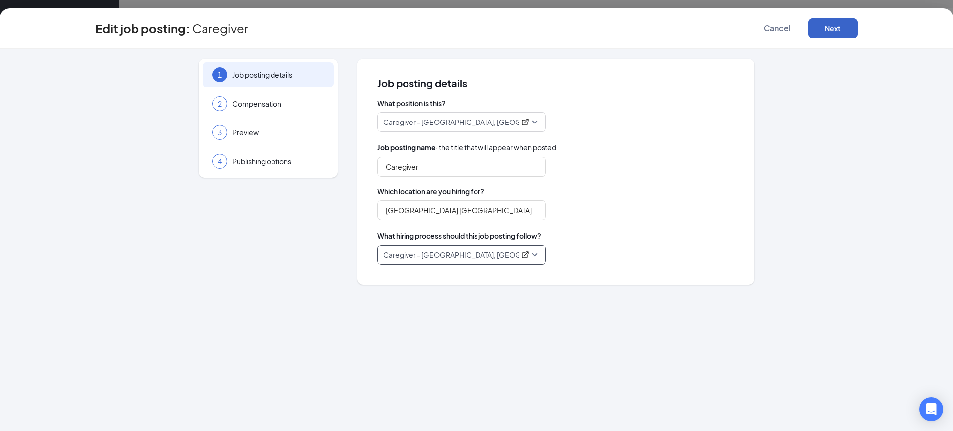
click at [829, 21] on button "Next" at bounding box center [833, 28] width 50 height 20
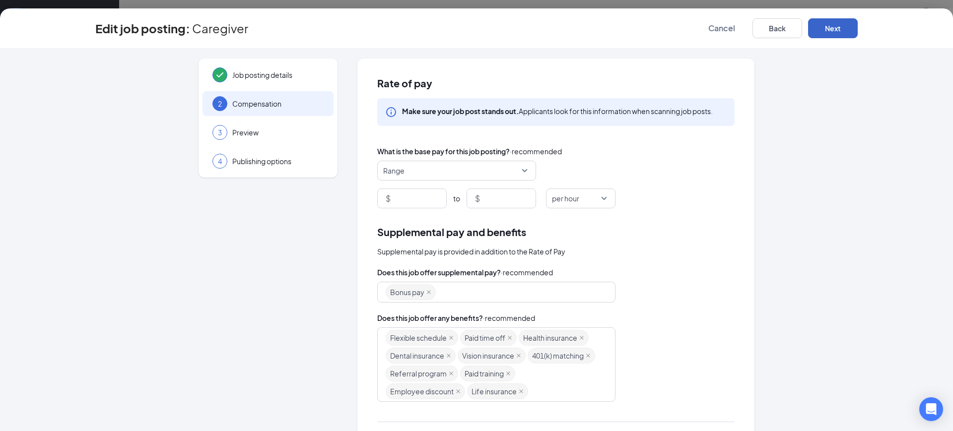
click at [825, 33] on button "Next" at bounding box center [833, 28] width 50 height 20
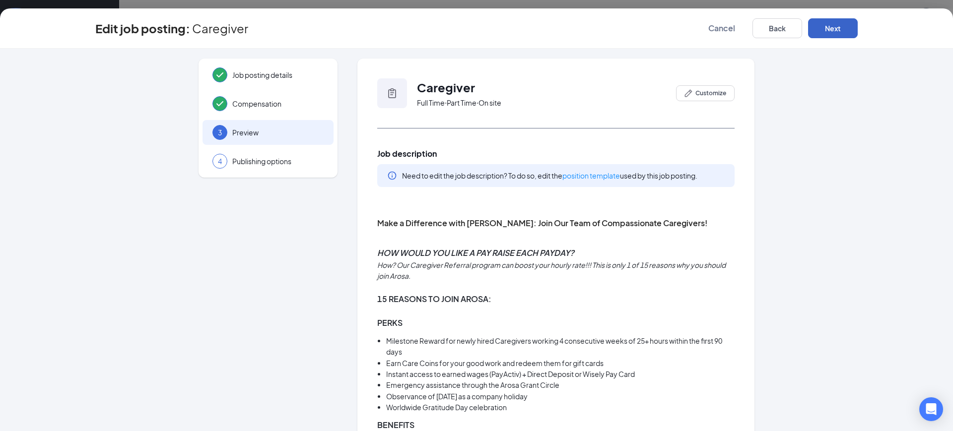
click at [825, 33] on button "Next" at bounding box center [833, 28] width 50 height 20
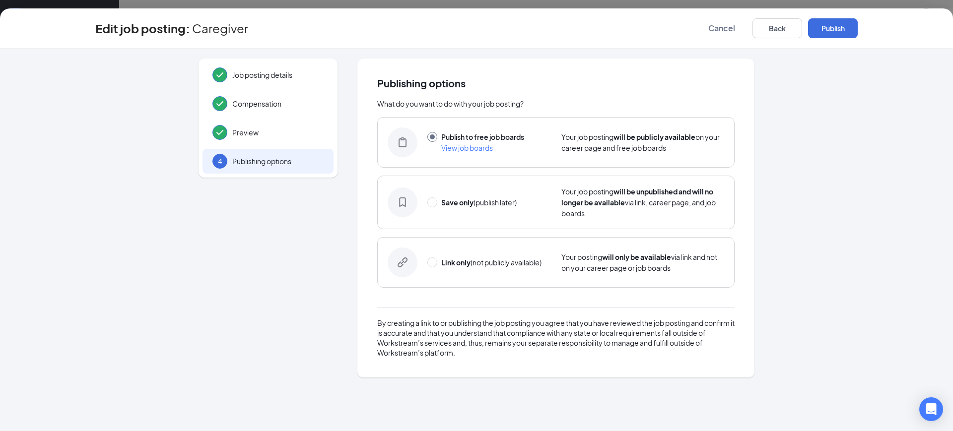
click at [825, 33] on button "Publish" at bounding box center [833, 28] width 50 height 20
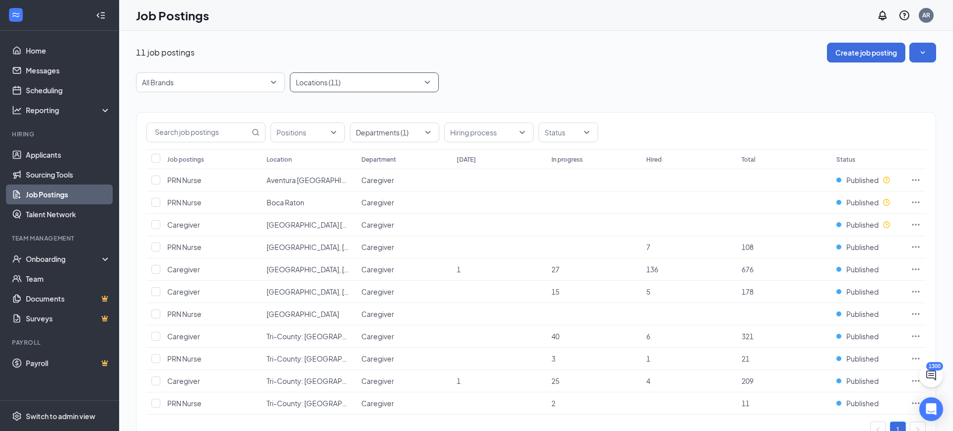
click at [355, 88] on div at bounding box center [359, 82] width 134 height 16
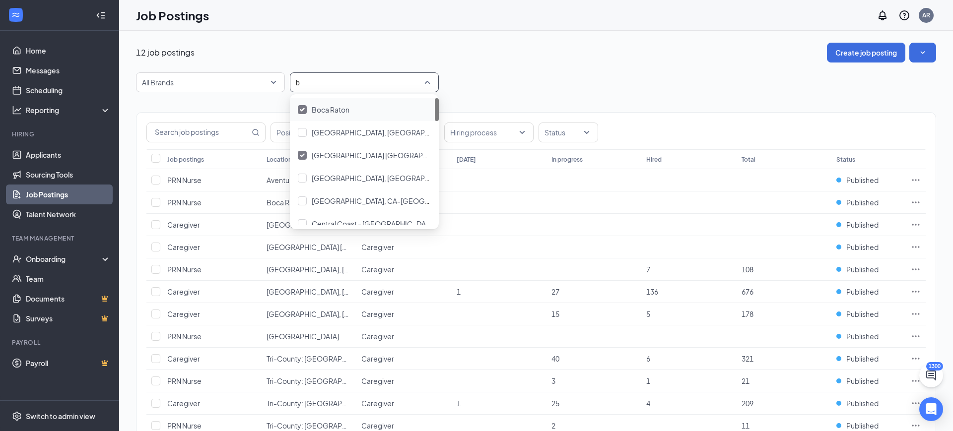
type input "bo"
click at [538, 63] on div "12 job postings Create job posting All Brands bo Positions Departments (1) Hiri…" at bounding box center [536, 262] width 800 height 438
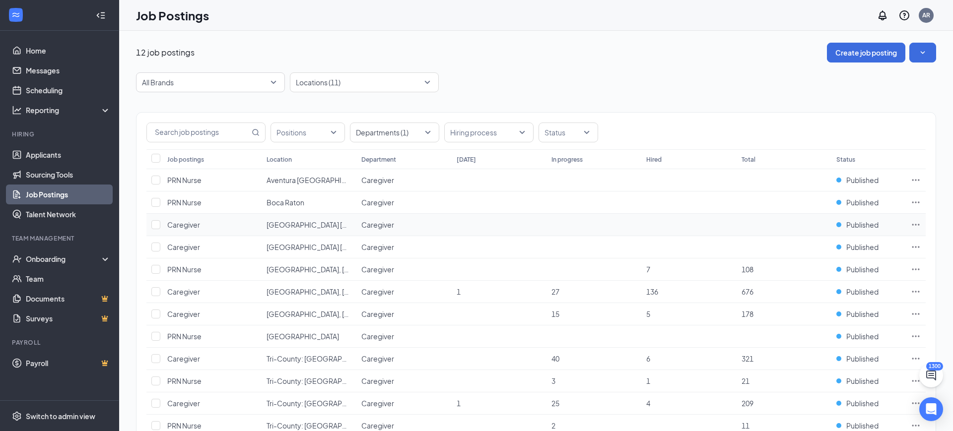
click at [916, 222] on icon "Ellipses" at bounding box center [916, 225] width 10 height 10
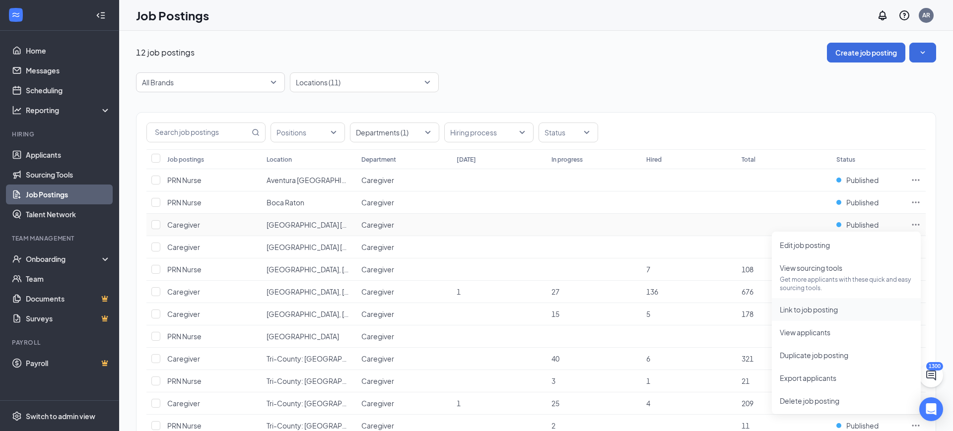
click at [813, 306] on span "Link to job posting" at bounding box center [809, 309] width 58 height 9
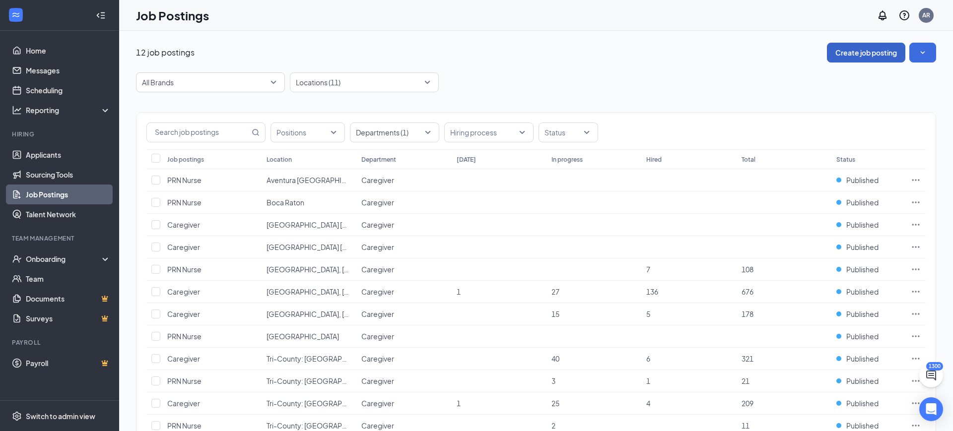
click at [866, 55] on button "Create job posting" at bounding box center [866, 53] width 78 height 20
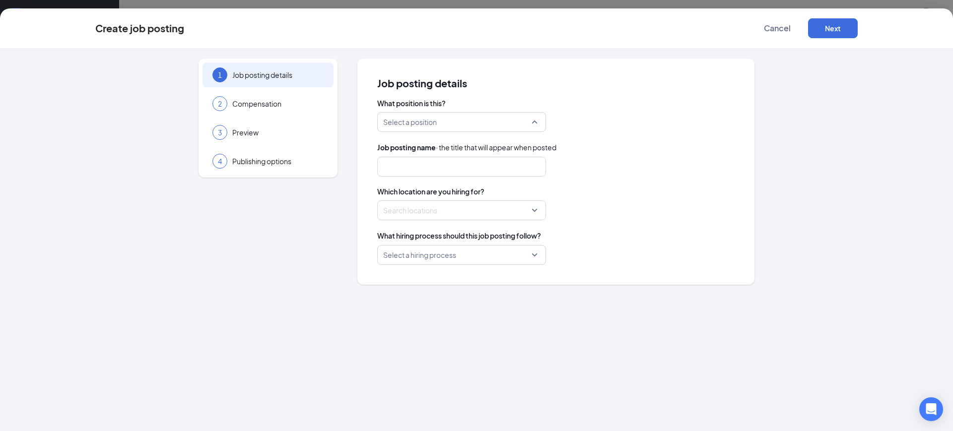
click at [458, 127] on input "search" at bounding box center [458, 122] width 150 height 19
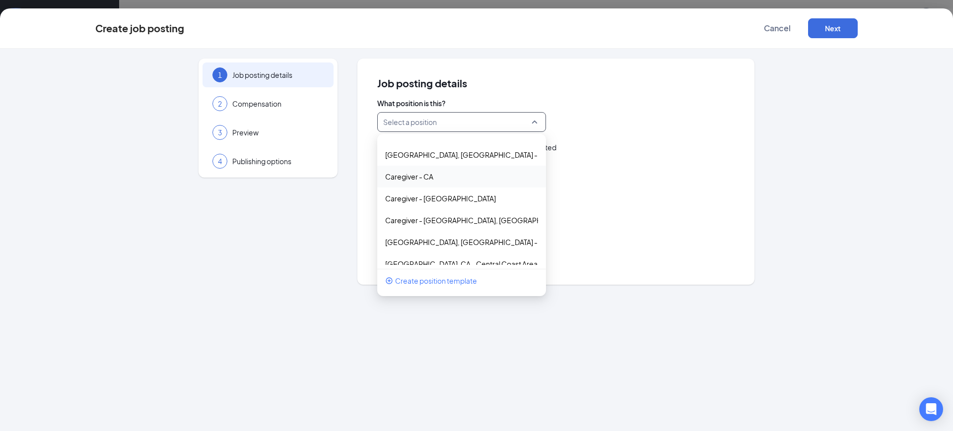
scroll to position [173, 0]
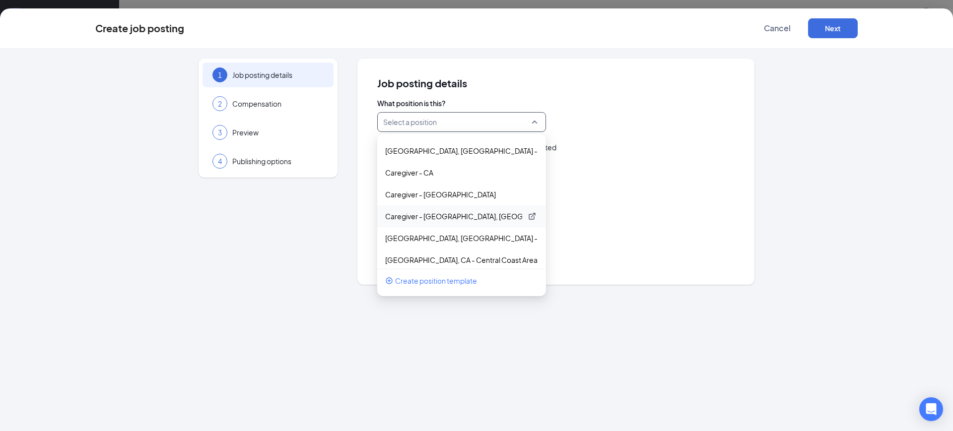
click at [446, 219] on p "Caregiver - [GEOGRAPHIC_DATA], [GEOGRAPHIC_DATA], [GEOGRAPHIC_DATA], [GEOGRAPHI…" at bounding box center [453, 216] width 137 height 10
type input "Caregiver"
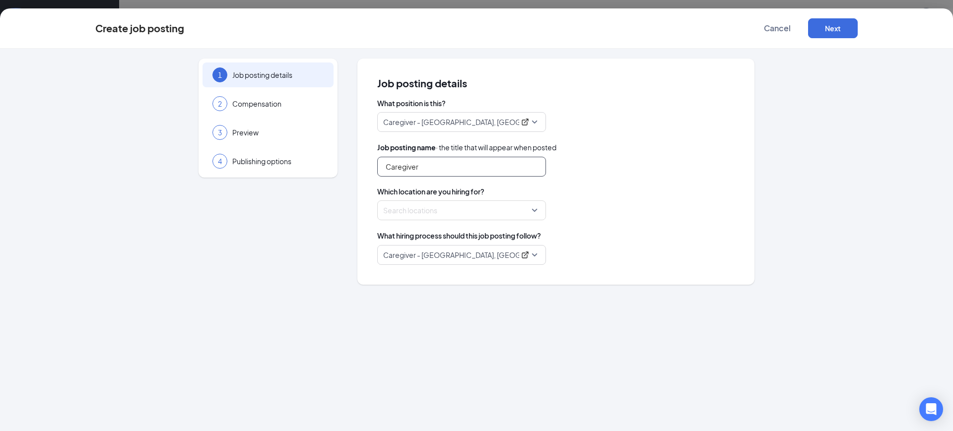
click at [425, 166] on input "Caregiver" at bounding box center [461, 167] width 169 height 20
click at [434, 215] on div at bounding box center [459, 210] width 150 height 16
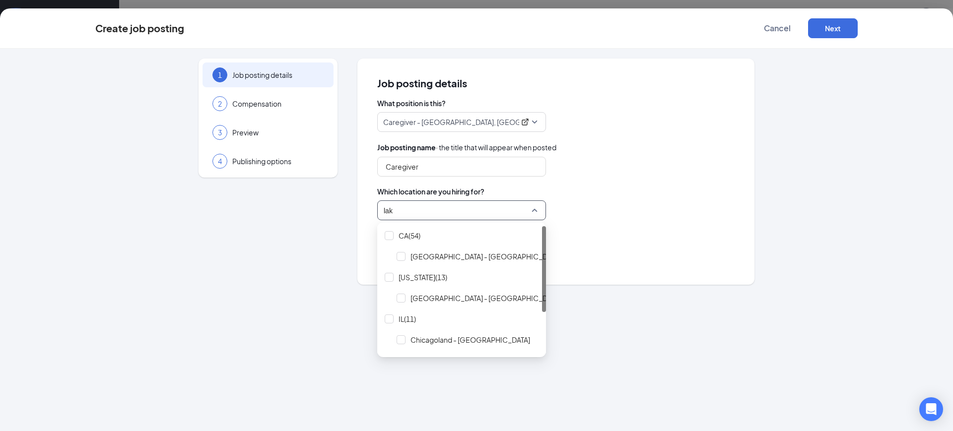
type input "lake"
click at [474, 300] on span "[GEOGRAPHIC_DATA] - [GEOGRAPHIC_DATA]" at bounding box center [485, 298] width 150 height 10
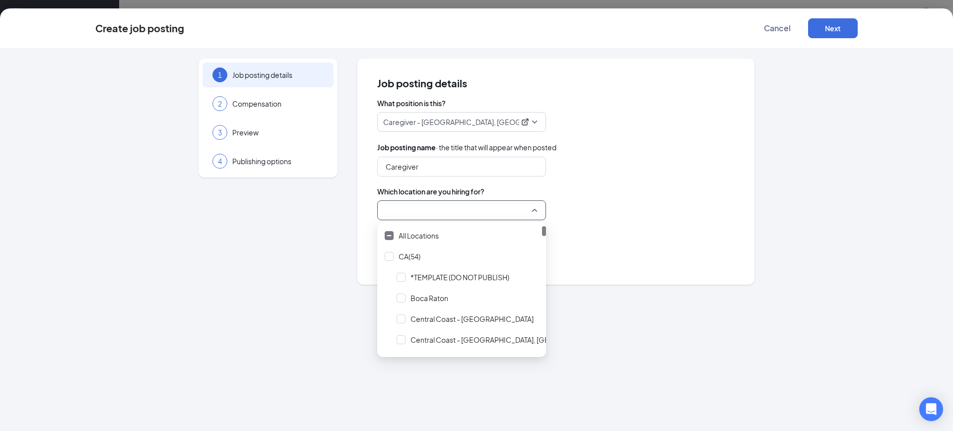
click at [651, 251] on div "Caregiver - [GEOGRAPHIC_DATA], [GEOGRAPHIC_DATA]" at bounding box center [555, 255] width 357 height 20
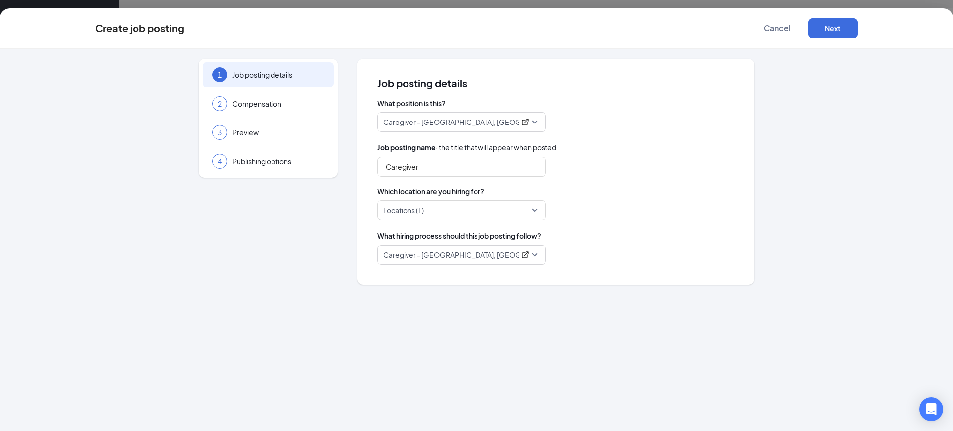
click at [452, 260] on span "Caregiver - [GEOGRAPHIC_DATA], [GEOGRAPHIC_DATA]" at bounding box center [461, 255] width 157 height 19
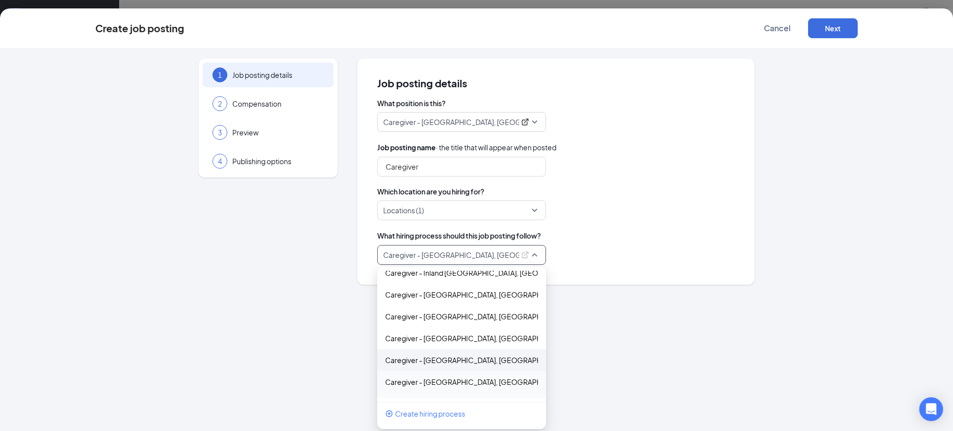
scroll to position [3874, 0]
click at [452, 385] on p "Caregiver - [GEOGRAPHIC_DATA], [GEOGRAPHIC_DATA]" at bounding box center [453, 382] width 137 height 10
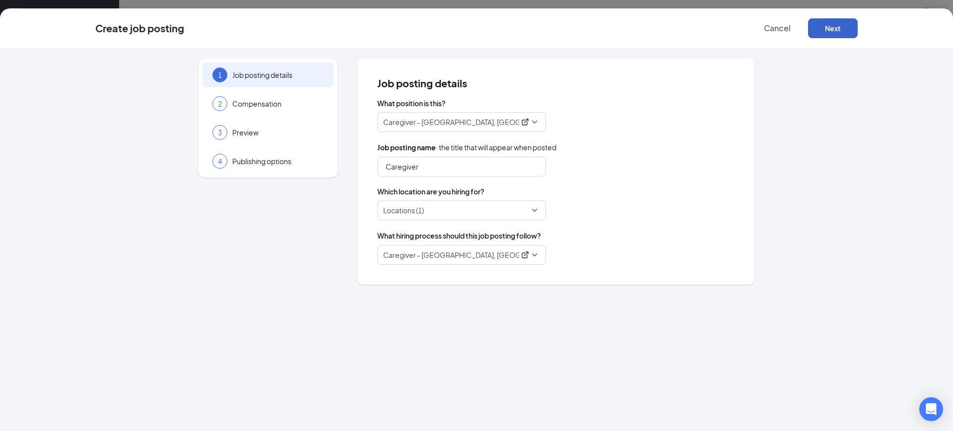
click at [835, 32] on button "Next" at bounding box center [833, 28] width 50 height 20
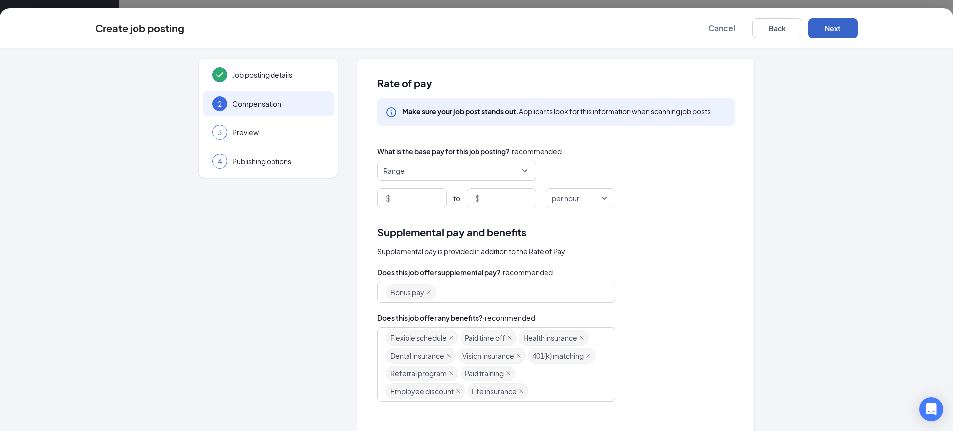
click at [834, 31] on button "Next" at bounding box center [833, 28] width 50 height 20
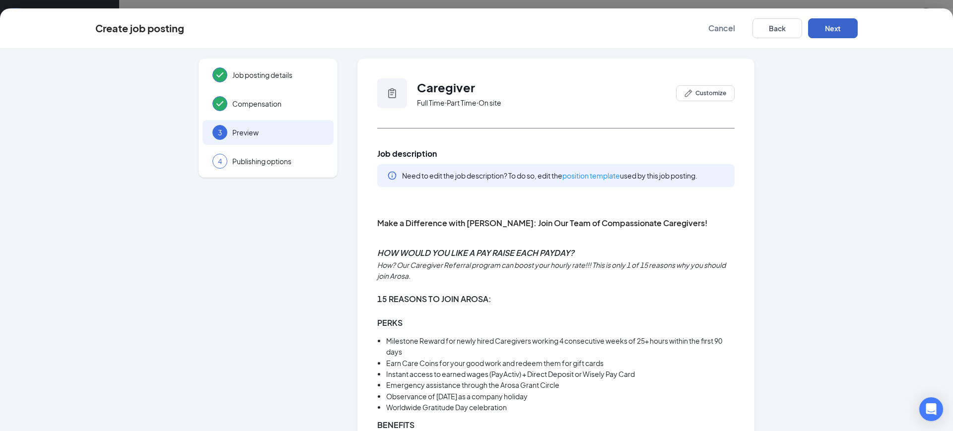
click at [834, 31] on button "Next" at bounding box center [833, 28] width 50 height 20
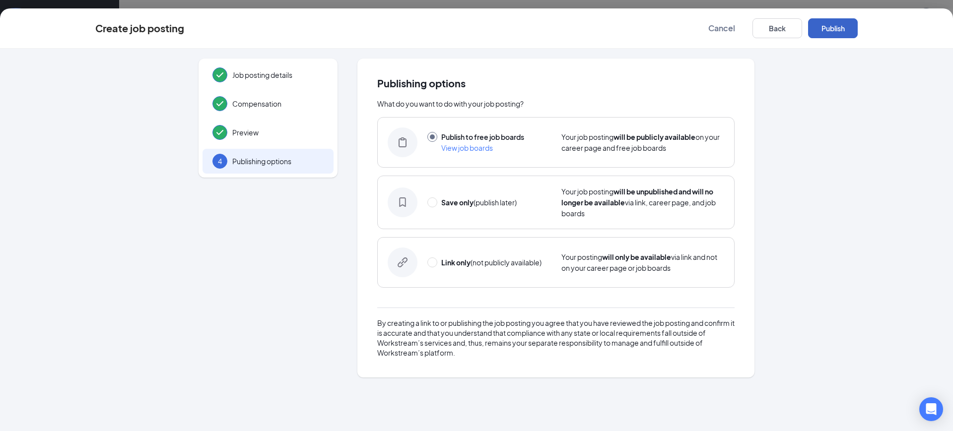
click at [834, 31] on button "Publish" at bounding box center [833, 28] width 50 height 20
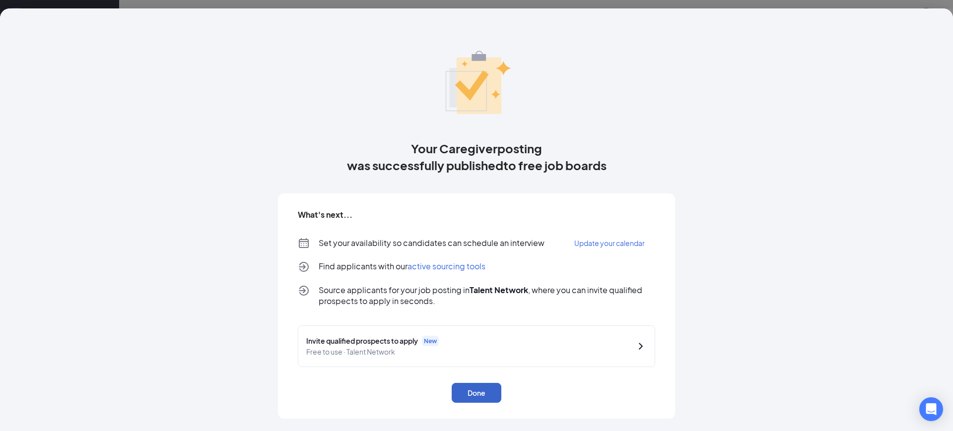
click at [474, 396] on button "Done" at bounding box center [477, 393] width 50 height 20
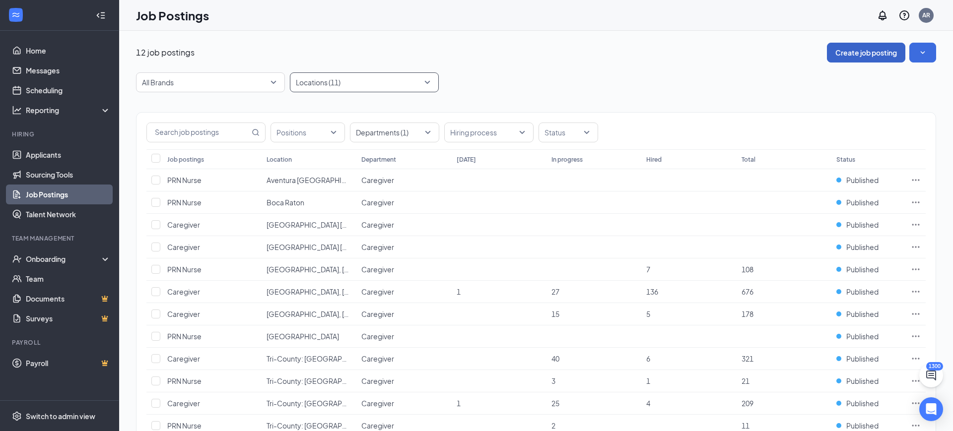
click at [367, 88] on div at bounding box center [359, 82] width 134 height 16
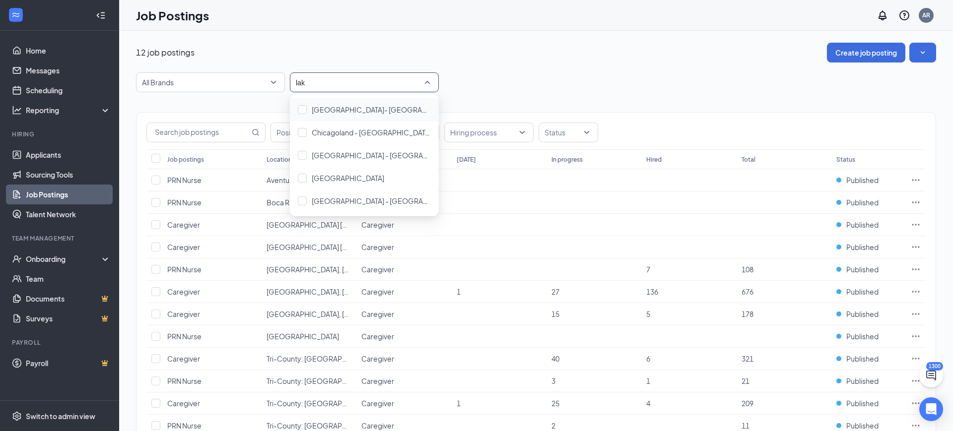
type input "lake"
click at [364, 160] on div "[GEOGRAPHIC_DATA] - [GEOGRAPHIC_DATA]" at bounding box center [371, 155] width 119 height 11
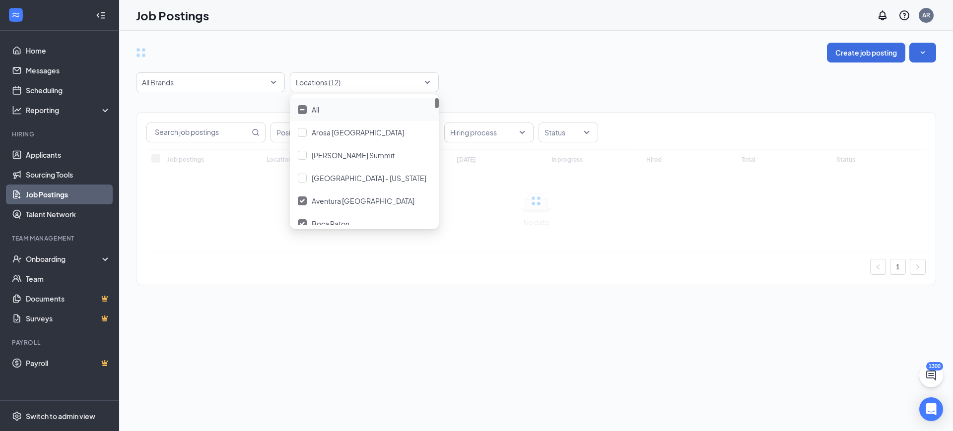
click at [492, 78] on div "All Brands Locations (12)" at bounding box center [536, 82] width 800 height 20
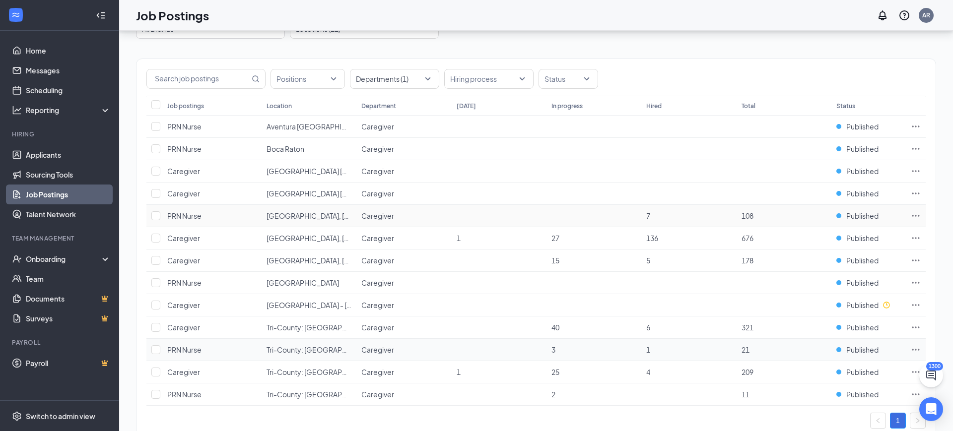
scroll to position [82, 0]
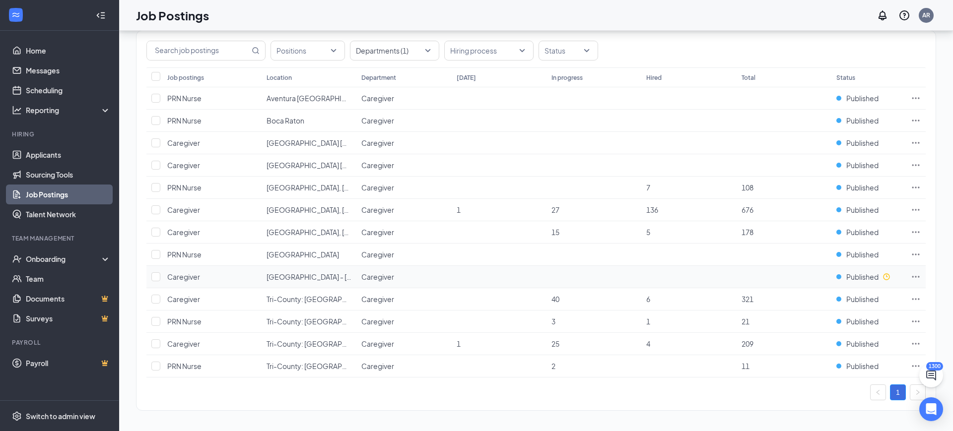
click at [919, 277] on icon "Ellipses" at bounding box center [916, 277] width 10 height 10
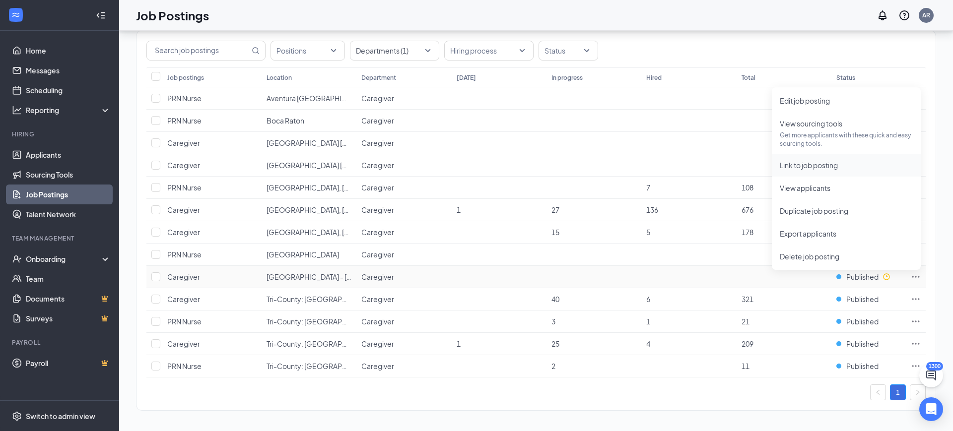
click at [809, 168] on span "Link to job posting" at bounding box center [809, 165] width 58 height 9
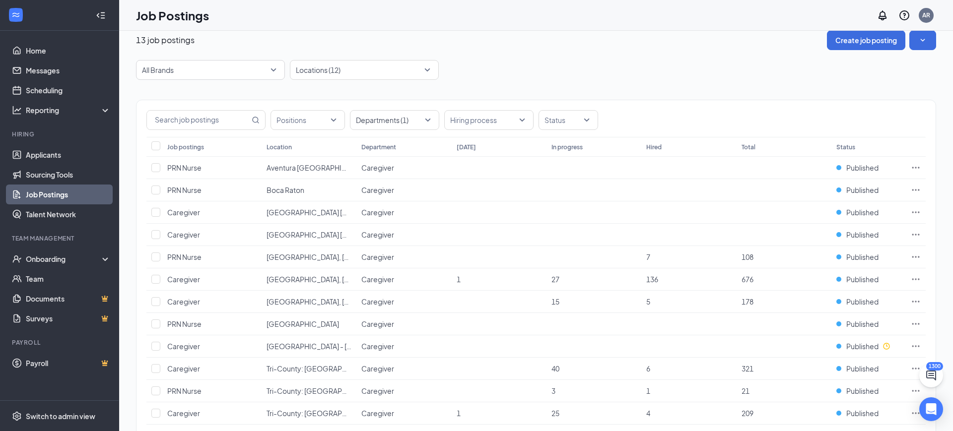
scroll to position [0, 0]
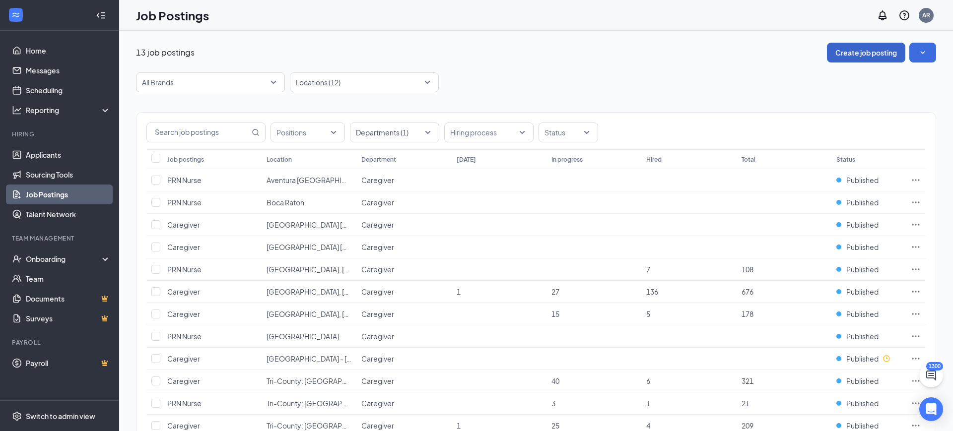
click at [860, 52] on button "Create job posting" at bounding box center [866, 53] width 78 height 20
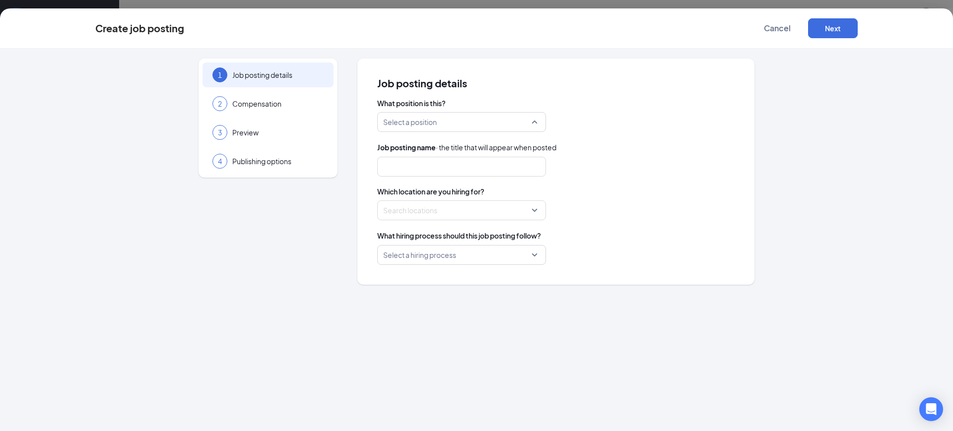
click at [470, 122] on input "search" at bounding box center [458, 122] width 150 height 19
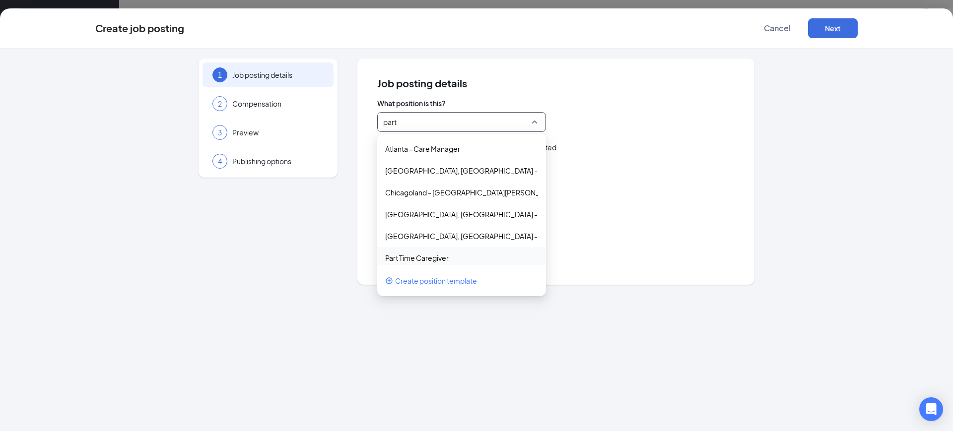
type input "part"
click at [435, 265] on div "150524 257434 245951 [GEOGRAPHIC_DATA] - Care Manager [GEOGRAPHIC_DATA], [GEOGR…" at bounding box center [461, 212] width 169 height 148
click at [433, 256] on p "Part Time Caregiver" at bounding box center [453, 258] width 137 height 10
type input "Part Time Caregiver"
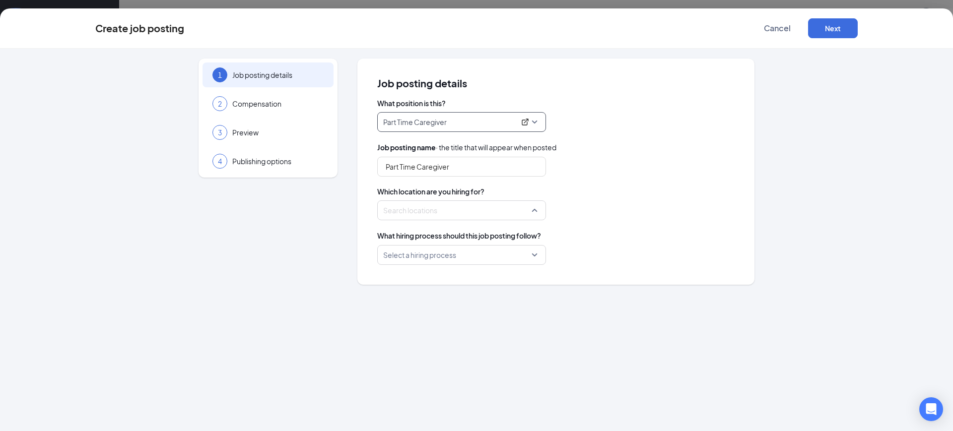
click at [444, 210] on div at bounding box center [459, 210] width 150 height 16
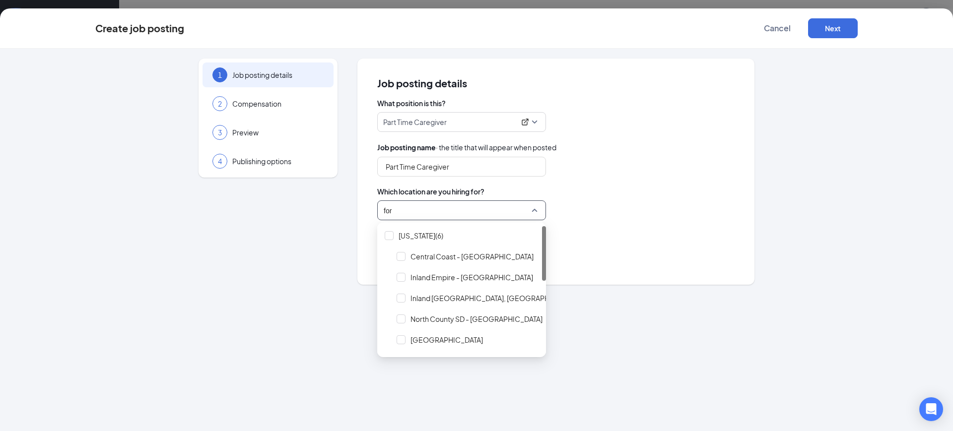
type input "fort"
click at [457, 258] on span "[GEOGRAPHIC_DATA], [GEOGRAPHIC_DATA]" at bounding box center [484, 257] width 148 height 10
click at [472, 189] on span "Which location are you hiring for?" at bounding box center [555, 192] width 357 height 10
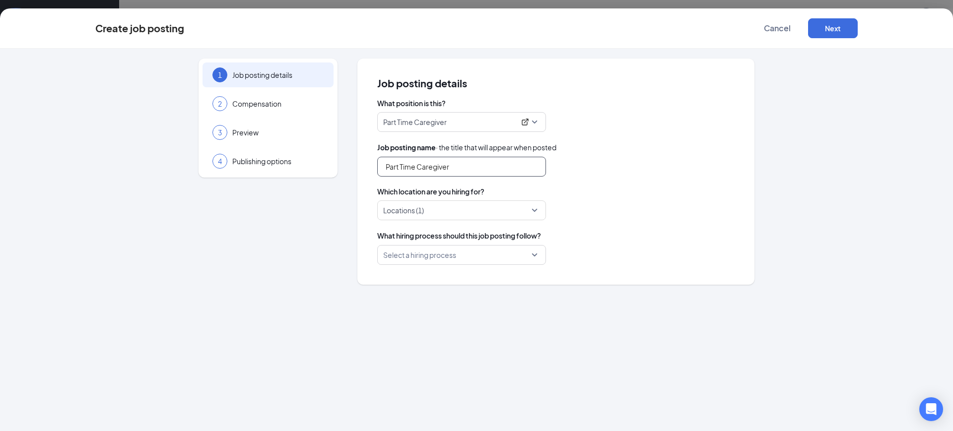
click at [480, 172] on input "Part Time Caregiver" at bounding box center [461, 167] width 169 height 20
drag, startPoint x: 452, startPoint y: 165, endPoint x: 581, endPoint y: 152, distance: 129.7
click at [582, 154] on div "Job posting name · the title that will appear when posted Part Time Caregiver i…" at bounding box center [555, 159] width 357 height 35
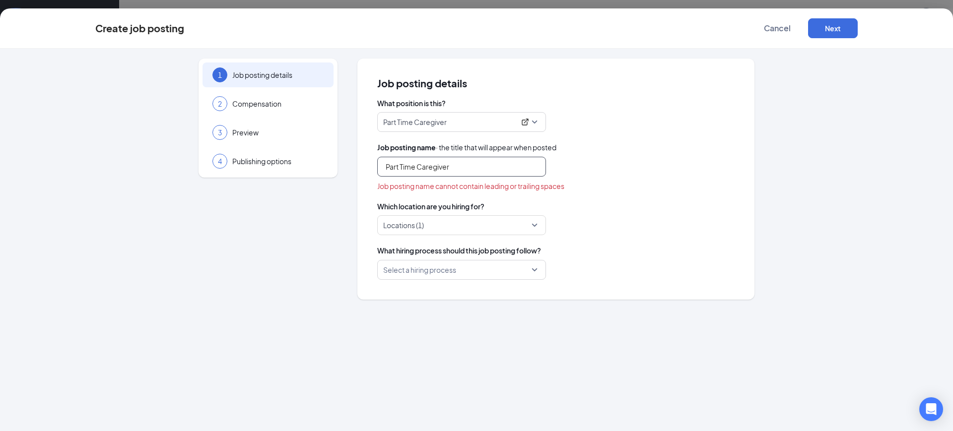
type input "Part Time Caregiver"
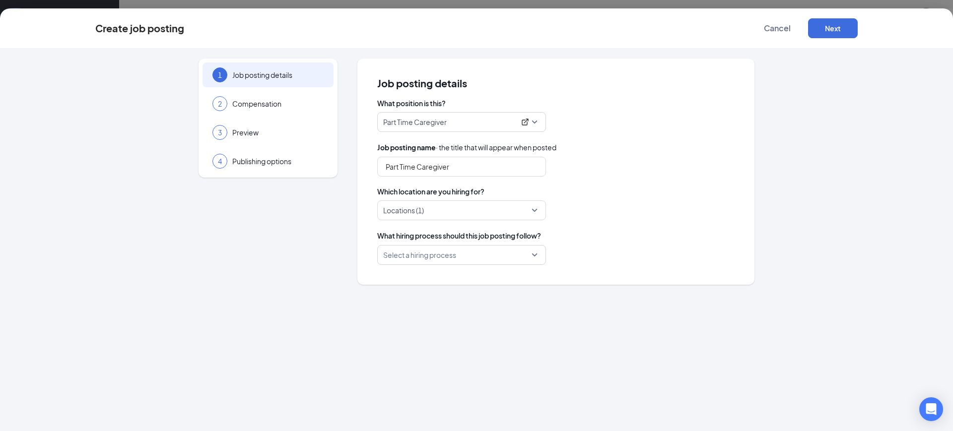
click at [456, 249] on input "search" at bounding box center [458, 255] width 150 height 19
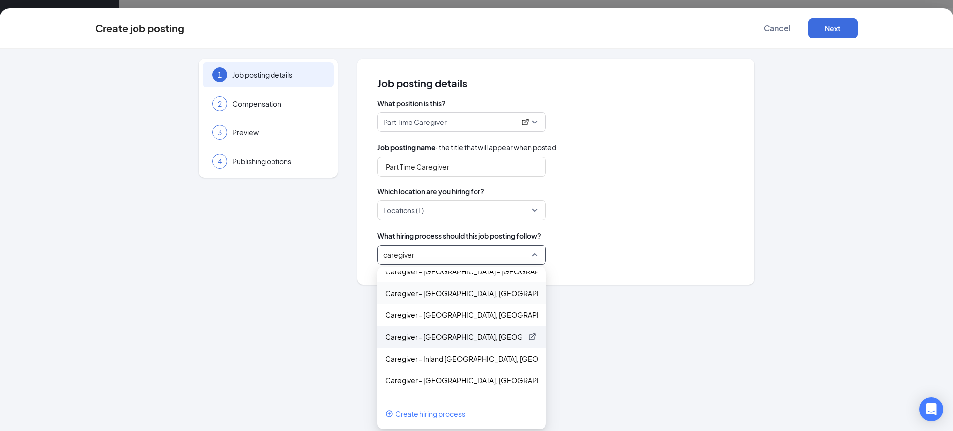
scroll to position [346, 0]
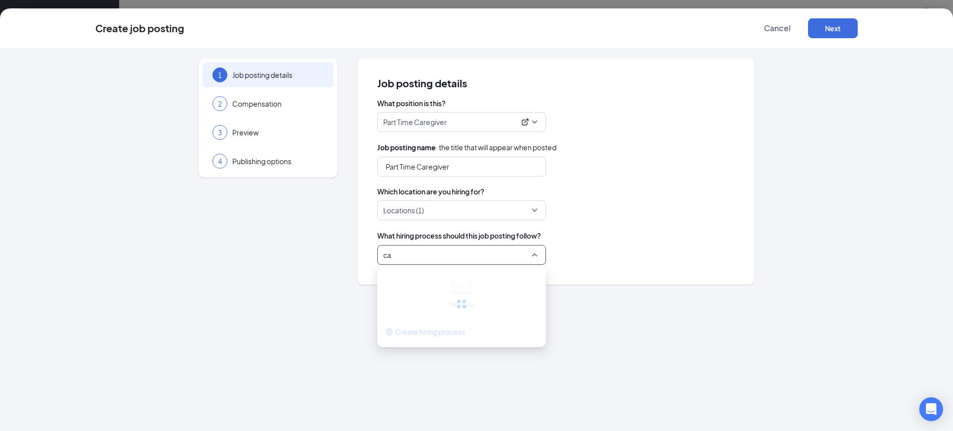
type input "c"
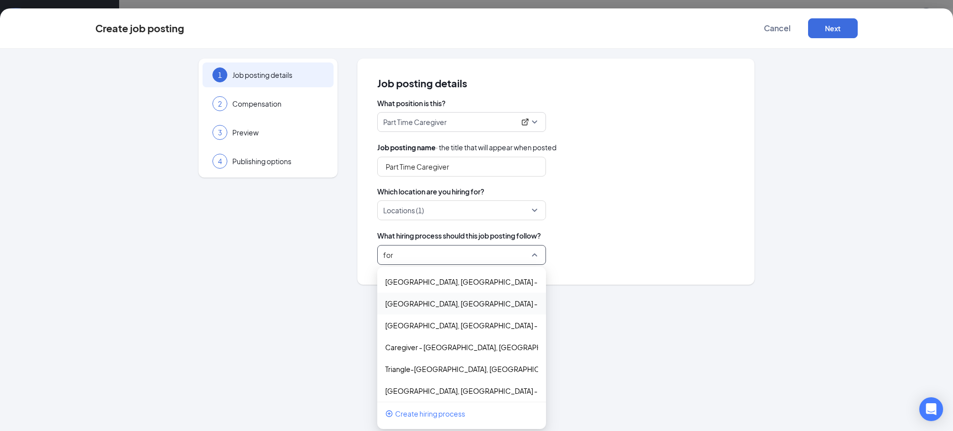
type input "fort"
click at [465, 352] on p "Caregiver - [GEOGRAPHIC_DATA], [GEOGRAPHIC_DATA]" at bounding box center [453, 347] width 137 height 10
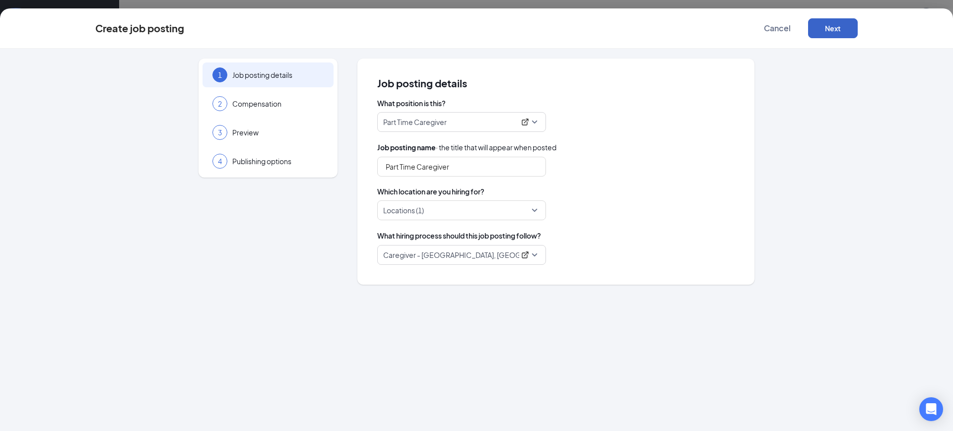
click at [843, 23] on button "Next" at bounding box center [833, 28] width 50 height 20
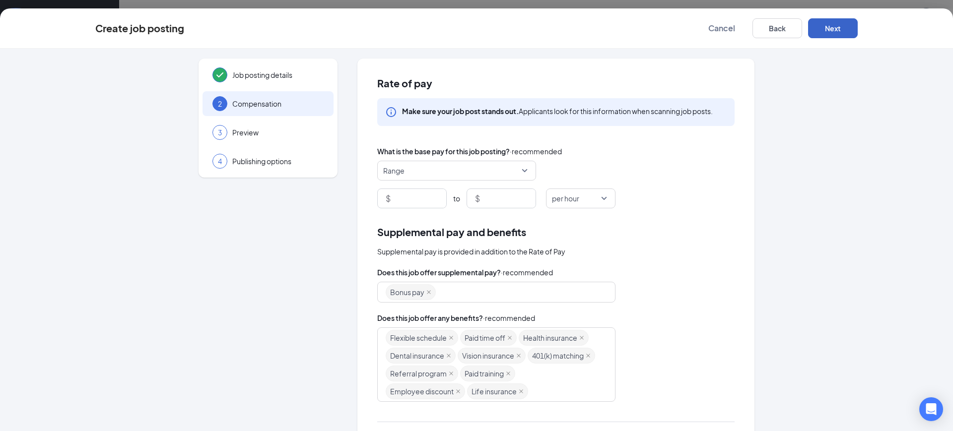
click at [845, 27] on button "Next" at bounding box center [833, 28] width 50 height 20
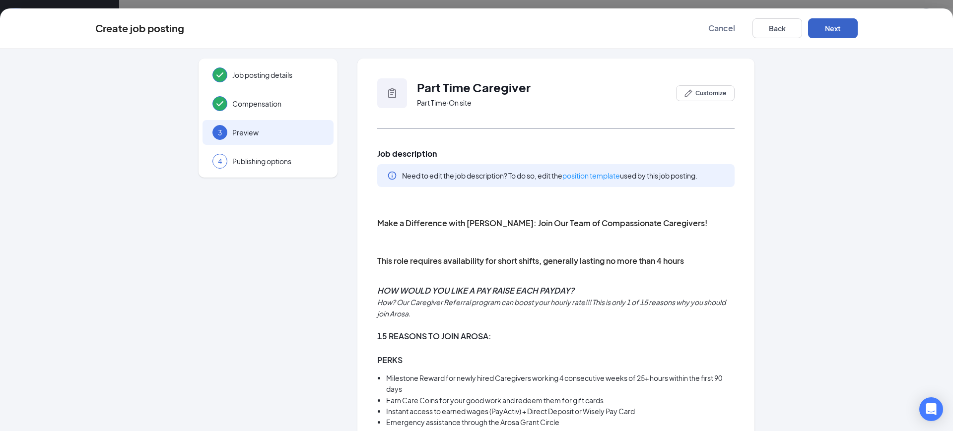
click at [845, 27] on button "Next" at bounding box center [833, 28] width 50 height 20
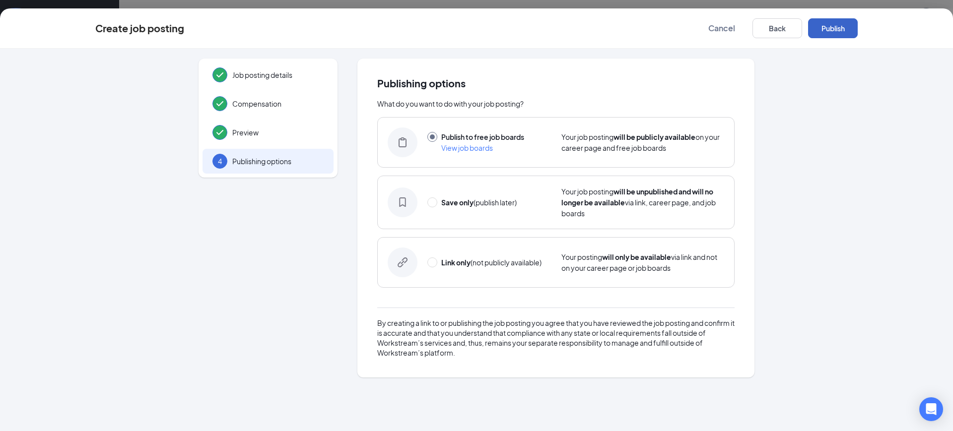
click at [845, 27] on button "Publish" at bounding box center [833, 28] width 50 height 20
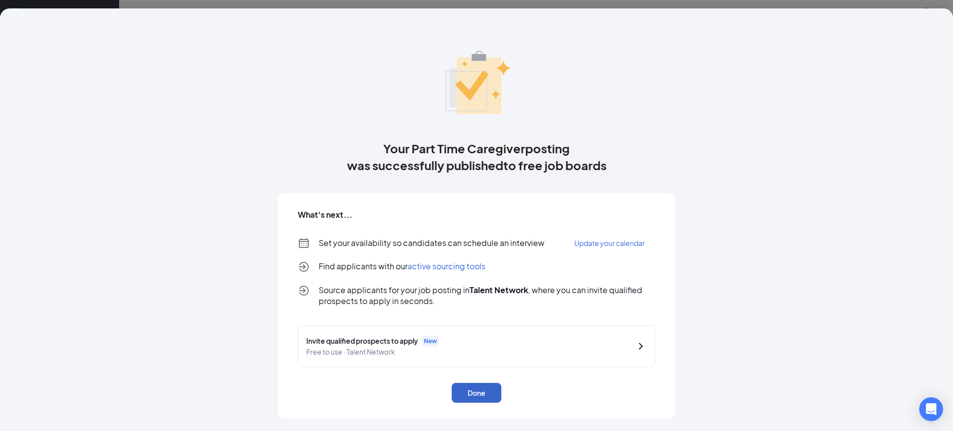
click at [483, 395] on button "Done" at bounding box center [477, 393] width 50 height 20
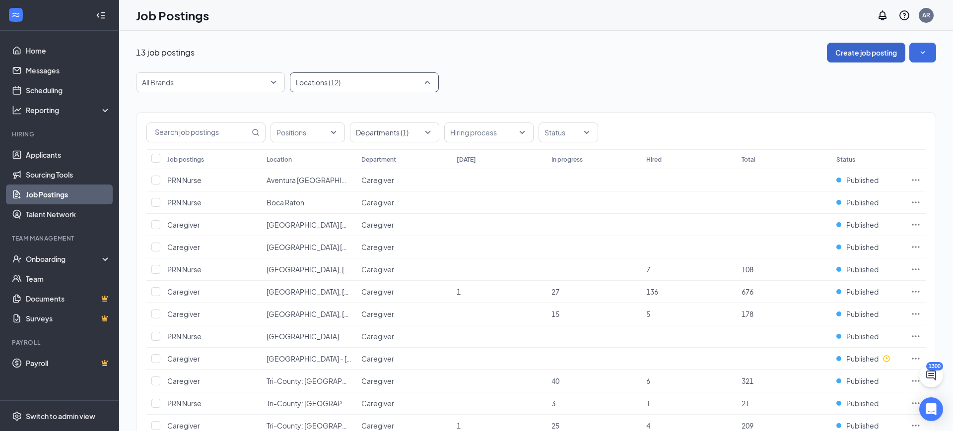
click at [378, 85] on div at bounding box center [359, 82] width 134 height 16
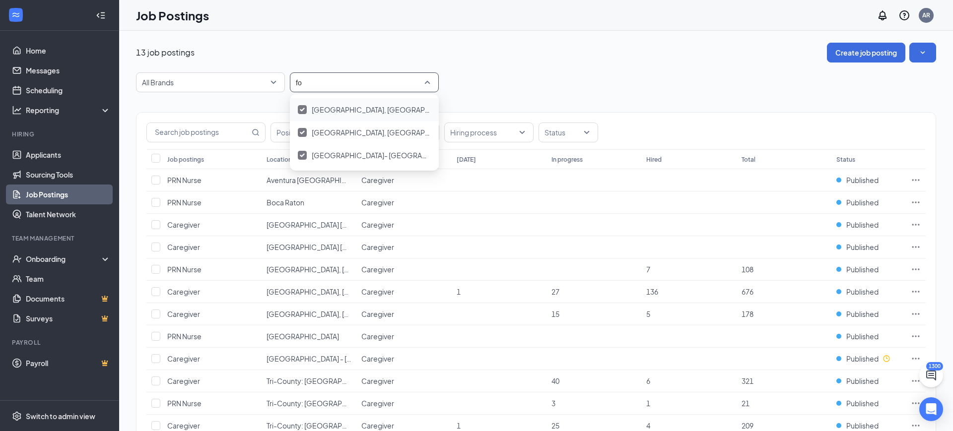
type input "f"
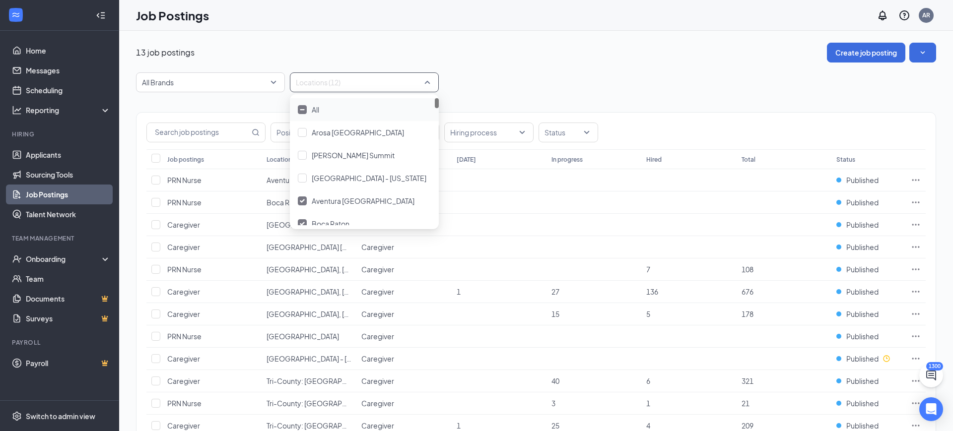
click at [529, 78] on div "All Brands Locations (12)" at bounding box center [536, 82] width 800 height 20
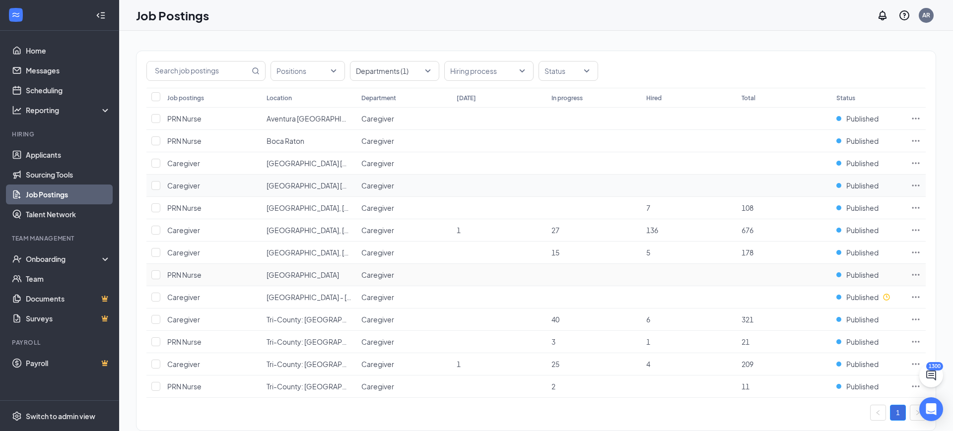
scroll to position [8, 0]
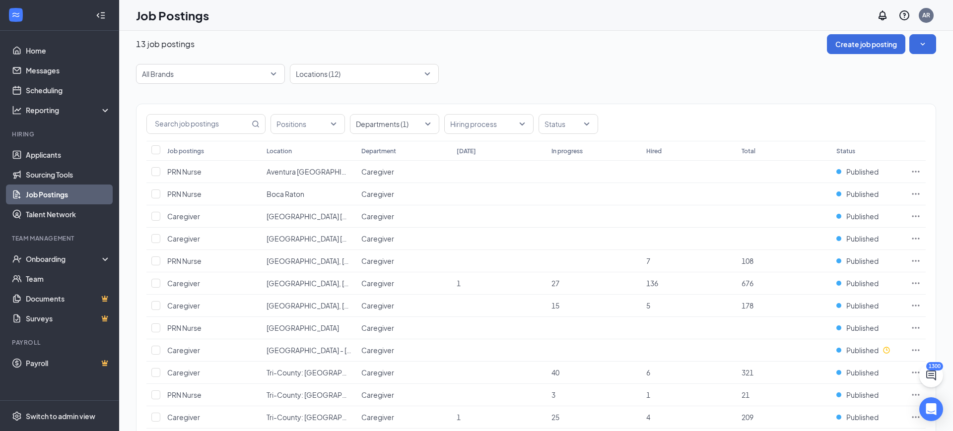
click at [218, 134] on div "Positions Departments (1) Hiring process Status" at bounding box center [535, 122] width 799 height 37
click at [213, 126] on input "text" at bounding box center [198, 124] width 103 height 19
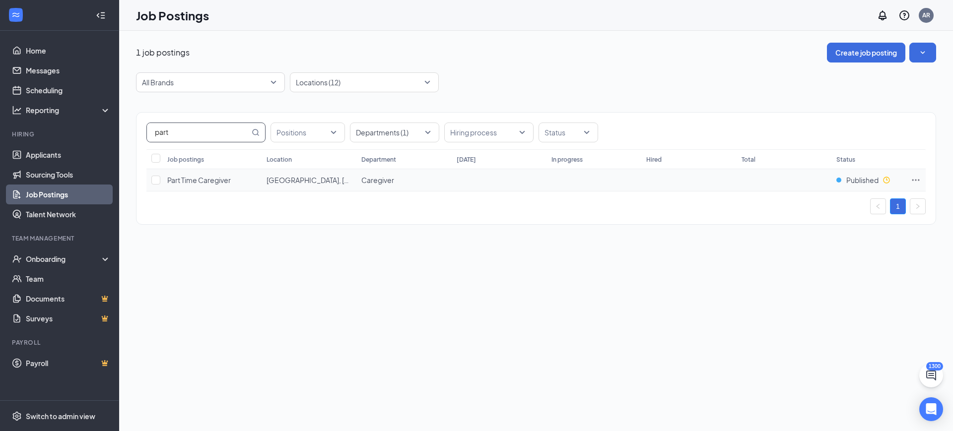
type input "part"
click at [914, 181] on icon "Ellipses" at bounding box center [916, 180] width 10 height 10
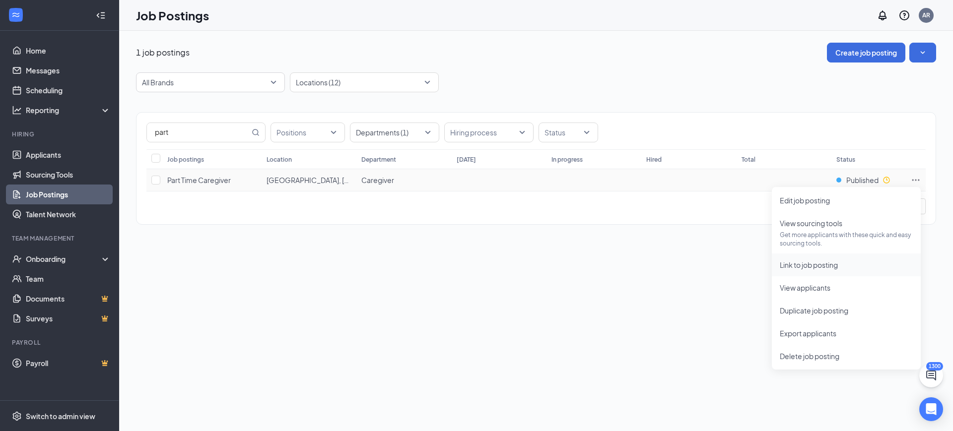
click at [822, 267] on span "Link to job posting" at bounding box center [809, 265] width 58 height 9
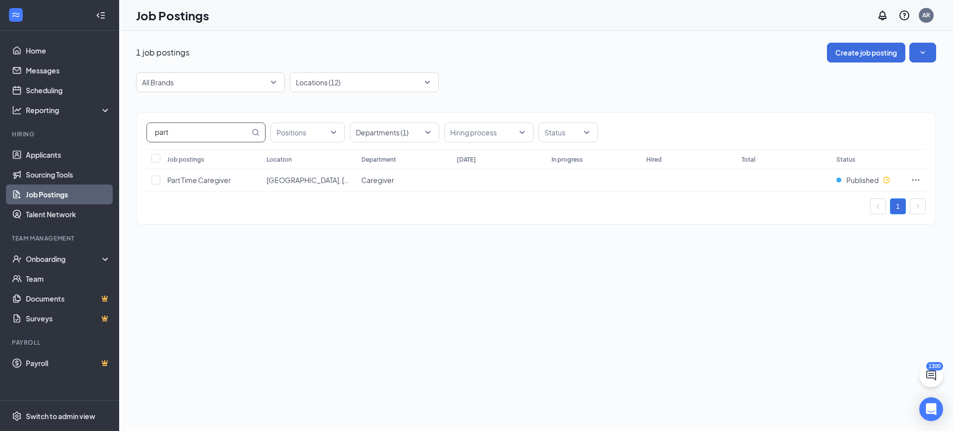
click at [206, 128] on input "part" at bounding box center [198, 132] width 103 height 19
drag, startPoint x: 206, startPoint y: 128, endPoint x: 100, endPoint y: 135, distance: 106.5
click at [106, 138] on div "Home Messages Scheduling Reporting Hiring Applicants Sourcing Tools Job Posting…" at bounding box center [476, 215] width 953 height 431
click at [126, 141] on div "1 job postings Create job posting All Brands Locations (12) Positions Departmen…" at bounding box center [536, 139] width 834 height 216
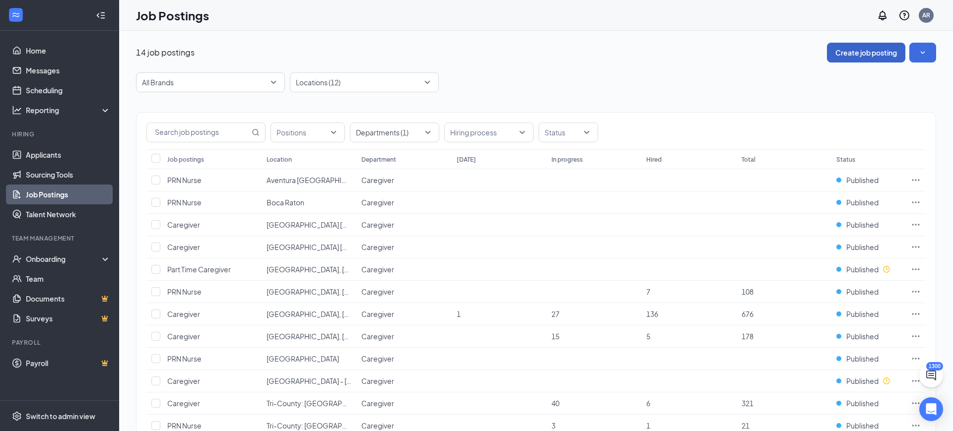
click at [860, 58] on button "Create job posting" at bounding box center [866, 53] width 78 height 20
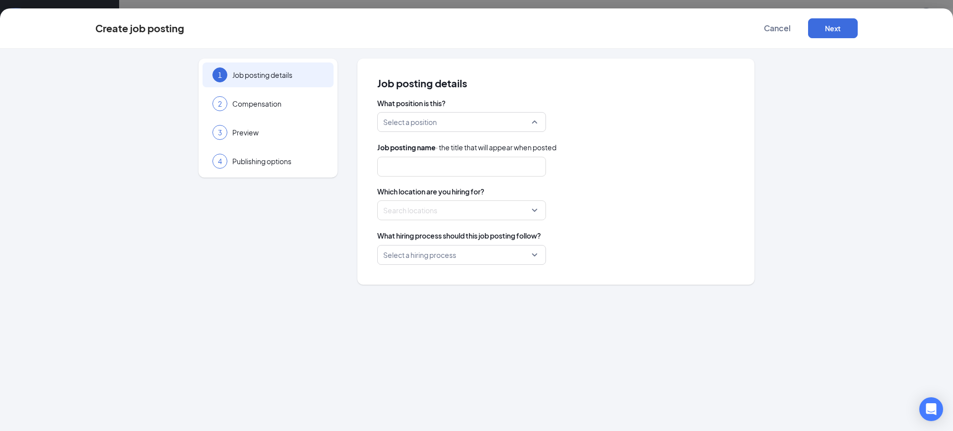
click at [433, 121] on input "search" at bounding box center [458, 122] width 150 height 19
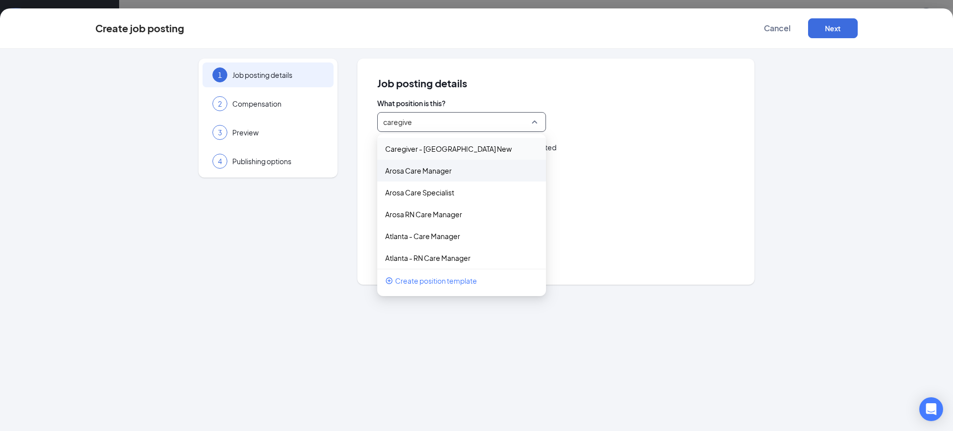
type input "caregiver"
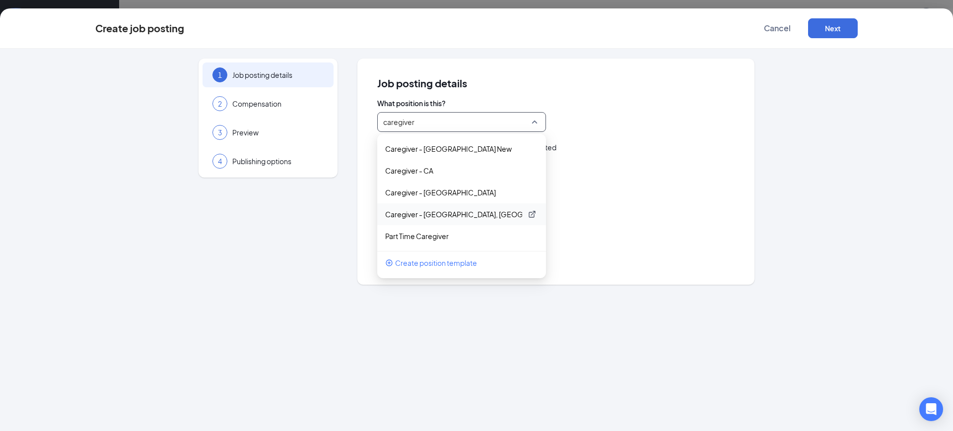
click at [433, 218] on p "Caregiver - [GEOGRAPHIC_DATA], [GEOGRAPHIC_DATA], [GEOGRAPHIC_DATA], [GEOGRAPHI…" at bounding box center [453, 214] width 137 height 10
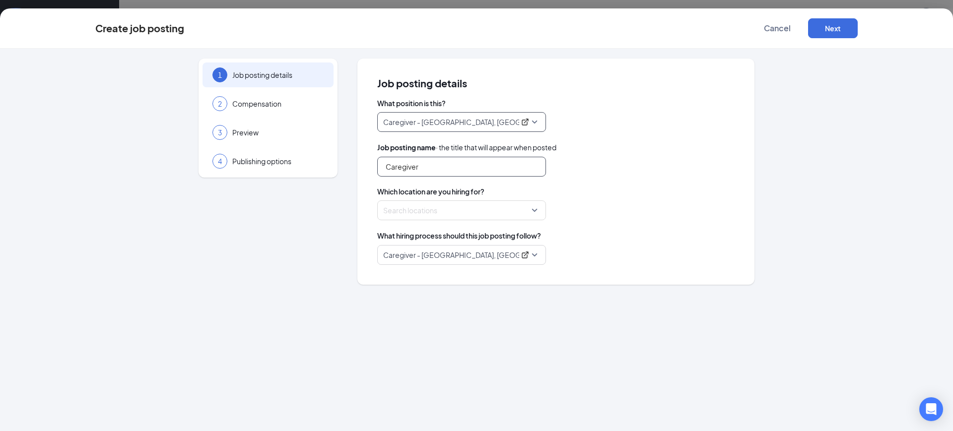
click at [393, 164] on input "Caregiver" at bounding box center [461, 167] width 169 height 20
click at [382, 168] on input "Caregiver" at bounding box center [461, 167] width 169 height 20
click at [465, 215] on div at bounding box center [459, 210] width 150 height 16
type input "Bilingual Caregiver"
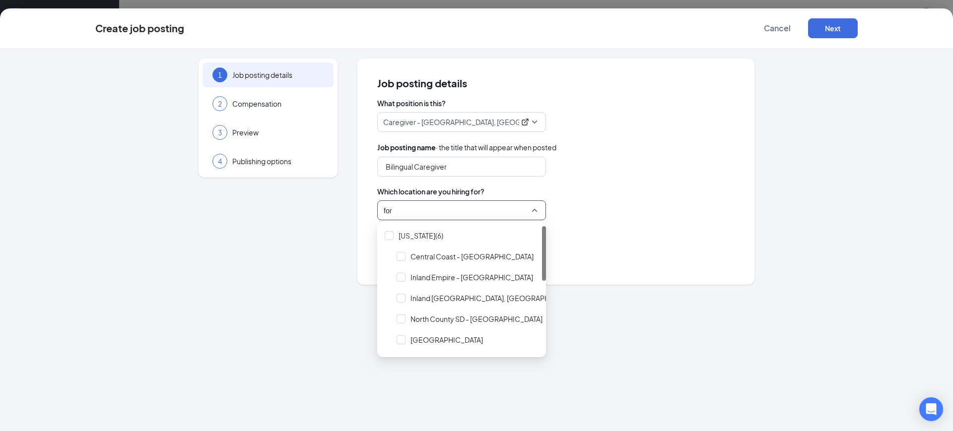
type input "fort"
click at [452, 254] on span "[GEOGRAPHIC_DATA], [GEOGRAPHIC_DATA]" at bounding box center [484, 257] width 148 height 10
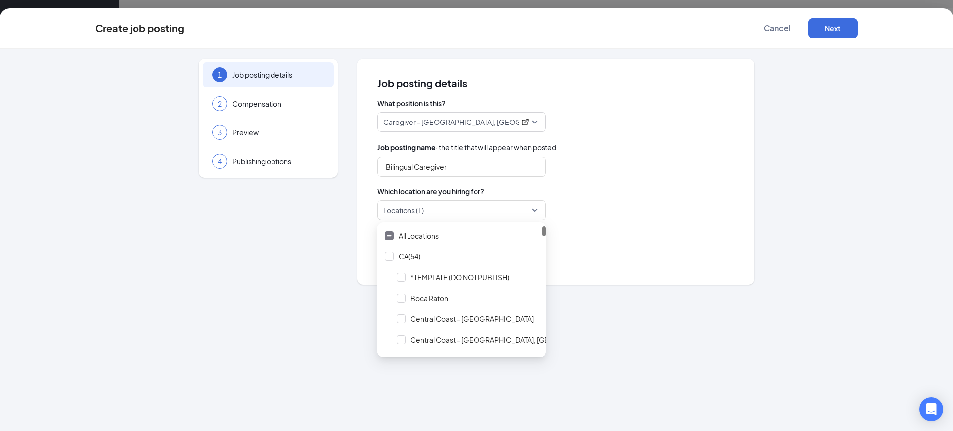
click at [620, 156] on div "Job posting name · the title that will appear when posted Bilingual Caregiver" at bounding box center [555, 159] width 357 height 35
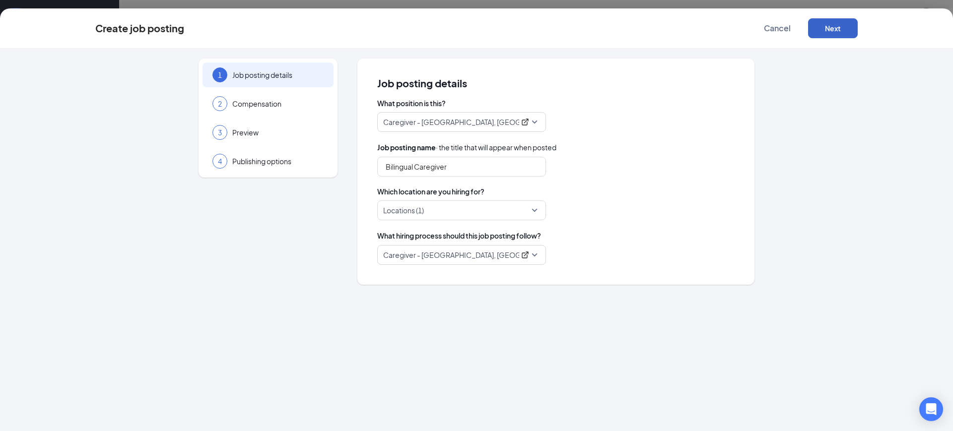
click at [835, 31] on button "Next" at bounding box center [833, 28] width 50 height 20
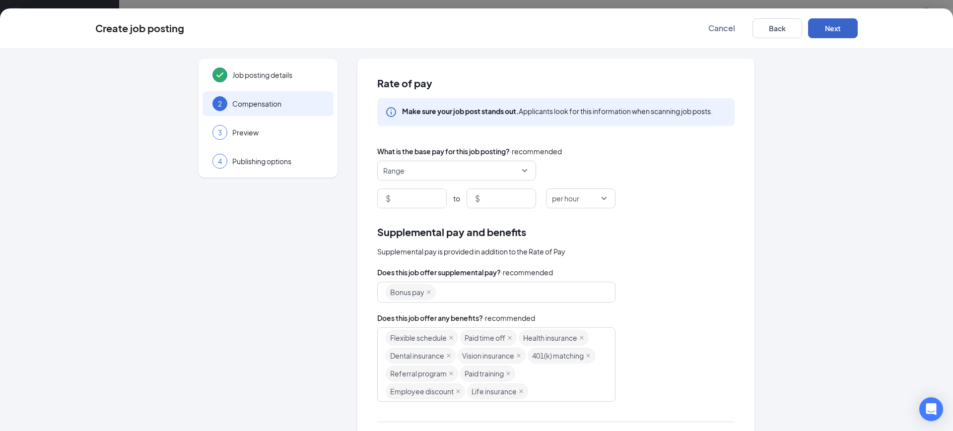
click at [835, 31] on button "Next" at bounding box center [833, 28] width 50 height 20
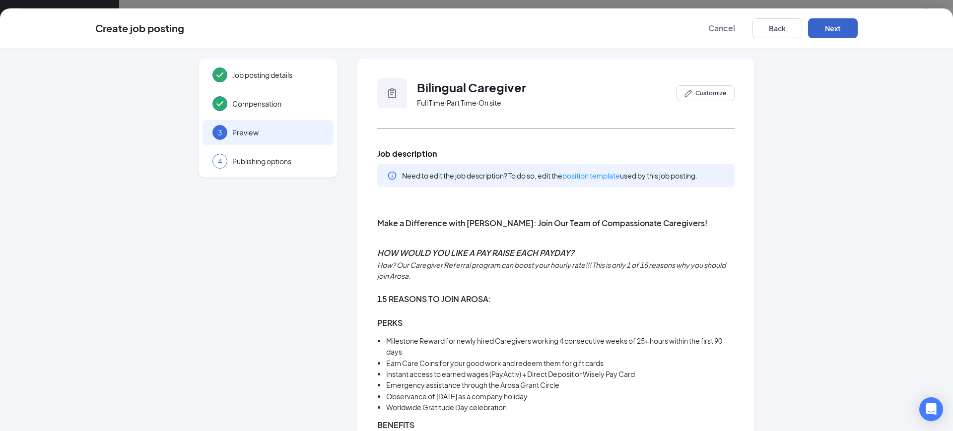
click at [835, 31] on button "Next" at bounding box center [833, 28] width 50 height 20
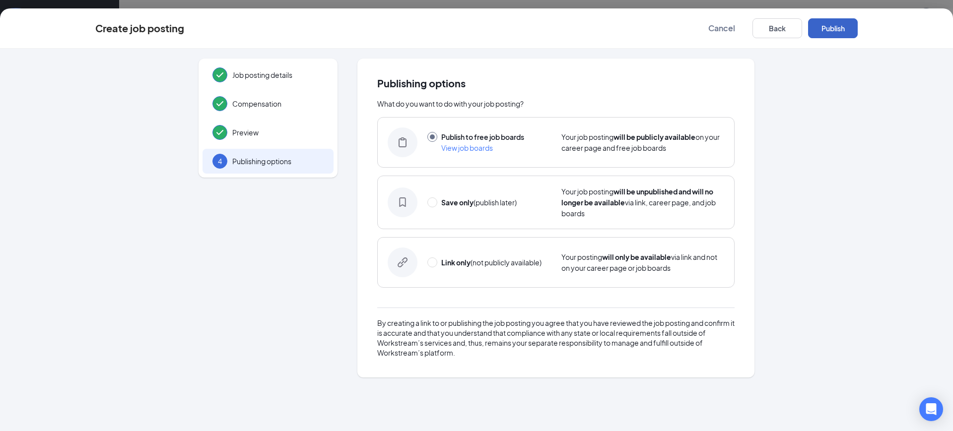
click at [835, 31] on button "Publish" at bounding box center [833, 28] width 50 height 20
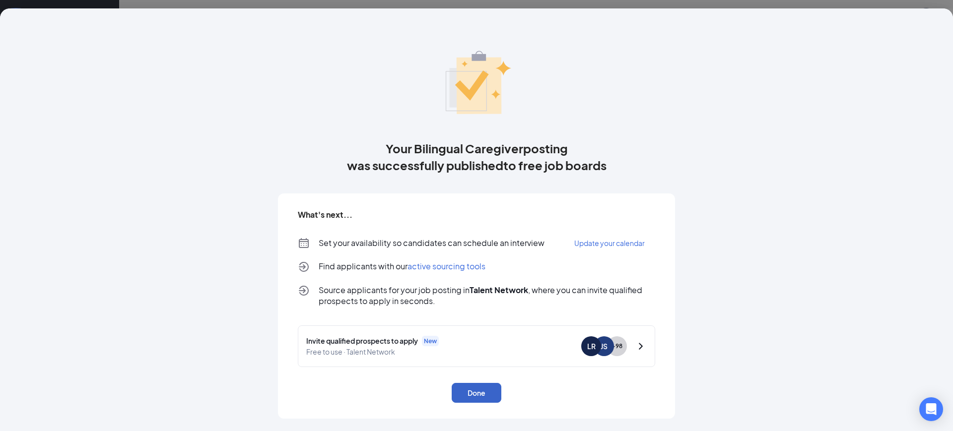
click at [488, 396] on button "Done" at bounding box center [477, 393] width 50 height 20
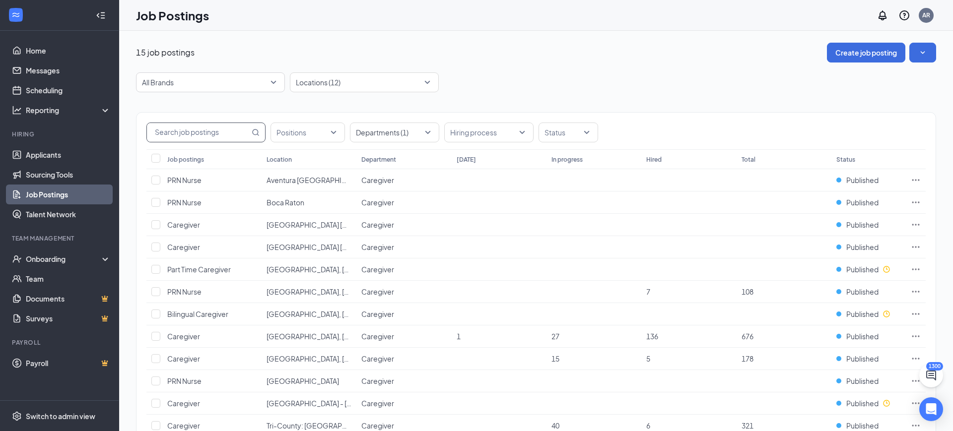
click at [188, 126] on input "text" at bounding box center [198, 132] width 103 height 19
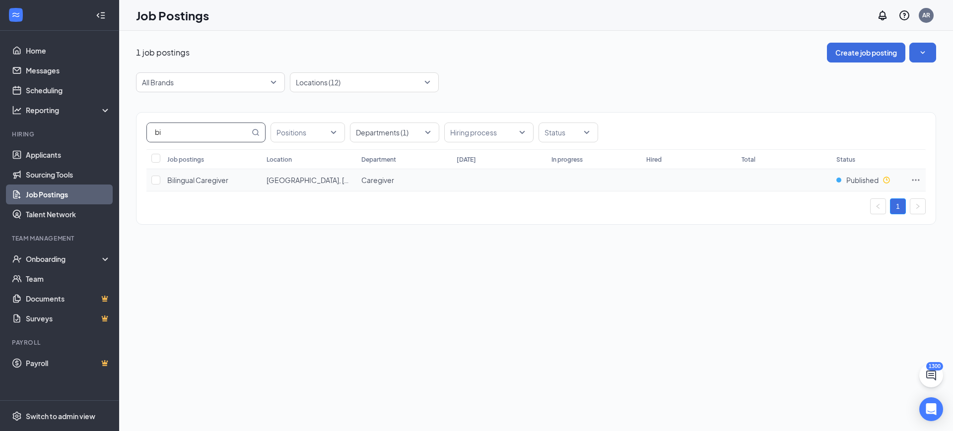
type input "bi"
click at [913, 179] on icon "Ellipses" at bounding box center [916, 180] width 10 height 10
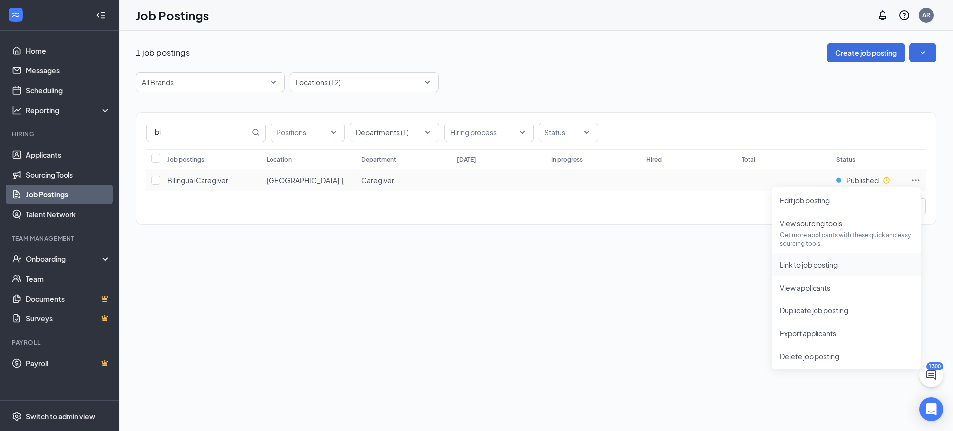
click at [810, 266] on span "Link to job posting" at bounding box center [809, 265] width 58 height 9
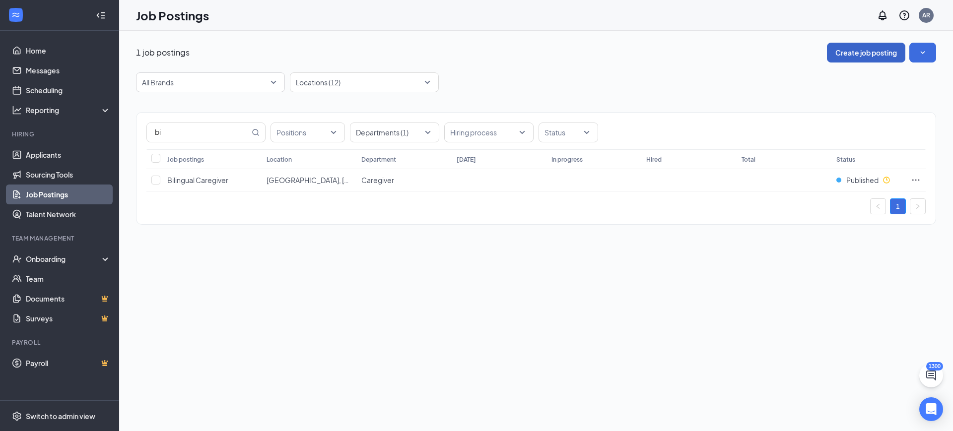
click at [866, 51] on button "Create job posting" at bounding box center [866, 53] width 78 height 20
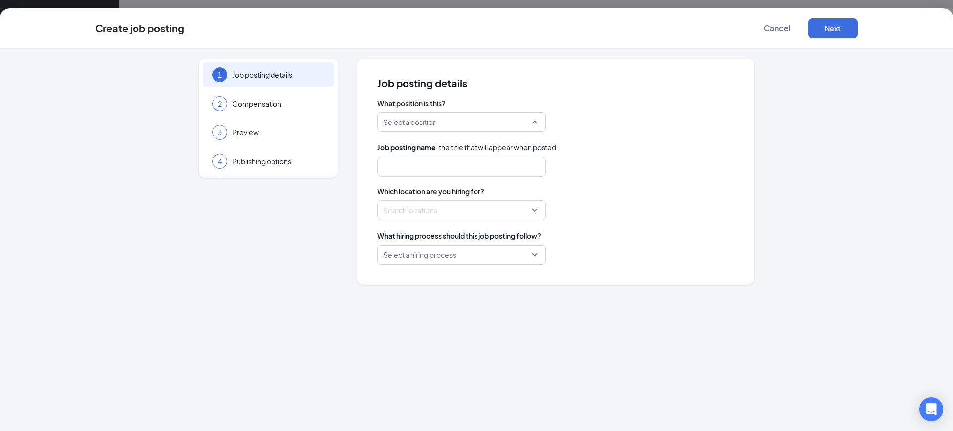
click at [422, 128] on input "search" at bounding box center [458, 122] width 150 height 19
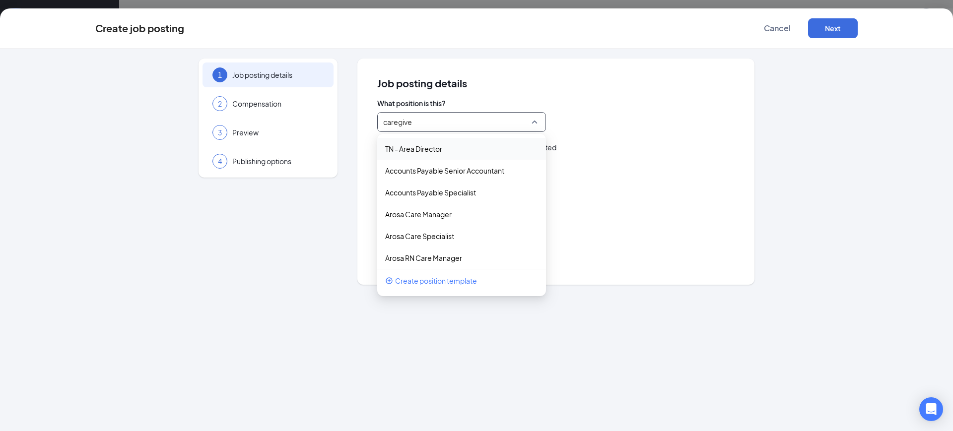
type input "caregiver"
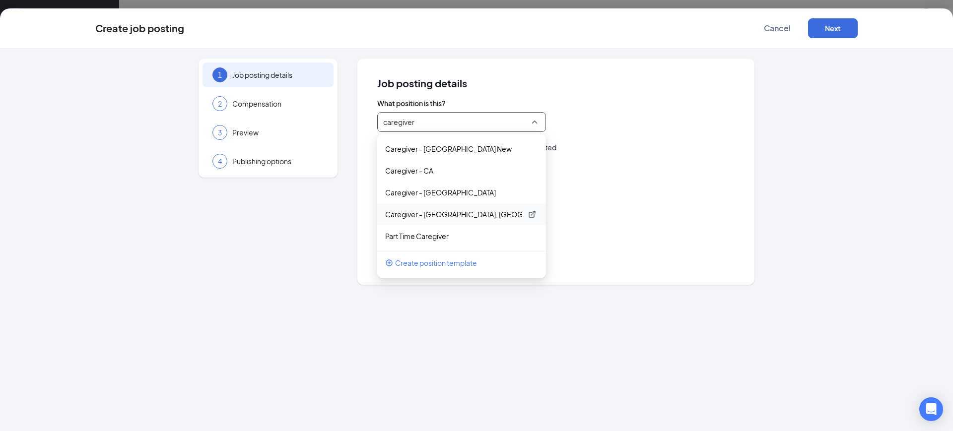
click at [439, 212] on p "Caregiver - [GEOGRAPHIC_DATA], [GEOGRAPHIC_DATA], [GEOGRAPHIC_DATA], [GEOGRAPHI…" at bounding box center [453, 214] width 137 height 10
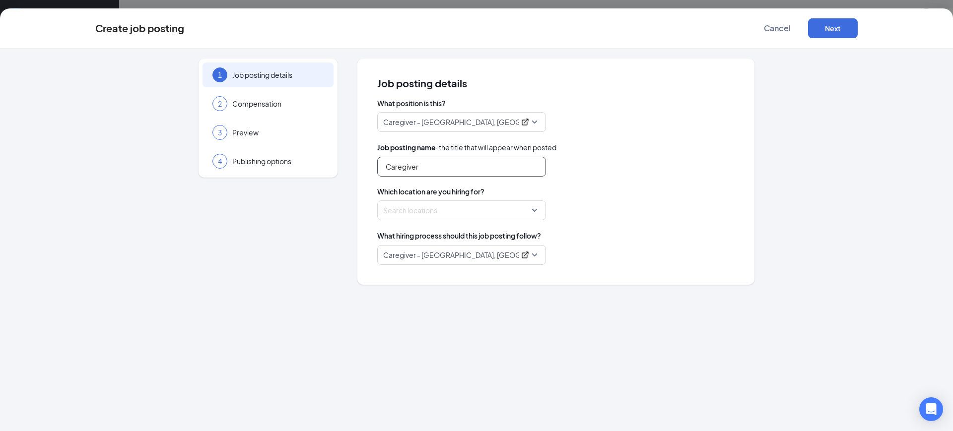
drag, startPoint x: 376, startPoint y: 169, endPoint x: 383, endPoint y: 164, distance: 8.5
click at [381, 166] on div "Job posting details What position is this? Caregiver - [GEOGRAPHIC_DATA], [GEOG…" at bounding box center [555, 172] width 397 height 226
click at [387, 163] on input "Caregiver" at bounding box center [461, 167] width 169 height 20
click at [416, 208] on div at bounding box center [459, 210] width 150 height 16
type input "Bilingual Caregiver"
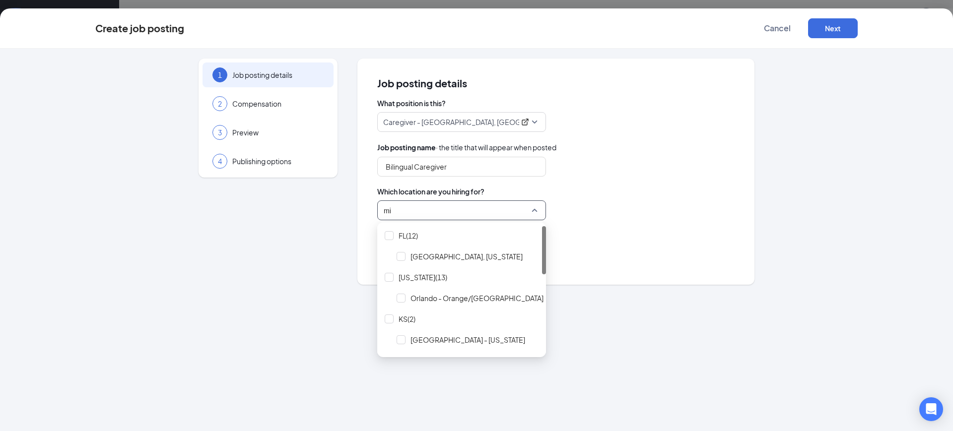
type input "mia"
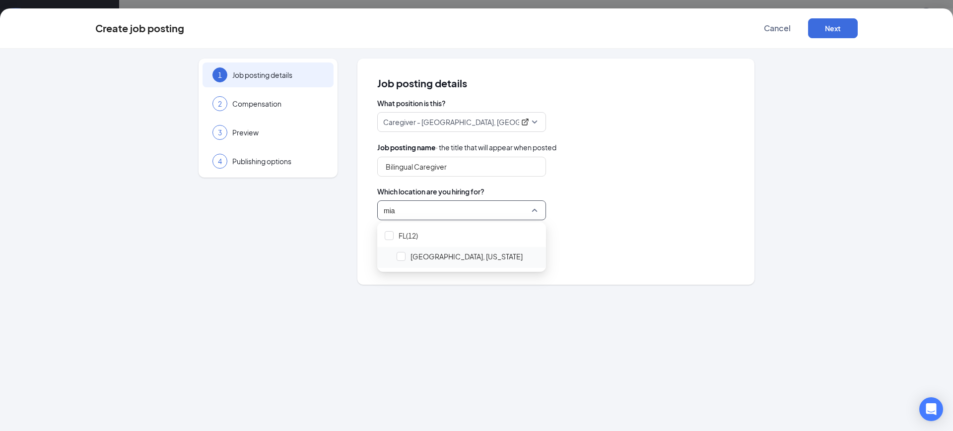
click at [423, 257] on span "[GEOGRAPHIC_DATA], [US_STATE]" at bounding box center [466, 257] width 112 height 10
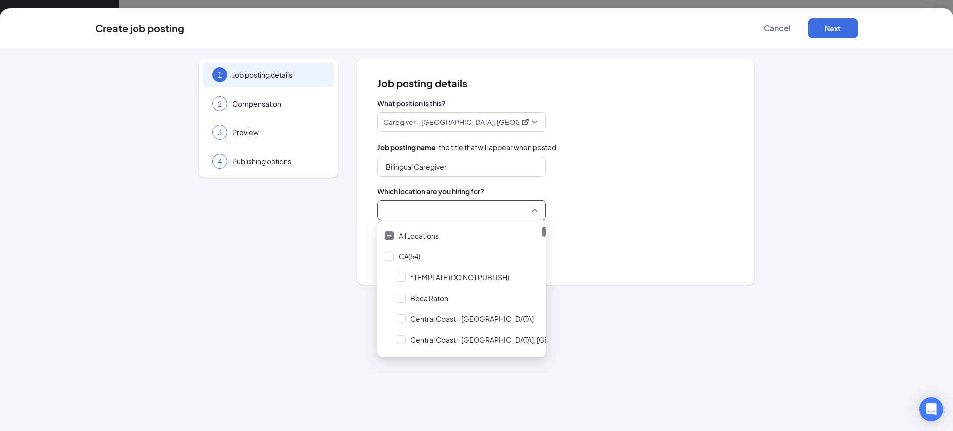
scroll to position [95, 0]
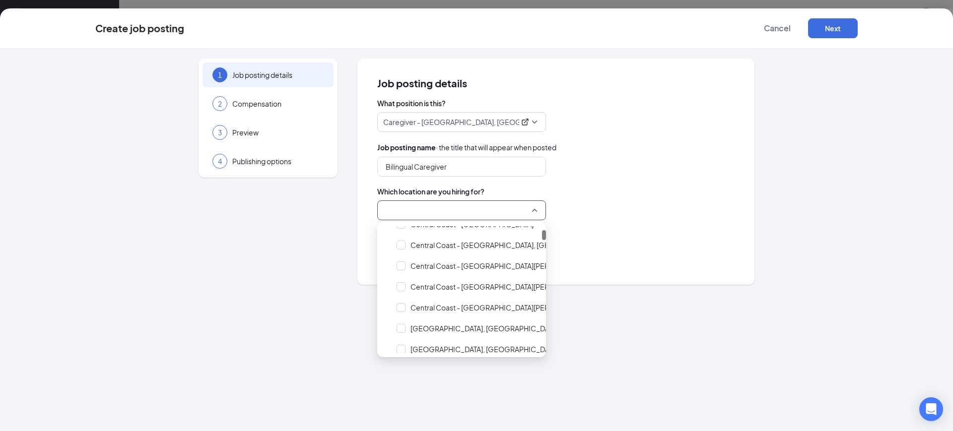
click at [610, 204] on div at bounding box center [555, 210] width 357 height 20
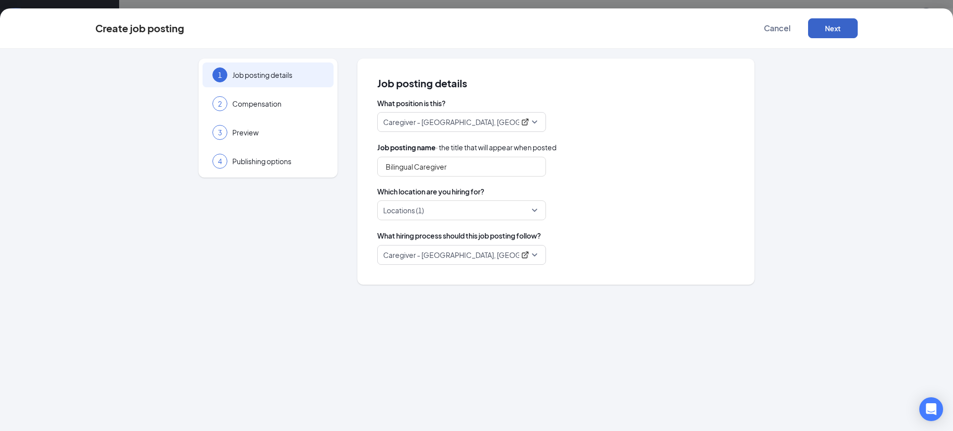
click at [842, 32] on button "Next" at bounding box center [833, 28] width 50 height 20
click at [842, 32] on button "button" at bounding box center [833, 28] width 50 height 20
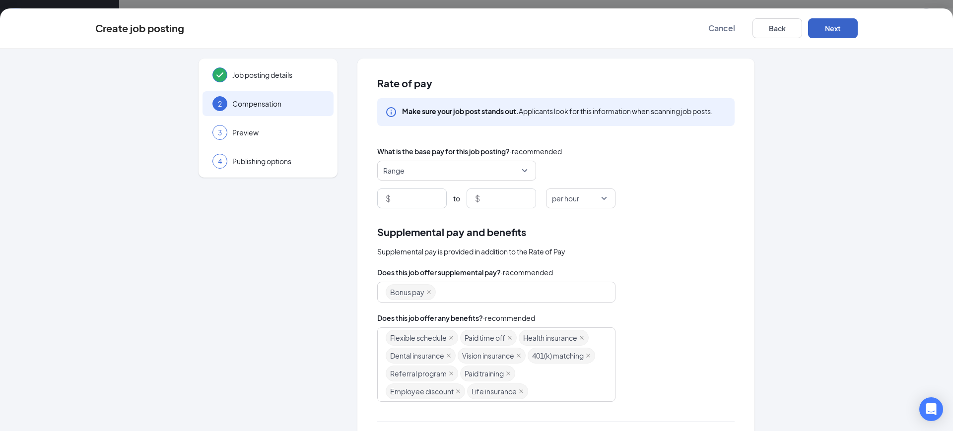
click at [842, 32] on button "Next" at bounding box center [833, 28] width 50 height 20
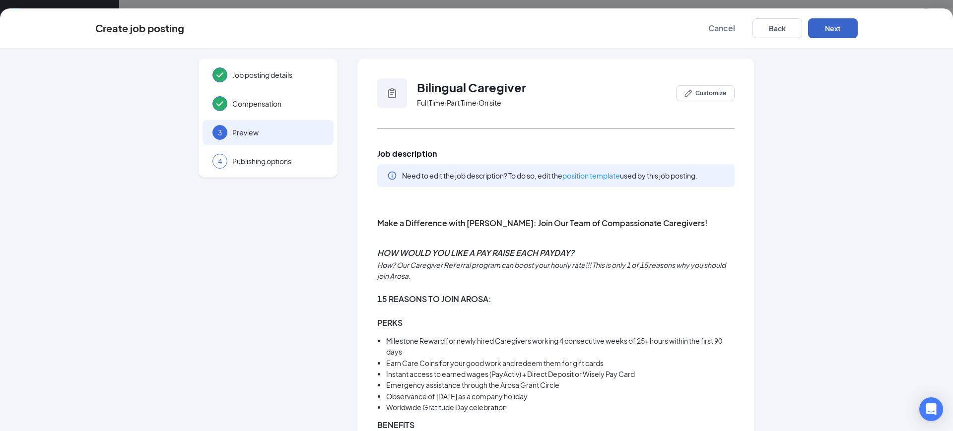
click at [842, 32] on button "Next" at bounding box center [833, 28] width 50 height 20
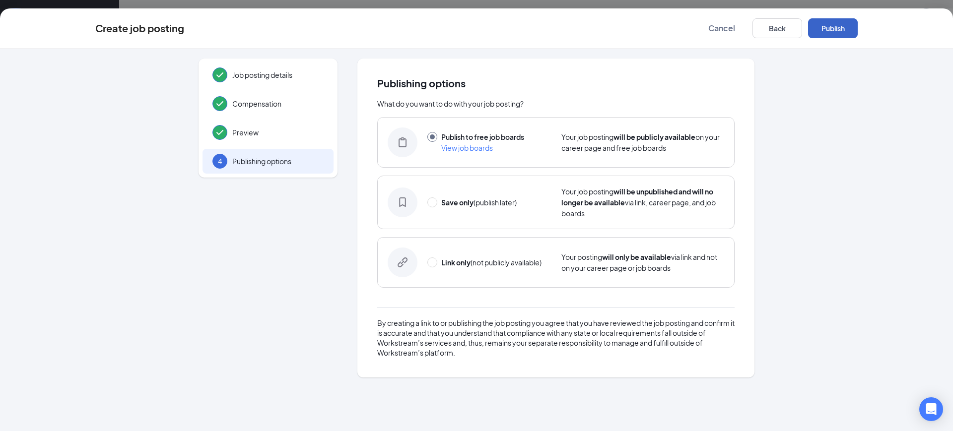
click at [842, 32] on button "Publish" at bounding box center [833, 28] width 50 height 20
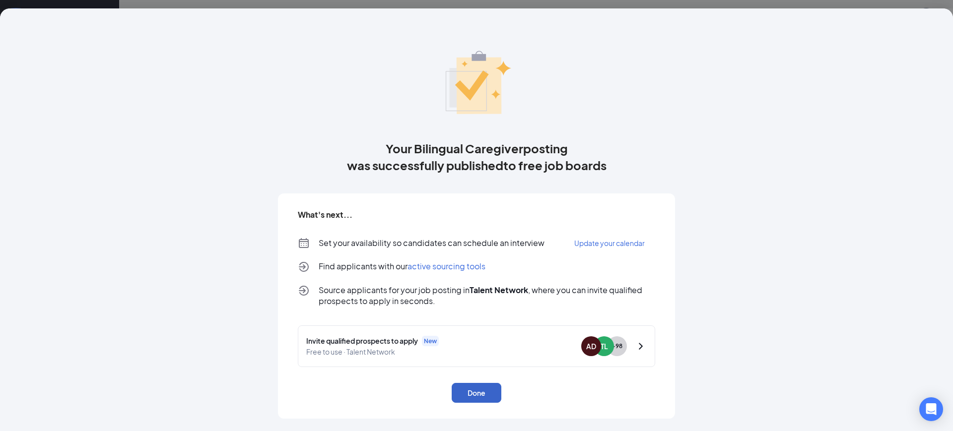
click at [490, 394] on button "Done" at bounding box center [477, 393] width 50 height 20
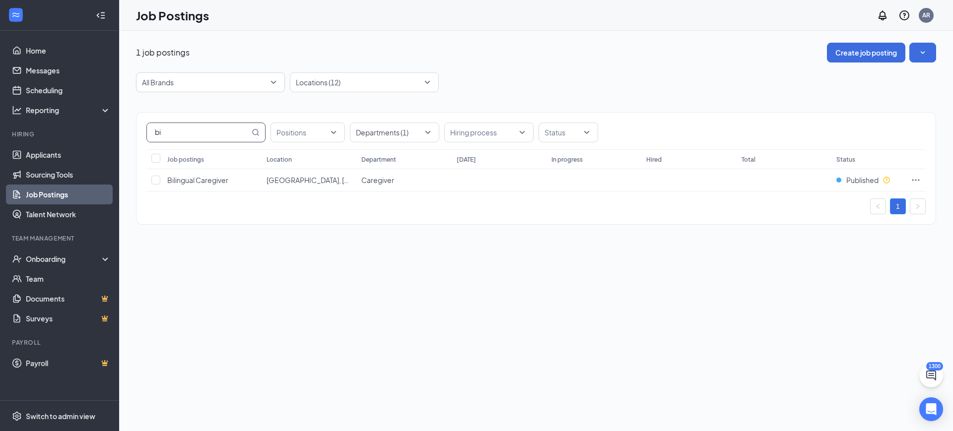
click at [198, 135] on input "bi" at bounding box center [198, 132] width 103 height 19
type input "b"
click at [196, 111] on div "Positions Departments (1) Hiring process Status Job postings Location Departmen…" at bounding box center [536, 163] width 800 height 142
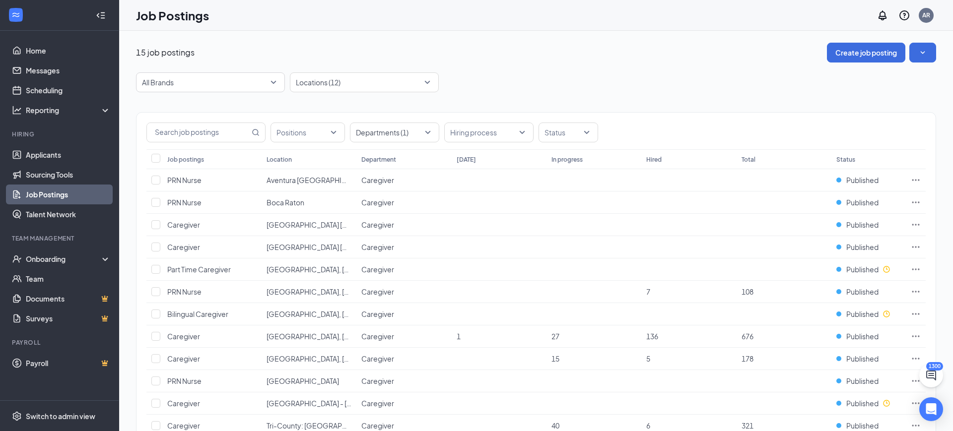
click at [359, 110] on div "Positions Departments (1) Hiring process Status Job postings Location Departmen…" at bounding box center [536, 319] width 800 height 455
click at [181, 141] on input "text" at bounding box center [198, 132] width 103 height 19
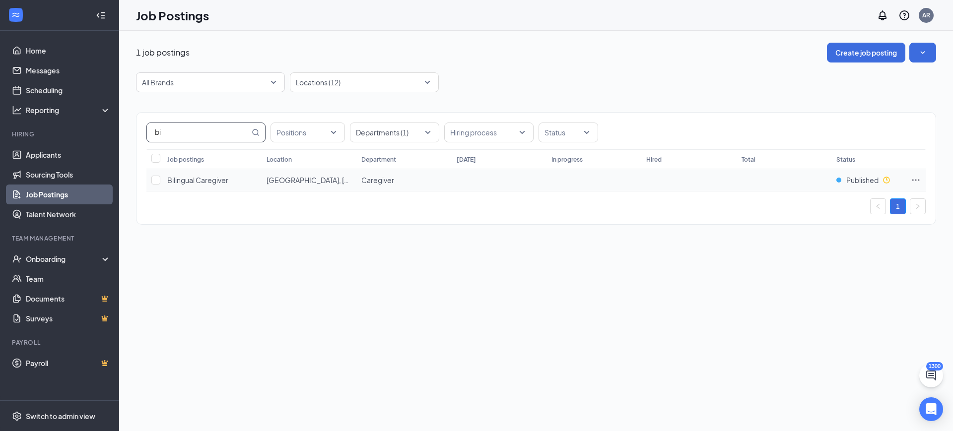
type input "b"
click at [396, 77] on div at bounding box center [359, 82] width 134 height 16
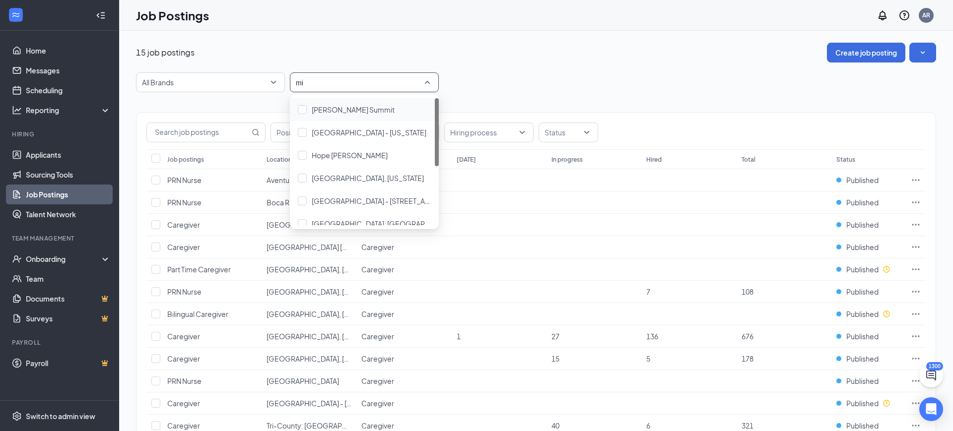
type input "mia"
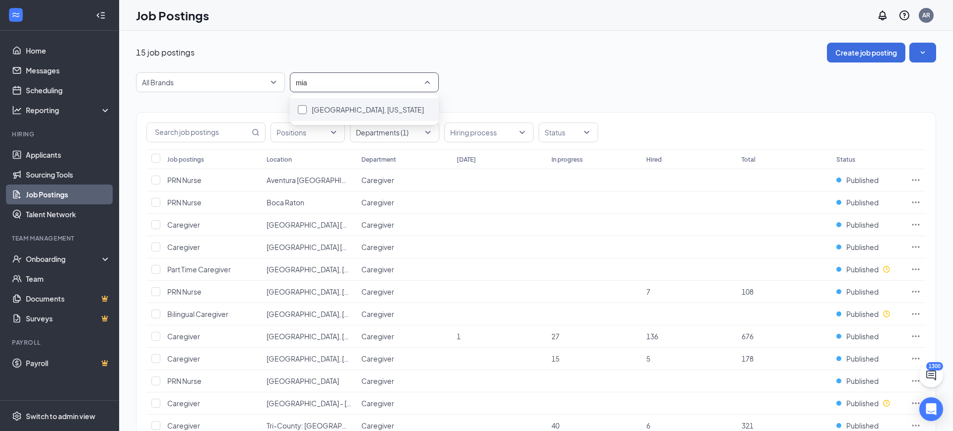
click at [382, 105] on div "[GEOGRAPHIC_DATA], [US_STATE]" at bounding box center [364, 109] width 133 height 11
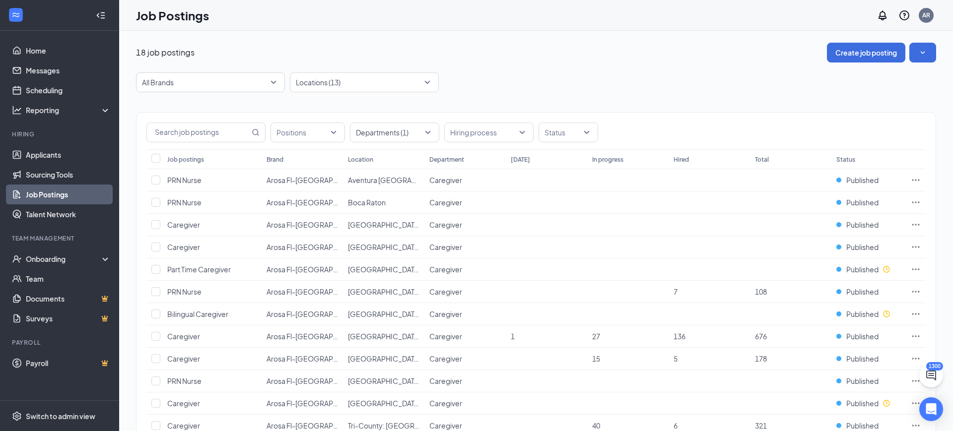
click at [516, 76] on div "All Brands Locations (13)" at bounding box center [536, 82] width 800 height 20
click at [153, 132] on input "text" at bounding box center [198, 132] width 103 height 19
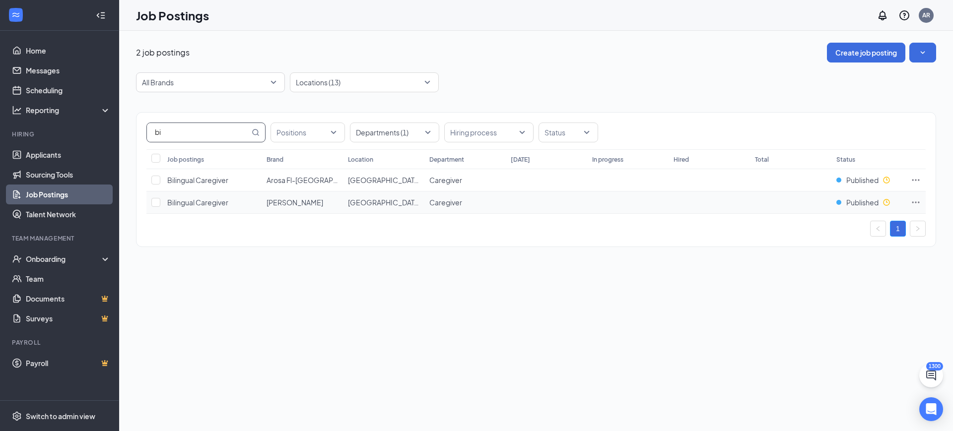
type input "bi"
click at [917, 205] on icon "Ellipses" at bounding box center [916, 202] width 10 height 10
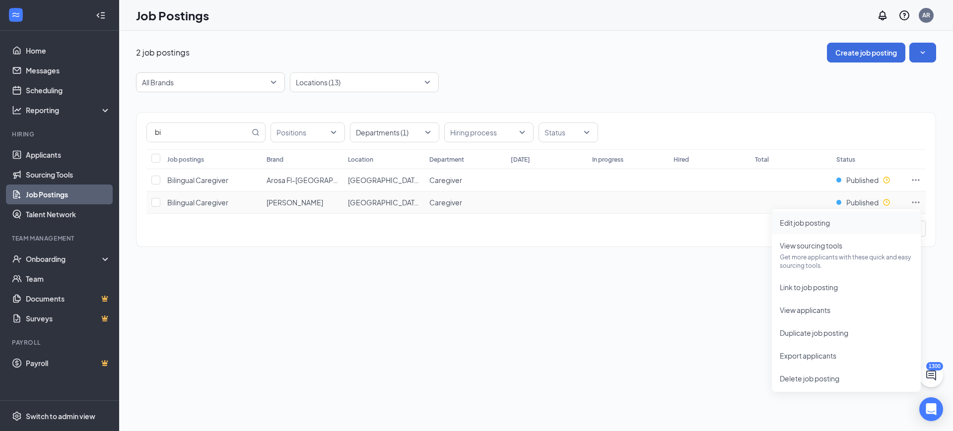
click at [889, 222] on span "Edit job posting" at bounding box center [846, 222] width 133 height 11
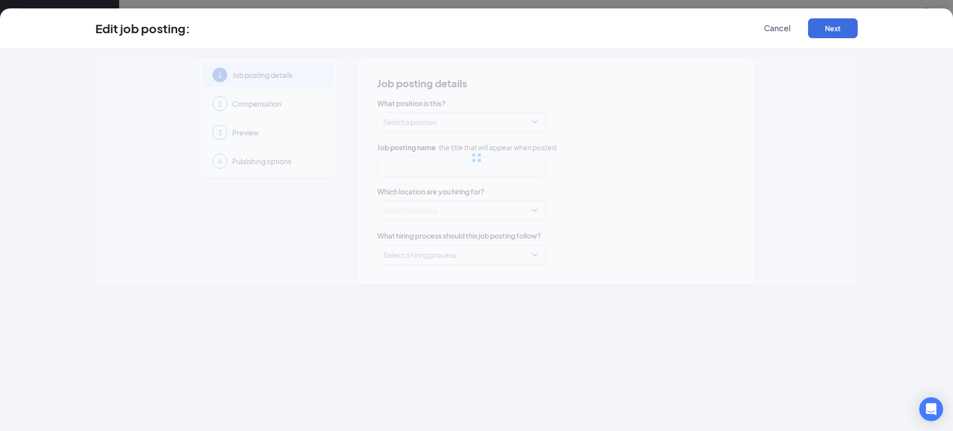
type input "Bilingual Caregiver"
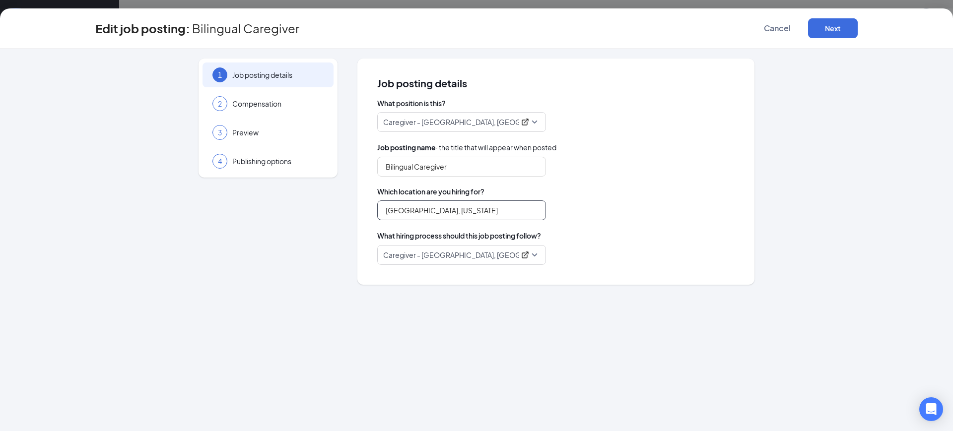
click at [433, 211] on input "[GEOGRAPHIC_DATA], [US_STATE]" at bounding box center [461, 210] width 169 height 20
click at [459, 210] on input "[GEOGRAPHIC_DATA], [US_STATE]" at bounding box center [461, 210] width 169 height 20
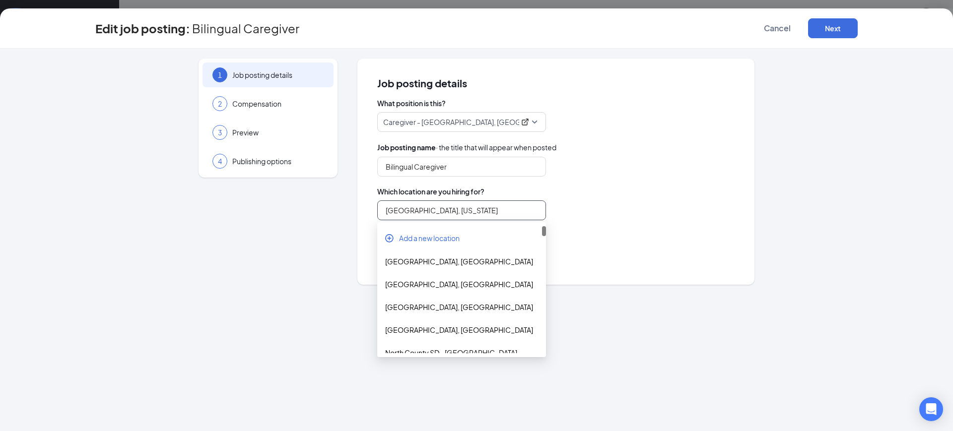
drag, startPoint x: 459, startPoint y: 210, endPoint x: 312, endPoint y: 206, distance: 147.9
click at [312, 206] on div "1 Job posting details 2 Compensation 3 Preview 4 Publishing options Job posting…" at bounding box center [476, 172] width 762 height 226
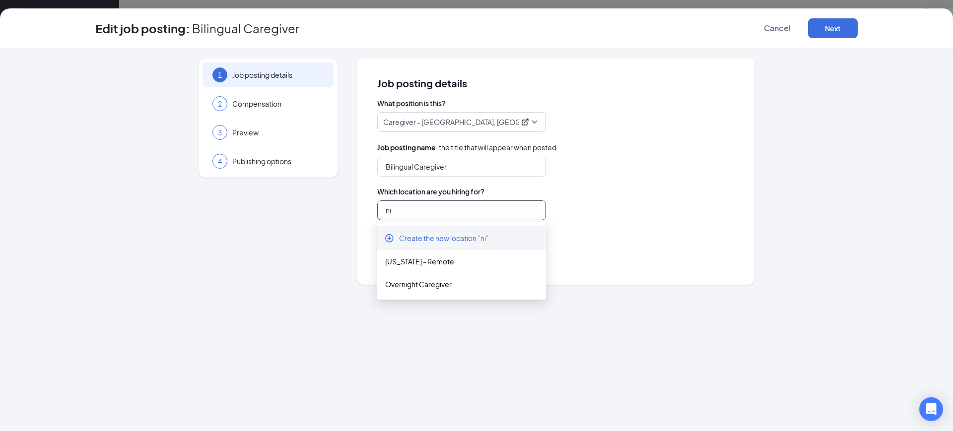
type input "n"
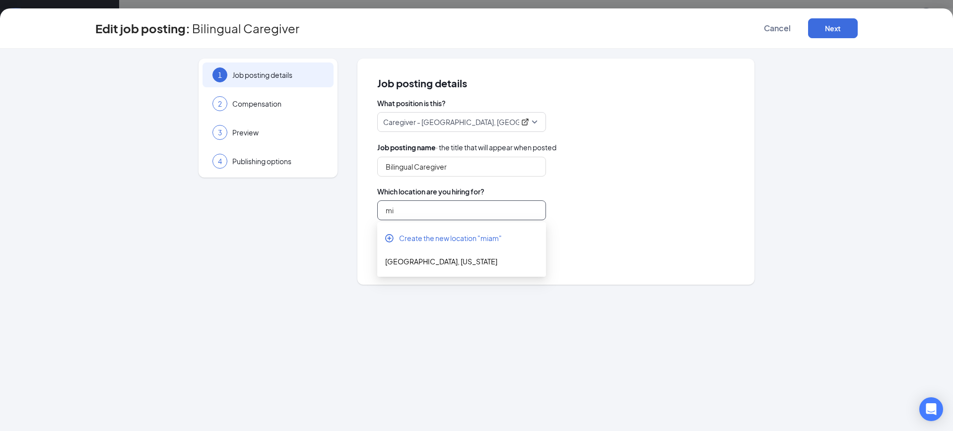
type input "m"
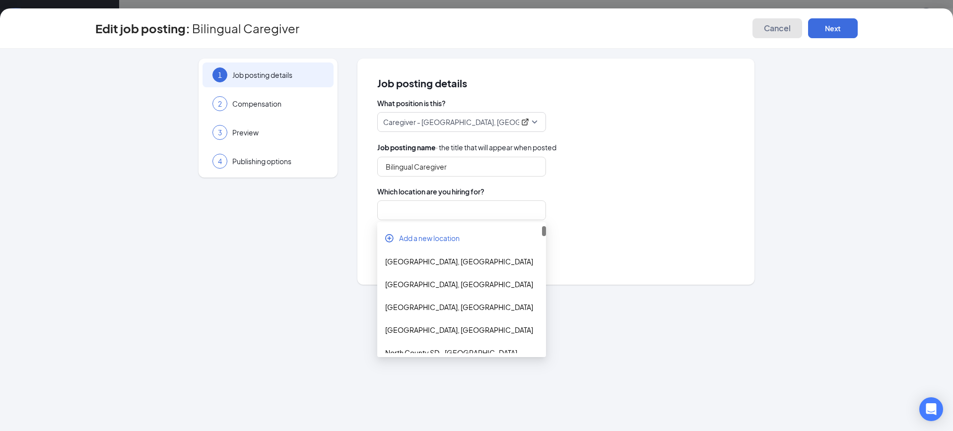
type input "[GEOGRAPHIC_DATA], [US_STATE]"
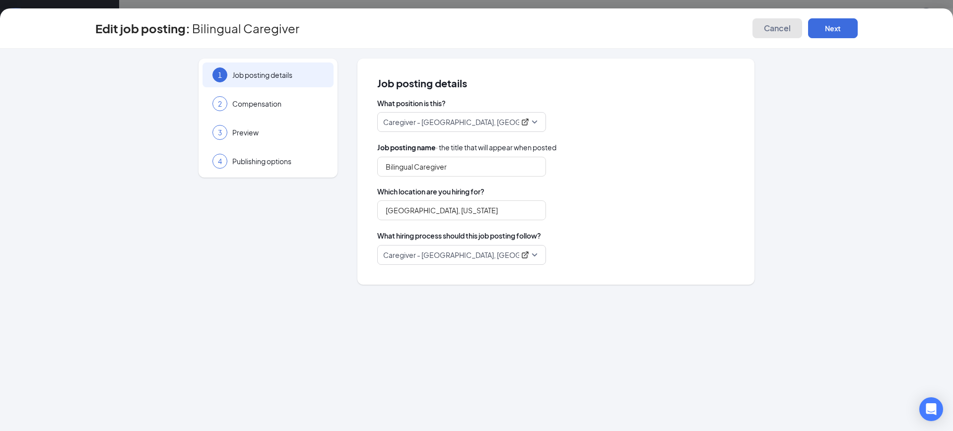
click at [774, 27] on span "Cancel" at bounding box center [777, 28] width 27 height 10
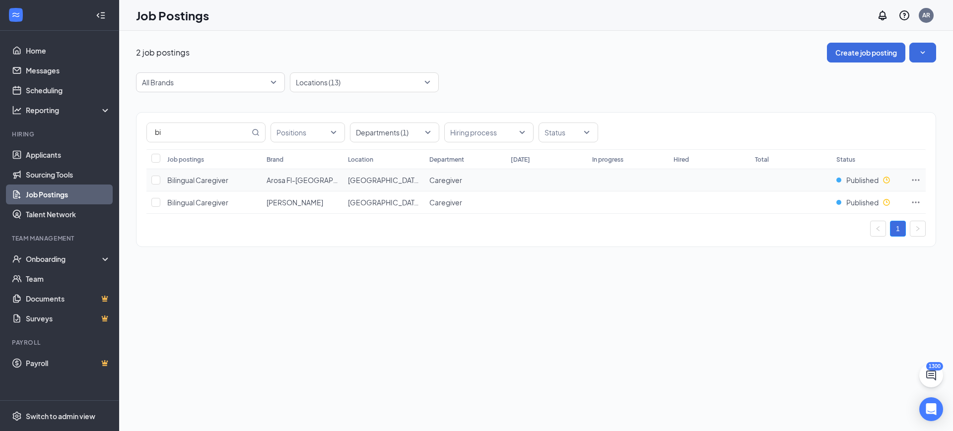
click at [917, 184] on icon "Ellipses" at bounding box center [916, 180] width 10 height 10
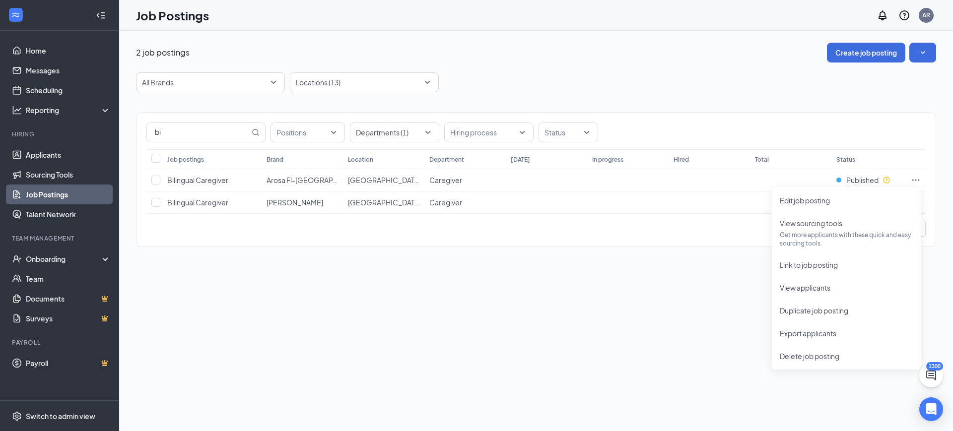
click at [606, 241] on div "bi Positions Departments (1) Hiring process Status Job postings Brand Location …" at bounding box center [536, 179] width 800 height 135
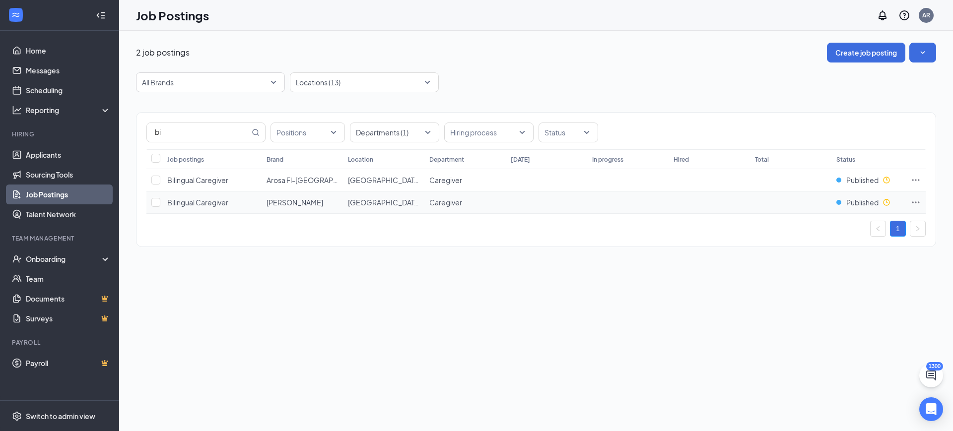
click at [912, 197] on icon "Ellipses" at bounding box center [916, 202] width 10 height 10
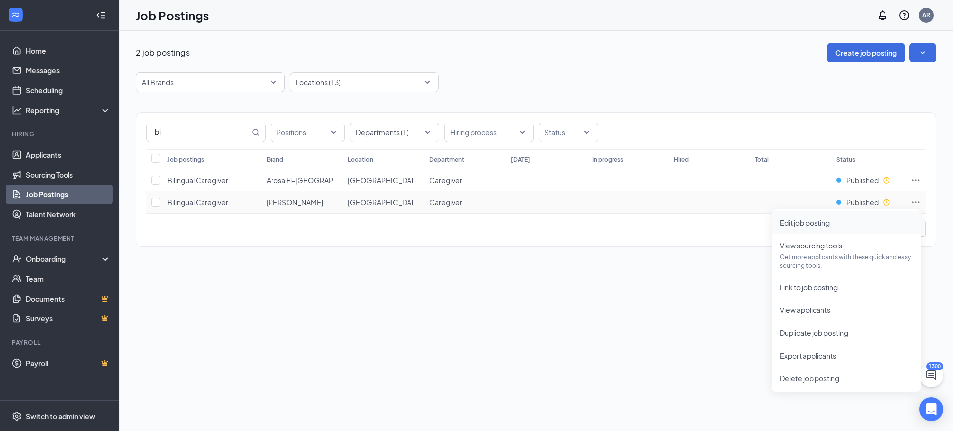
click at [871, 226] on span "Edit job posting" at bounding box center [846, 222] width 133 height 11
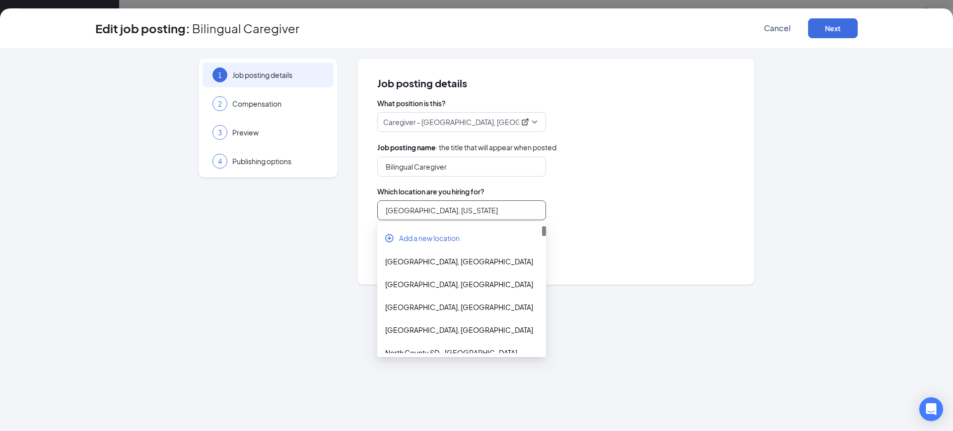
click at [460, 205] on input "[GEOGRAPHIC_DATA], [US_STATE]" at bounding box center [461, 210] width 169 height 20
drag, startPoint x: 460, startPoint y: 207, endPoint x: 281, endPoint y: 213, distance: 179.2
click at [282, 213] on div "1 Job posting details 2 Compensation 3 Preview 4 Publishing options Job posting…" at bounding box center [476, 172] width 762 height 226
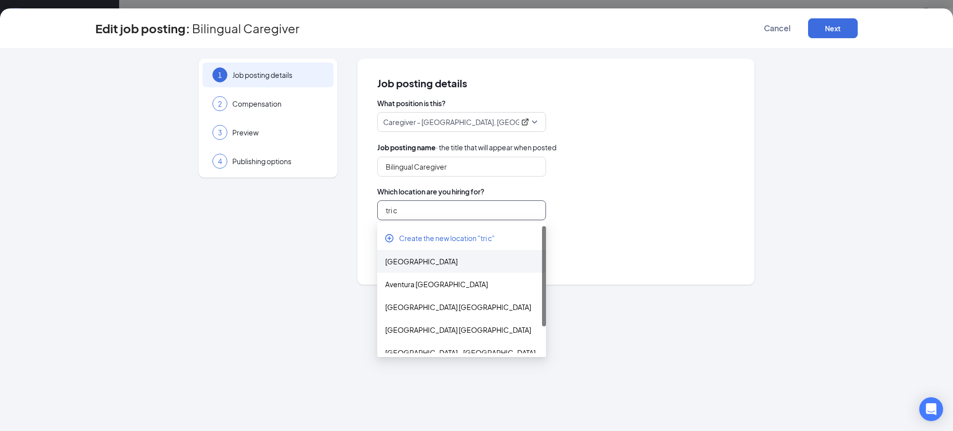
scroll to position [34, 0]
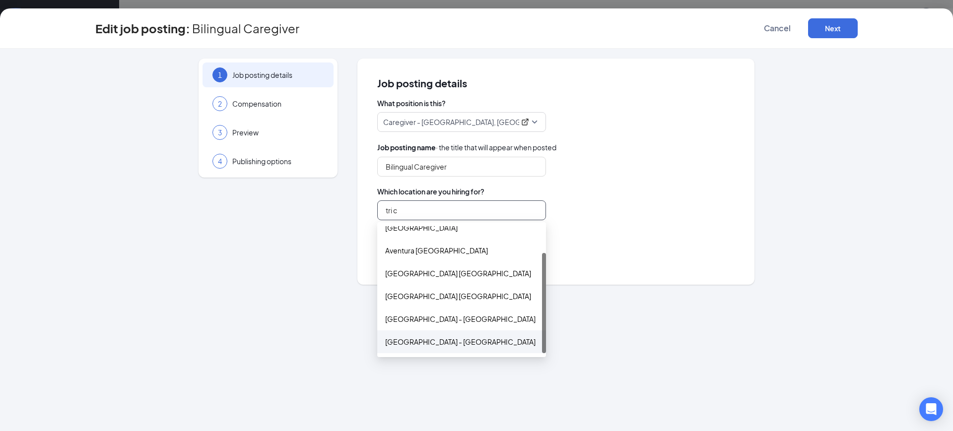
click at [433, 331] on div "[GEOGRAPHIC_DATA] - [GEOGRAPHIC_DATA]" at bounding box center [461, 341] width 169 height 23
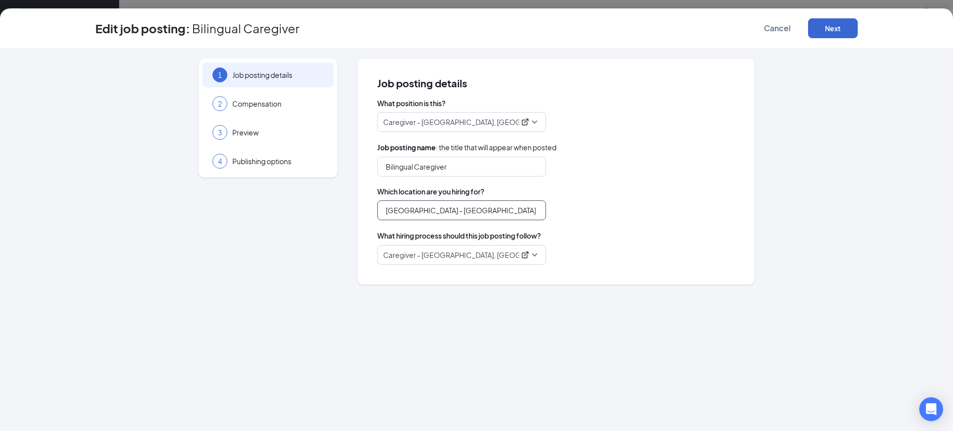
type input "[GEOGRAPHIC_DATA] - [GEOGRAPHIC_DATA]"
click at [836, 22] on button "Next" at bounding box center [833, 28] width 50 height 20
click at [833, 23] on button "button" at bounding box center [833, 28] width 50 height 20
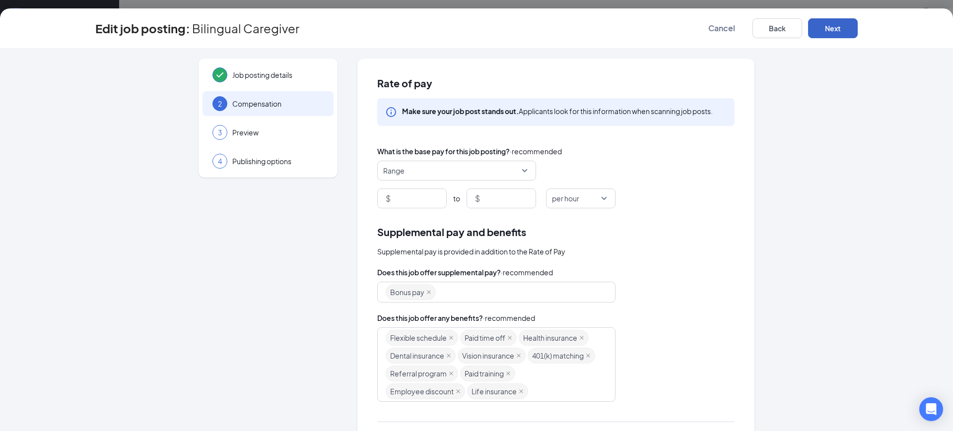
click at [826, 36] on button "Next" at bounding box center [833, 28] width 50 height 20
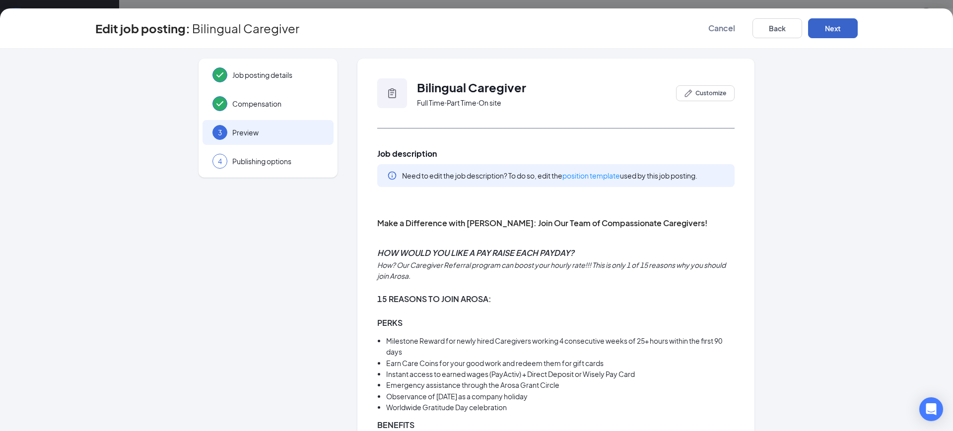
click at [826, 36] on button "Next" at bounding box center [833, 28] width 50 height 20
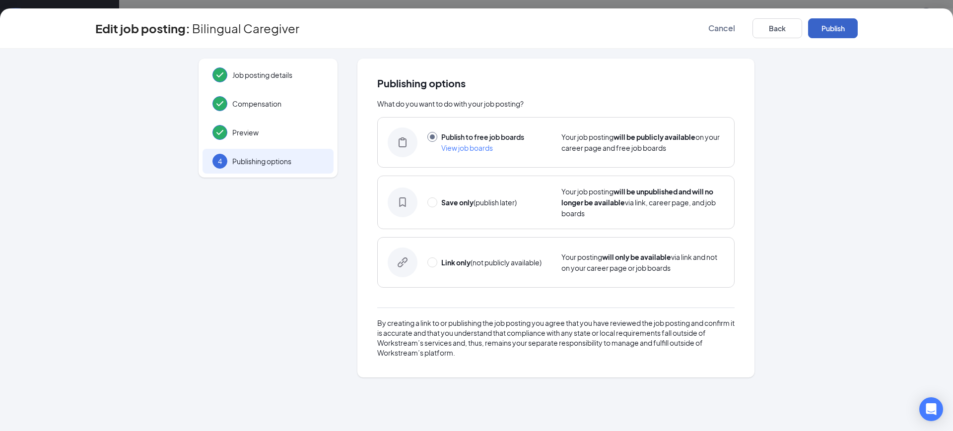
click at [826, 36] on button "Publish" at bounding box center [833, 28] width 50 height 20
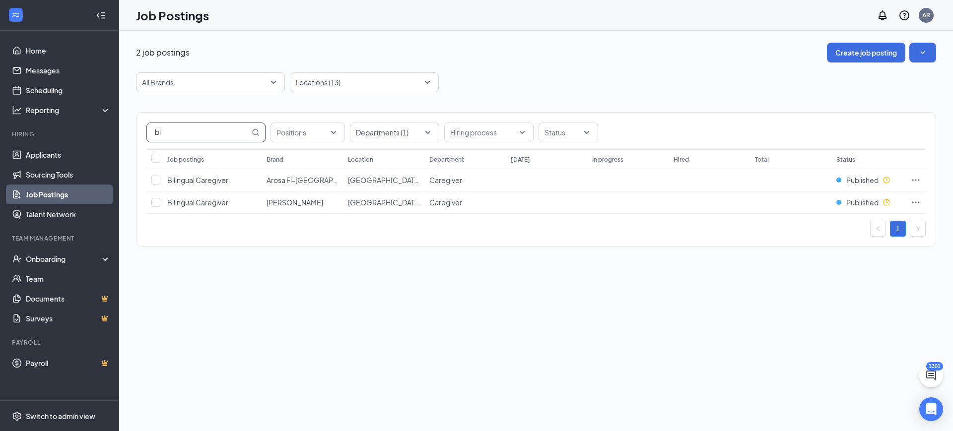
click at [181, 135] on input "bi" at bounding box center [198, 132] width 103 height 19
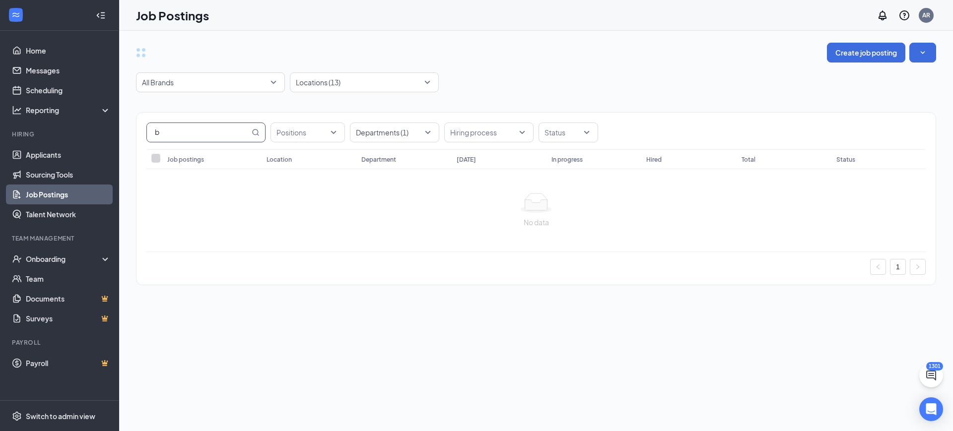
type input "bi"
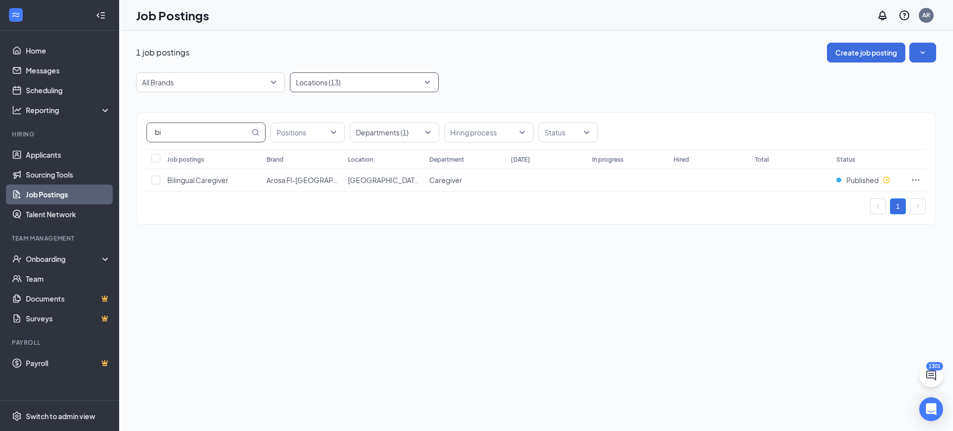
click at [345, 75] on div at bounding box center [359, 82] width 134 height 16
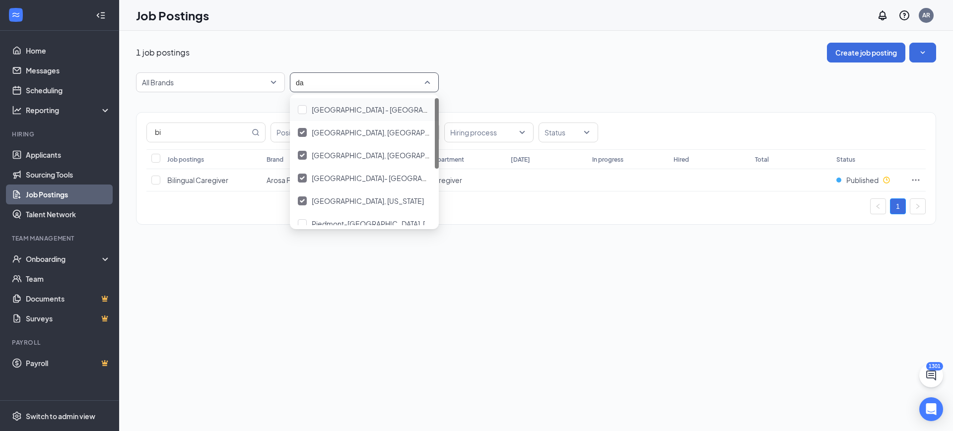
type input "dad"
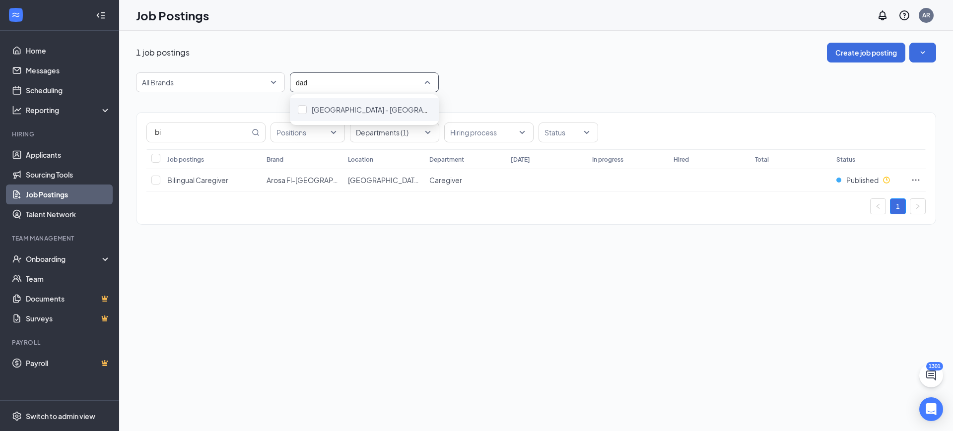
click at [332, 119] on div "[GEOGRAPHIC_DATA] - [GEOGRAPHIC_DATA]" at bounding box center [364, 109] width 149 height 23
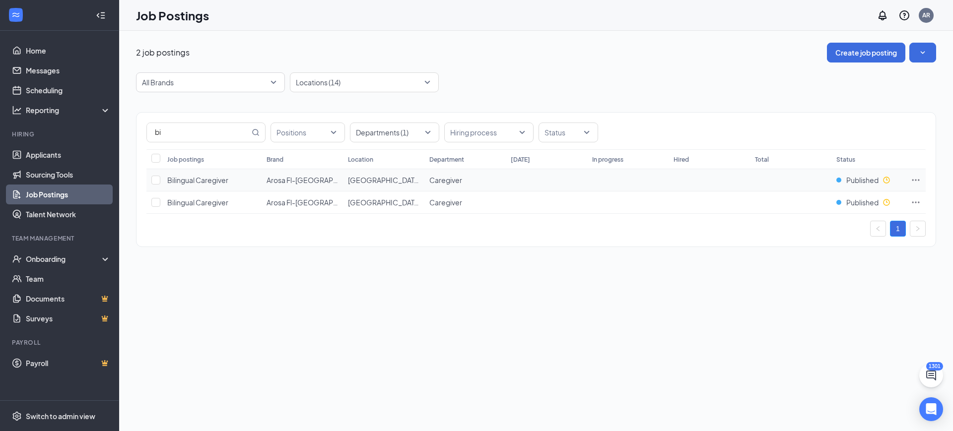
click at [921, 182] on td at bounding box center [916, 180] width 20 height 22
click at [919, 181] on td at bounding box center [916, 180] width 20 height 22
click at [920, 175] on td at bounding box center [916, 180] width 20 height 22
click at [917, 176] on icon "Ellipses" at bounding box center [916, 180] width 10 height 10
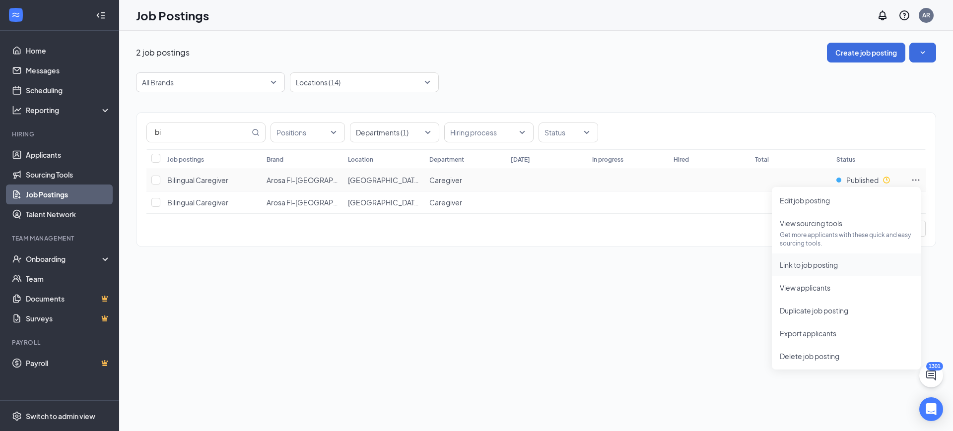
click at [819, 268] on span "Link to job posting" at bounding box center [809, 265] width 58 height 9
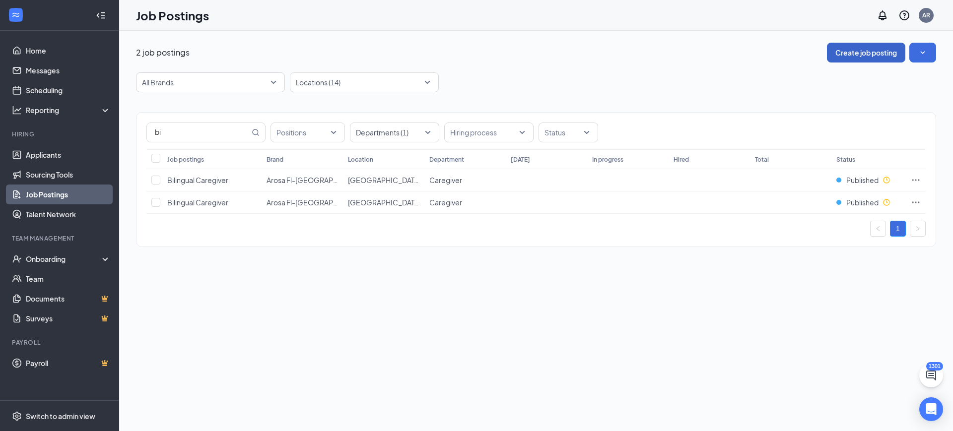
click at [846, 56] on button "Create job posting" at bounding box center [866, 53] width 78 height 20
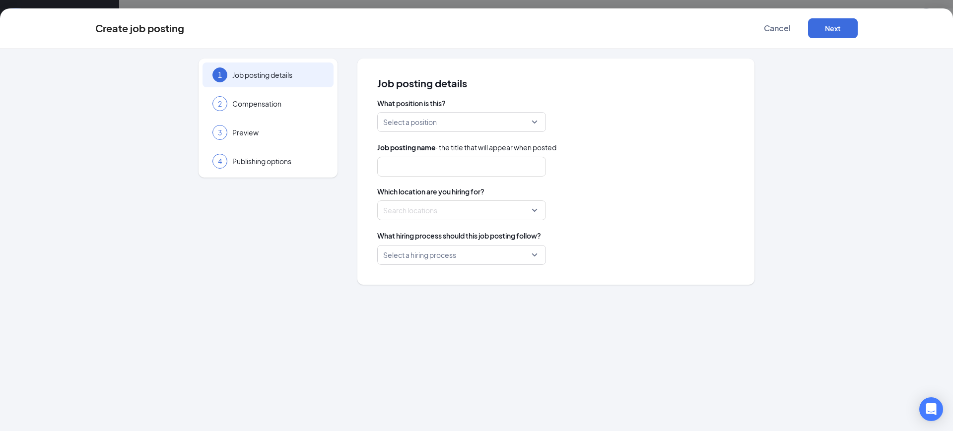
click at [435, 120] on input "search" at bounding box center [458, 122] width 150 height 19
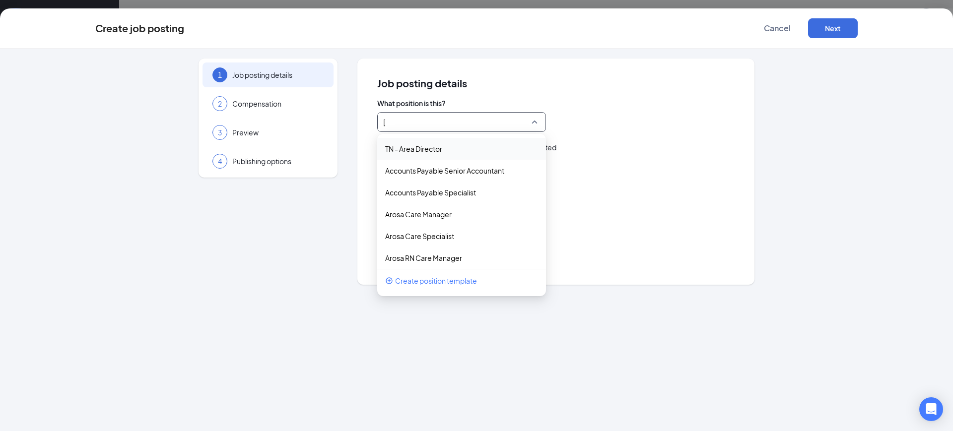
type input "["
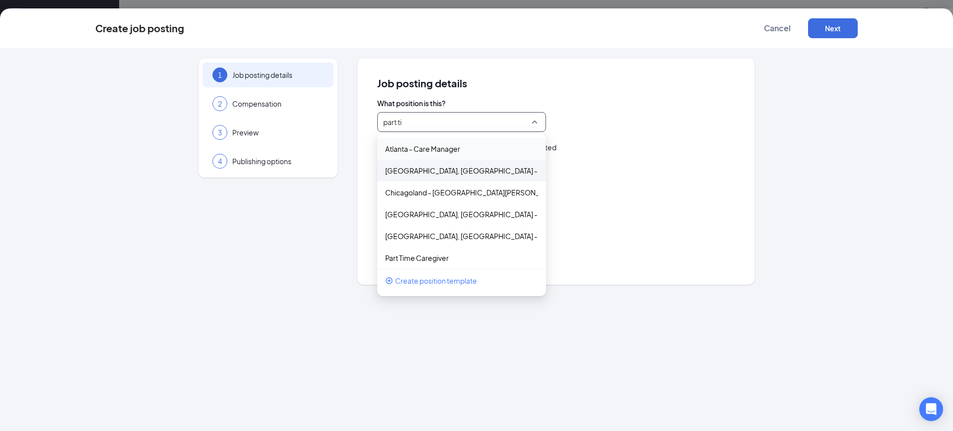
type input "part [PERSON_NAME]"
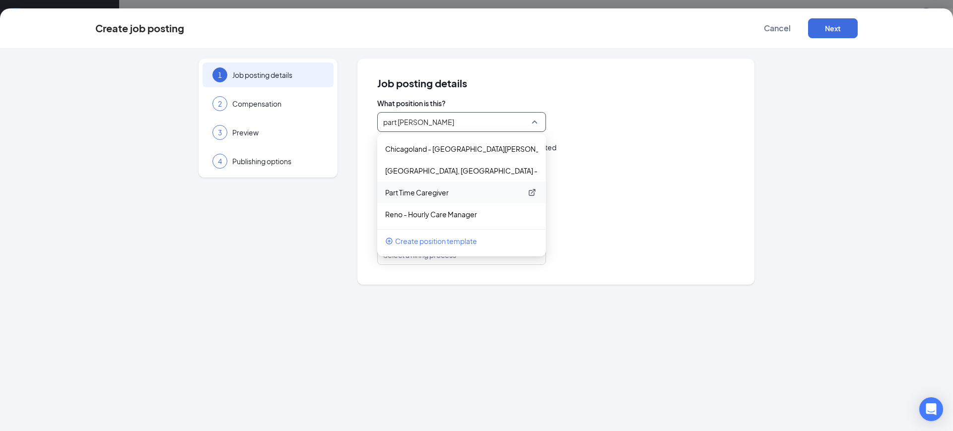
click at [428, 194] on p "Part Time Caregiver" at bounding box center [453, 193] width 137 height 10
type input "Part Time Caregiver"
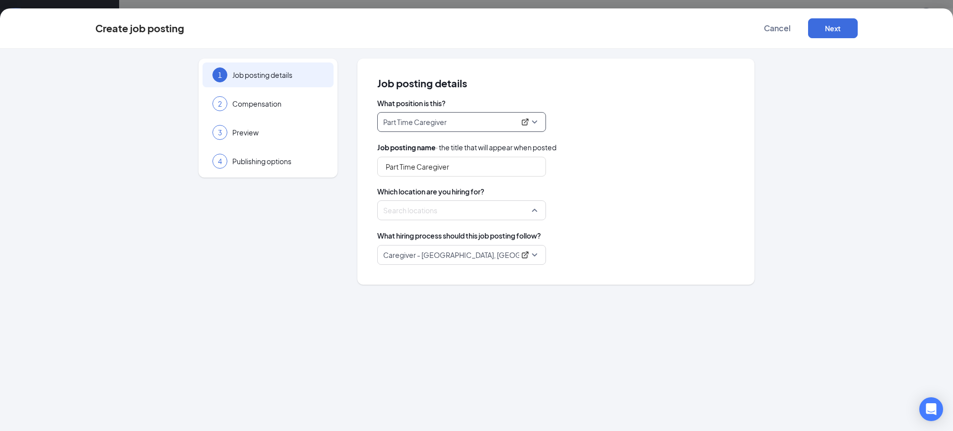
click at [431, 201] on div "Search locations" at bounding box center [461, 210] width 169 height 20
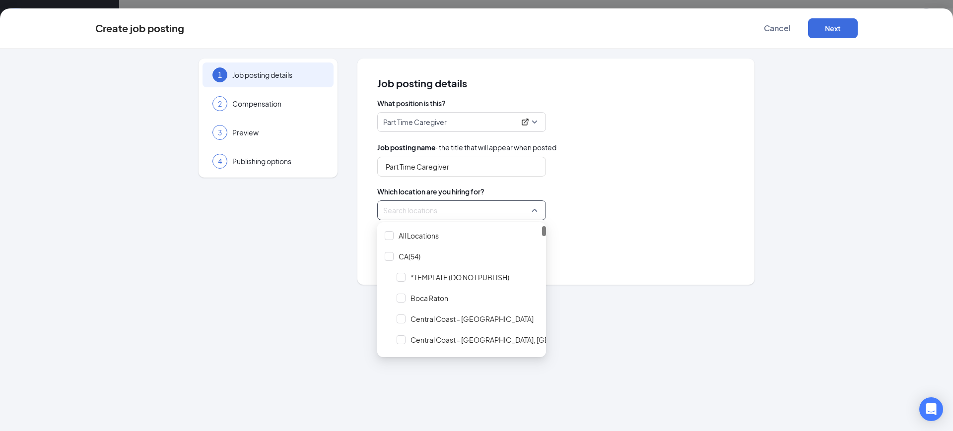
type input "n"
type input "dade"
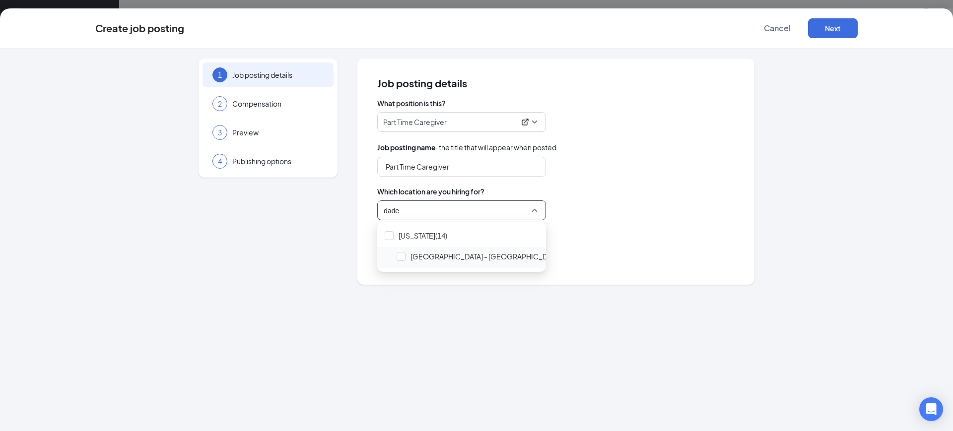
click at [467, 261] on span "[GEOGRAPHIC_DATA] - [GEOGRAPHIC_DATA]" at bounding box center [485, 257] width 150 height 10
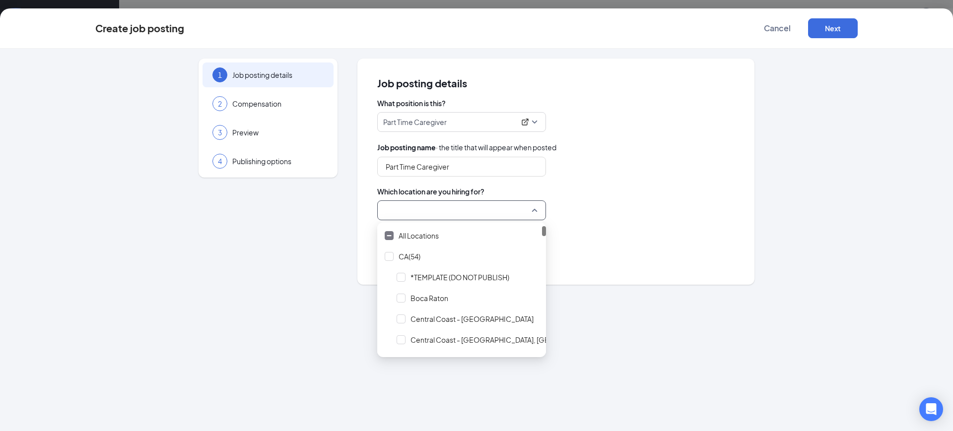
click at [603, 202] on div at bounding box center [555, 210] width 357 height 20
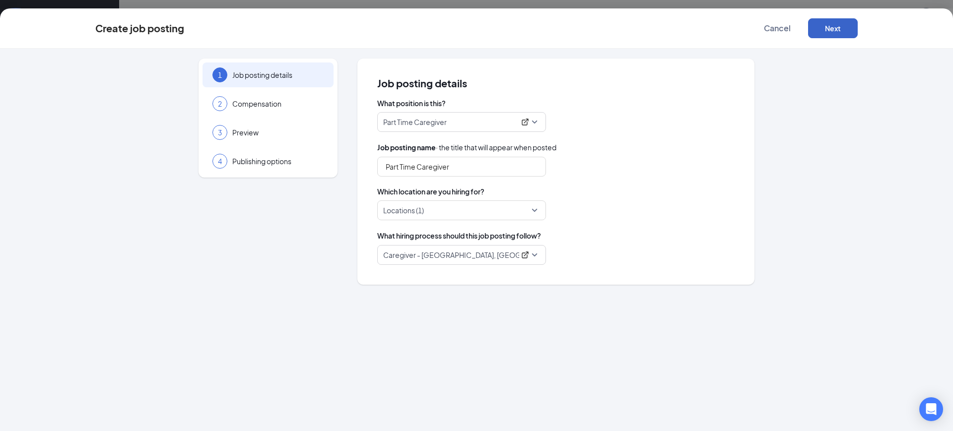
click at [825, 29] on button "Next" at bounding box center [833, 28] width 50 height 20
click at [825, 29] on button "button" at bounding box center [833, 28] width 50 height 20
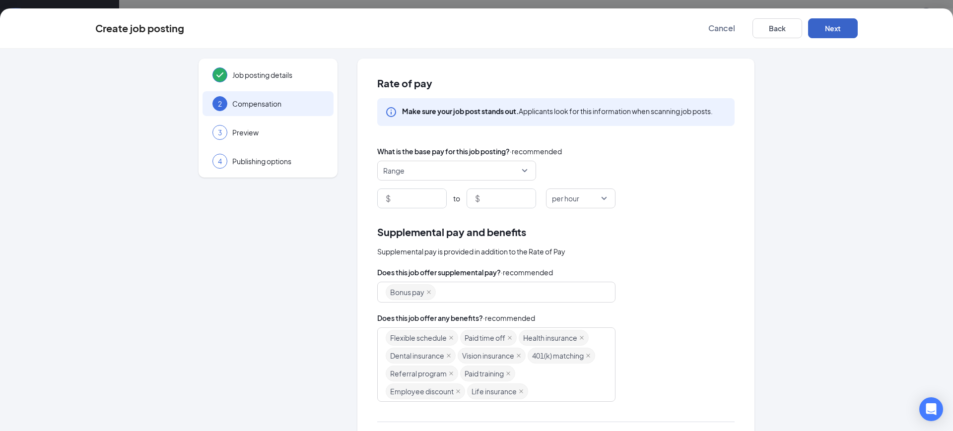
click at [825, 29] on button "Next" at bounding box center [833, 28] width 50 height 20
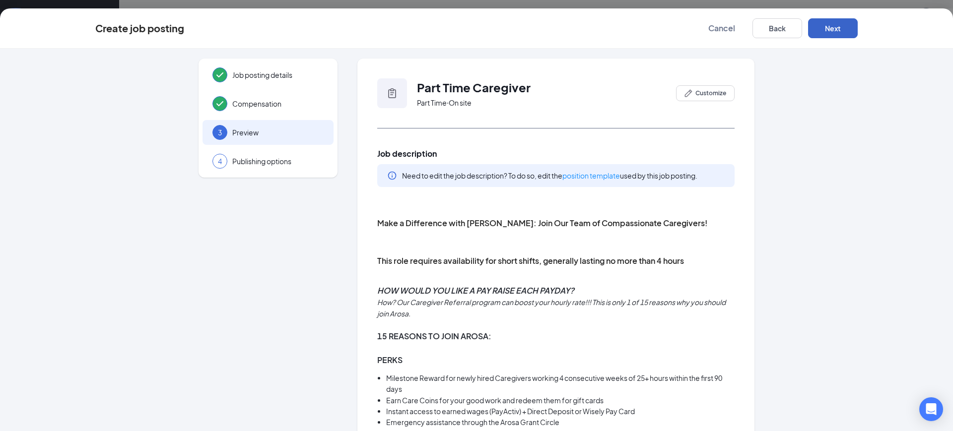
click at [834, 27] on button "Next" at bounding box center [833, 28] width 50 height 20
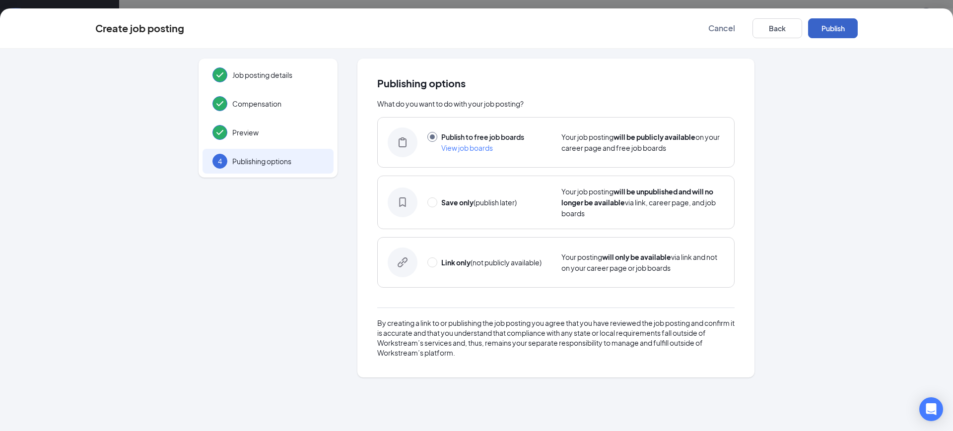
click at [834, 27] on button "Publish" at bounding box center [833, 28] width 50 height 20
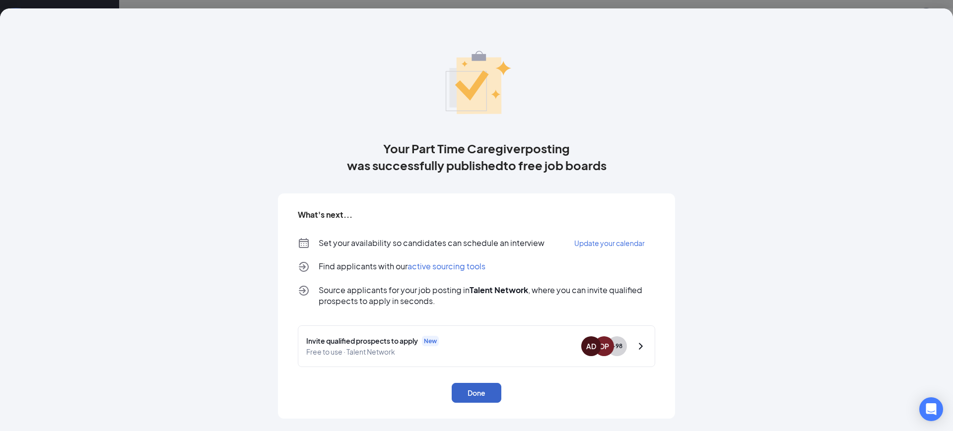
click at [466, 399] on button "Done" at bounding box center [477, 393] width 50 height 20
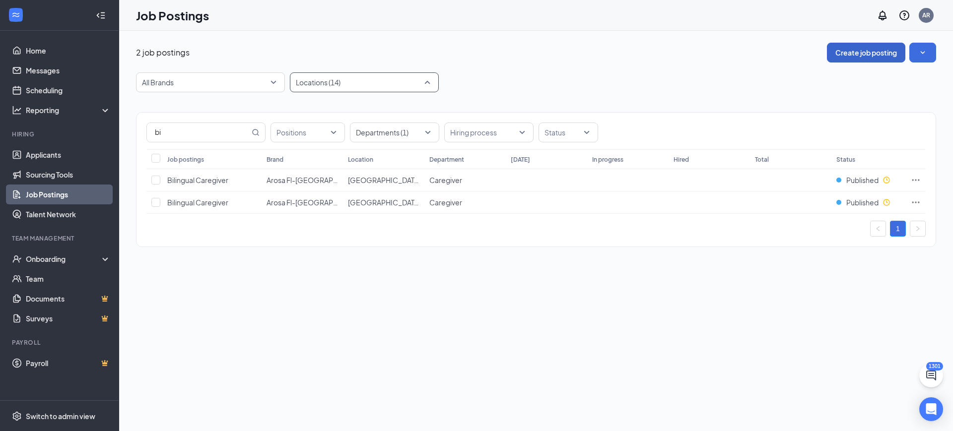
click at [382, 75] on div at bounding box center [359, 82] width 134 height 16
drag, startPoint x: 185, startPoint y: 140, endPoint x: 76, endPoint y: 132, distance: 109.0
click at [83, 138] on div "Home Messages Scheduling Reporting Hiring Applicants Sourcing Tools Job Posting…" at bounding box center [476, 215] width 953 height 431
type input "part"
click at [920, 177] on td at bounding box center [916, 180] width 20 height 22
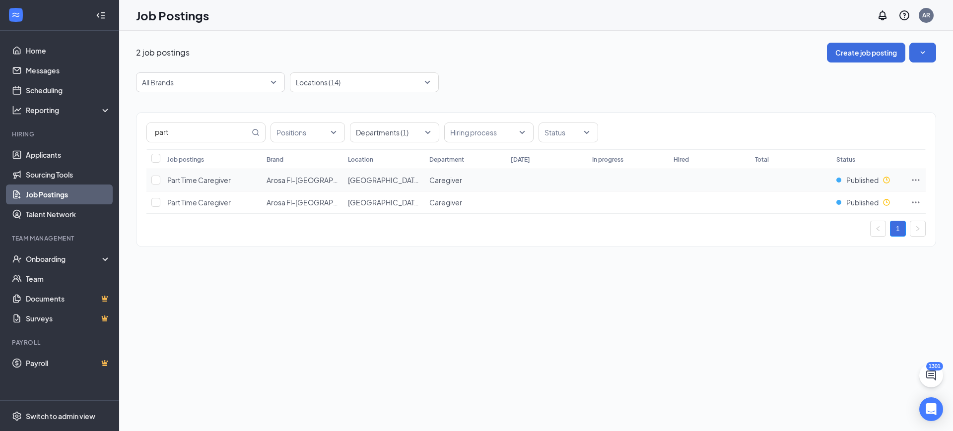
click at [917, 177] on icon "Ellipses" at bounding box center [916, 180] width 10 height 10
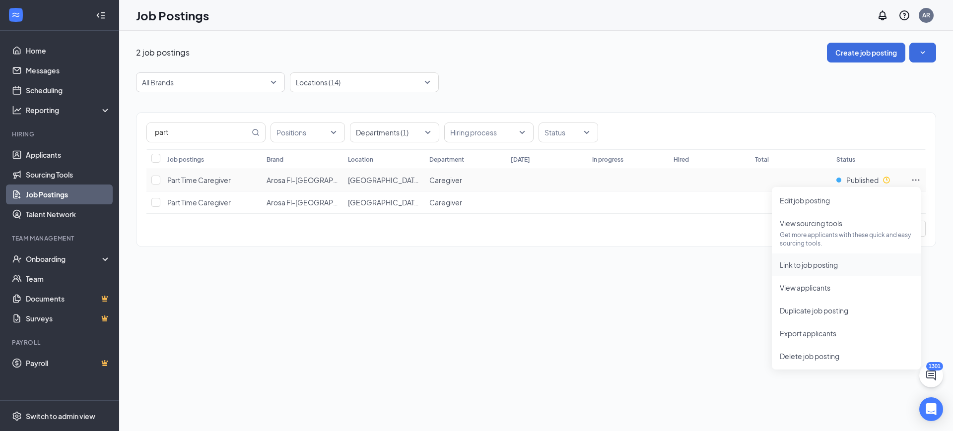
click at [809, 268] on span "Link to job posting" at bounding box center [809, 265] width 58 height 9
